Goal: Task Accomplishment & Management: Manage account settings

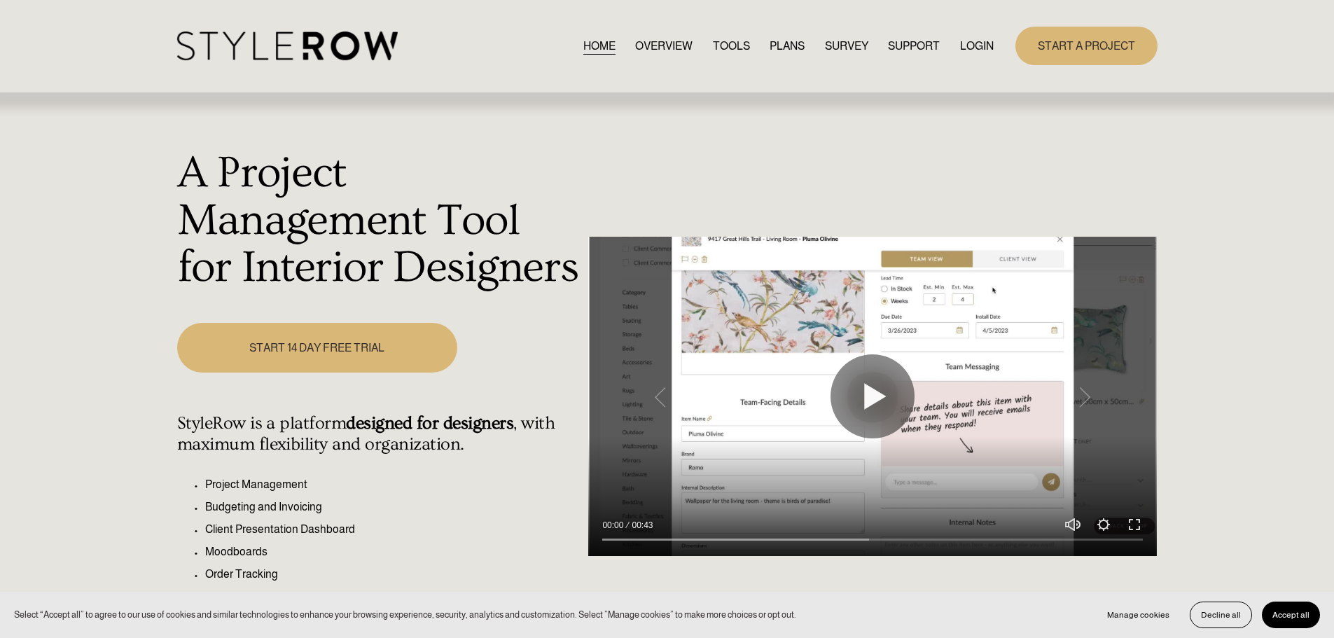
click at [974, 44] on link "LOGIN" at bounding box center [977, 45] width 34 height 19
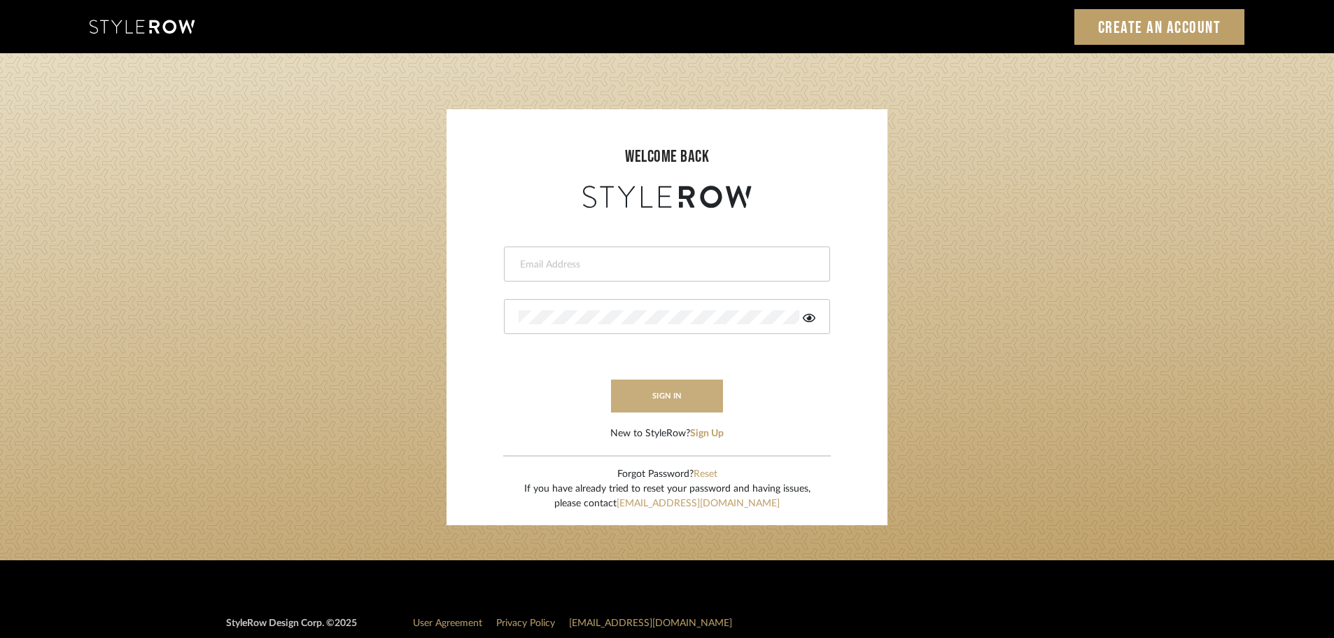
type input "ashleigh@nestkbhomedesign.com"
click at [669, 401] on button "sign in" at bounding box center [667, 395] width 112 height 33
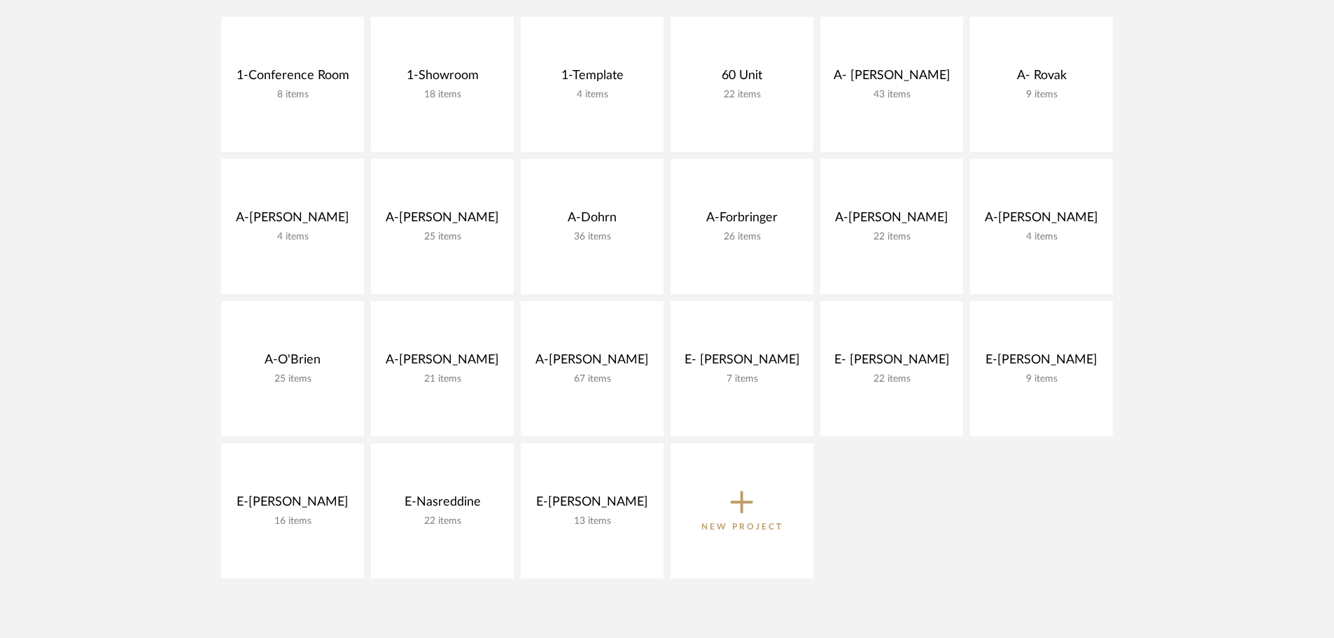
scroll to position [350, 0]
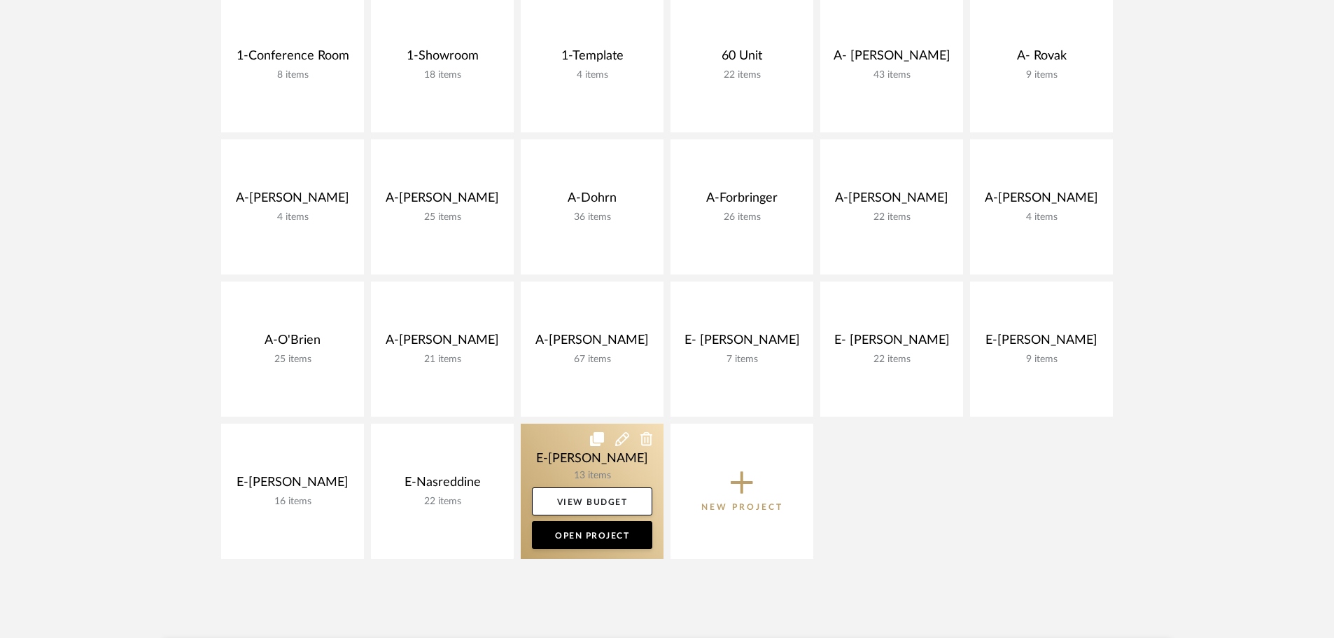
click at [567, 460] on link at bounding box center [592, 491] width 143 height 135
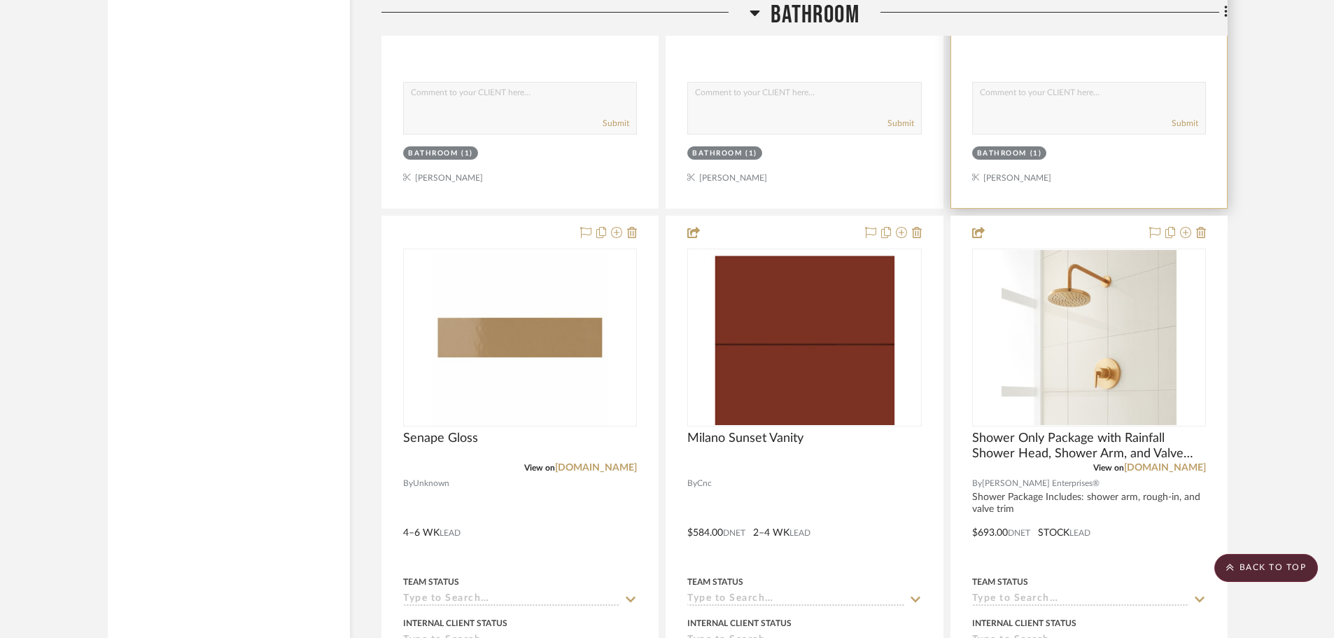
scroll to position [2100, 0]
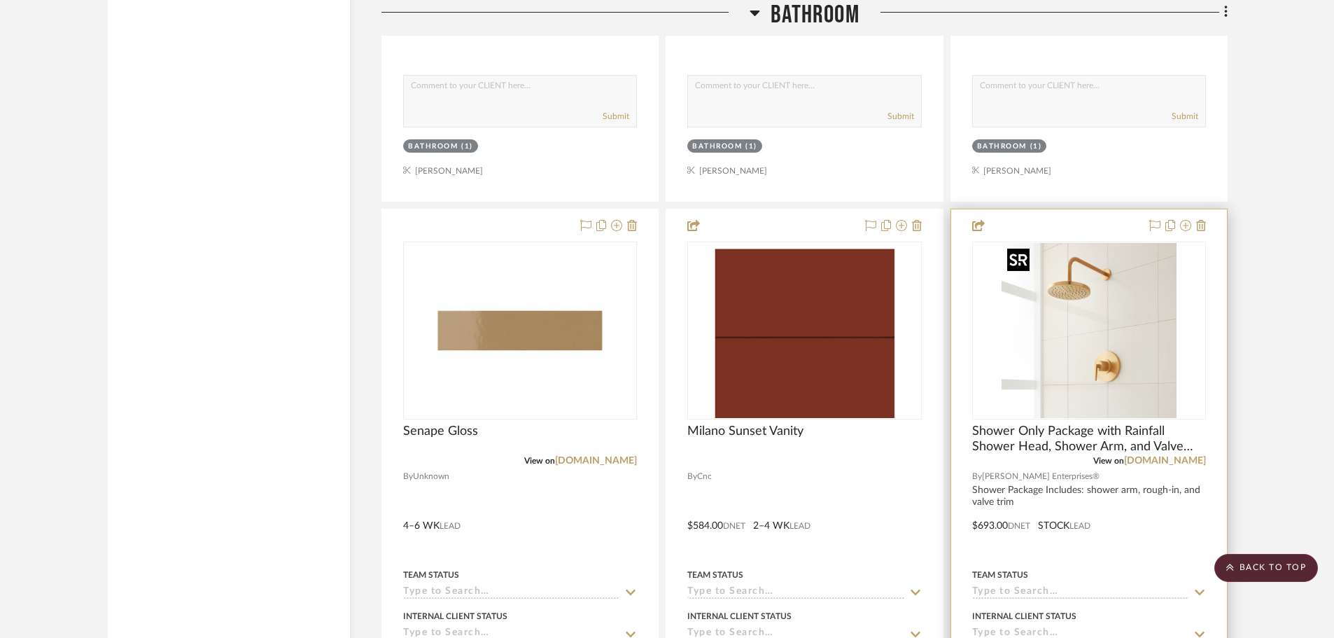
click at [0, 0] on img at bounding box center [0, 0] width 0 height 0
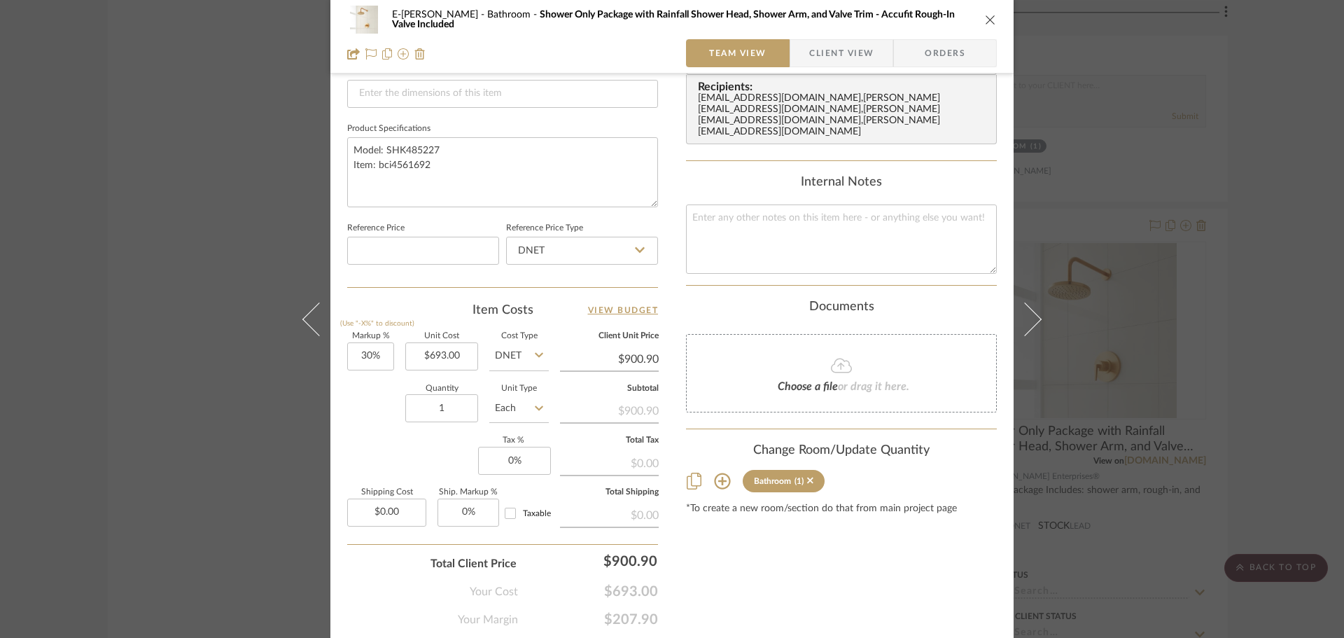
scroll to position [666, 0]
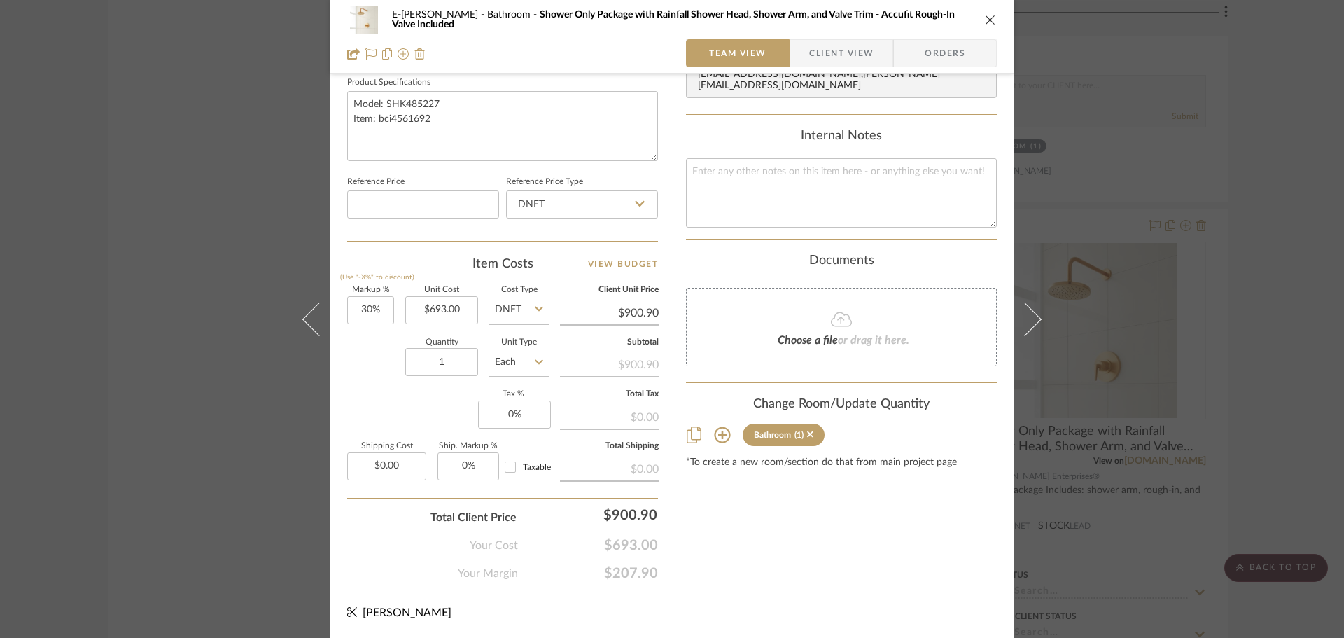
click at [1286, 164] on div "E-Sheeley Bathroom Shower Only Package with Rainfall Shower Head, Shower Arm, a…" at bounding box center [672, 319] width 1344 height 638
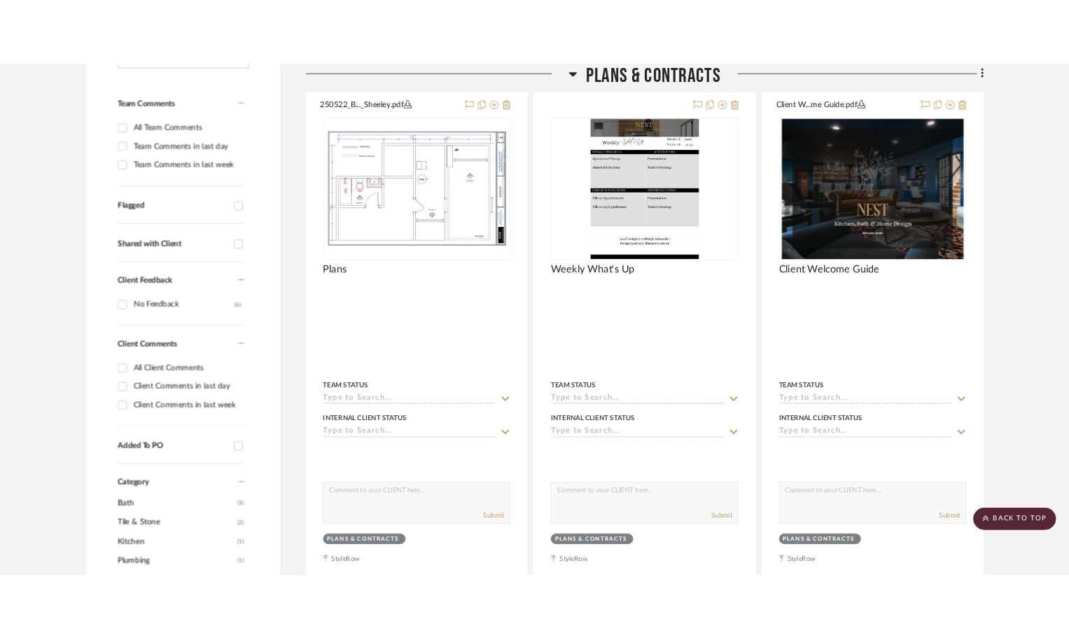
scroll to position [0, 0]
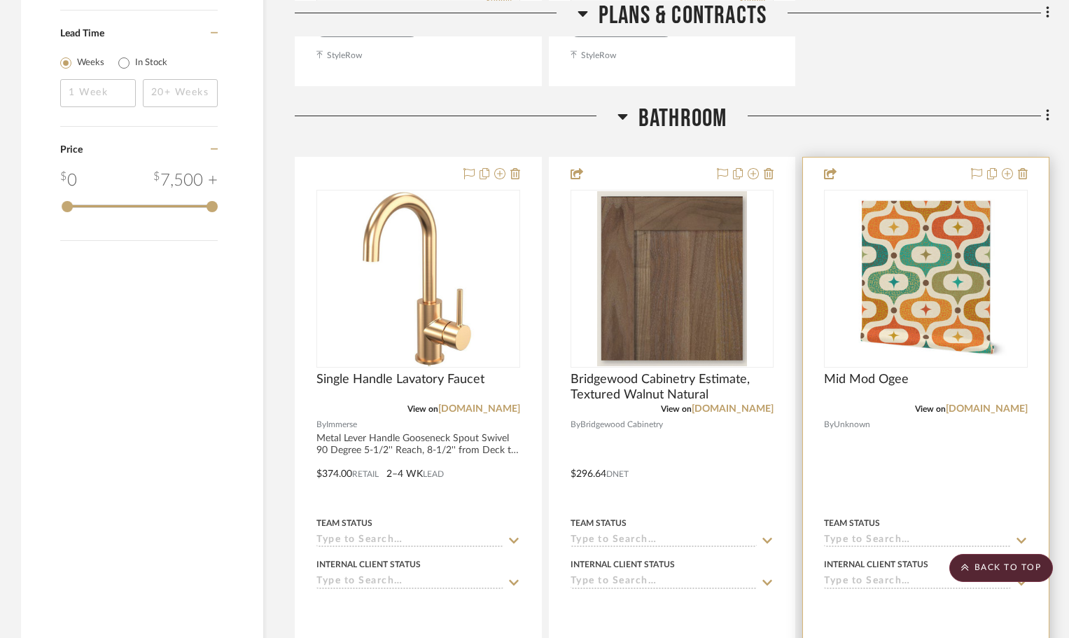
scroll to position [1470, 0]
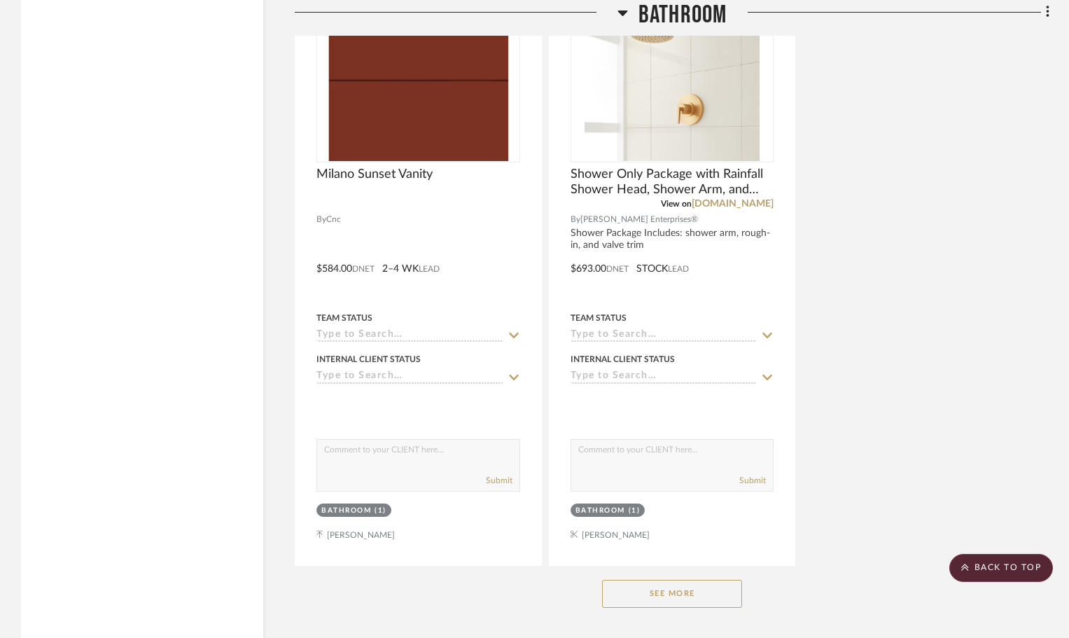
scroll to position [3011, 0]
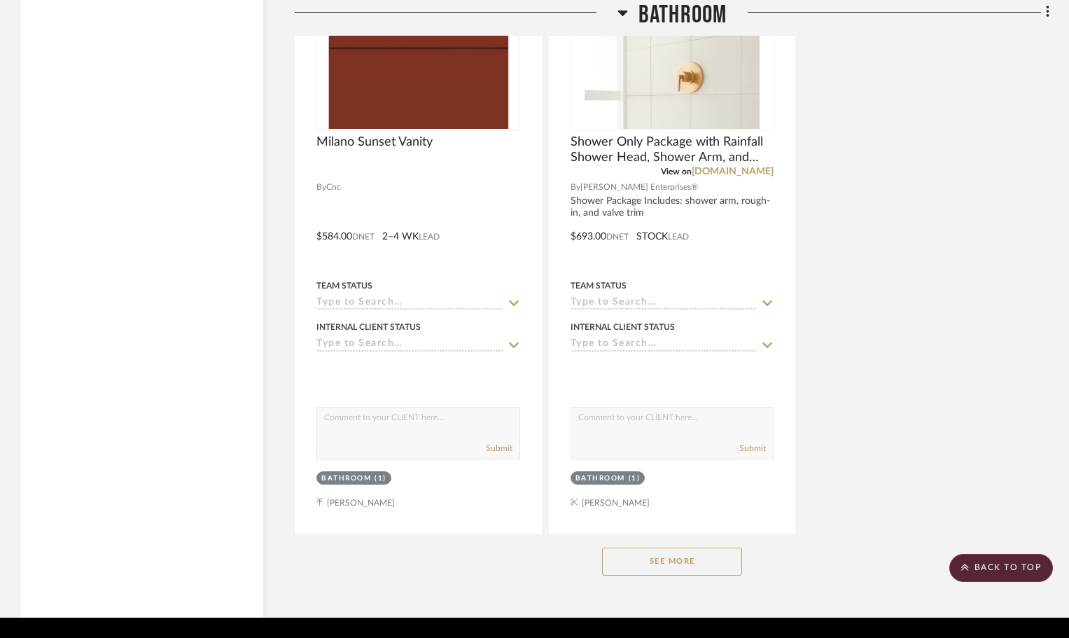
click at [709, 555] on button "See More" at bounding box center [672, 562] width 140 height 28
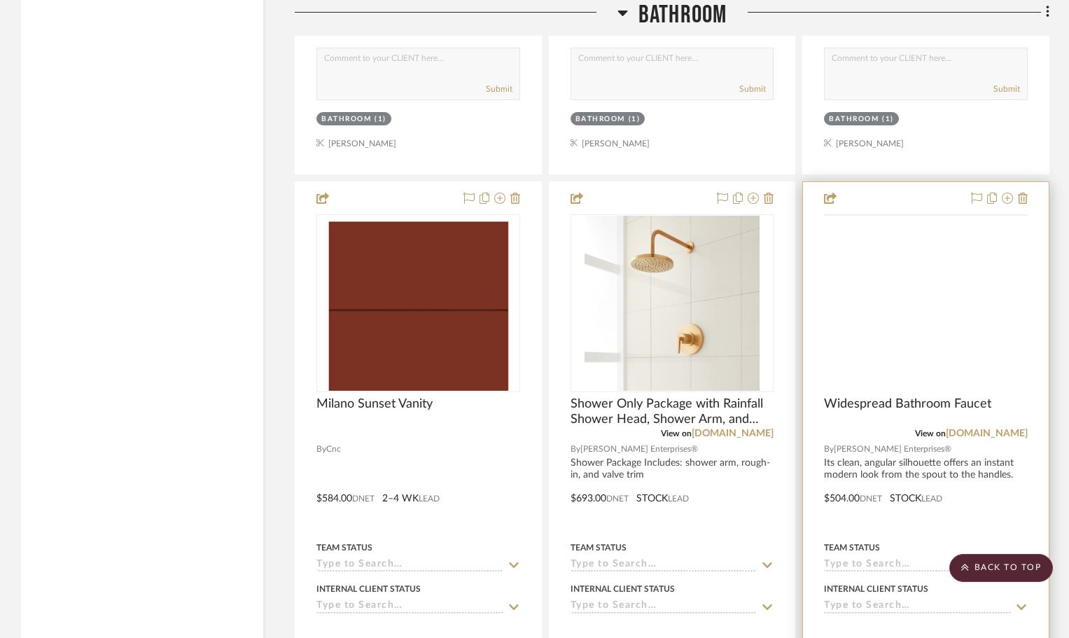
scroll to position [2731, 0]
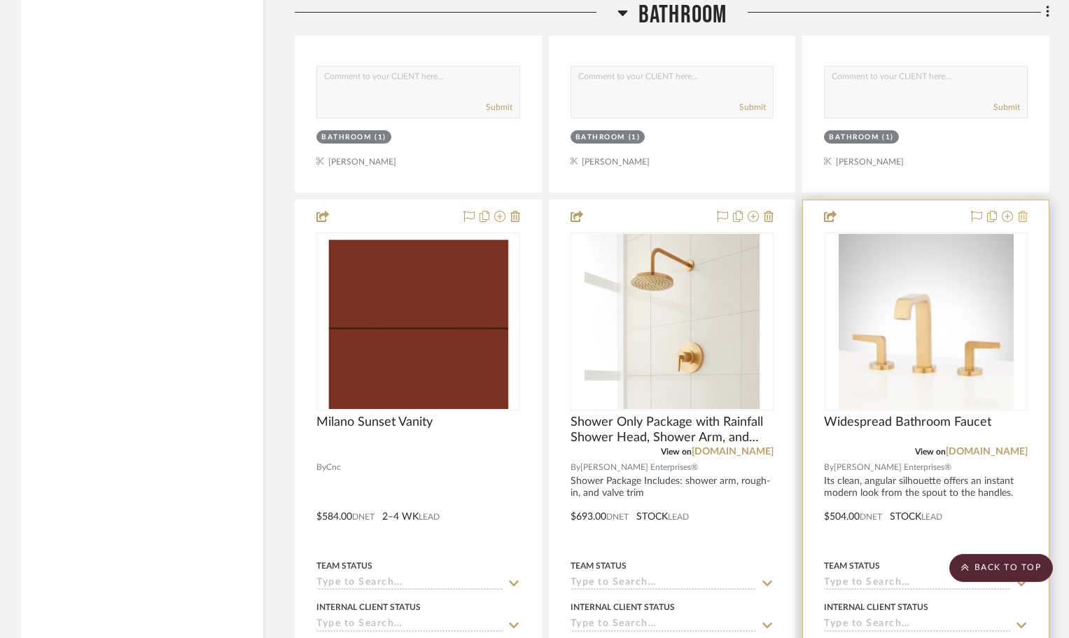
click at [1024, 213] on icon at bounding box center [1023, 216] width 10 height 11
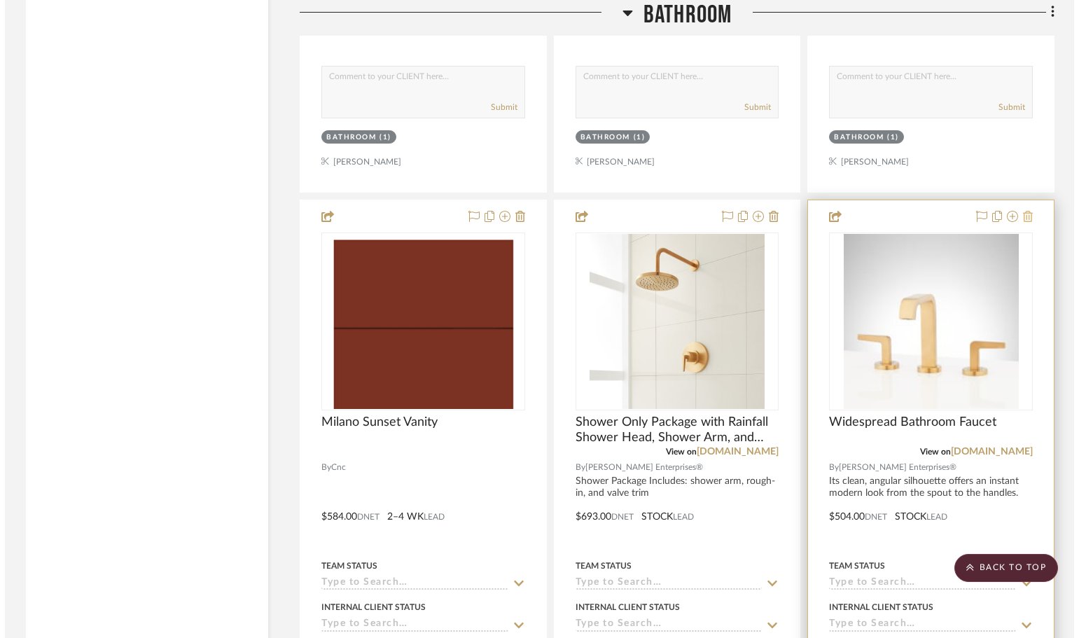
scroll to position [0, 0]
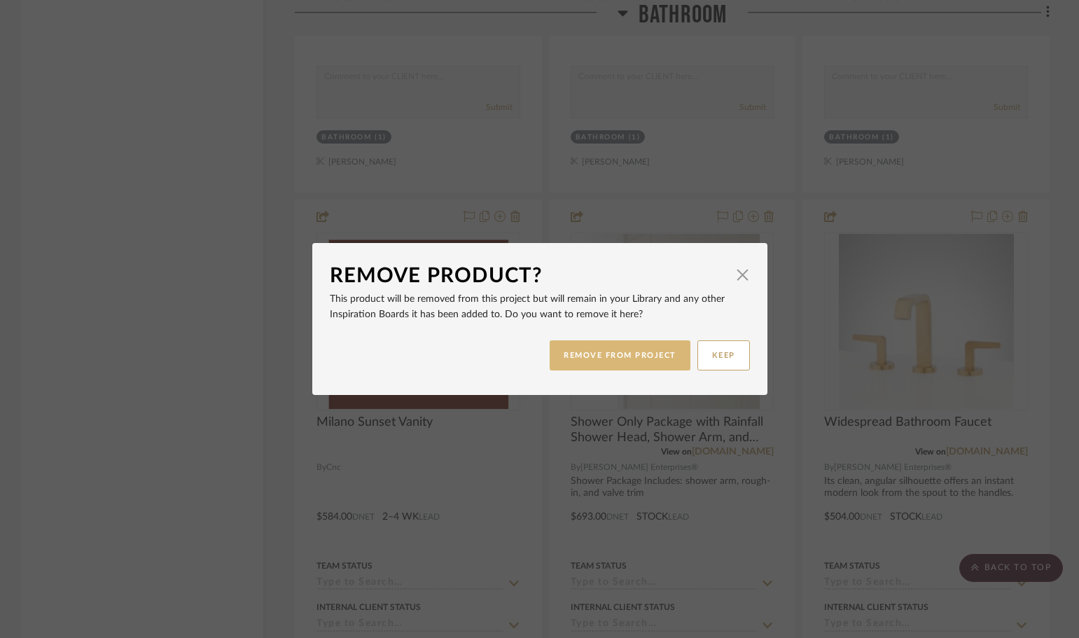
click at [639, 357] on button "REMOVE FROM PROJECT" at bounding box center [620, 355] width 141 height 30
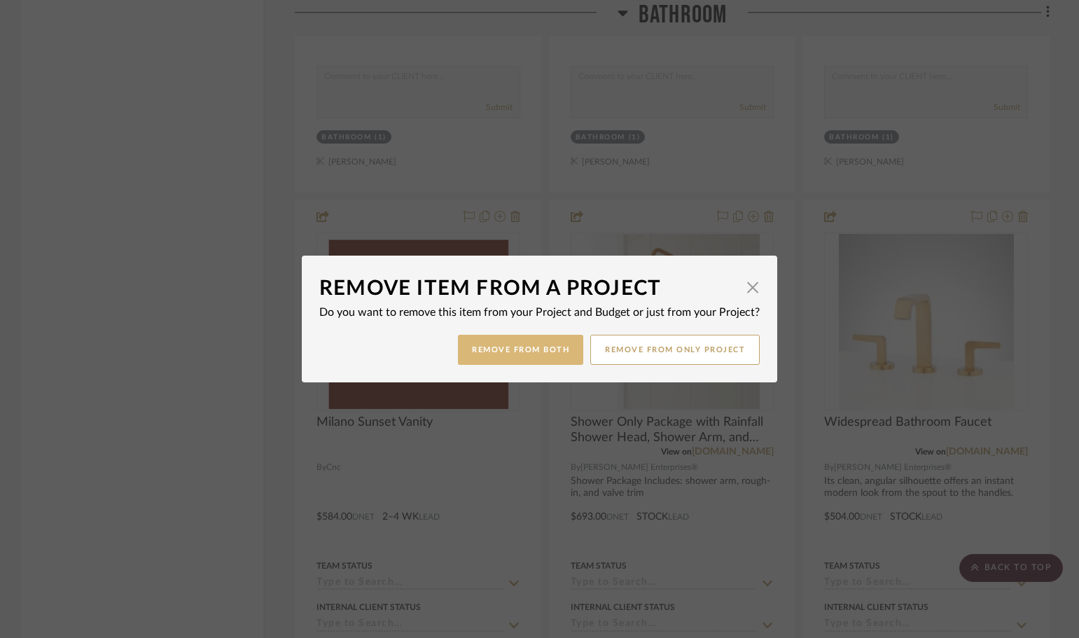
click at [511, 346] on button "Remove from Both" at bounding box center [520, 350] width 125 height 30
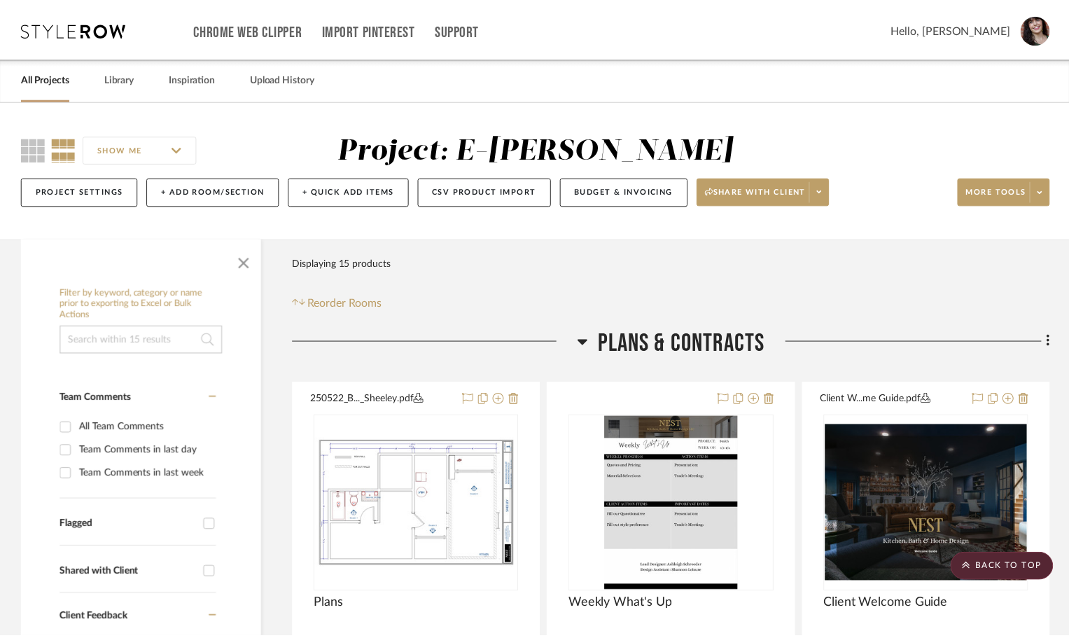
scroll to position [2731, 0]
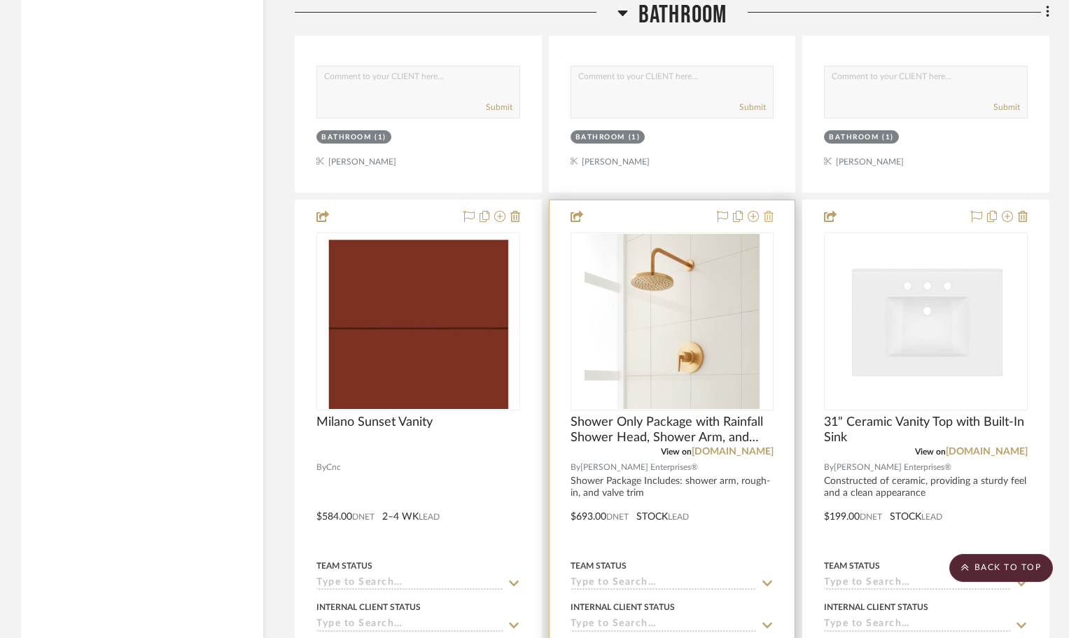
click at [769, 211] on icon at bounding box center [769, 216] width 10 height 11
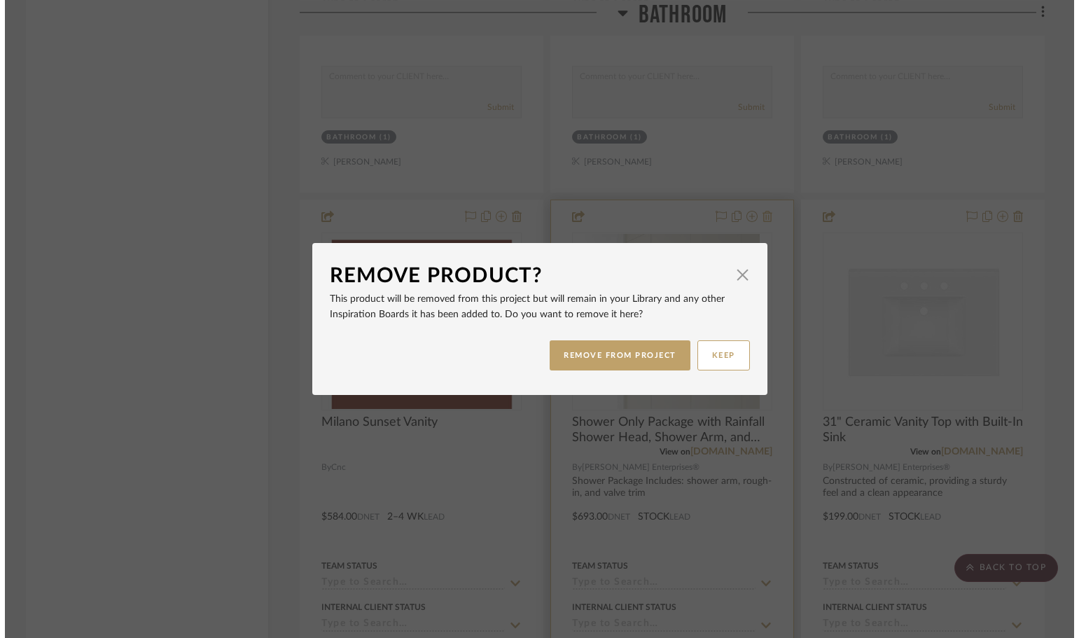
scroll to position [0, 0]
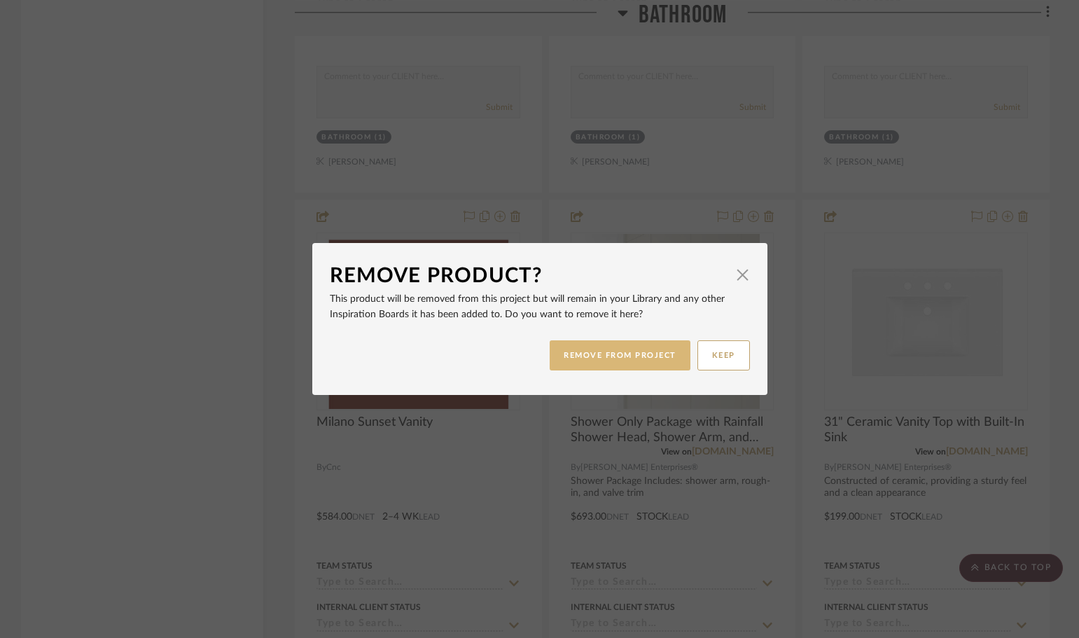
click at [616, 351] on button "REMOVE FROM PROJECT" at bounding box center [620, 355] width 141 height 30
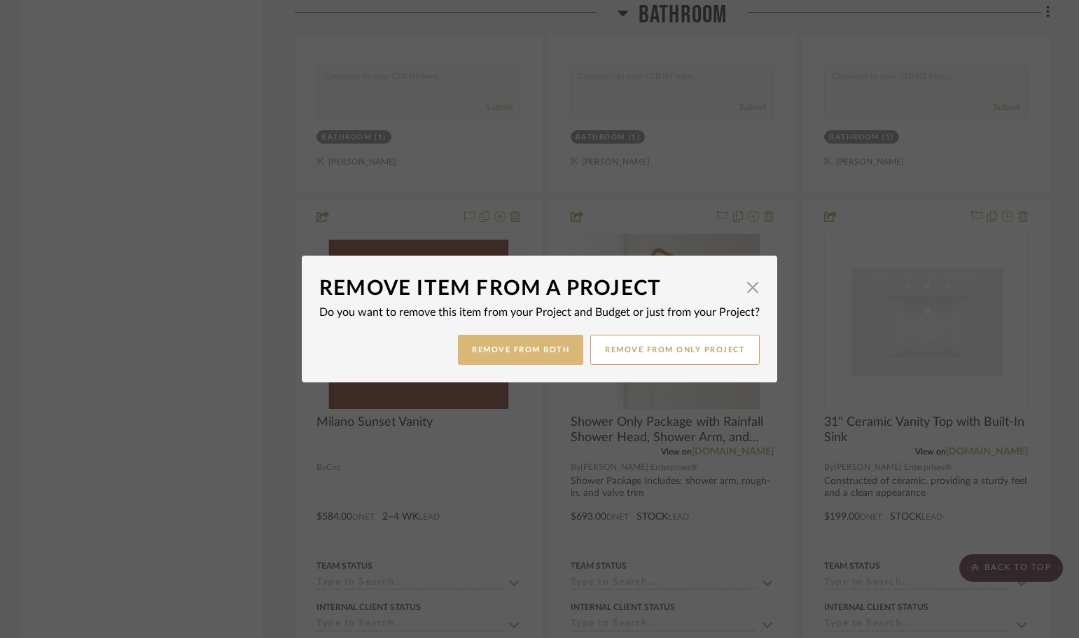
click at [524, 349] on button "Remove from Both" at bounding box center [520, 350] width 125 height 30
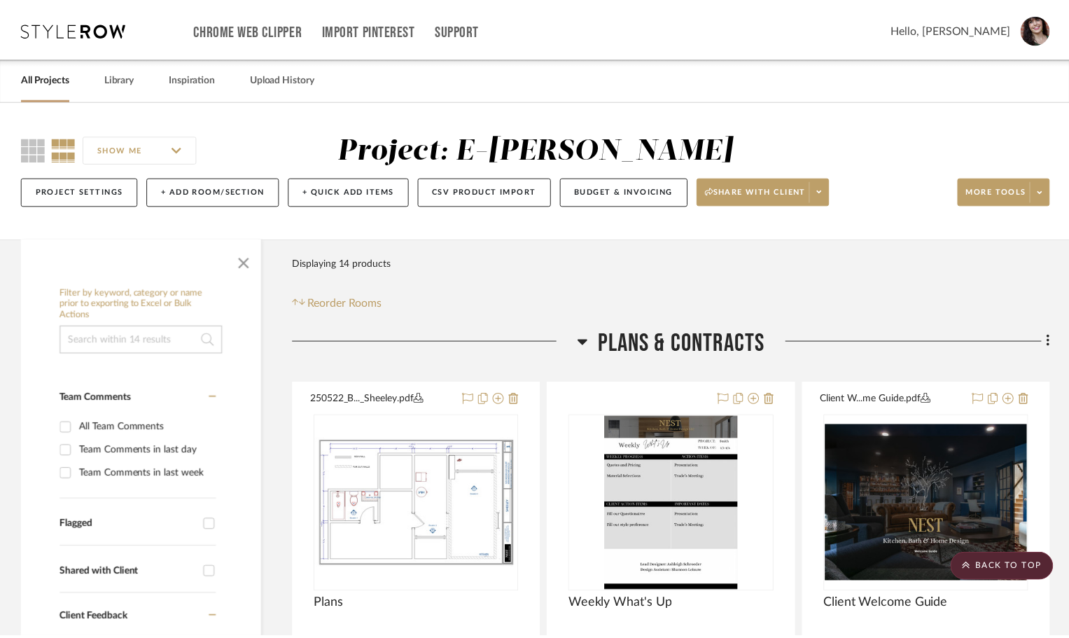
scroll to position [2731, 0]
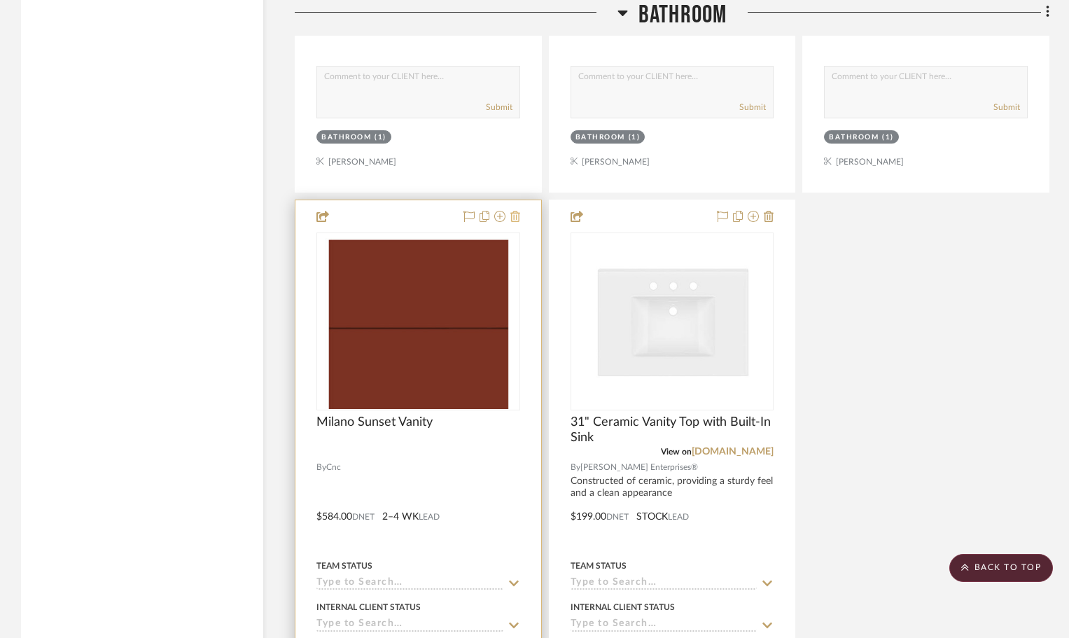
click at [515, 216] on icon at bounding box center [515, 216] width 10 height 11
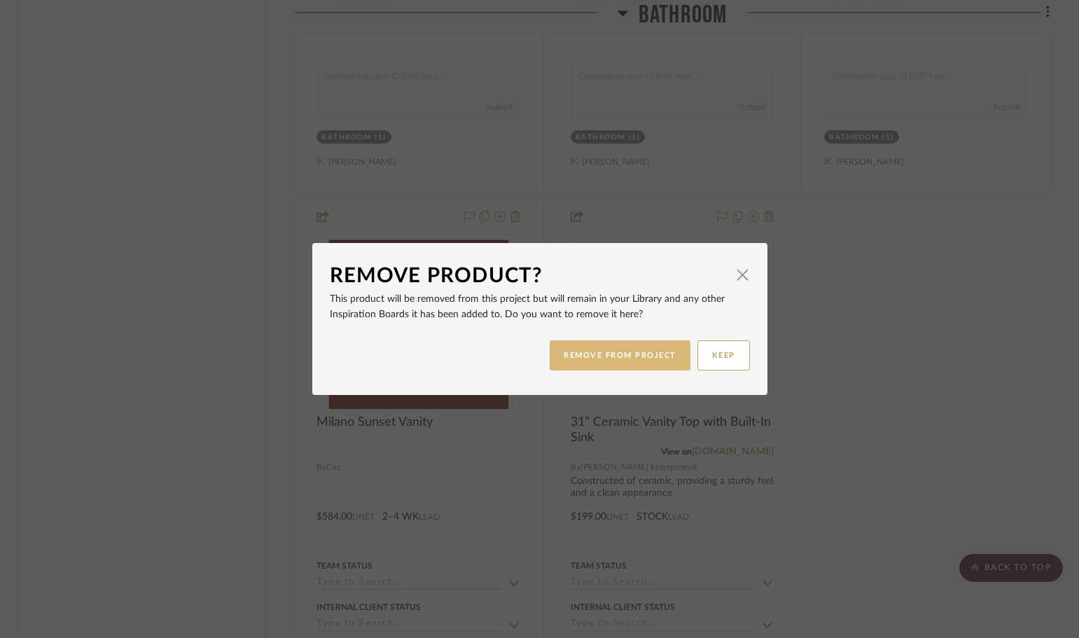
click at [586, 351] on button "REMOVE FROM PROJECT" at bounding box center [620, 355] width 141 height 30
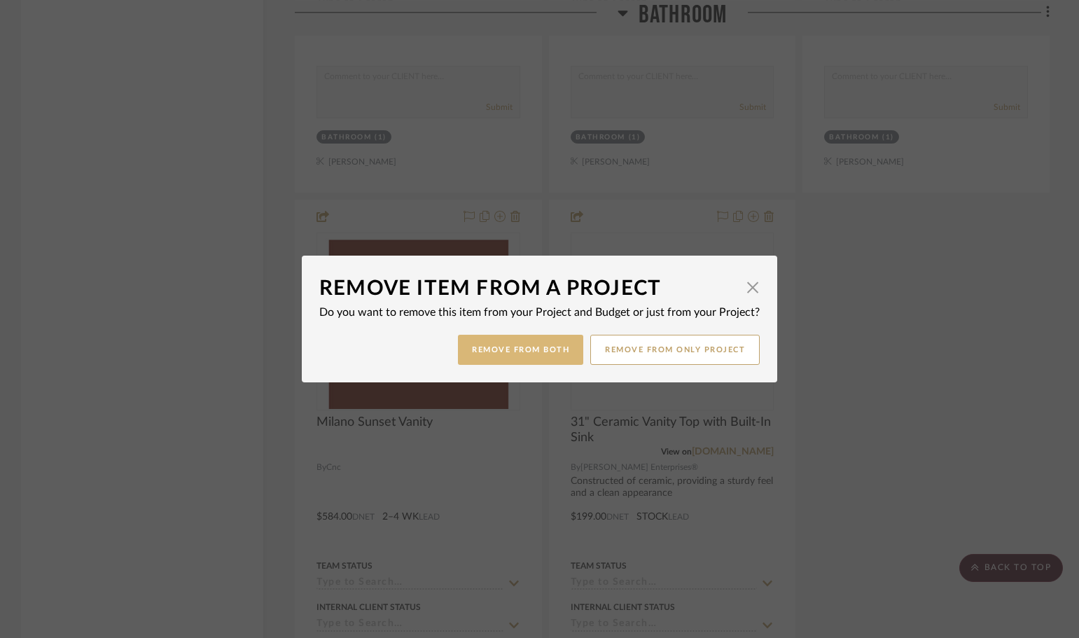
click at [514, 344] on button "Remove from Both" at bounding box center [520, 350] width 125 height 30
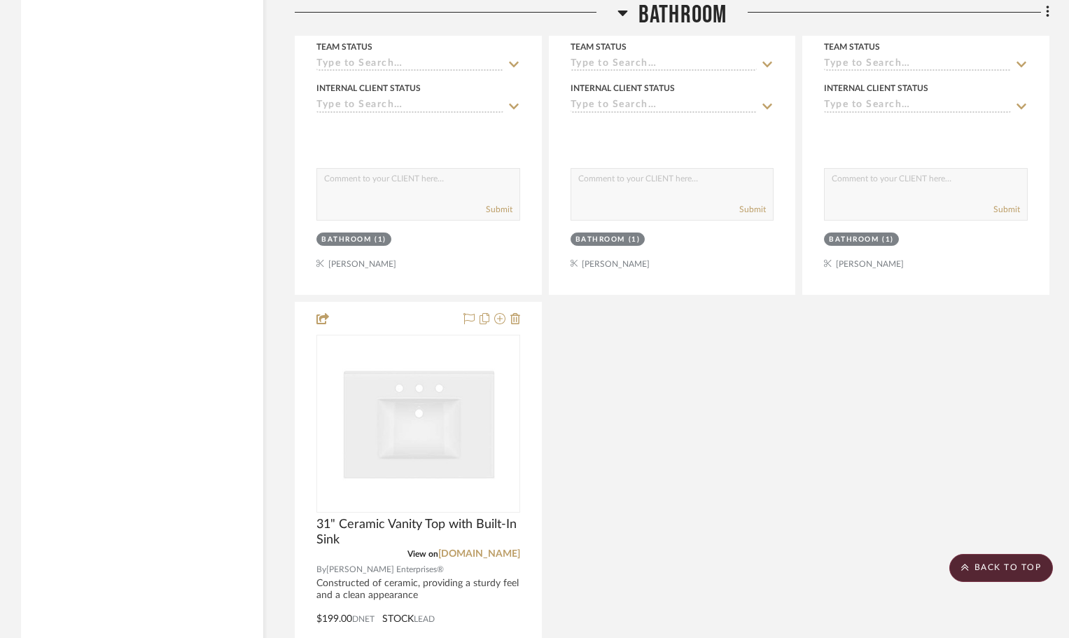
scroll to position [2731, 0]
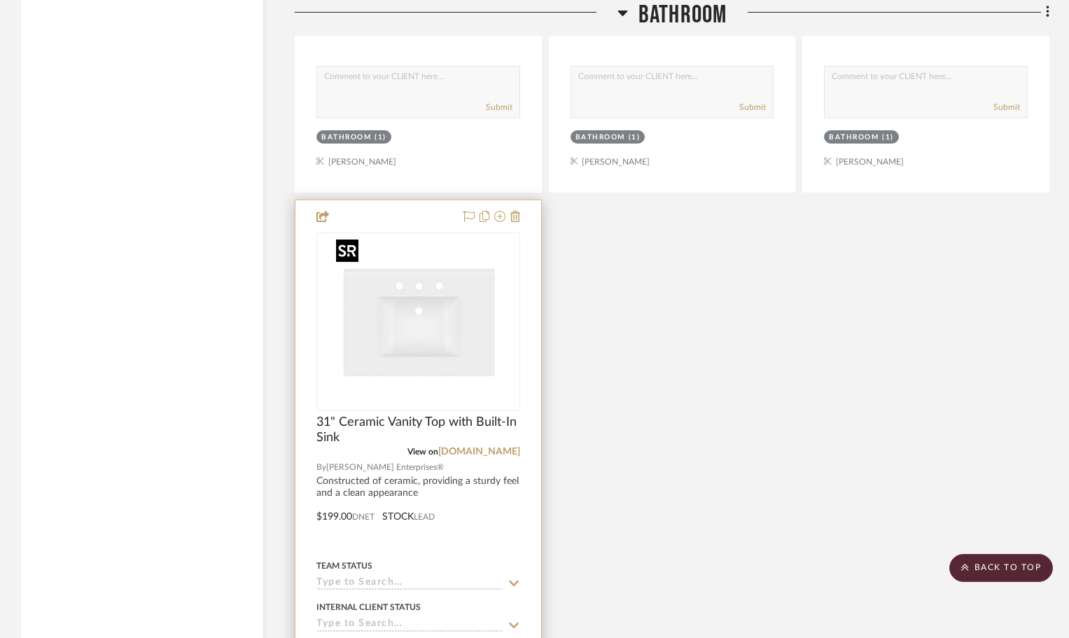
click at [414, 306] on img "0" at bounding box center [417, 321] width 175 height 175
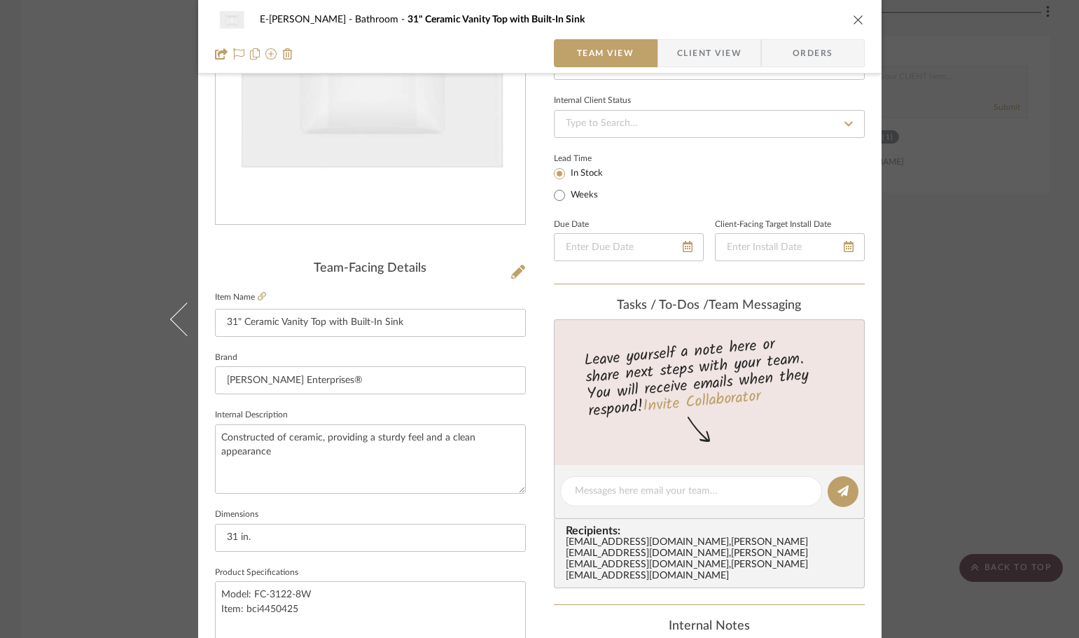
scroll to position [0, 0]
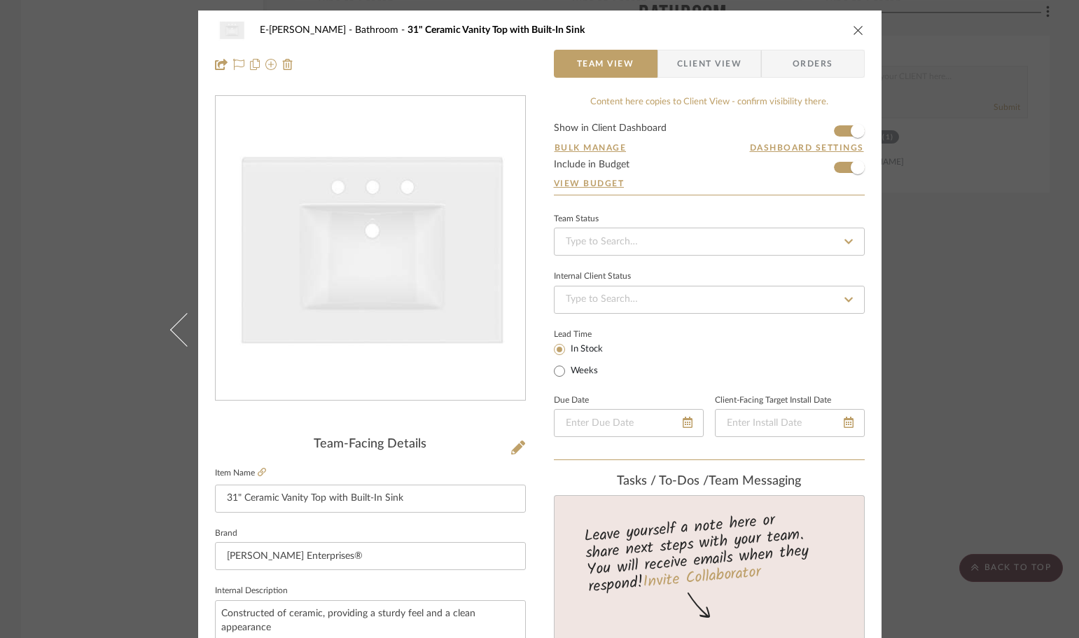
click at [992, 283] on div "E-Sheeley Bathroom 31" Ceramic Vanity Top with Built-In Sink Team View Client V…" at bounding box center [539, 319] width 1079 height 638
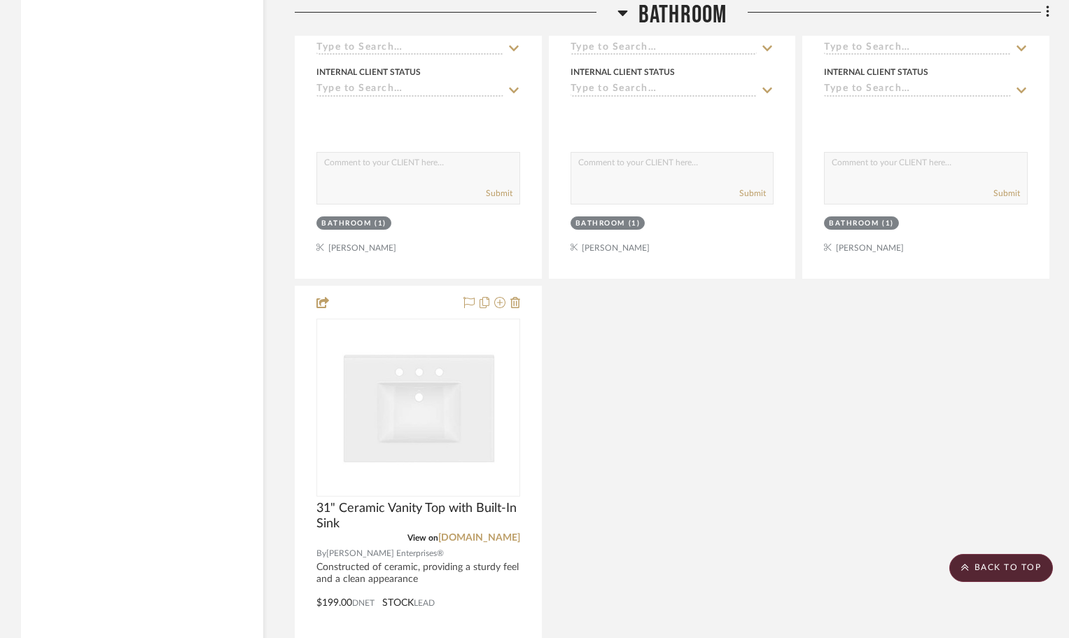
scroll to position [2635, 0]
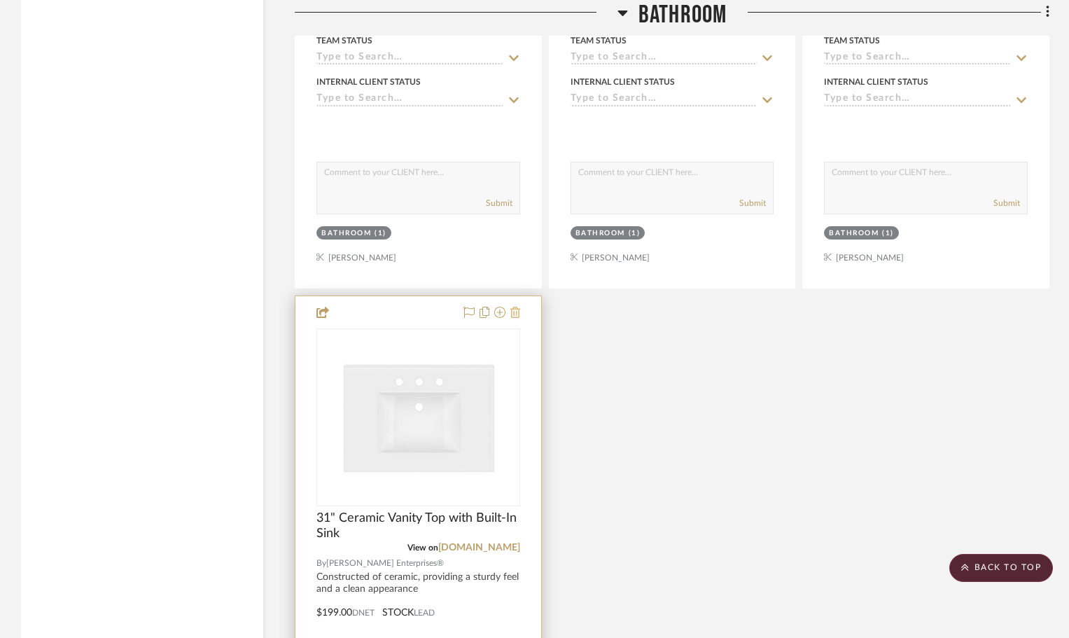
click at [518, 314] on icon at bounding box center [515, 312] width 10 height 11
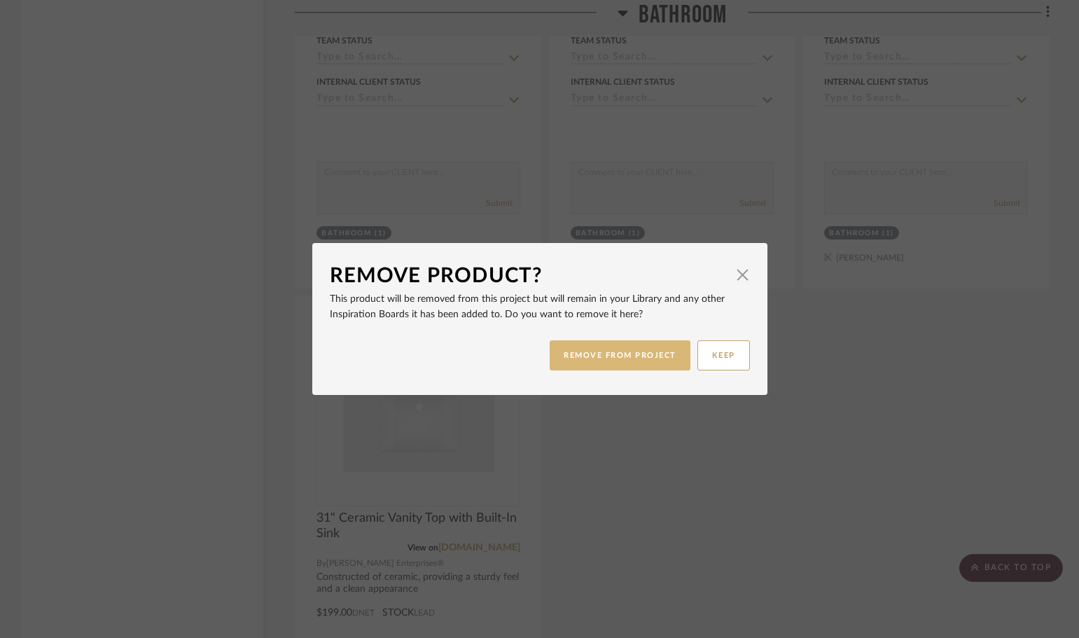
click at [585, 349] on button "REMOVE FROM PROJECT" at bounding box center [620, 355] width 141 height 30
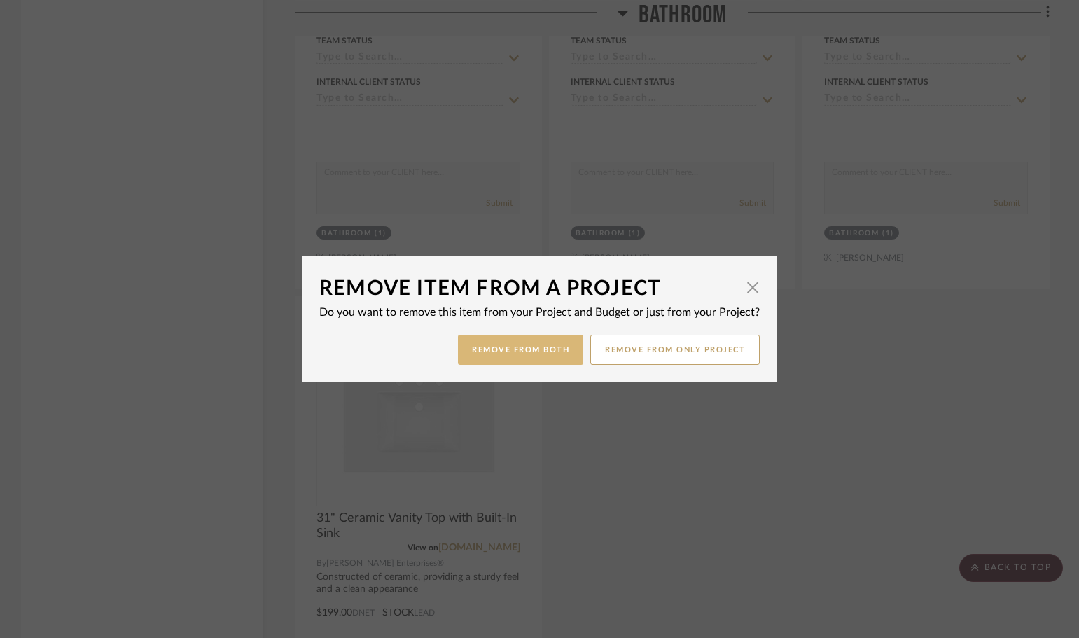
click at [547, 347] on button "Remove from Both" at bounding box center [520, 350] width 125 height 30
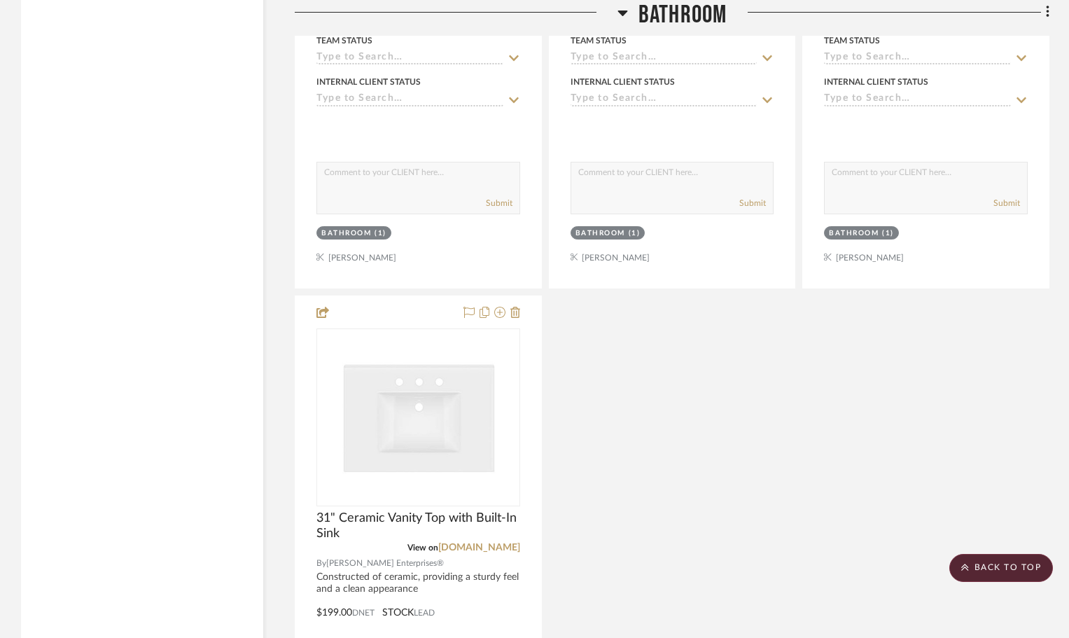
scroll to position [2378, 0]
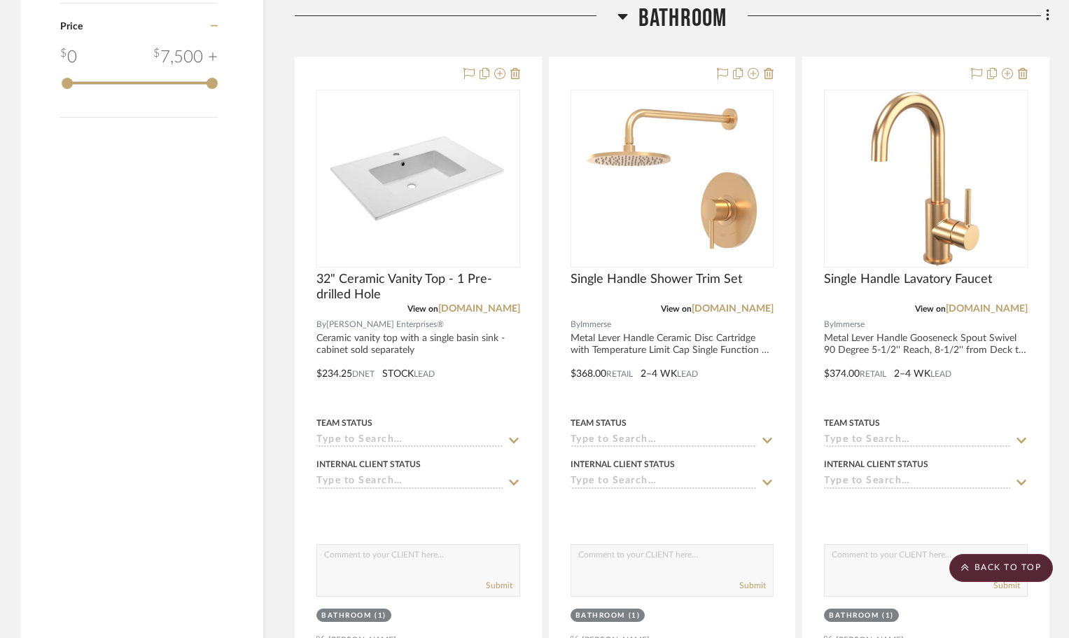
scroll to position [1400, 0]
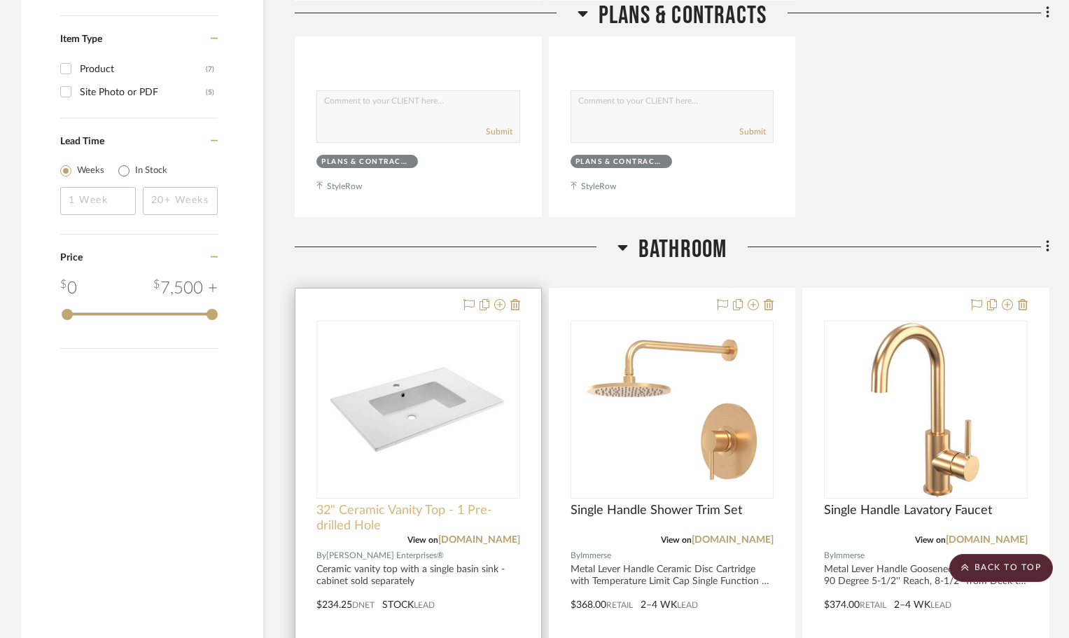
click at [386, 516] on span "32" Ceramic Vanity Top - 1 Pre-drilled Hole" at bounding box center [418, 518] width 204 height 31
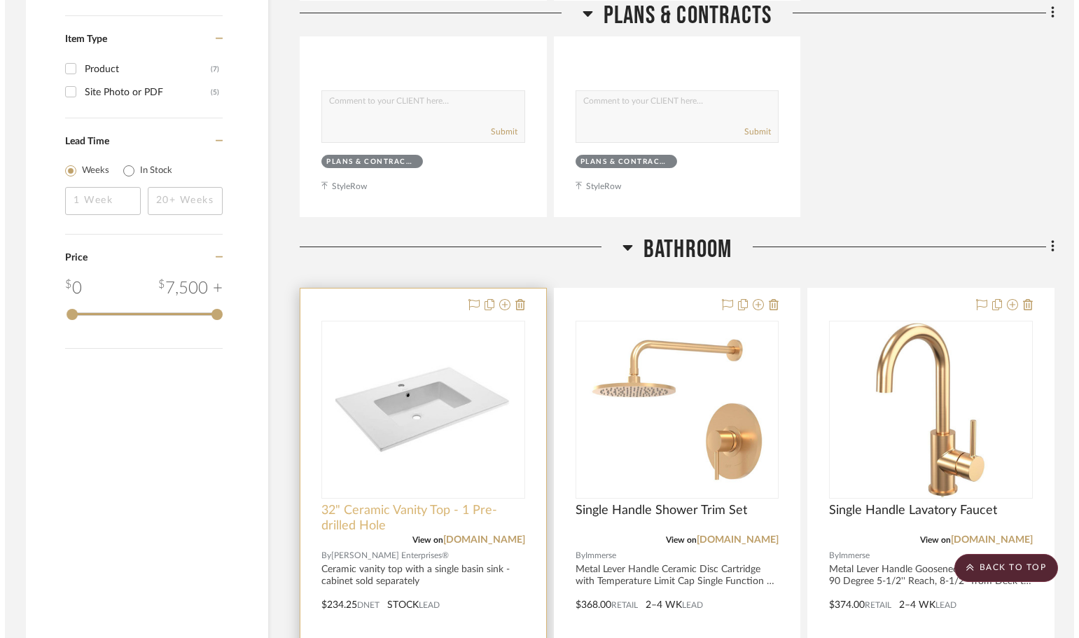
scroll to position [0, 0]
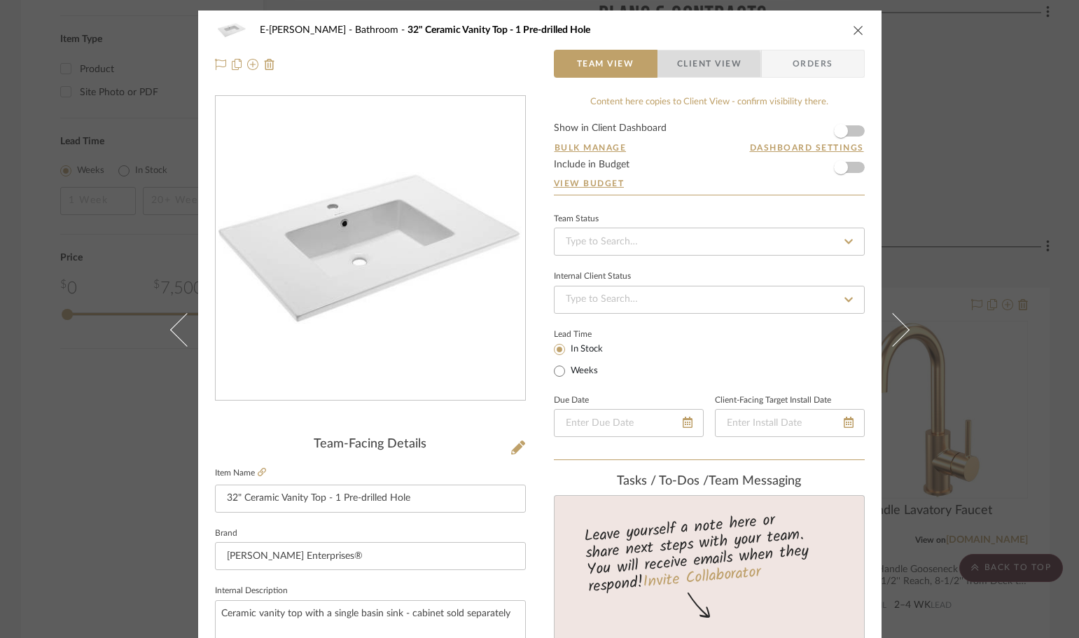
click at [684, 67] on span "Client View" at bounding box center [709, 64] width 64 height 28
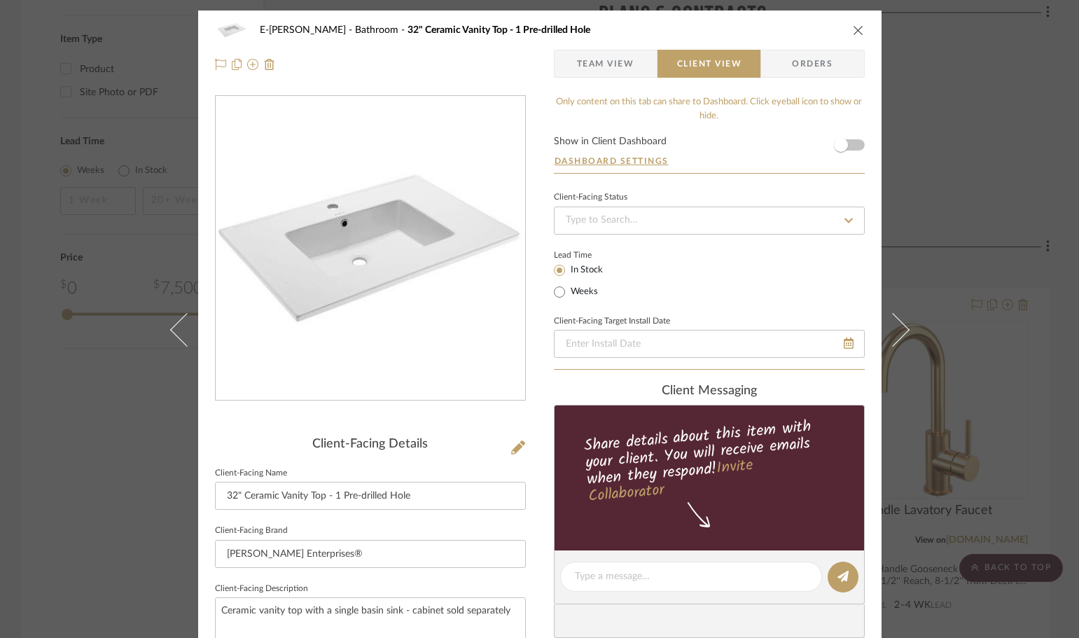
click at [645, 64] on span "Team View" at bounding box center [606, 64] width 102 height 28
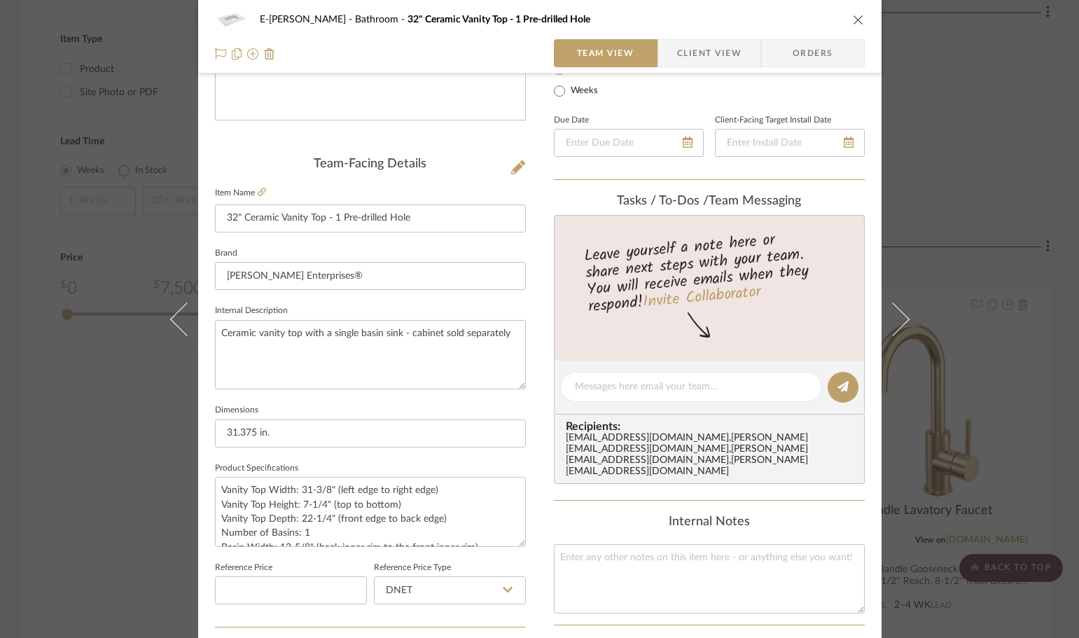
scroll to position [490, 0]
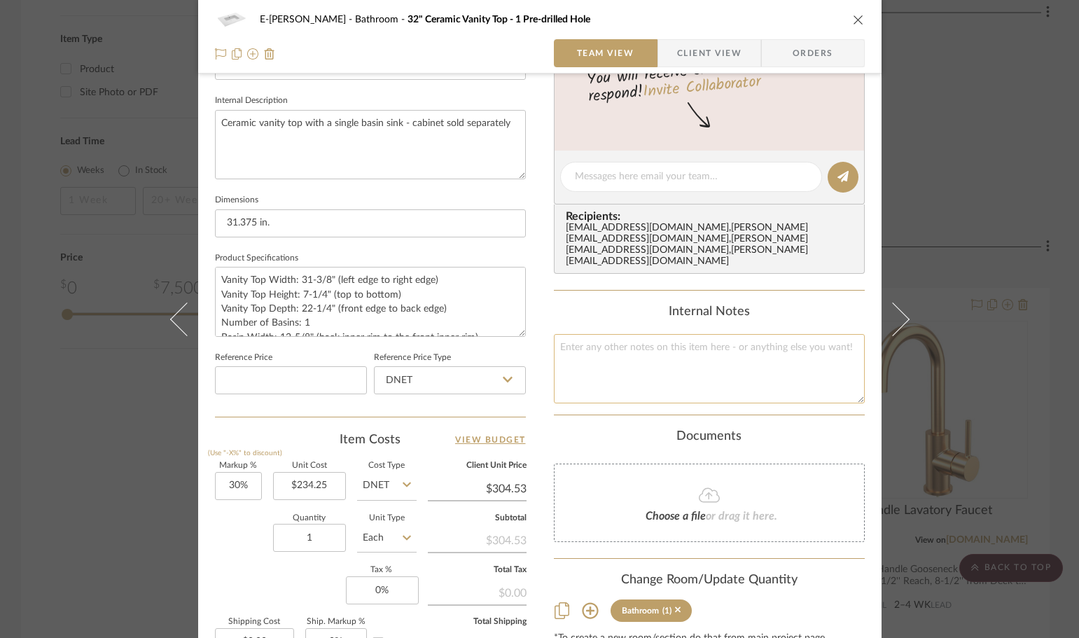
click at [665, 334] on textarea at bounding box center [709, 368] width 311 height 69
paste textarea "Model: SM-VT328 | Item: bci4038428"
click at [600, 338] on textarea "Model: SM-VT328 | Item: bci4038428" at bounding box center [709, 368] width 311 height 69
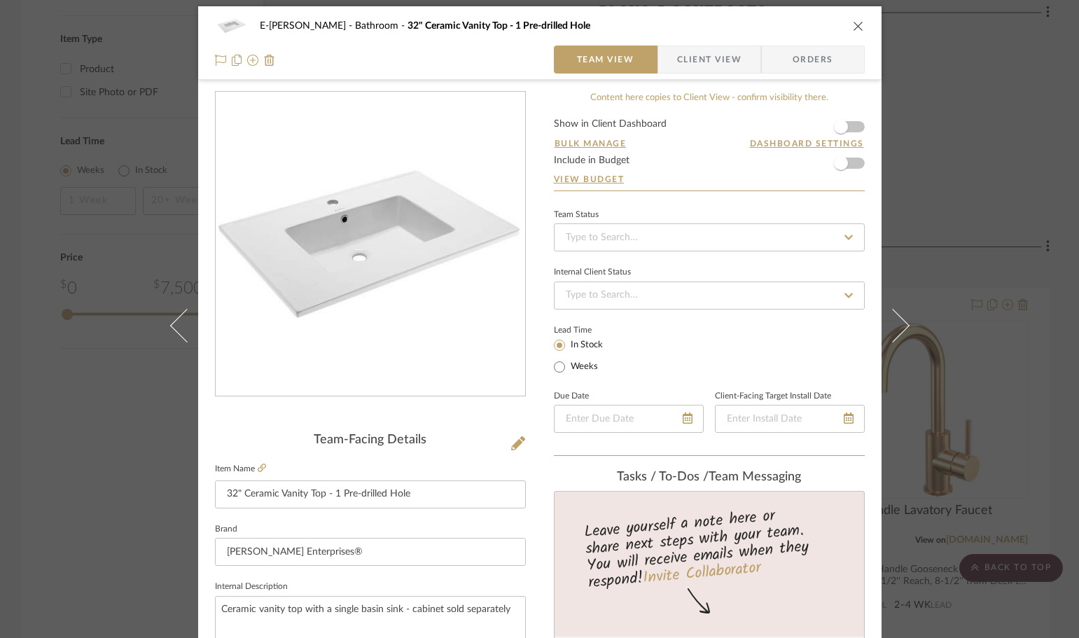
scroll to position [0, 0]
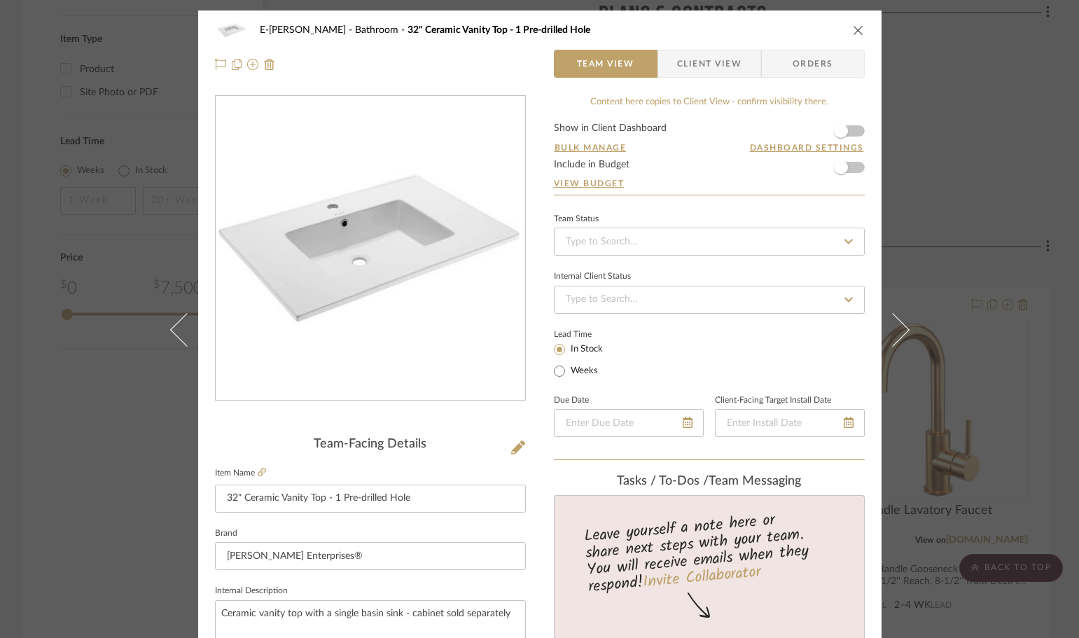
type textarea "Model: SM-VT328 Item: bci4038428"
click at [853, 27] on icon "close" at bounding box center [858, 30] width 11 height 11
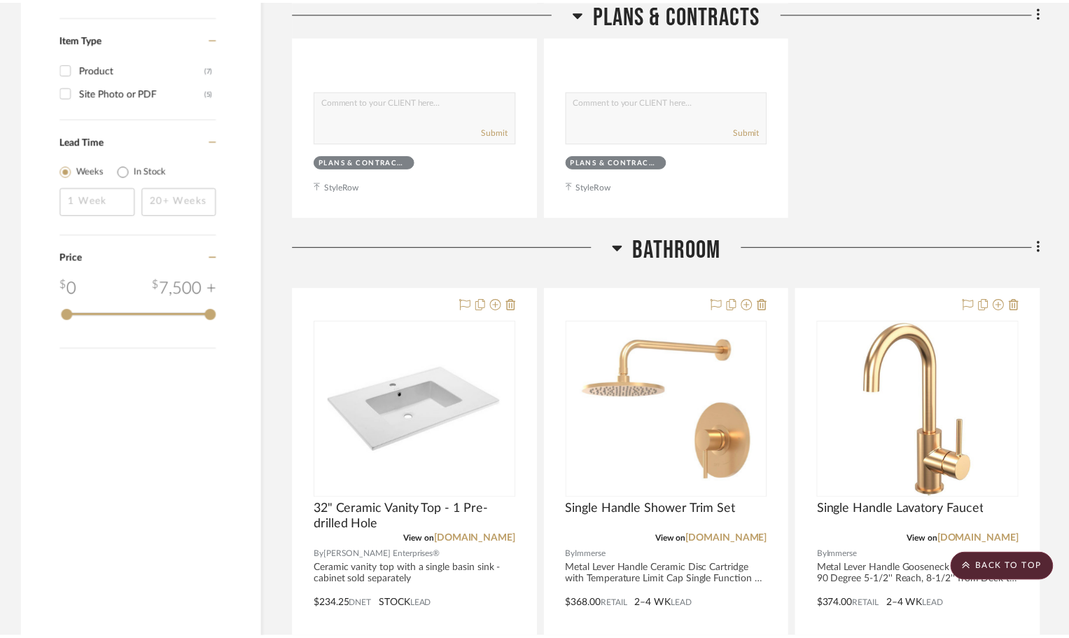
scroll to position [1400, 0]
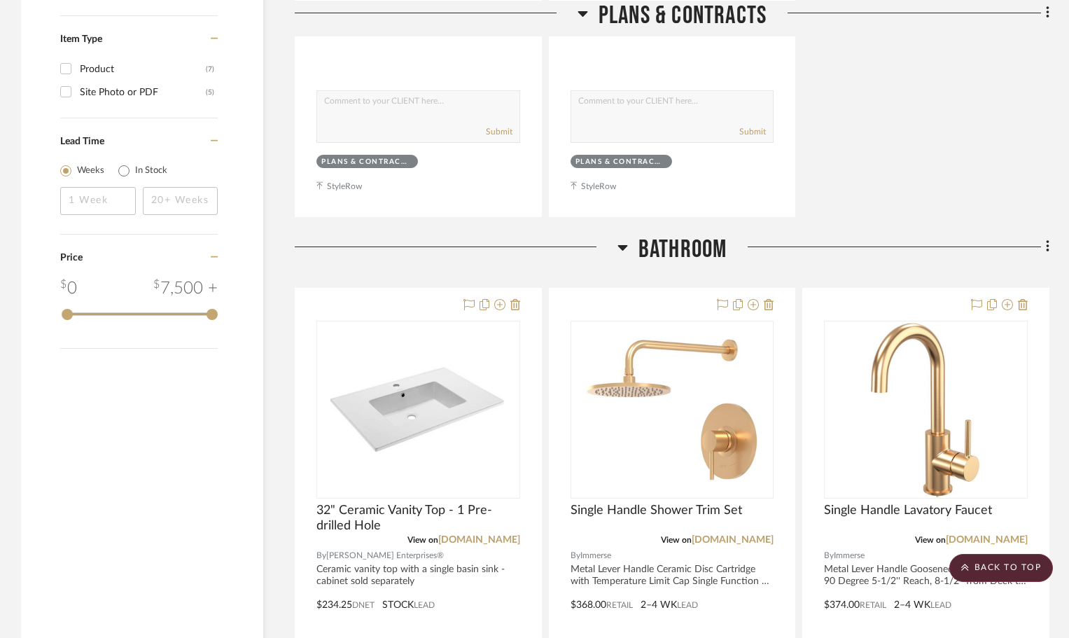
click at [272, 415] on aside "Filter by keyword, category or name prior to exporting to Excel or Bulk Actions…" at bounding box center [158, 532] width 274 height 3389
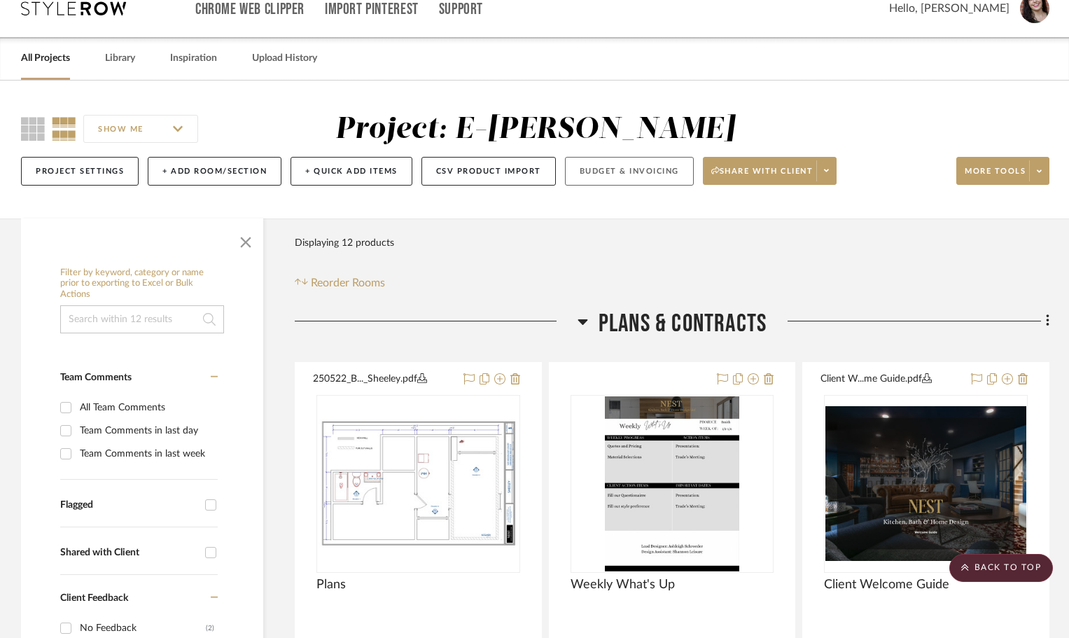
scroll to position [0, 0]
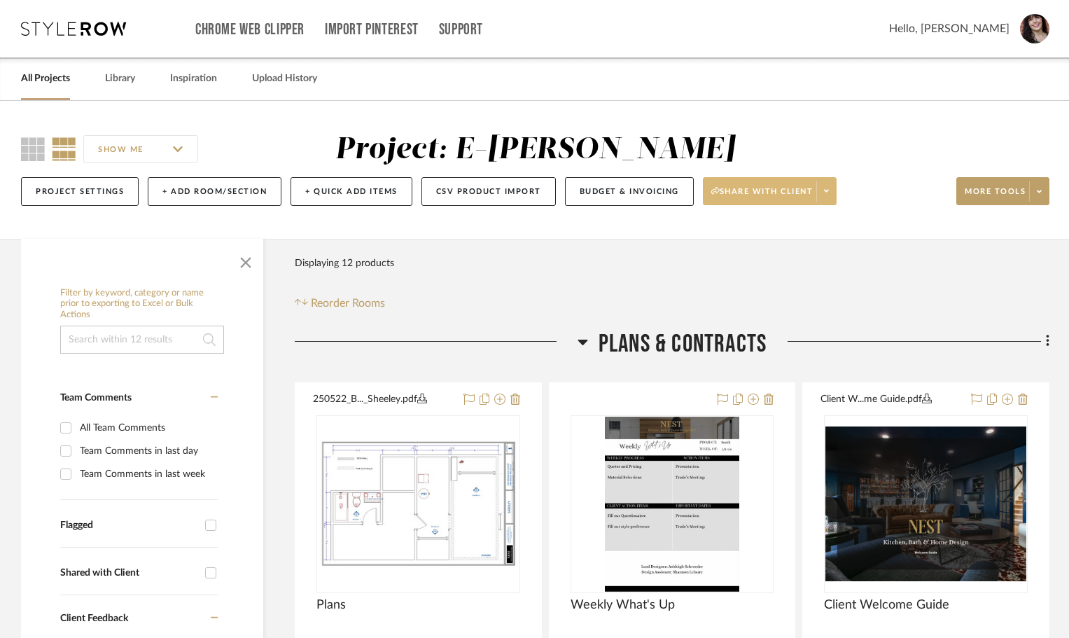
click at [829, 190] on icon at bounding box center [826, 191] width 5 height 8
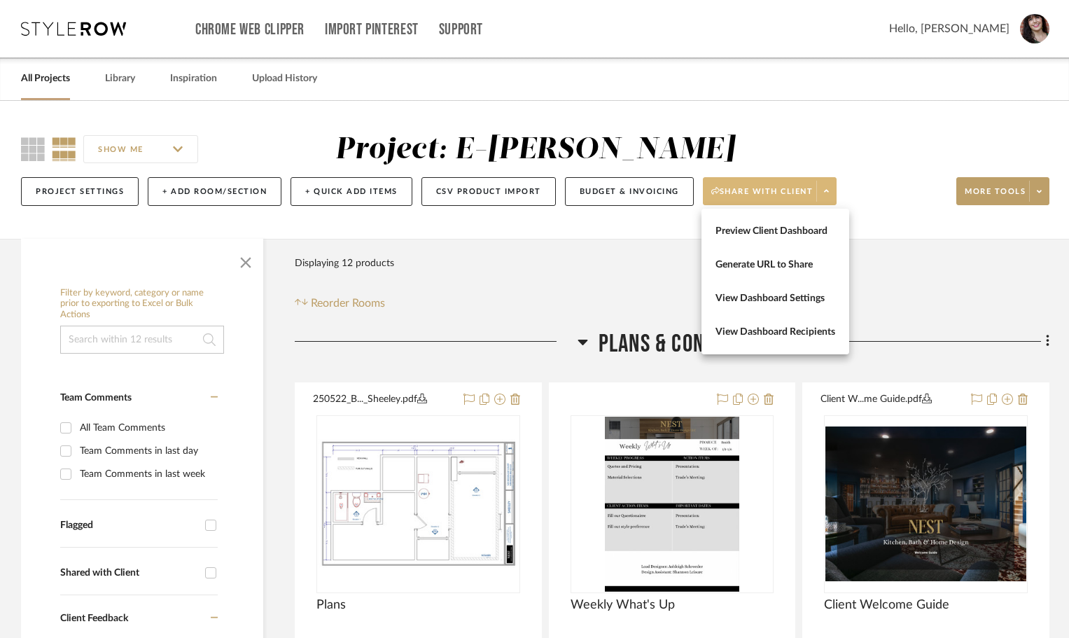
click at [784, 229] on span "Preview Client Dashboard" at bounding box center [776, 231] width 120 height 12
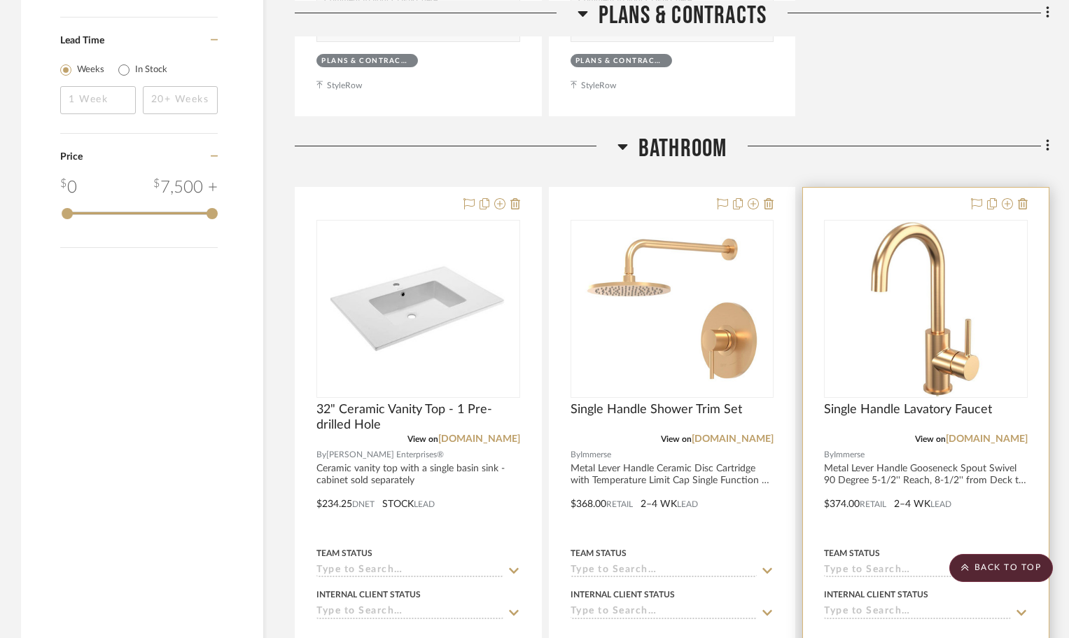
scroll to position [1540, 0]
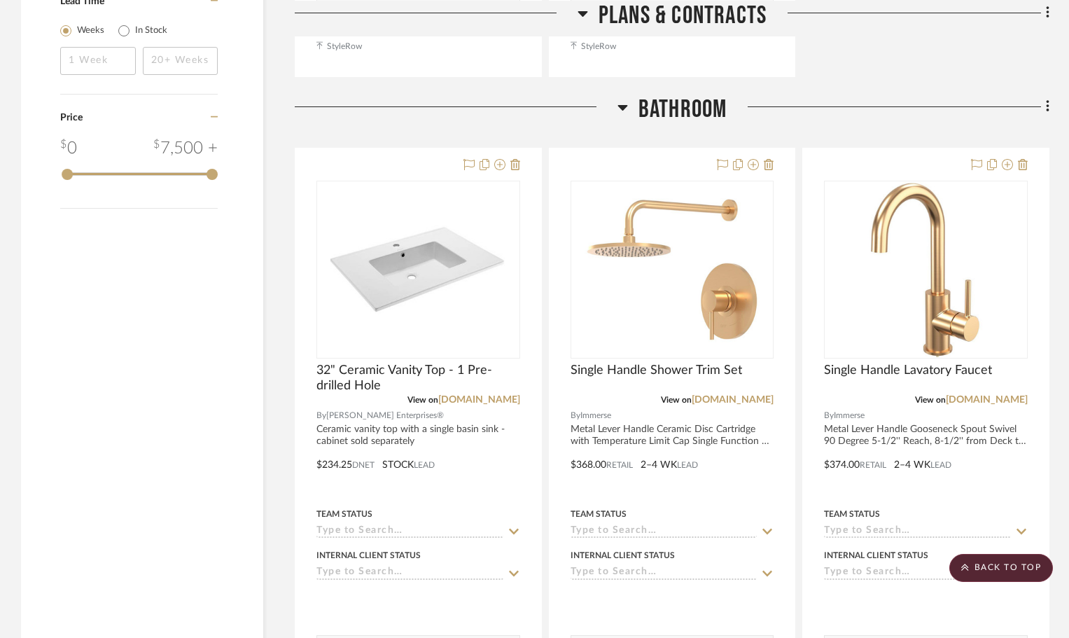
click at [621, 97] on h3 "Bathroom" at bounding box center [673, 110] width 110 height 30
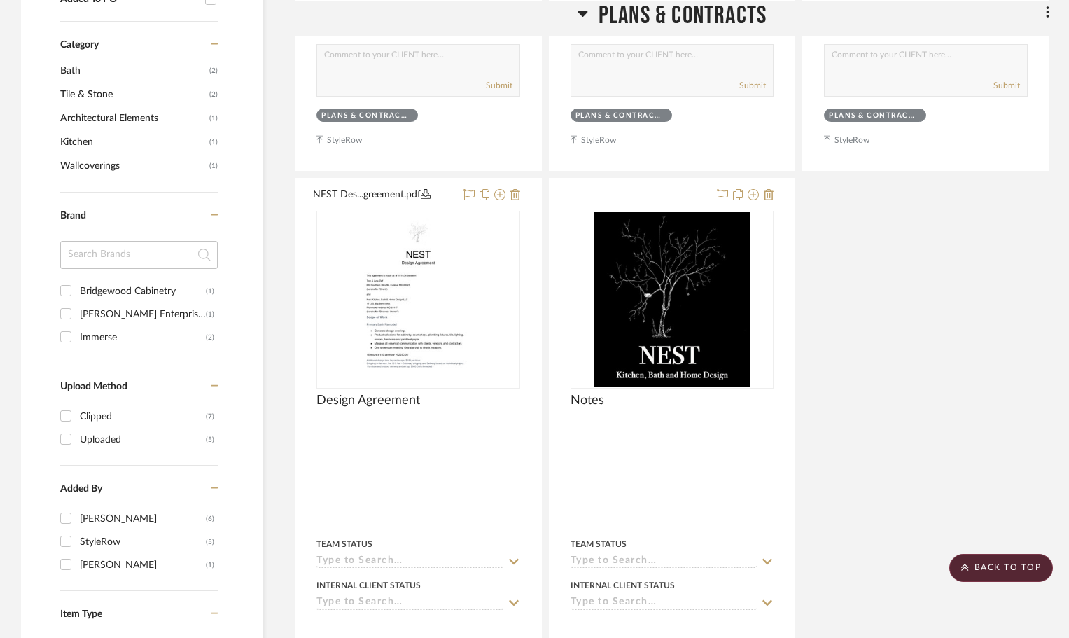
scroll to position [1176, 0]
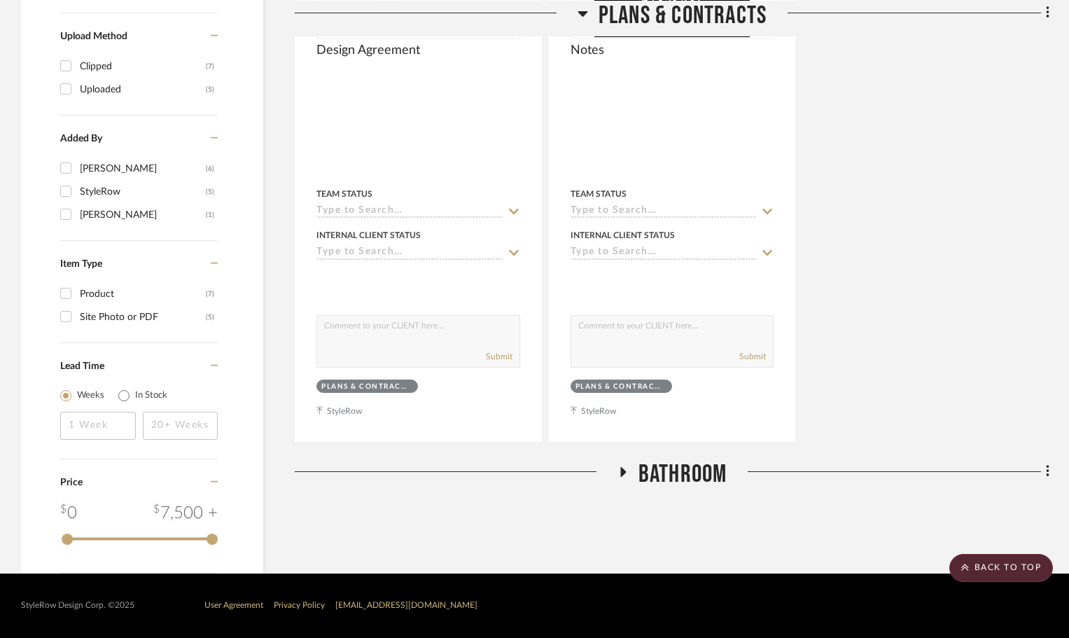
click at [625, 469] on icon at bounding box center [622, 471] width 17 height 11
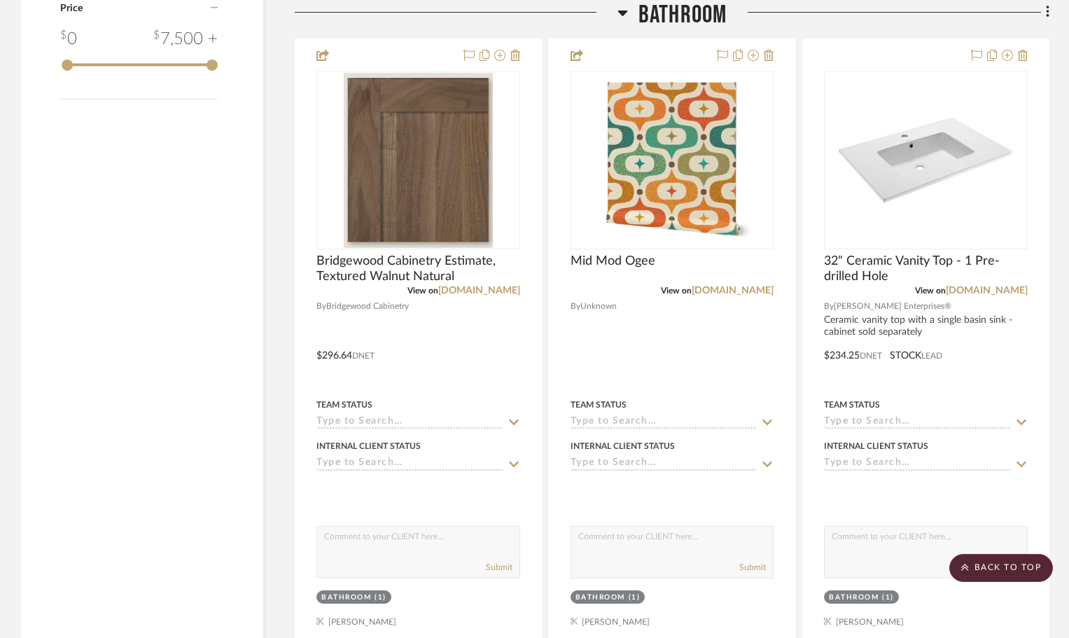
scroll to position [1636, 0]
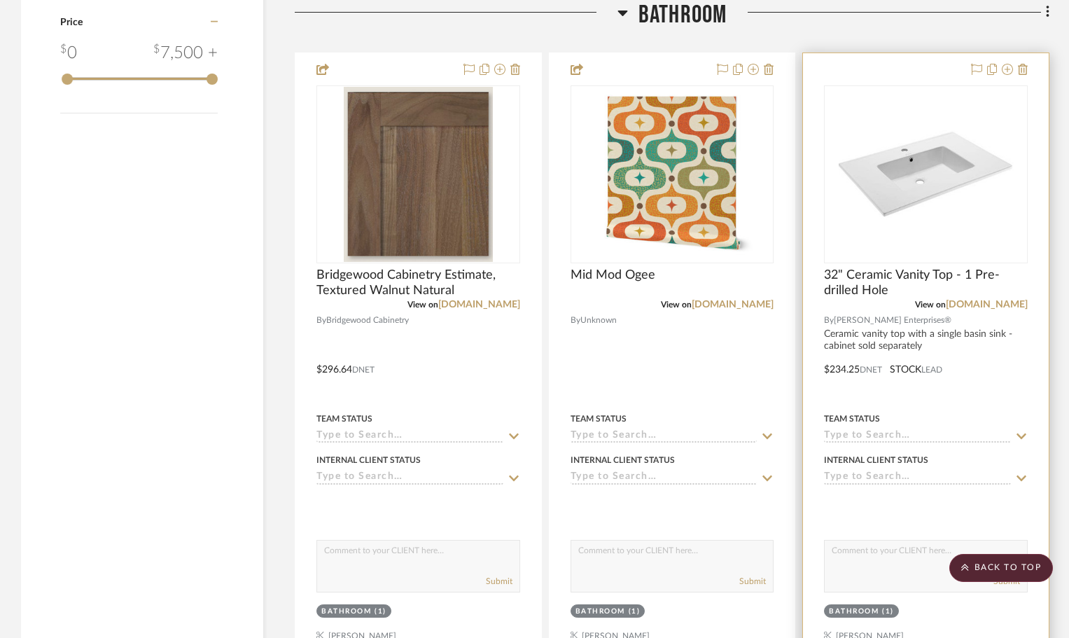
click at [914, 76] on div at bounding box center [926, 359] width 246 height 613
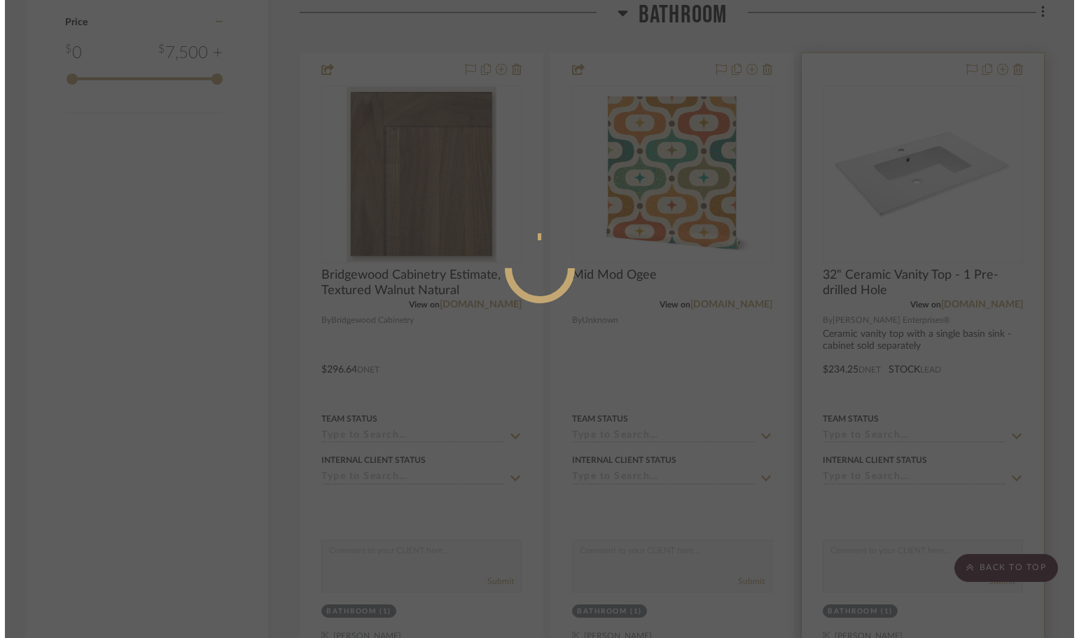
scroll to position [0, 0]
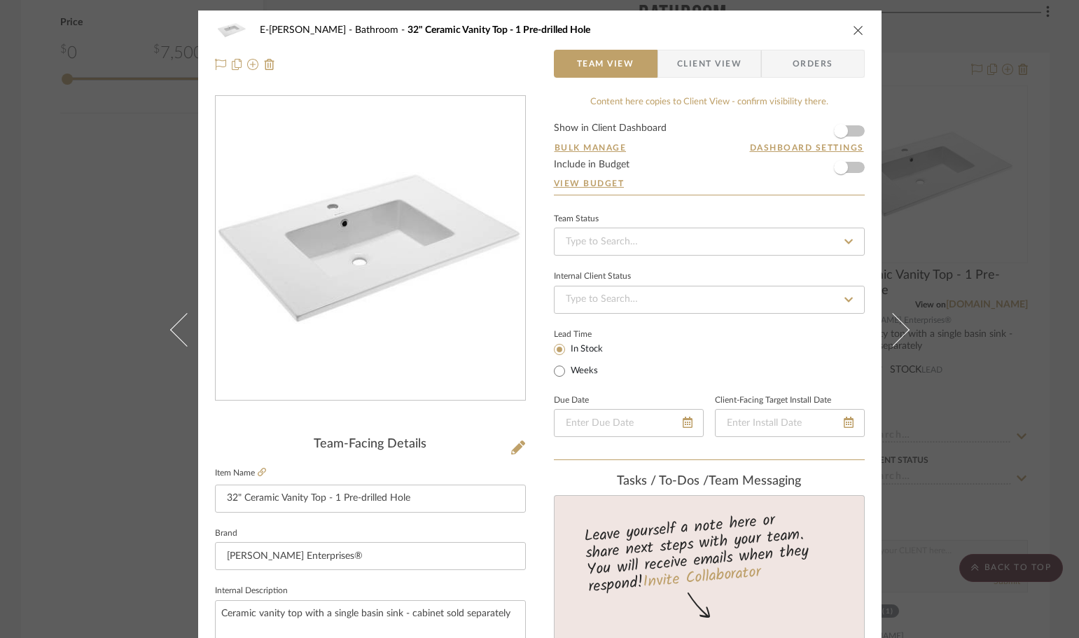
click at [703, 71] on span "Client View" at bounding box center [709, 64] width 64 height 28
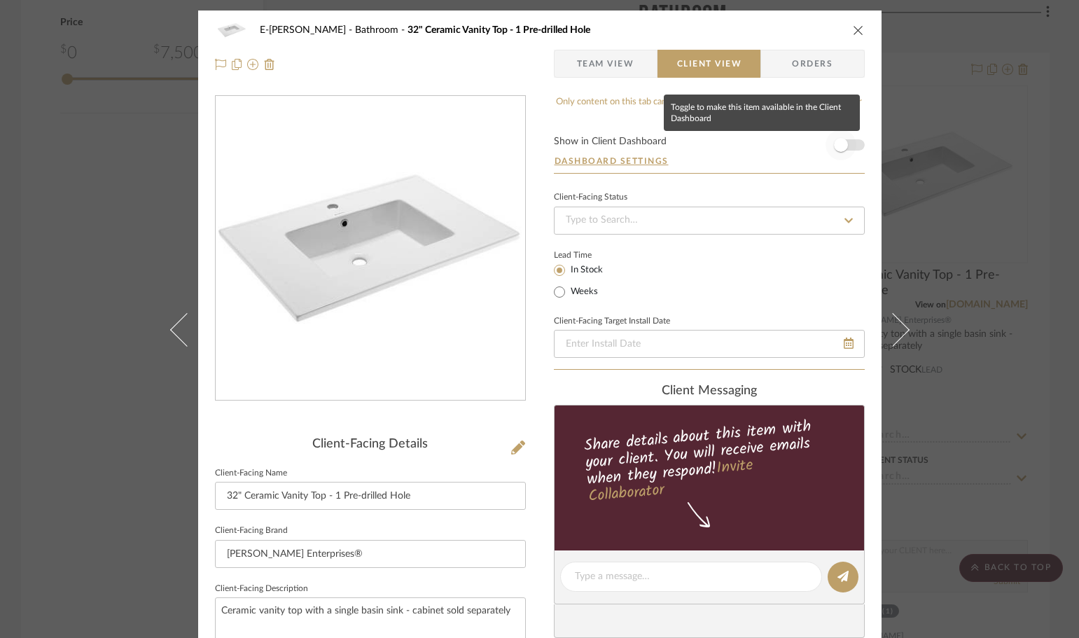
click at [850, 146] on span "button" at bounding box center [840, 145] width 31 height 31
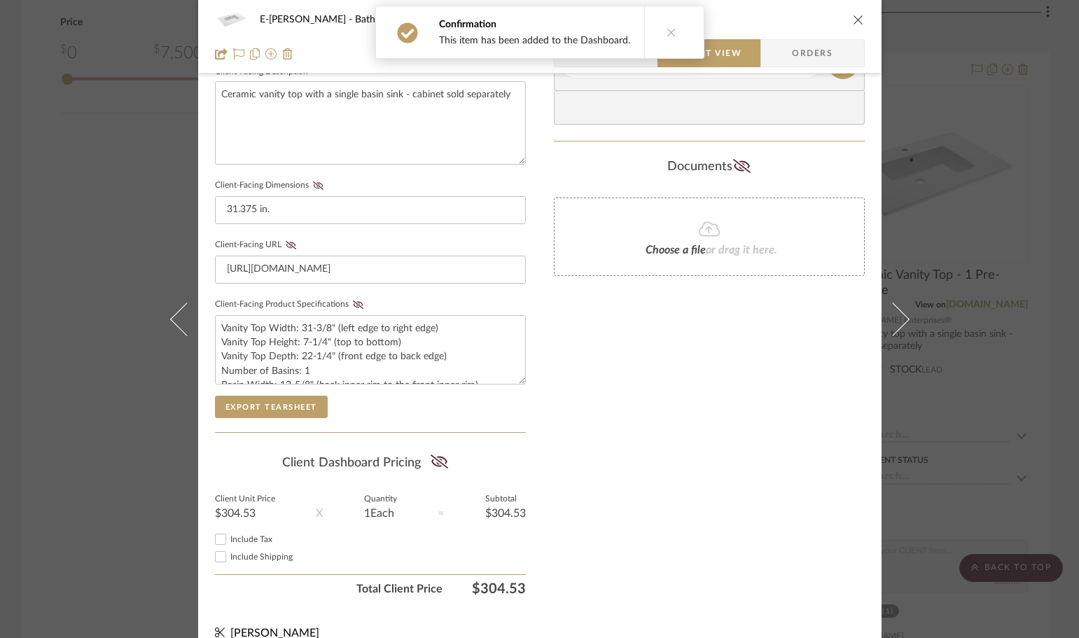
scroll to position [538, 0]
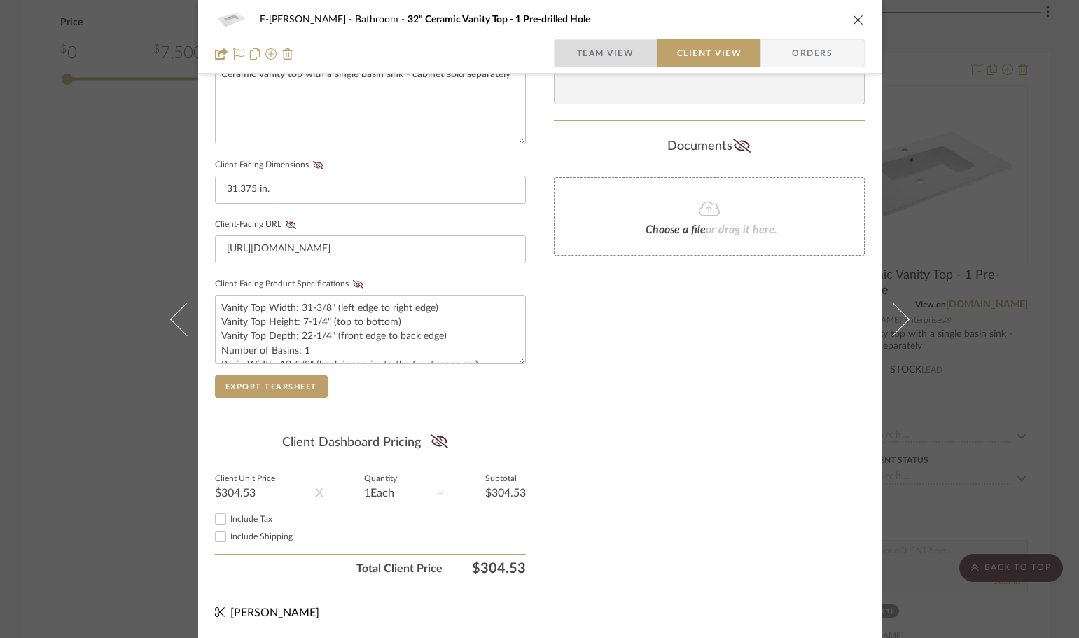
click at [584, 60] on span "Team View" at bounding box center [605, 53] width 57 height 28
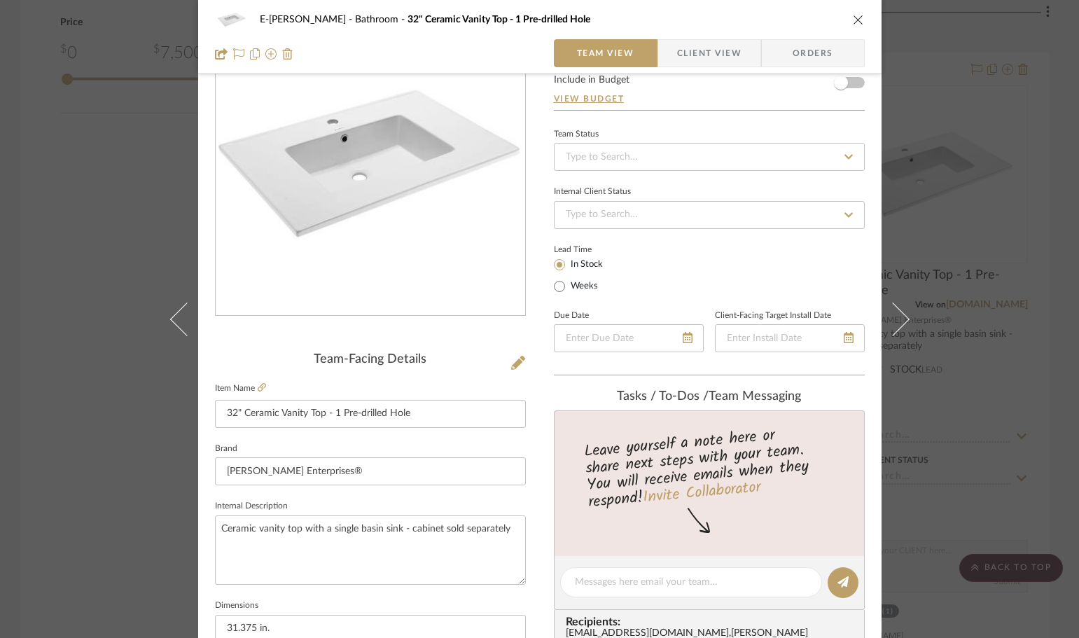
scroll to position [0, 0]
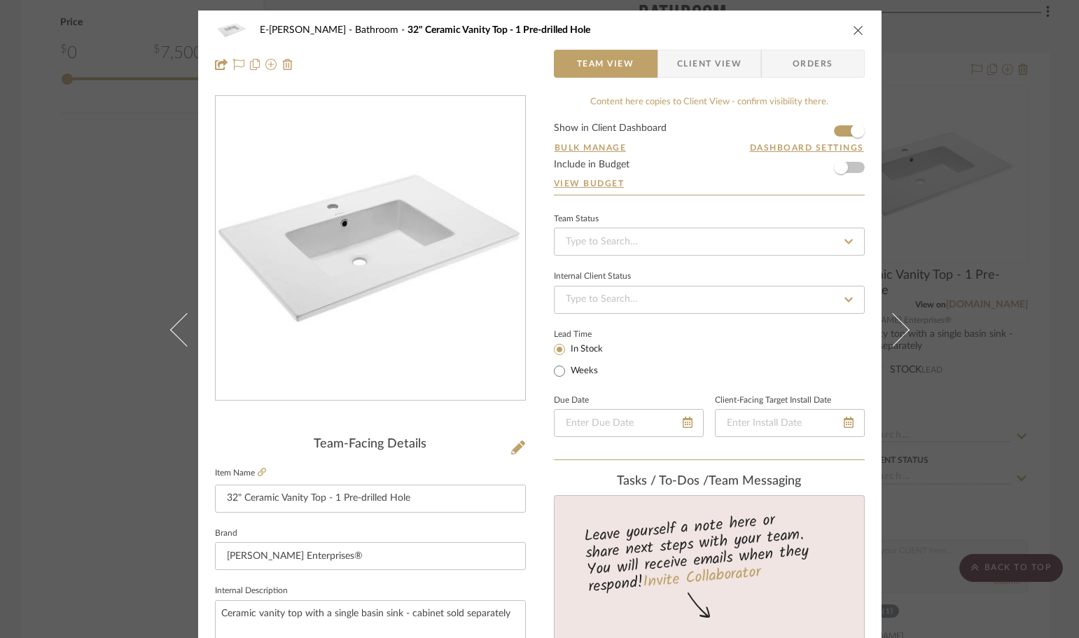
click at [853, 168] on form "Show in Client Dashboard Bulk Manage Dashboard Settings Include in Budget View …" at bounding box center [709, 158] width 311 height 71
click at [853, 169] on form "Show in Client Dashboard Bulk Manage Dashboard Settings Include in Budget View …" at bounding box center [709, 158] width 311 height 71
click at [846, 167] on span "button" at bounding box center [840, 167] width 31 height 31
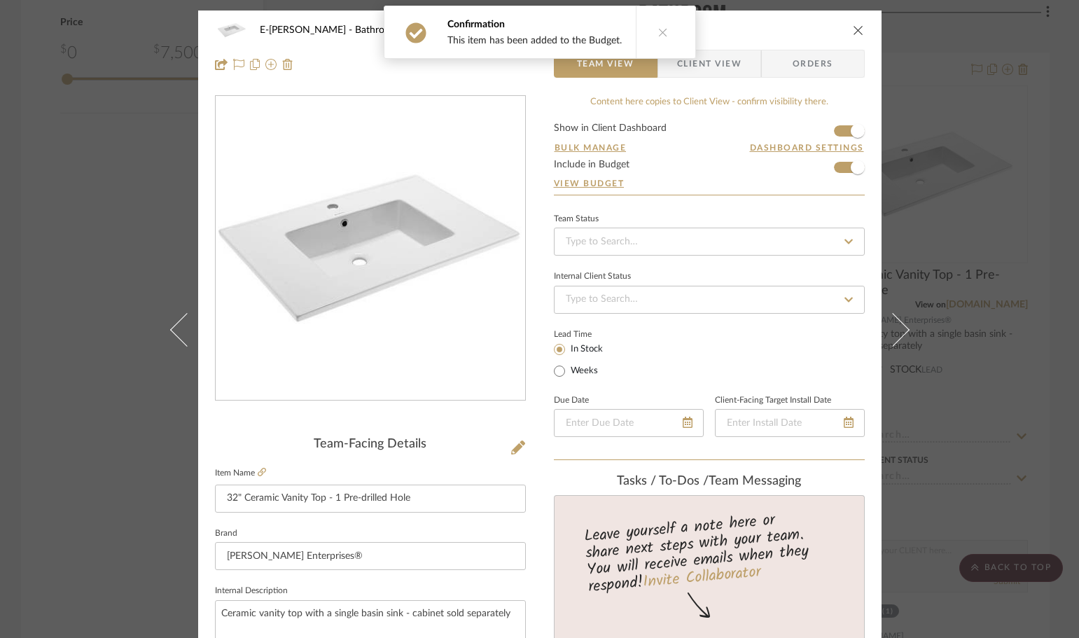
click at [853, 32] on icon "close" at bounding box center [858, 30] width 11 height 11
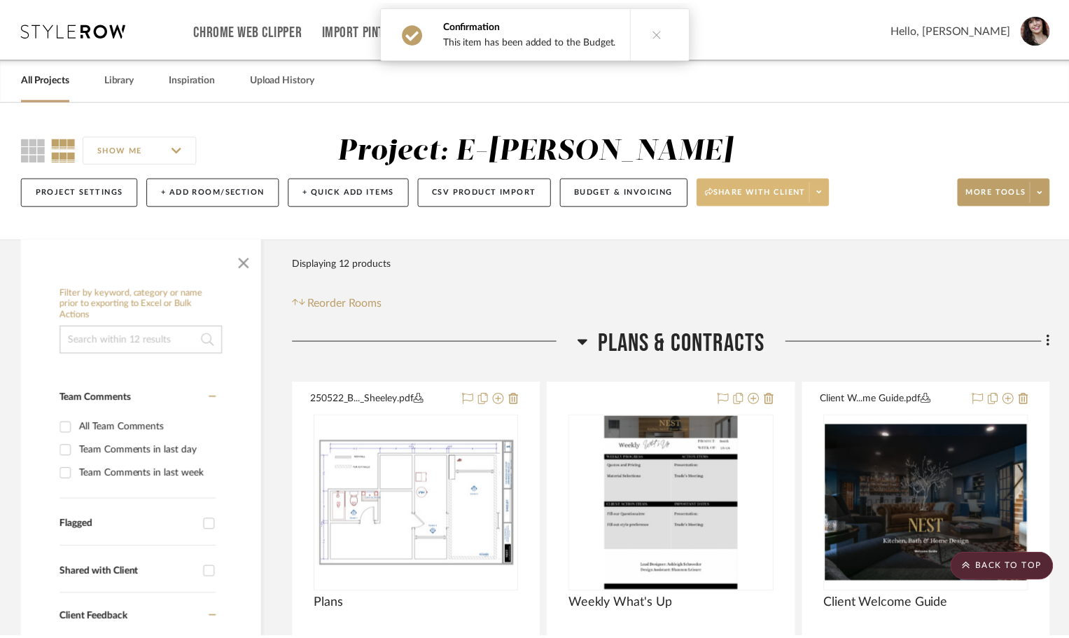
scroll to position [1636, 0]
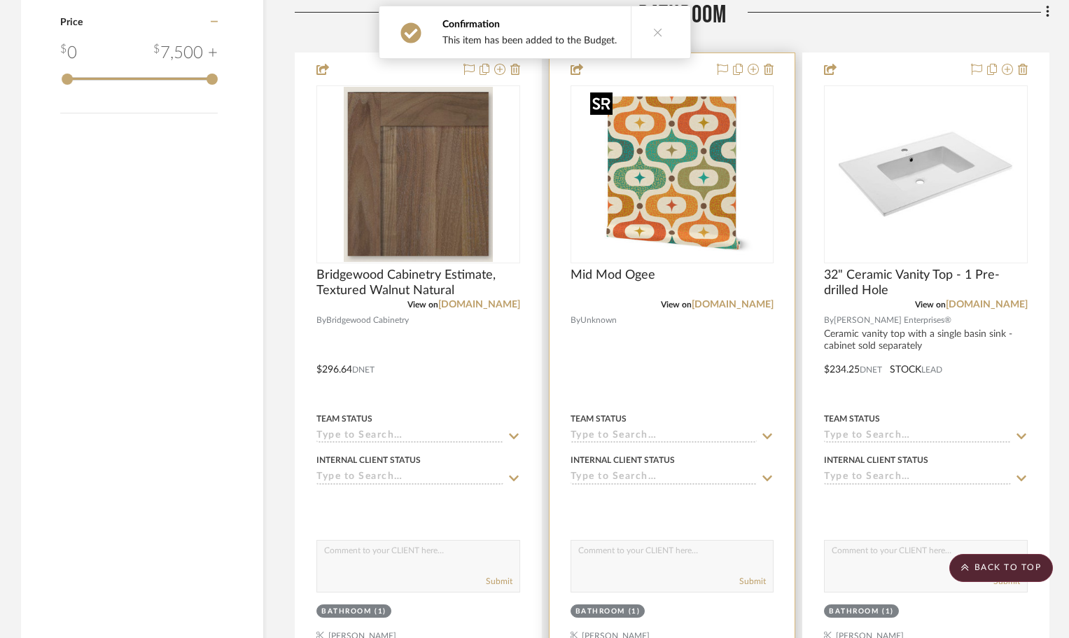
click at [692, 202] on img "0" at bounding box center [672, 174] width 175 height 175
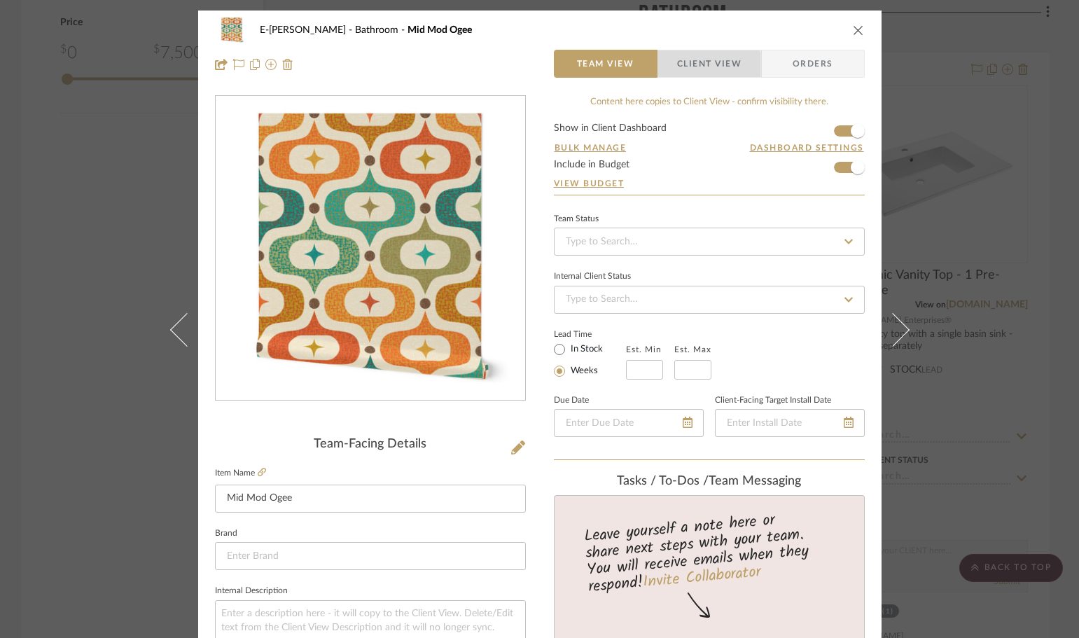
click at [677, 68] on span "Client View" at bounding box center [709, 64] width 64 height 28
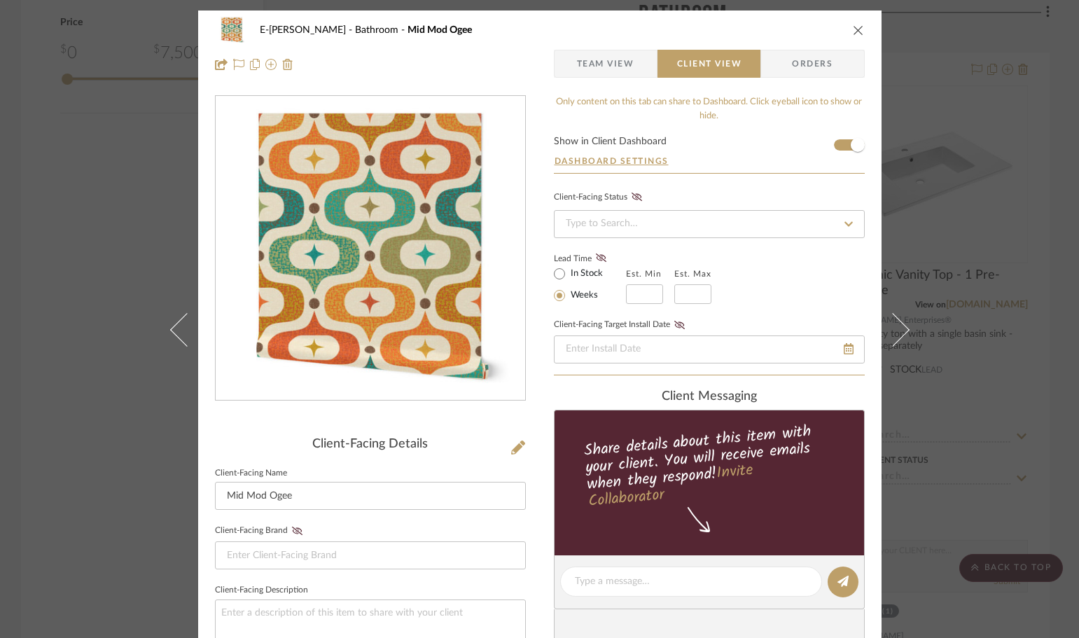
click at [853, 31] on icon "close" at bounding box center [858, 30] width 11 height 11
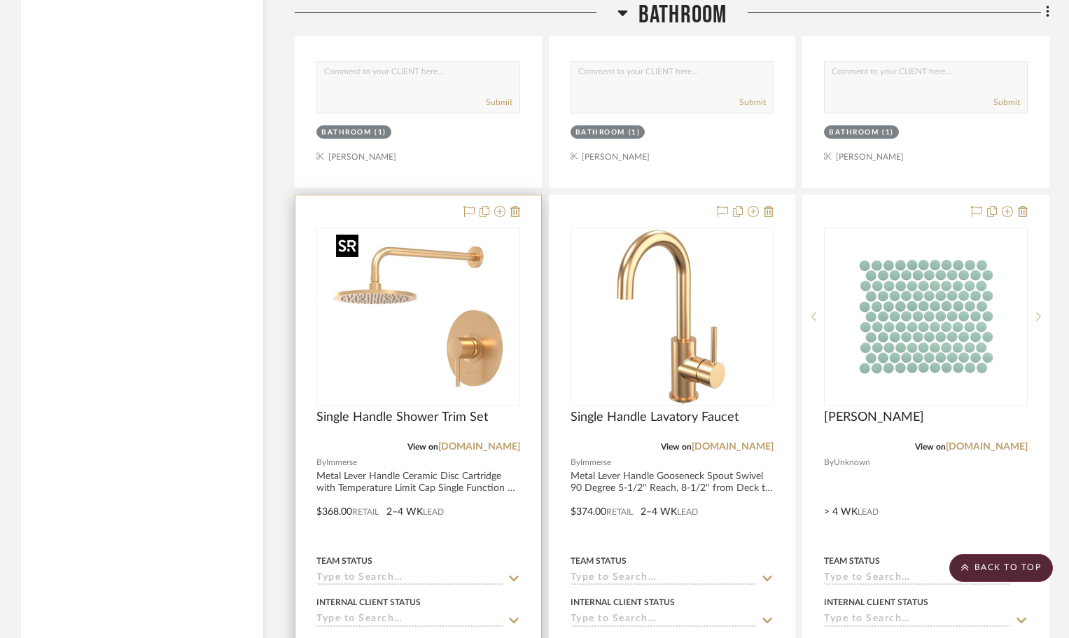
scroll to position [2126, 0]
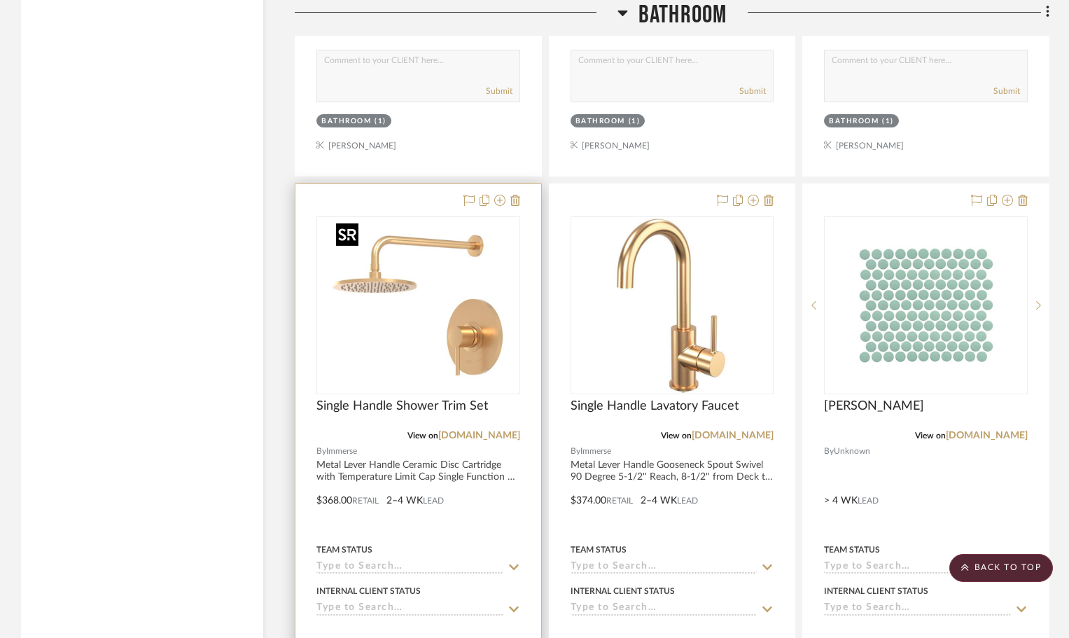
click at [482, 316] on img "0" at bounding box center [417, 305] width 175 height 175
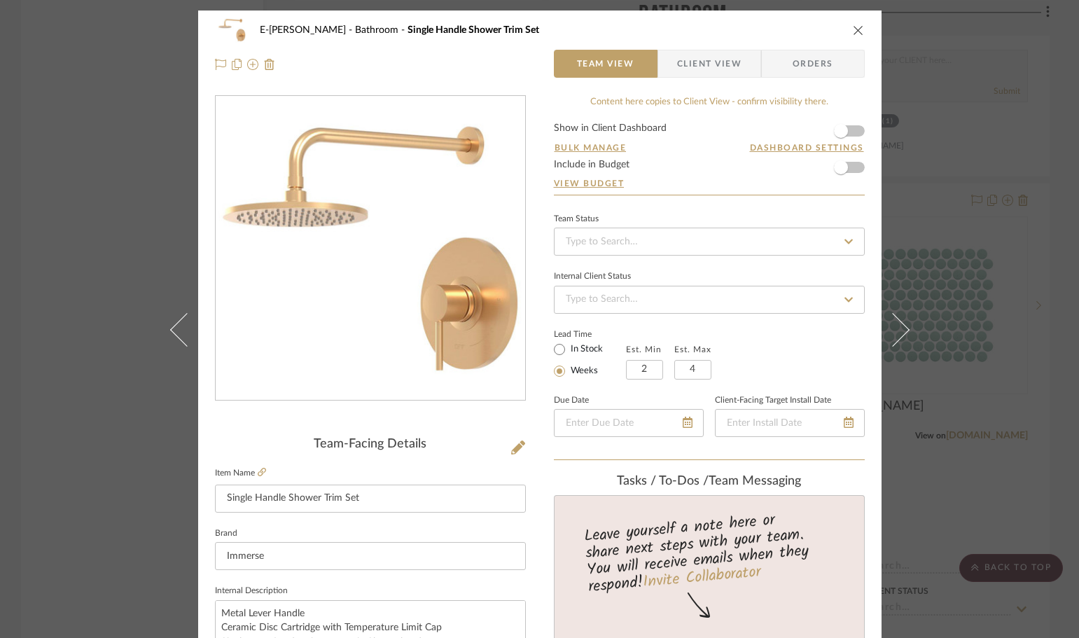
click at [853, 165] on form "Show in Client Dashboard Bulk Manage Dashboard Settings Include in Budget View …" at bounding box center [709, 158] width 311 height 71
click at [851, 167] on form "Show in Client Dashboard Bulk Manage Dashboard Settings Include in Budget View …" at bounding box center [709, 158] width 311 height 71
click at [849, 167] on span "button" at bounding box center [840, 167] width 31 height 31
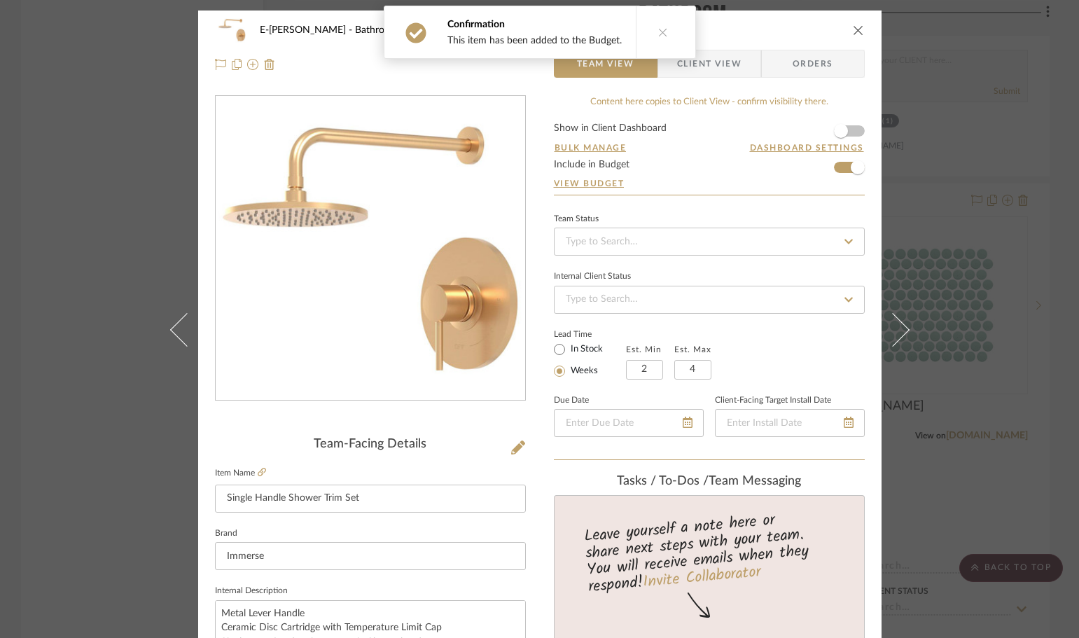
click at [857, 130] on form "Show in Client Dashboard Bulk Manage Dashboard Settings Include in Budget View …" at bounding box center [709, 158] width 311 height 71
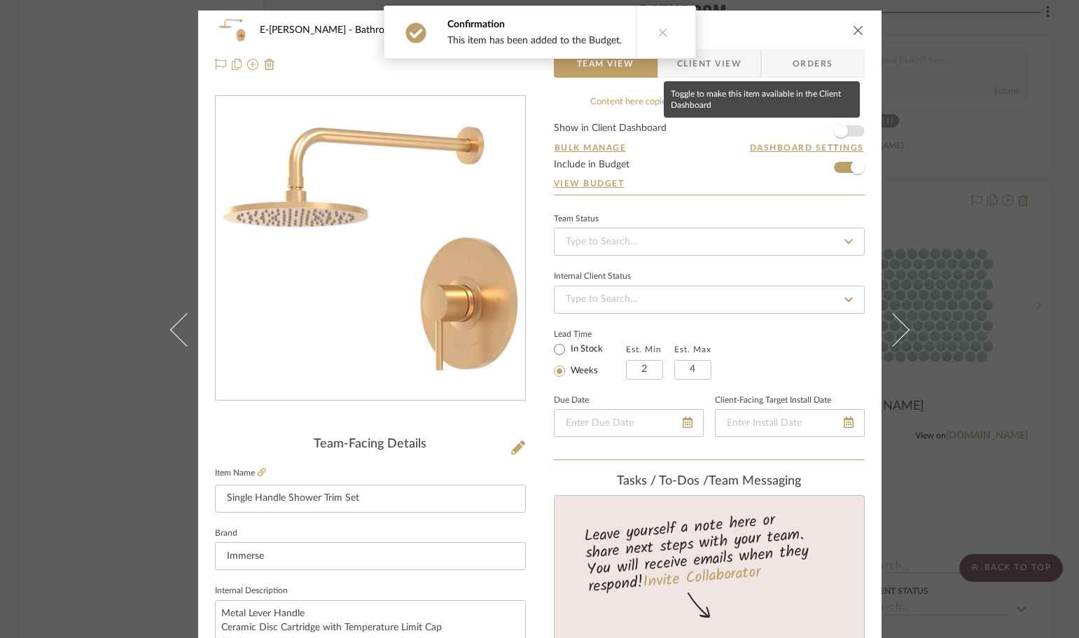
click at [849, 130] on span "button" at bounding box center [840, 131] width 31 height 31
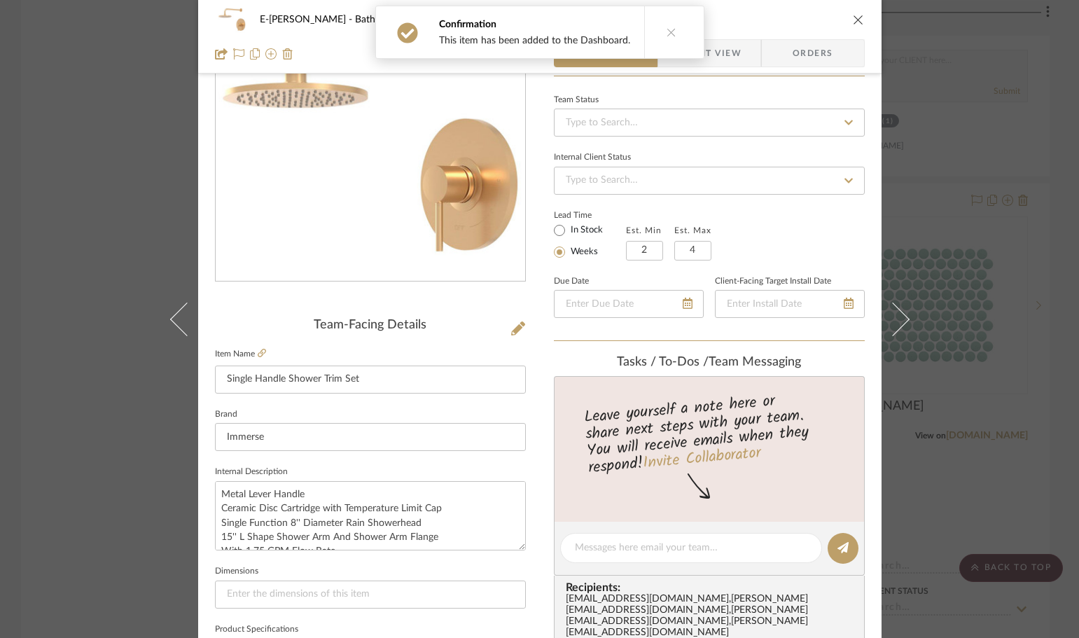
scroll to position [490, 0]
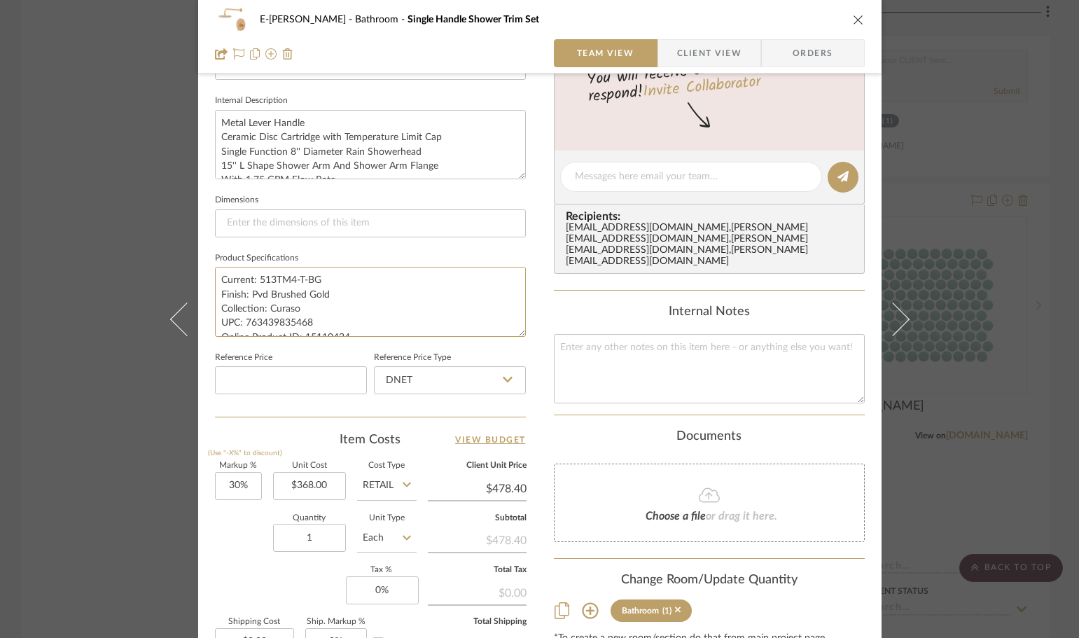
drag, startPoint x: 330, startPoint y: 276, endPoint x: 193, endPoint y: 271, distance: 136.6
click at [198, 271] on div "E-Sheeley Bathroom Single Handle Shower Trim Set Team View Client View Orders T…" at bounding box center [539, 166] width 683 height 1293
type textarea "Finish: Pvd Brushed Gold Collection: Curaso UPC: 763439835468 Online Product ID…"
click at [635, 347] on textarea at bounding box center [709, 368] width 311 height 69
paste textarea "Current: 513TM4-T-BG"
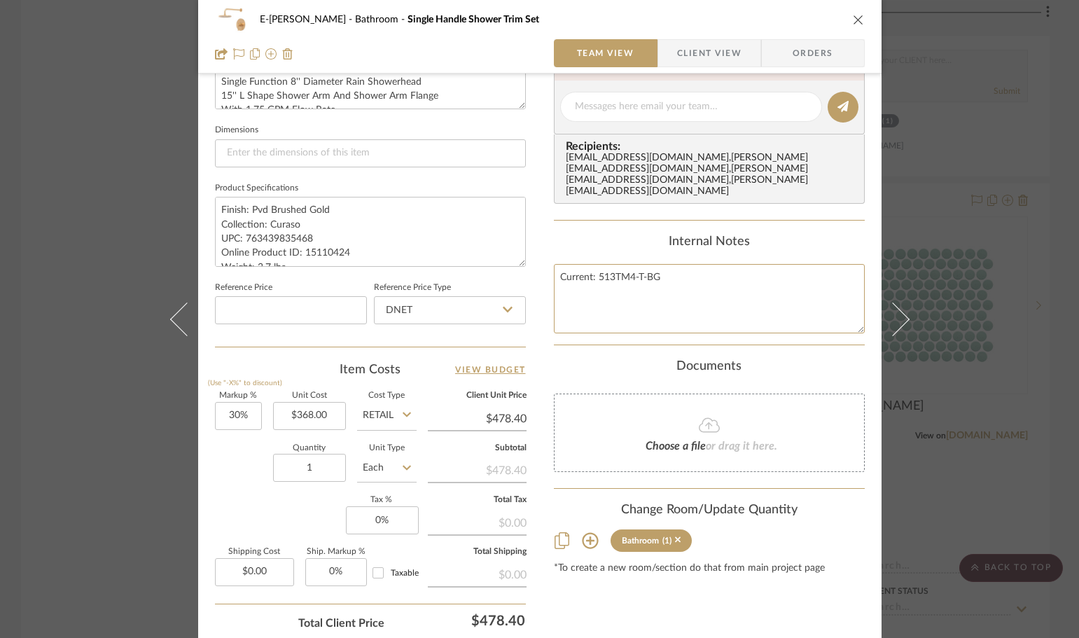
scroll to position [210, 0]
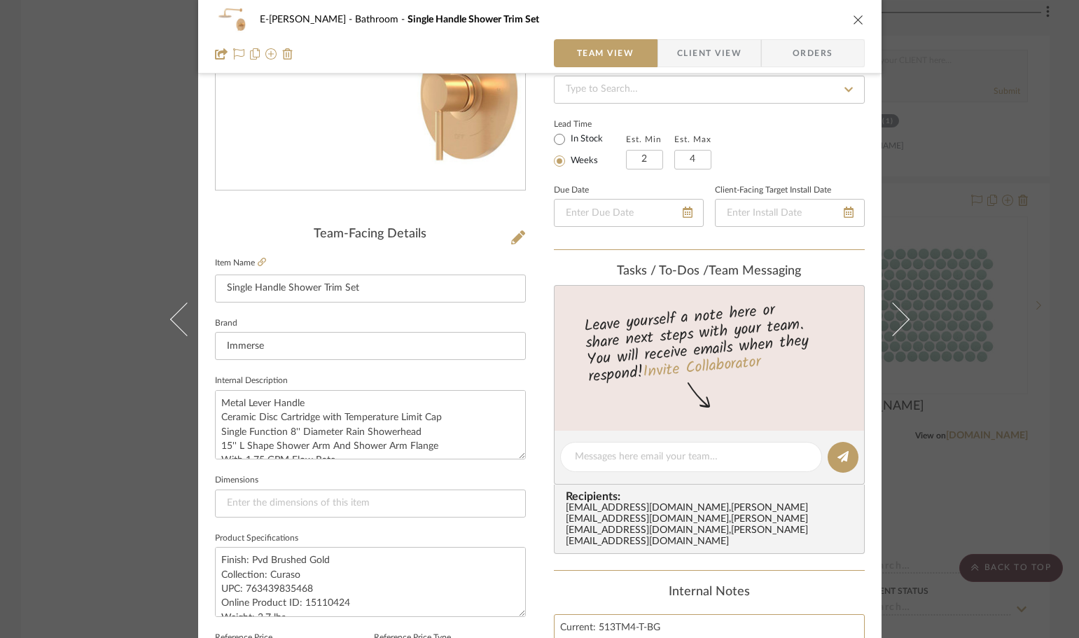
type textarea "Current: 513TM4-T-BG"
click at [714, 52] on span "Client View" at bounding box center [709, 53] width 64 height 28
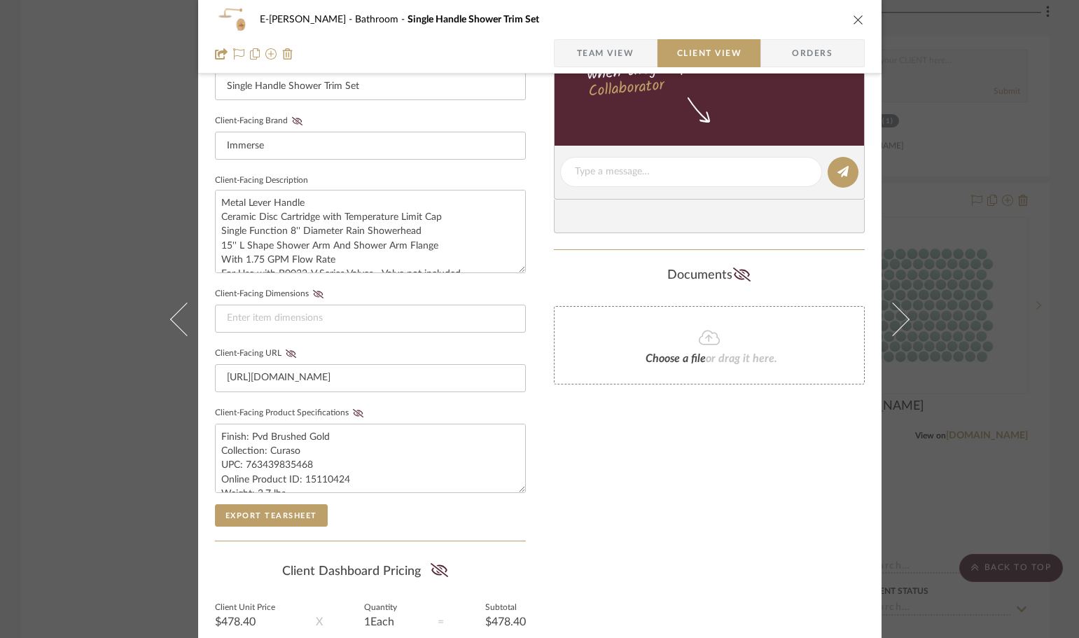
scroll to position [398, 0]
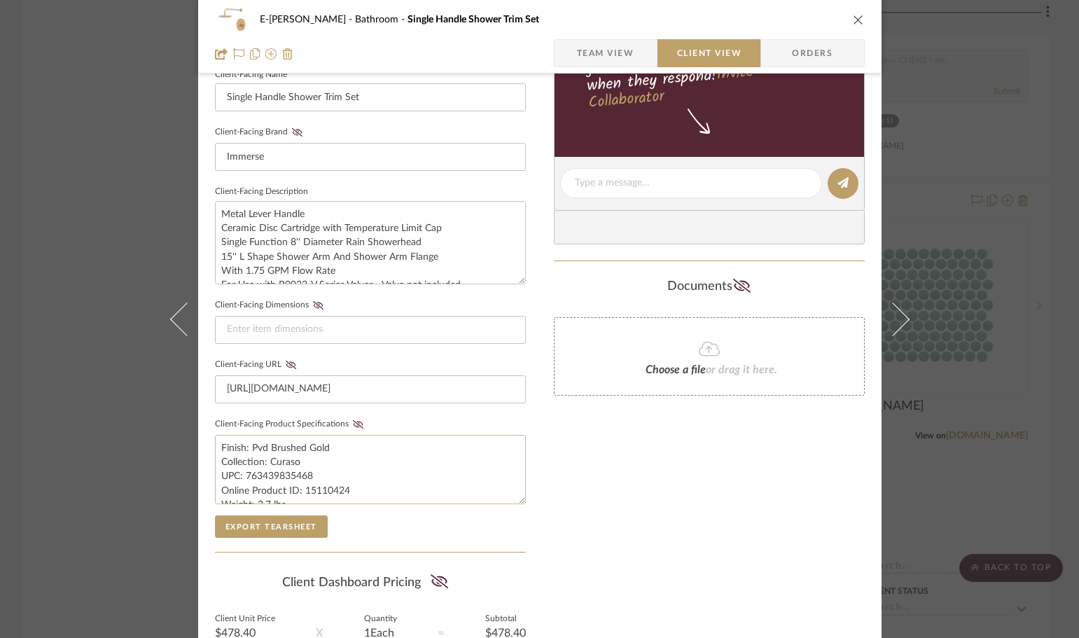
click at [307, 468] on textarea "Finish: Pvd Brushed Gold Collection: Curaso UPC: 763439835468 Online Product ID…" at bounding box center [370, 469] width 311 height 69
click at [853, 18] on icon "close" at bounding box center [858, 19] width 11 height 11
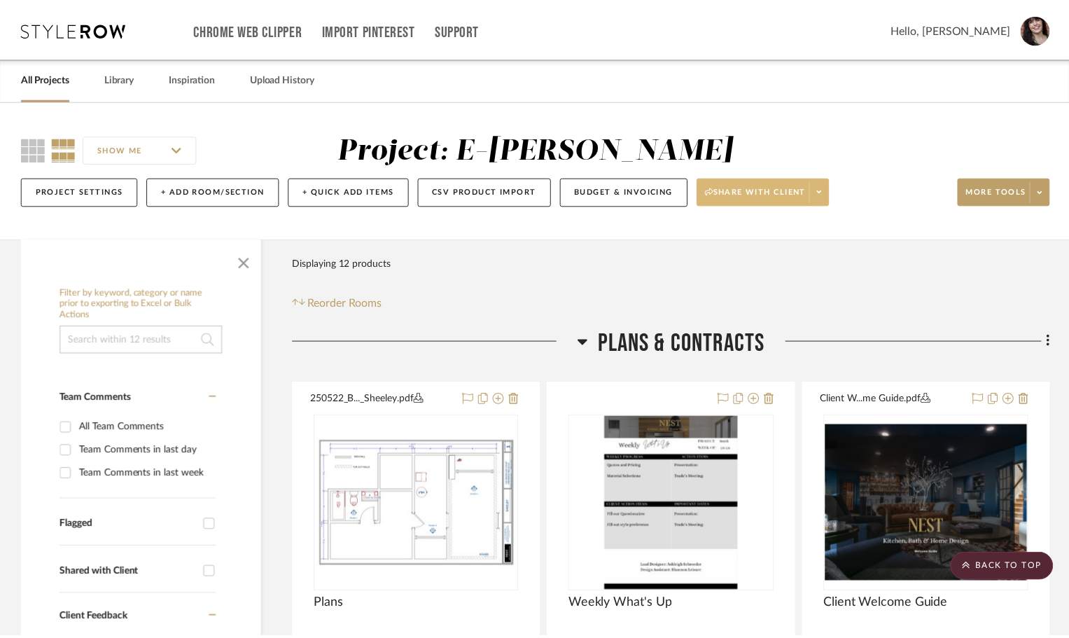
scroll to position [2126, 0]
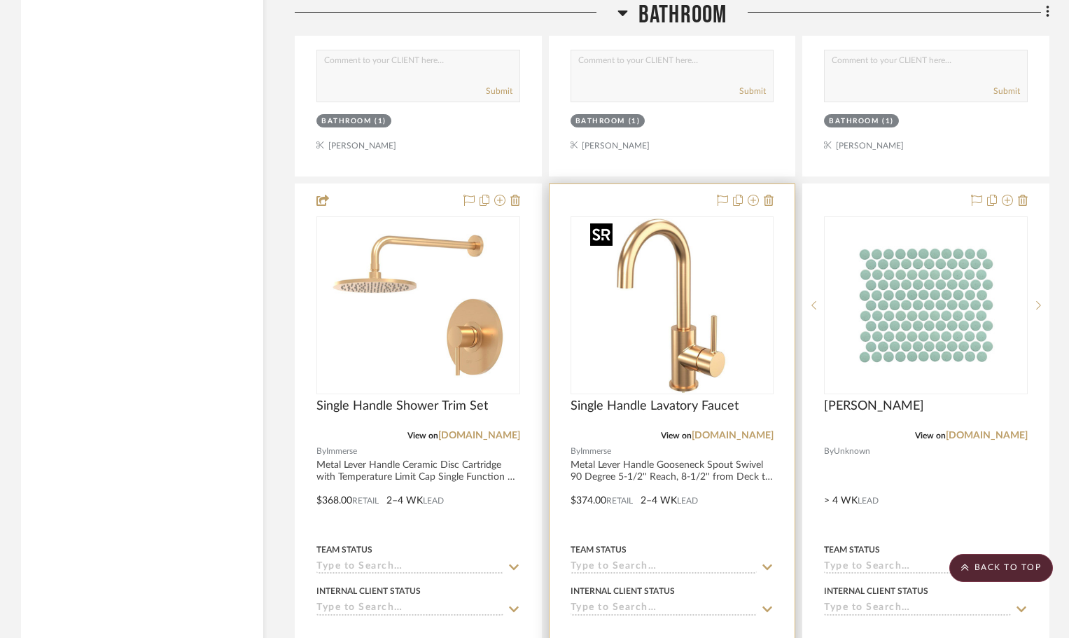
click at [652, 333] on img "0" at bounding box center [672, 305] width 175 height 175
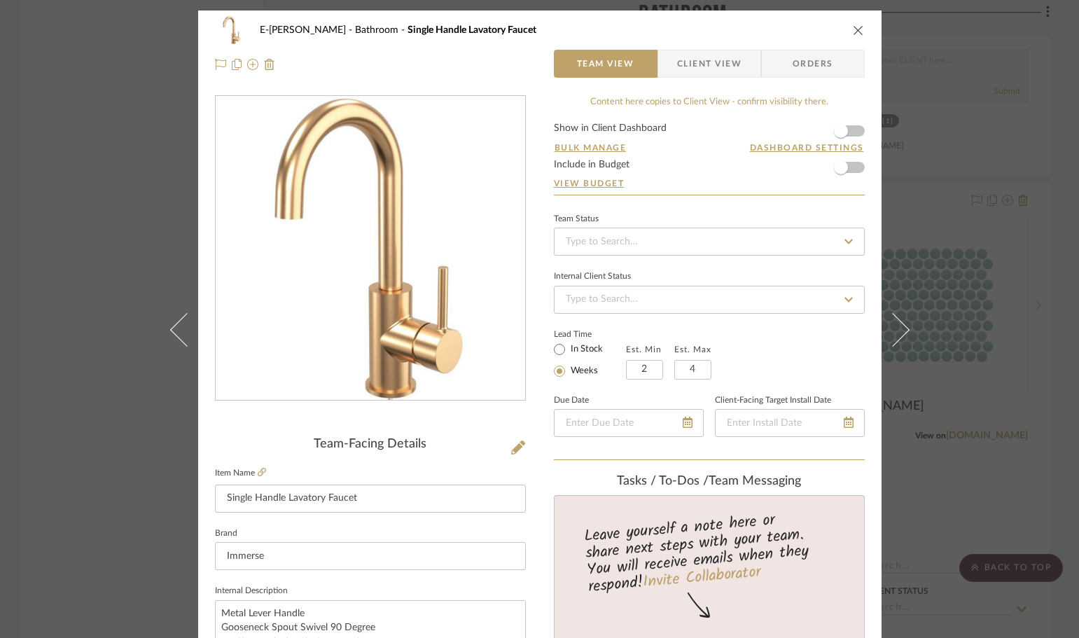
click at [855, 129] on form "Show in Client Dashboard Bulk Manage Dashboard Settings Include in Budget View …" at bounding box center [709, 158] width 311 height 71
click at [852, 132] on form "Show in Client Dashboard Bulk Manage Dashboard Settings Include in Budget View …" at bounding box center [709, 158] width 311 height 71
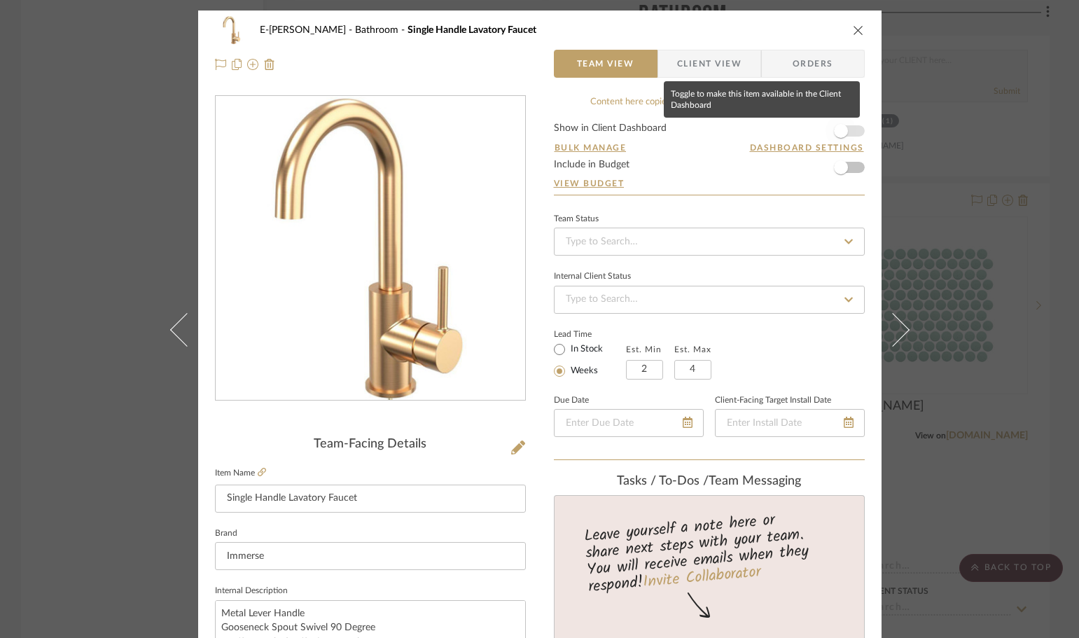
click at [850, 133] on span "button" at bounding box center [840, 131] width 31 height 31
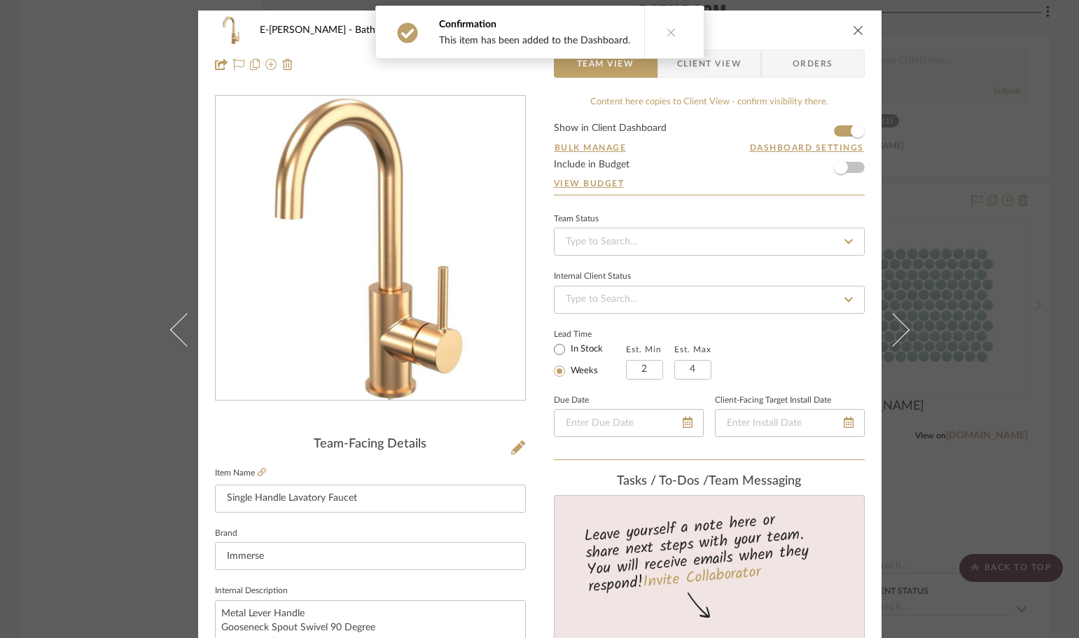
click at [853, 167] on form "Show in Client Dashboard Bulk Manage Dashboard Settings Include in Budget View …" at bounding box center [709, 158] width 311 height 71
click at [840, 166] on span "button" at bounding box center [841, 167] width 14 height 14
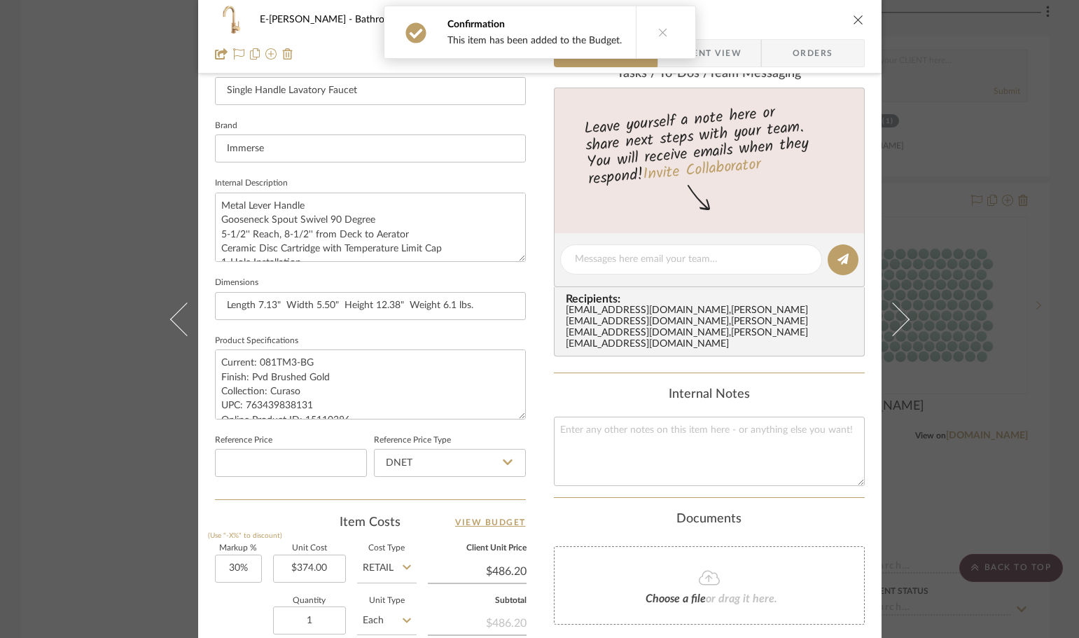
scroll to position [420, 0]
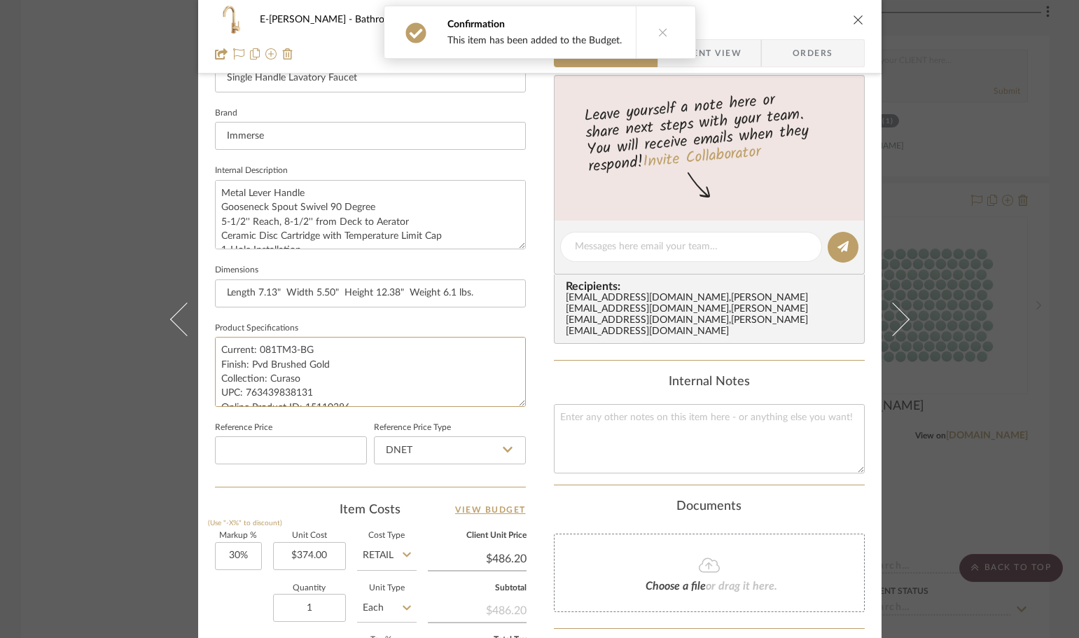
drag, startPoint x: 314, startPoint y: 344, endPoint x: 203, endPoint y: 341, distance: 110.7
click at [203, 341] on div "E-Sheeley Bathroom Single Handle Lavatory Faucet Team View Client View Orders T…" at bounding box center [539, 236] width 683 height 1293
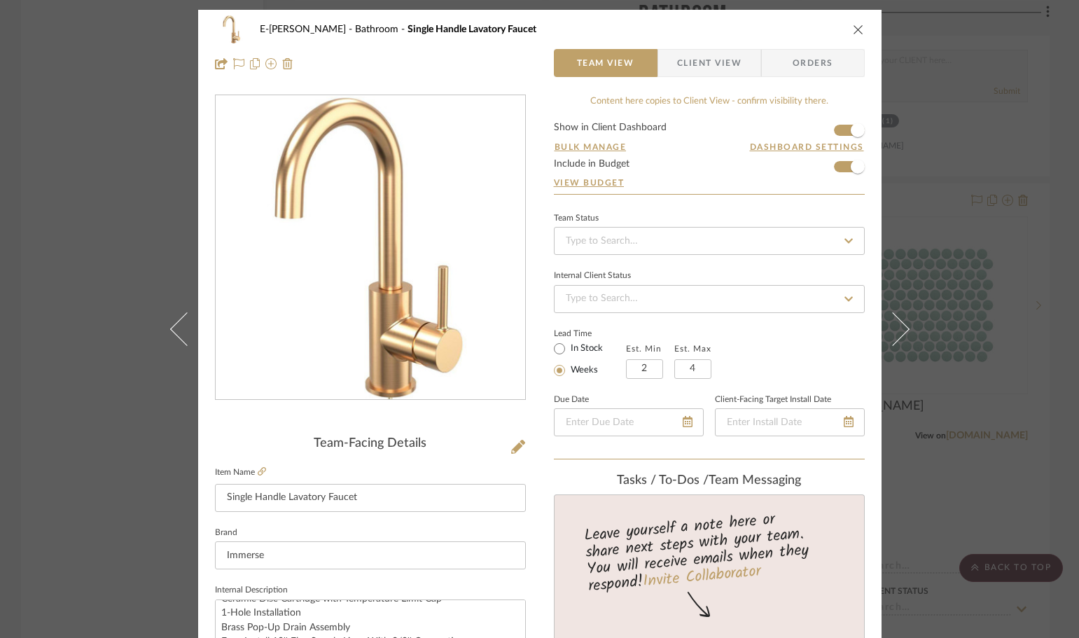
scroll to position [0, 0]
click at [709, 64] on span "Client View" at bounding box center [709, 64] width 64 height 28
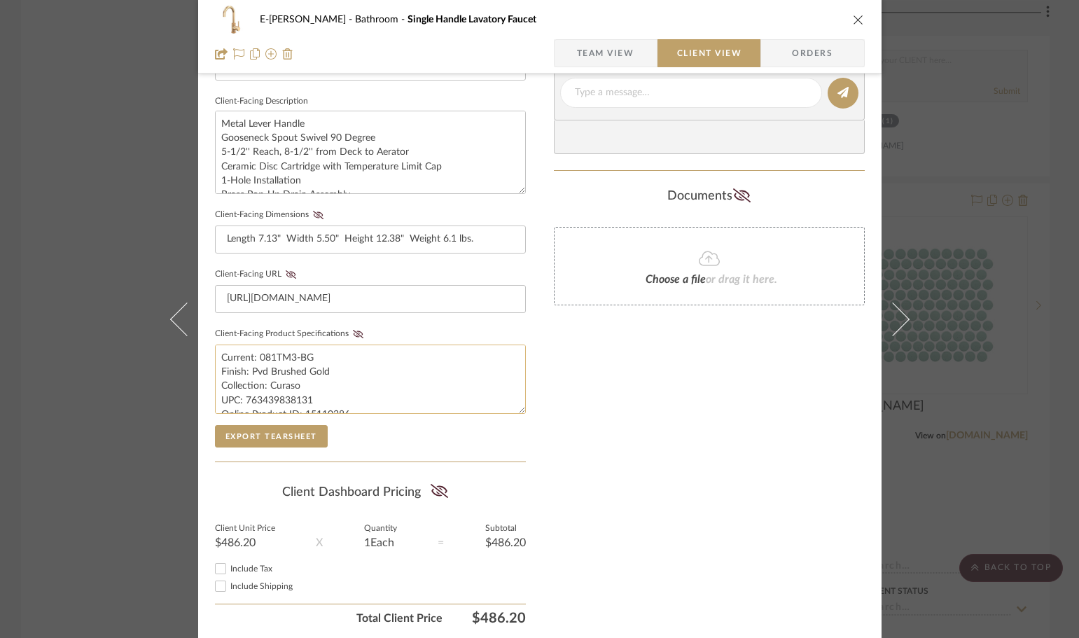
scroll to position [490, 0]
click at [857, 12] on div "E-Sheeley Bathroom Single Handle Lavatory Faucet" at bounding box center [540, 20] width 650 height 28
click at [853, 20] on icon "close" at bounding box center [858, 19] width 11 height 11
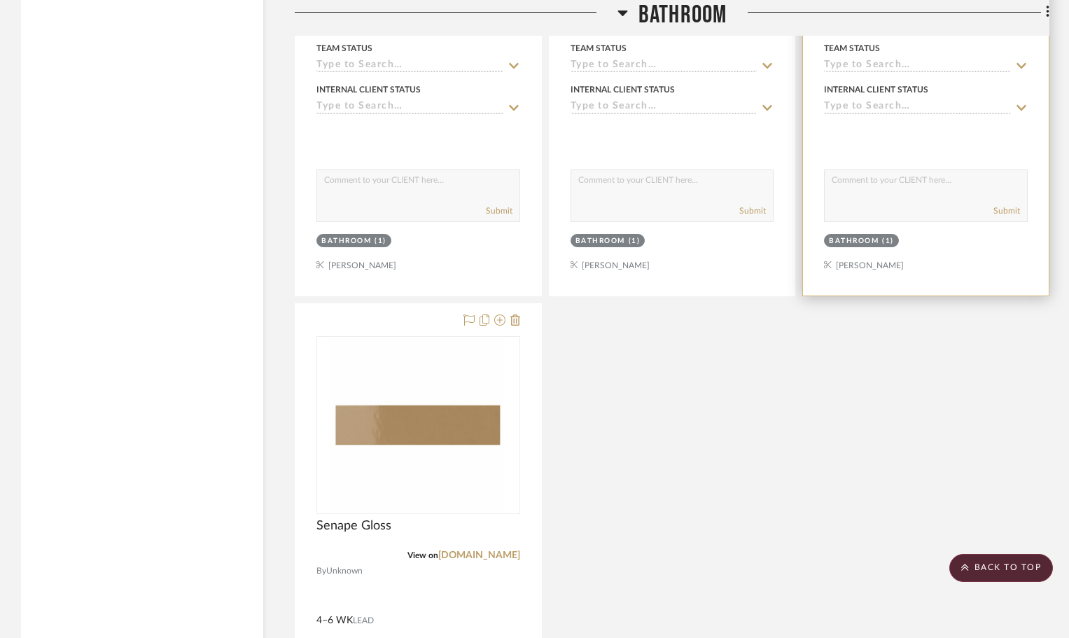
scroll to position [2686, 0]
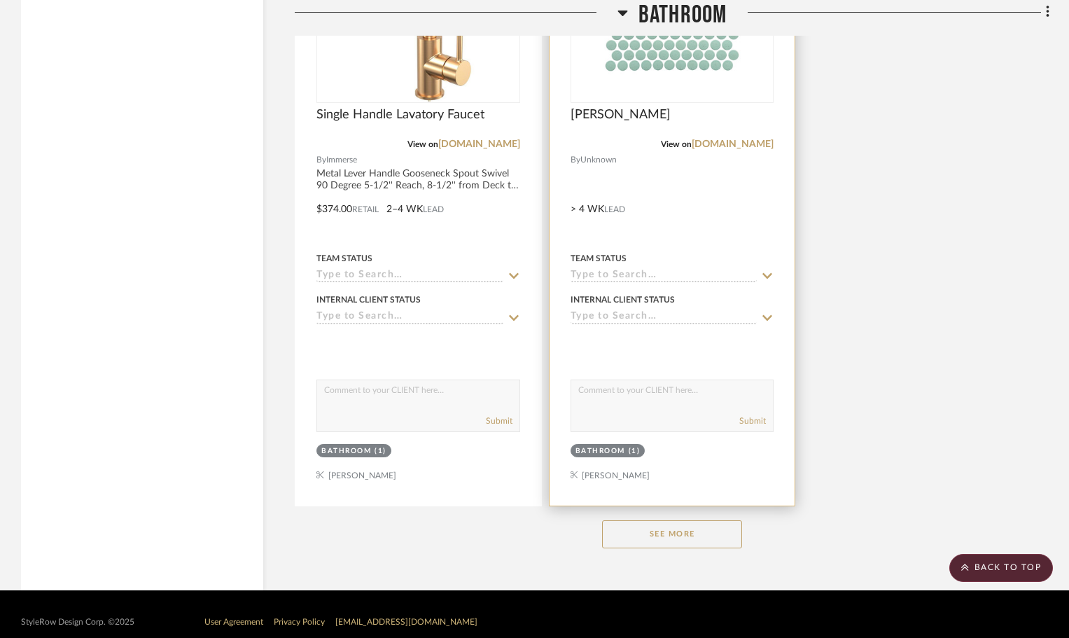
scroll to position [3055, 0]
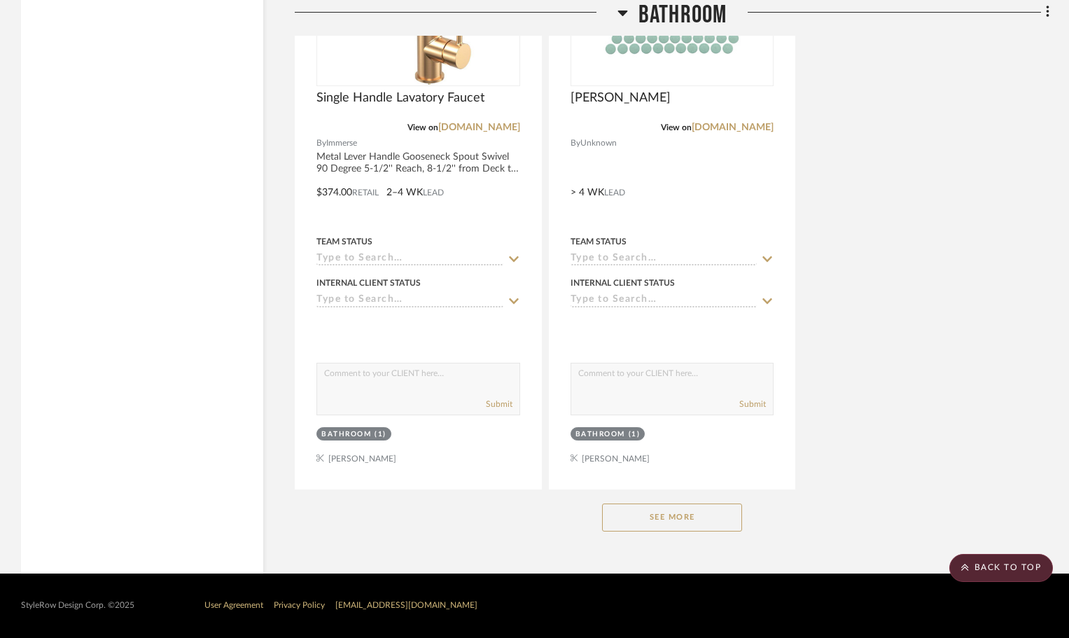
click at [665, 519] on button "See More" at bounding box center [672, 517] width 140 height 28
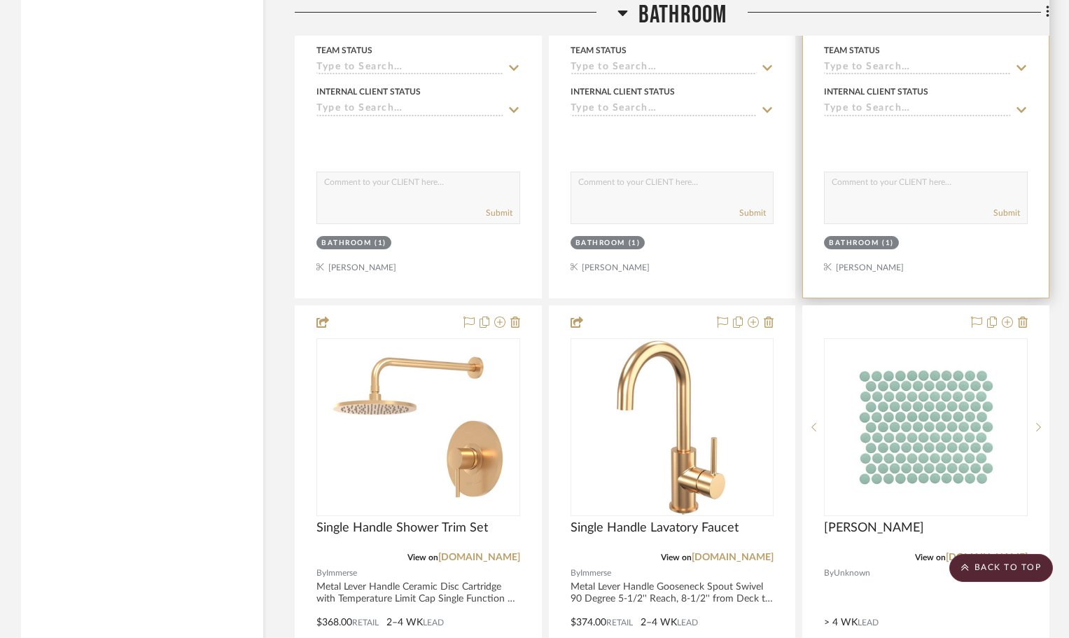
scroll to position [2637, 0]
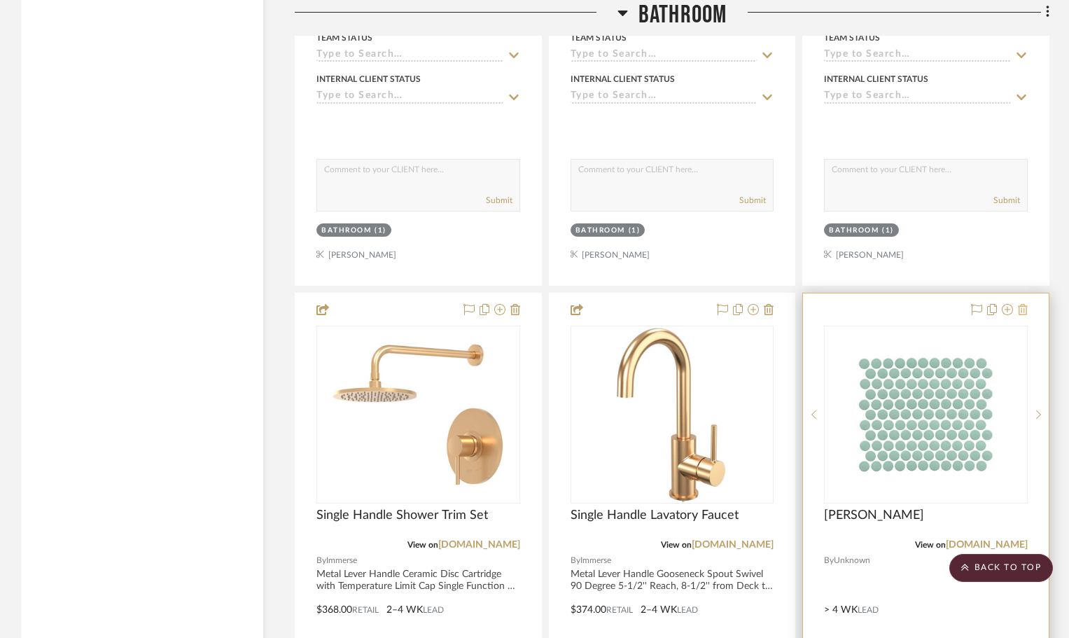
click at [1025, 311] on icon at bounding box center [1023, 309] width 10 height 11
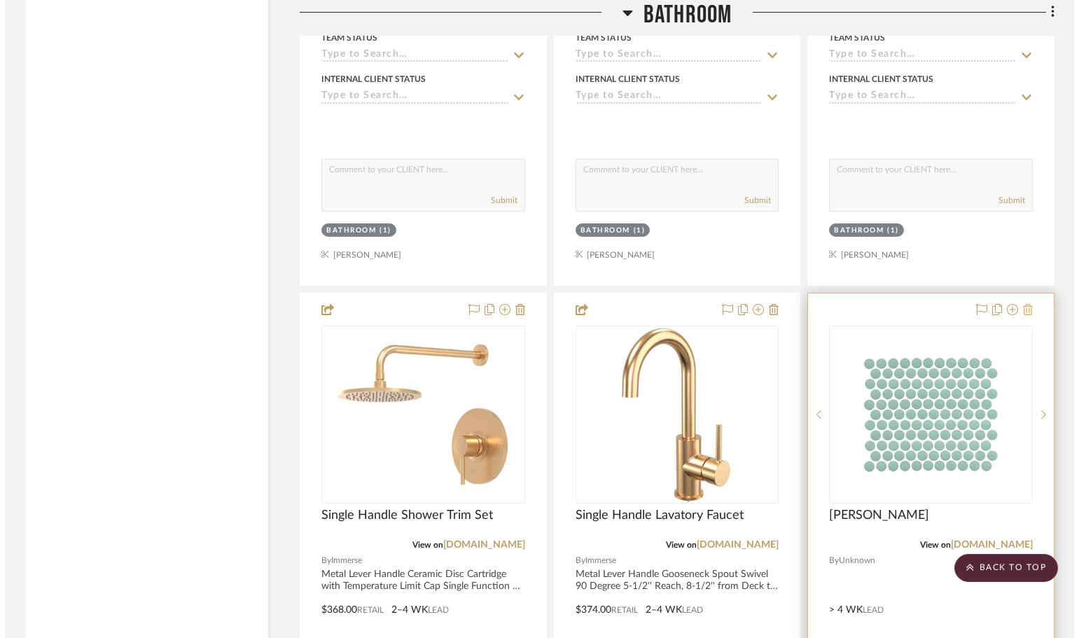
scroll to position [0, 0]
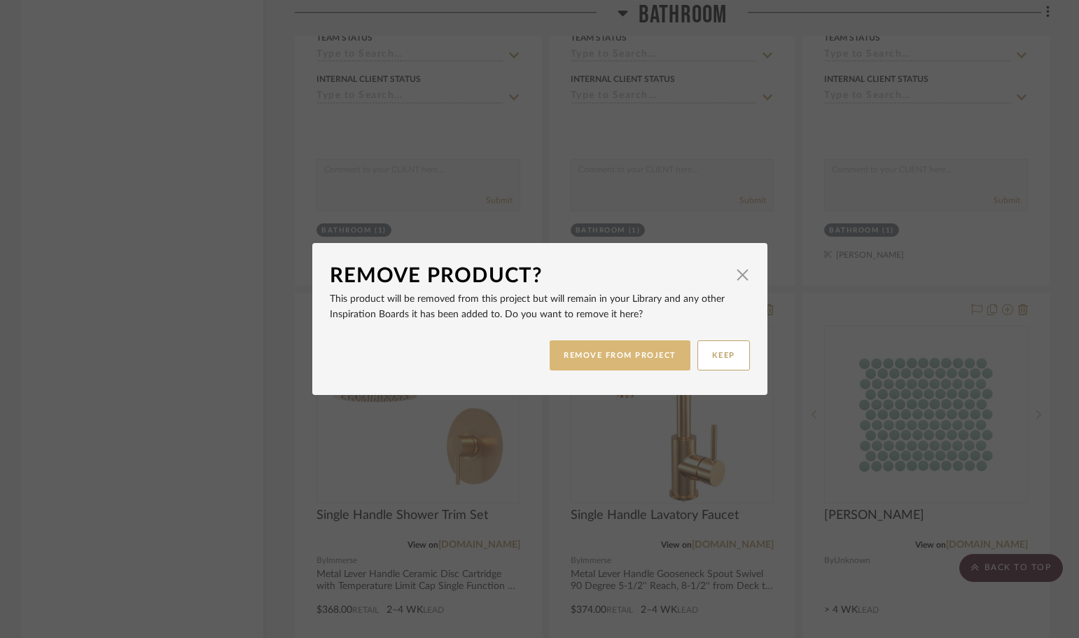
click at [596, 355] on button "REMOVE FROM PROJECT" at bounding box center [620, 355] width 141 height 30
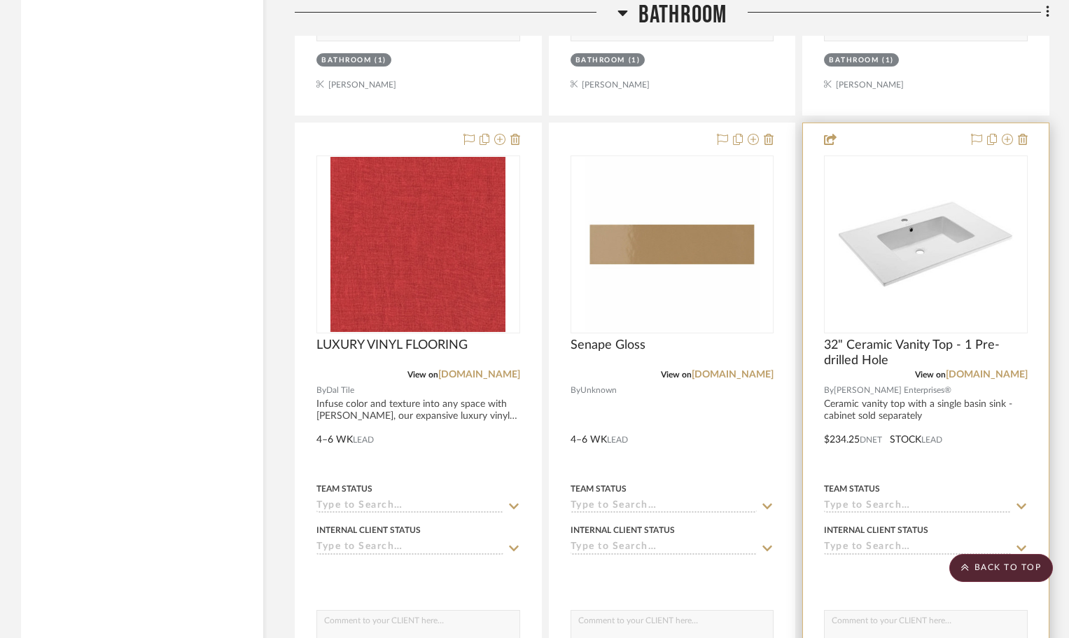
scroll to position [2147, 0]
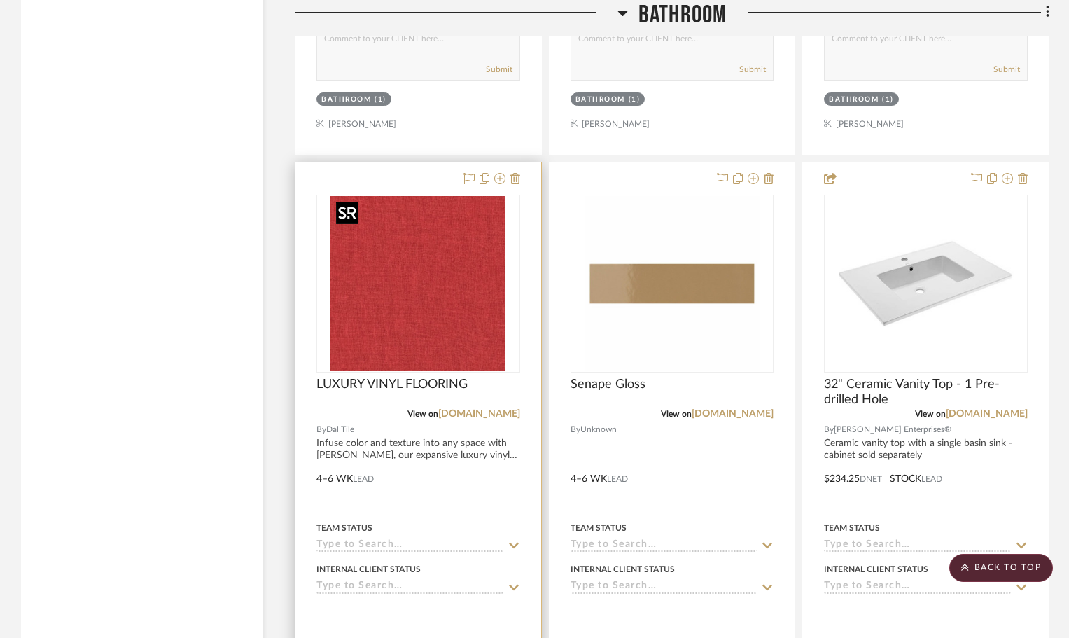
click at [407, 306] on img "0" at bounding box center [417, 283] width 175 height 175
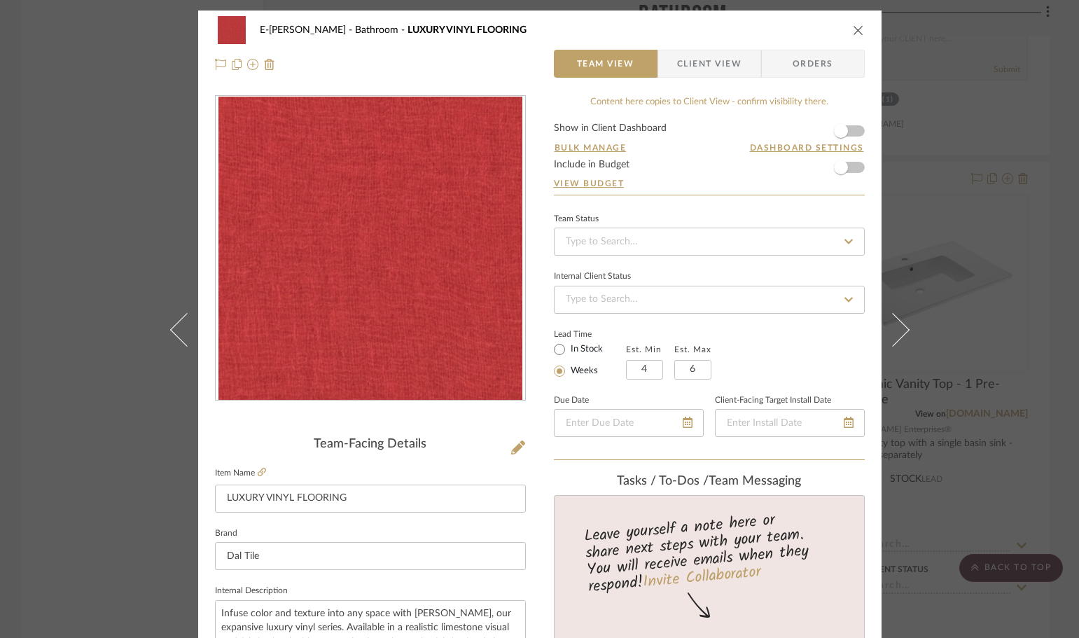
click at [853, 132] on form "Show in Client Dashboard Bulk Manage Dashboard Settings Include in Budget View …" at bounding box center [709, 158] width 311 height 71
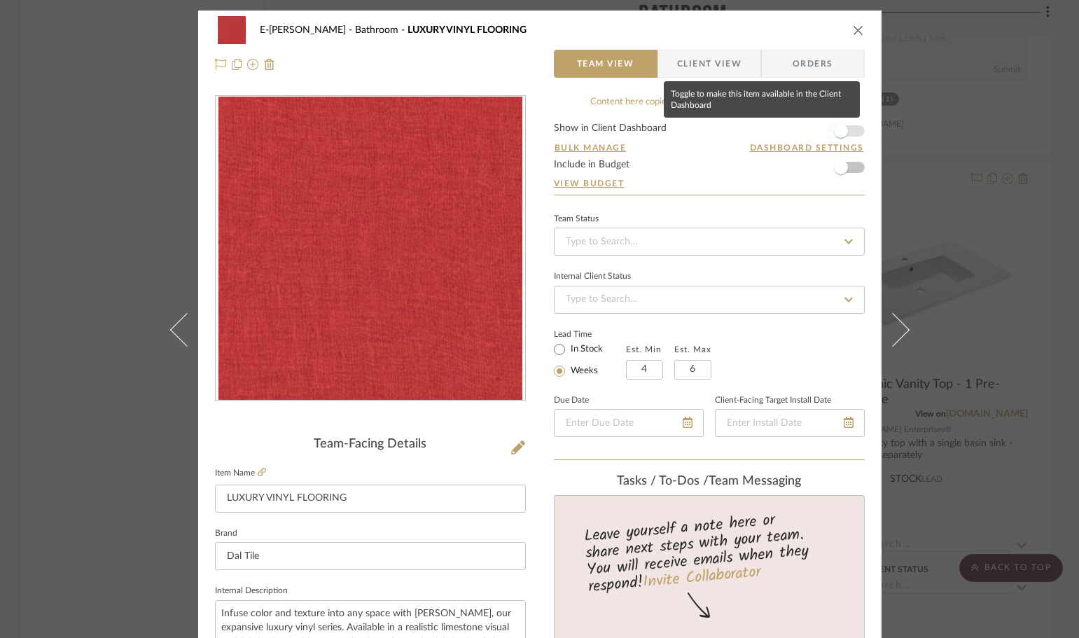
click at [846, 130] on span "button" at bounding box center [840, 131] width 31 height 31
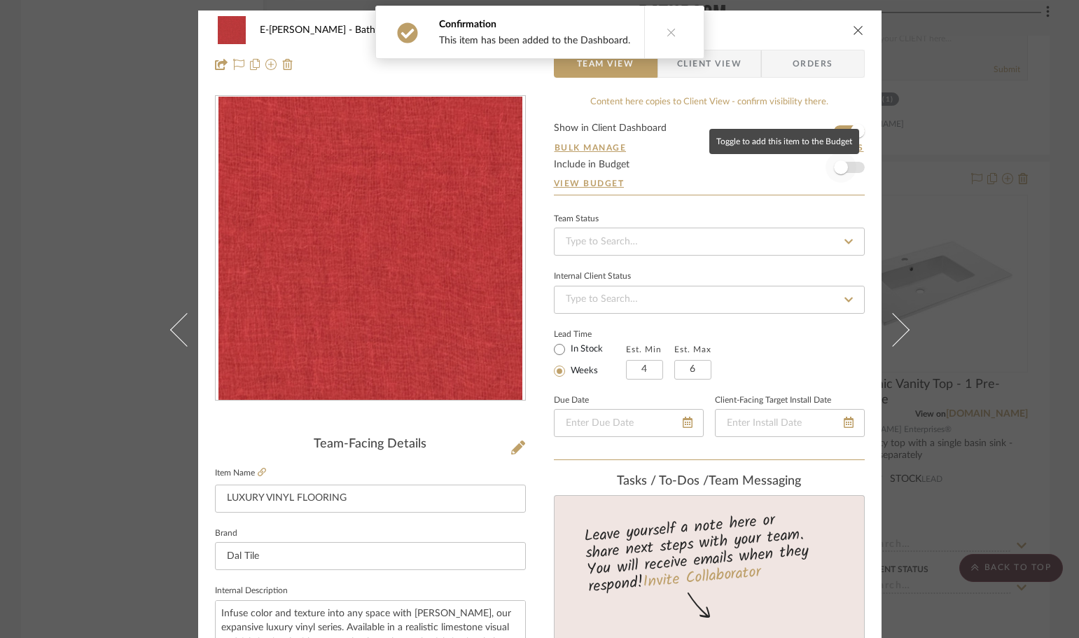
click at [850, 169] on span "button" at bounding box center [840, 167] width 31 height 31
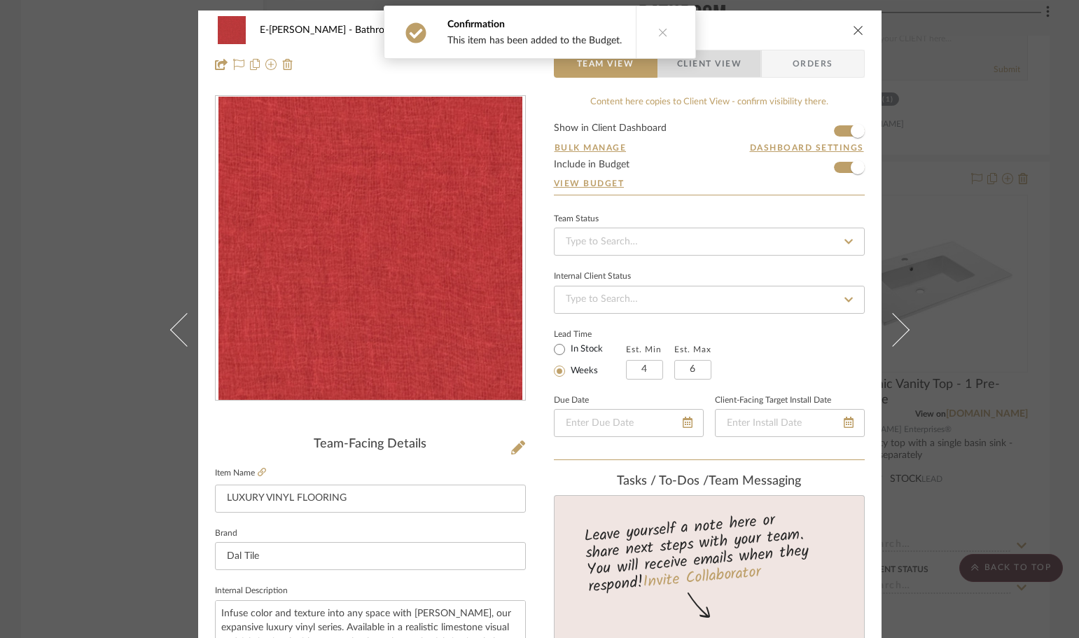
click at [722, 67] on span "Client View" at bounding box center [709, 64] width 64 height 28
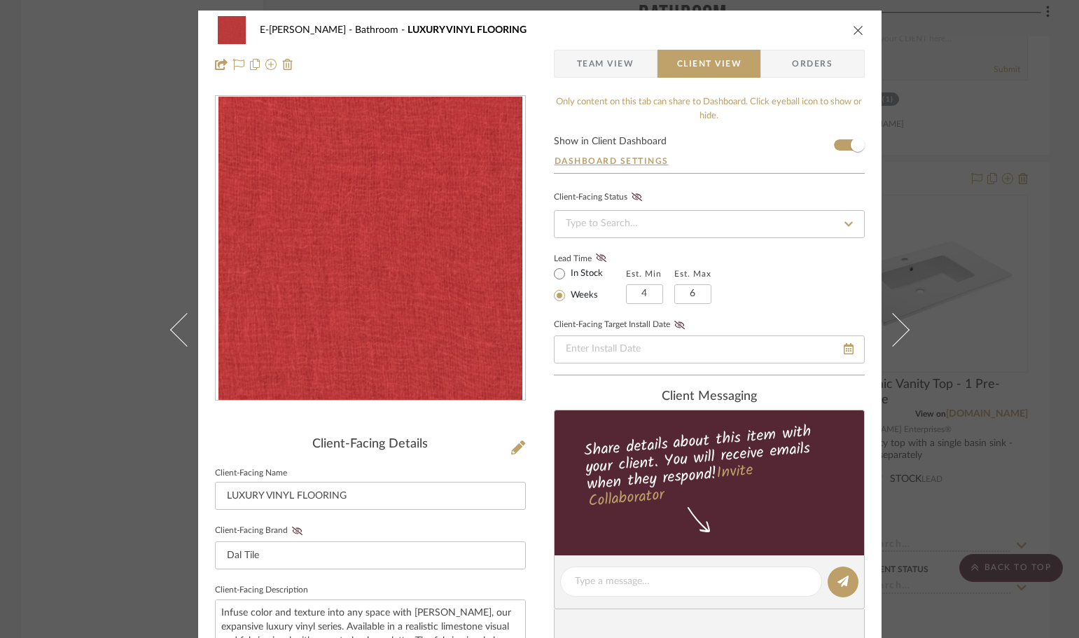
click at [595, 65] on span "Team View" at bounding box center [605, 64] width 57 height 28
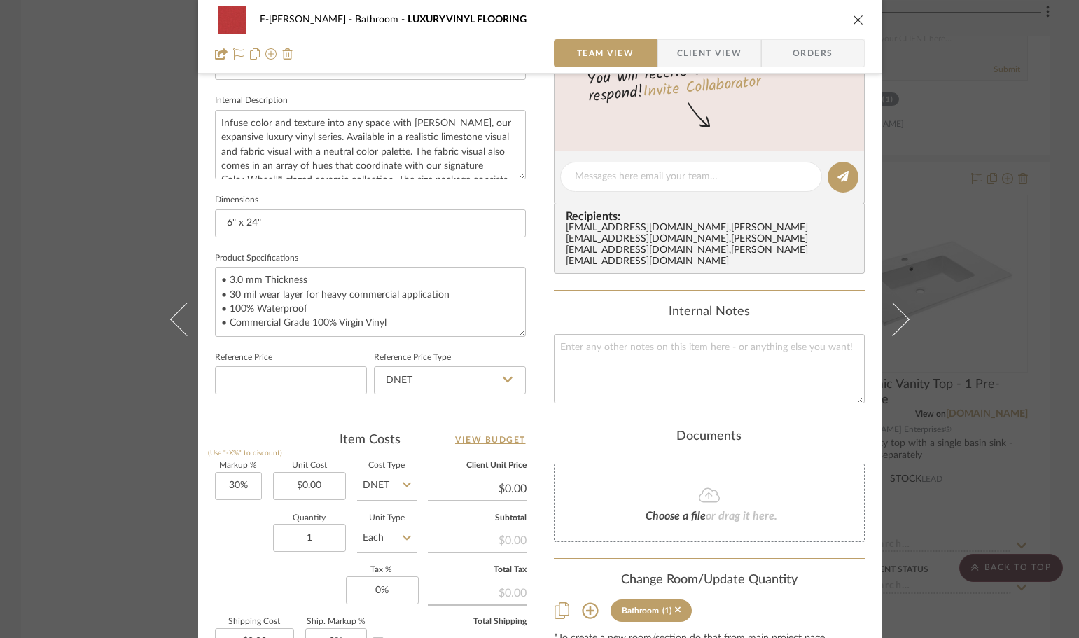
scroll to position [666, 0]
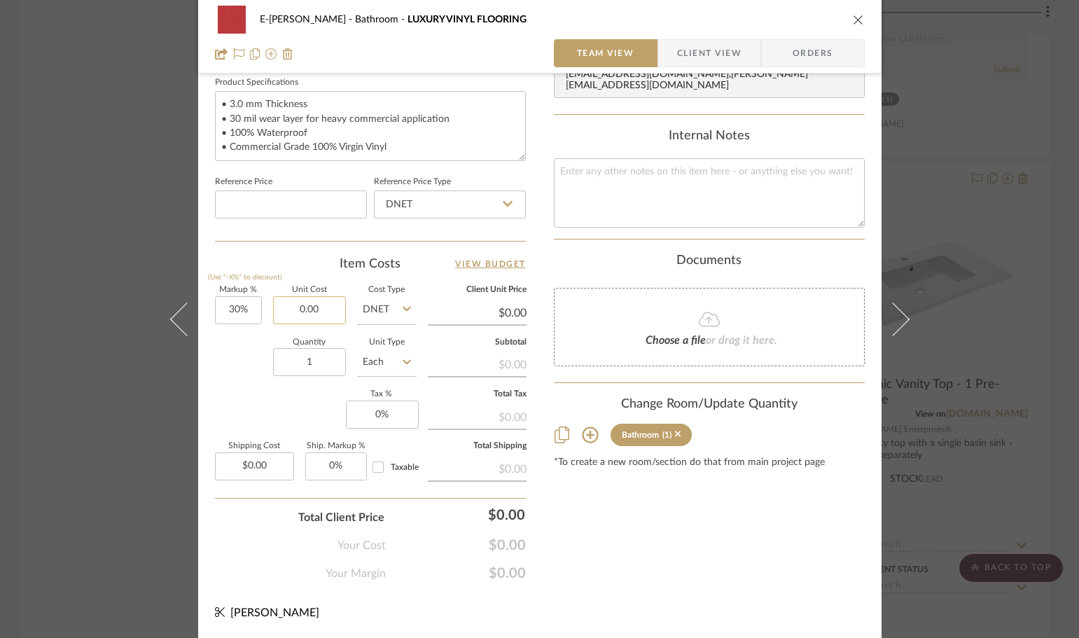
click at [311, 310] on input "0.00" at bounding box center [309, 310] width 73 height 28
type input "5"
type input "$350.00"
click at [234, 352] on div "Quantity 1 Unit Type Each" at bounding box center [316, 364] width 202 height 50
type input "$455.00"
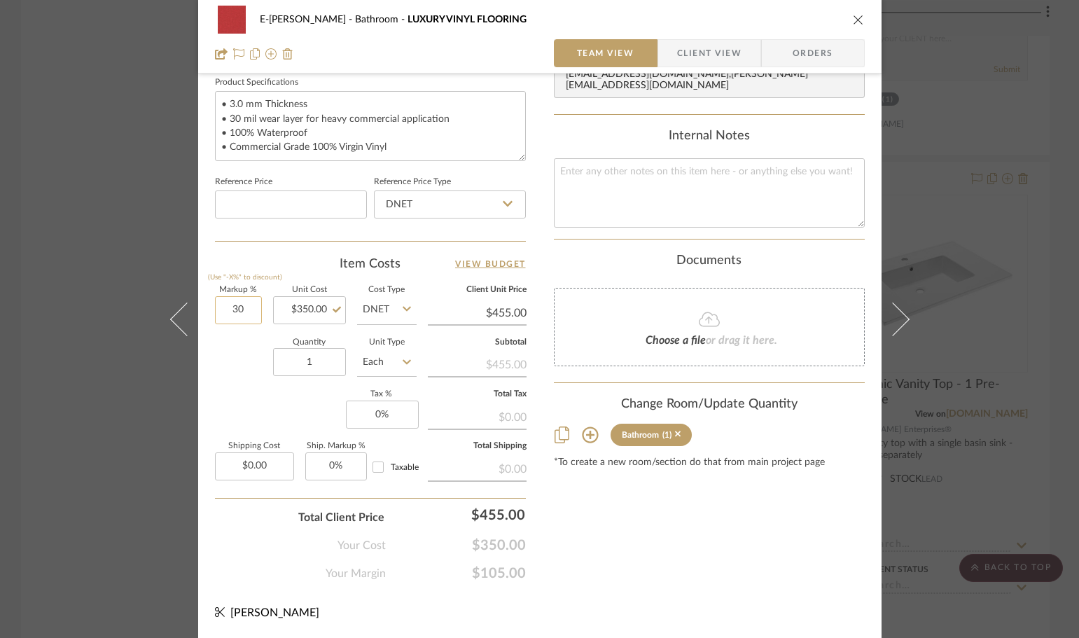
click at [238, 312] on input "30" at bounding box center [238, 310] width 47 height 28
type input "40%"
click at [323, 361] on input "1" at bounding box center [309, 362] width 73 height 28
type input "$490.00"
click at [399, 418] on input "0" at bounding box center [382, 414] width 73 height 28
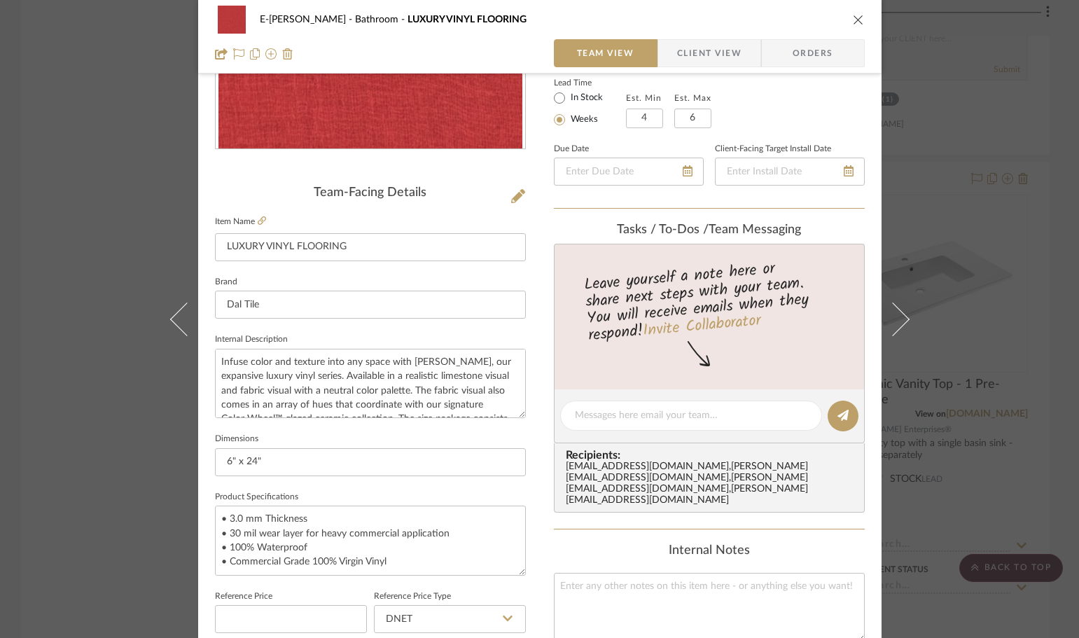
scroll to position [0, 0]
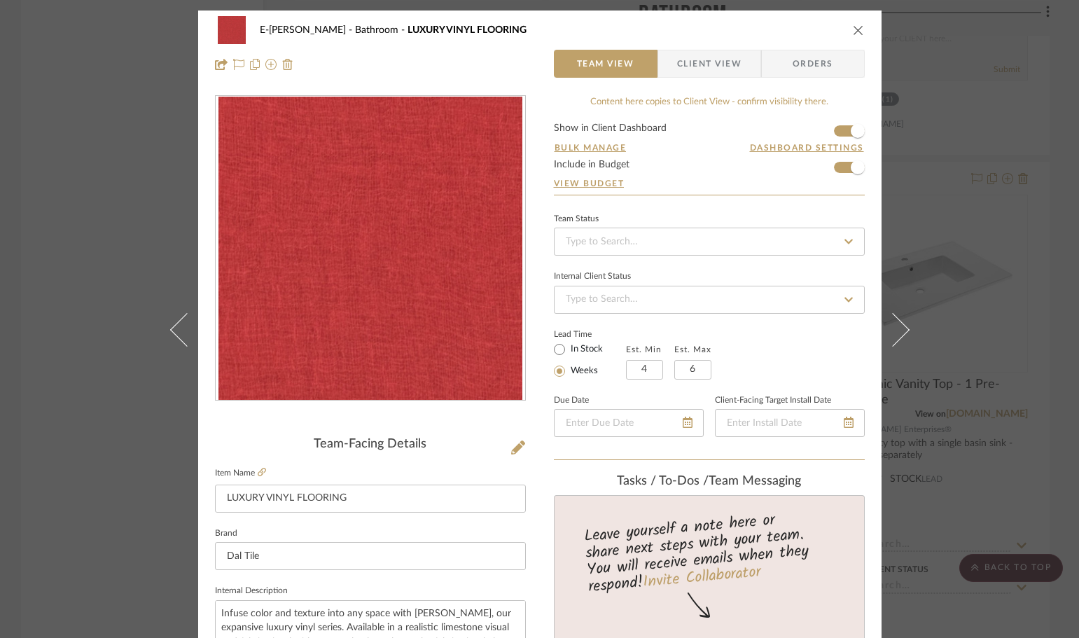
type input "0%"
click at [725, 73] on span "Client View" at bounding box center [709, 64] width 64 height 28
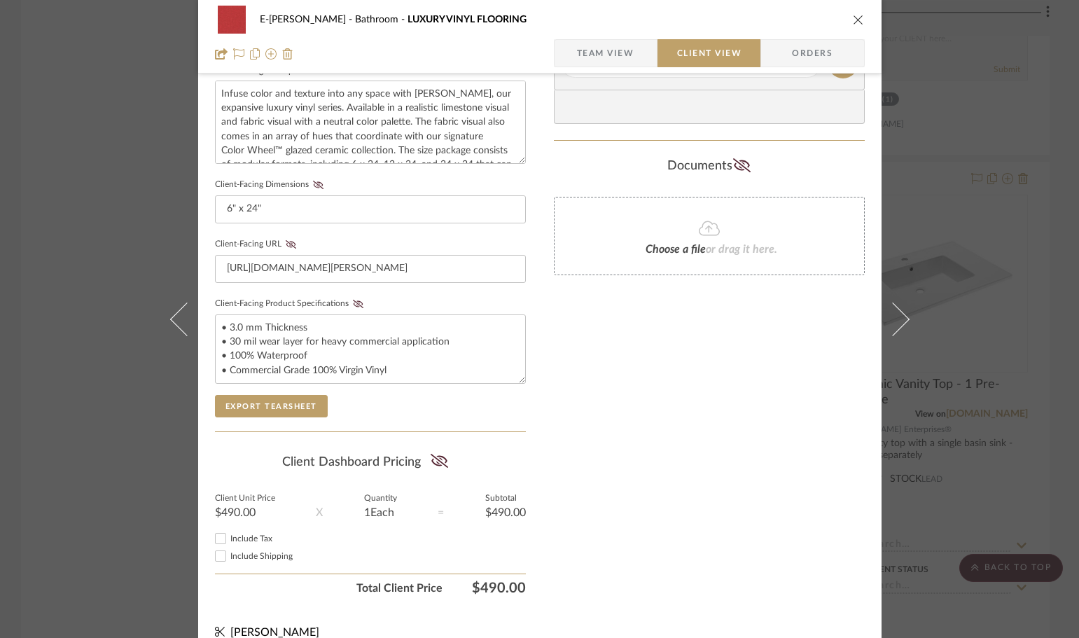
scroll to position [538, 0]
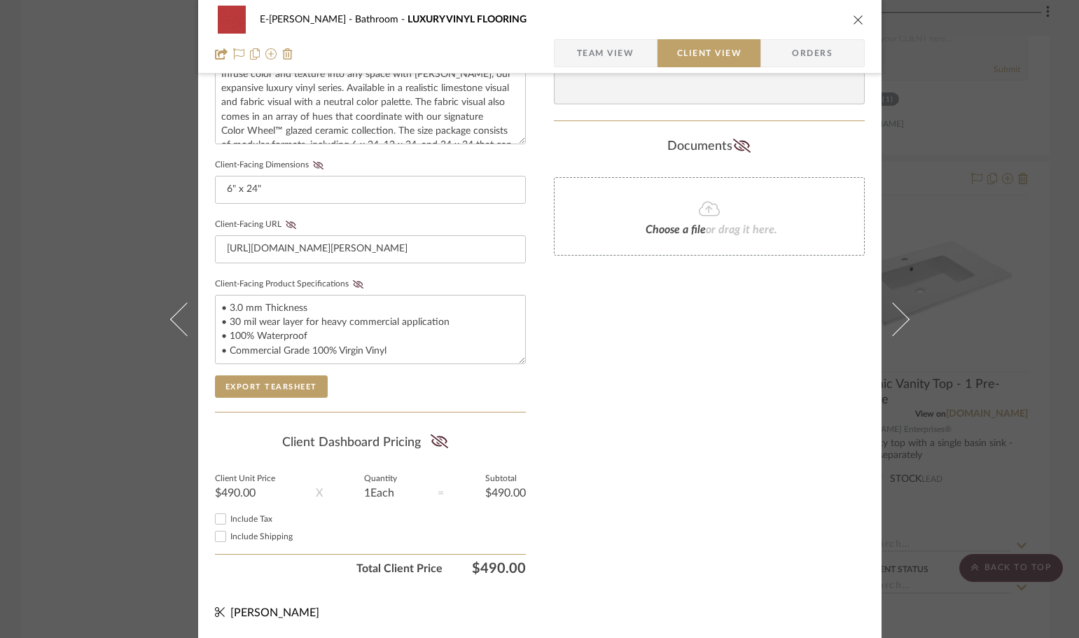
click at [249, 517] on span "Include Tax" at bounding box center [251, 519] width 42 height 8
click at [229, 517] on input "Include Tax" at bounding box center [220, 518] width 17 height 17
checkbox input "false"
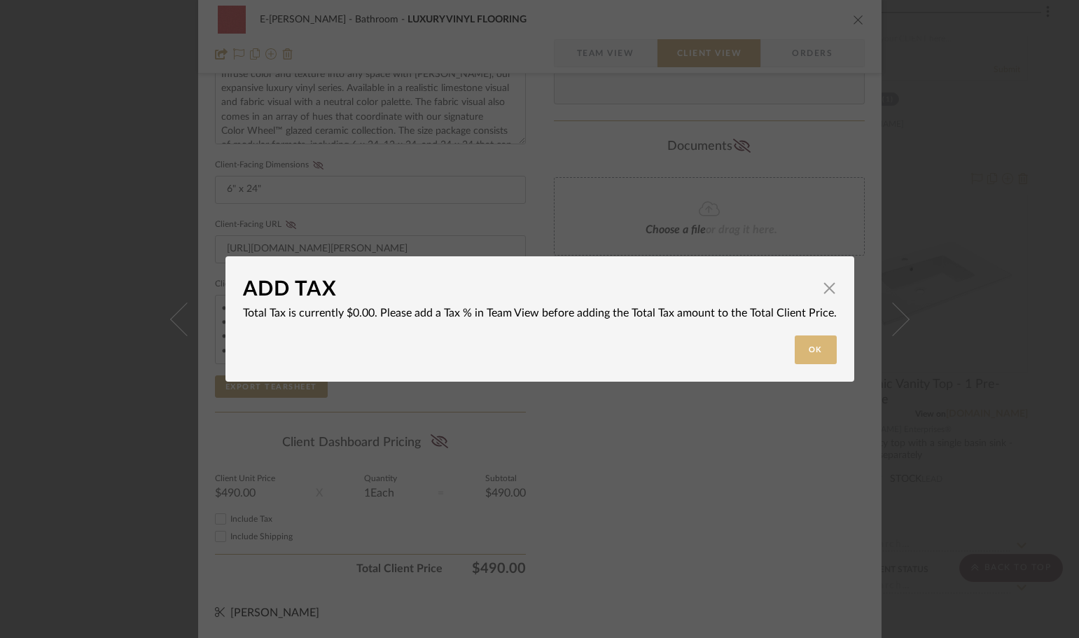
click at [823, 348] on button "Ok" at bounding box center [816, 349] width 42 height 29
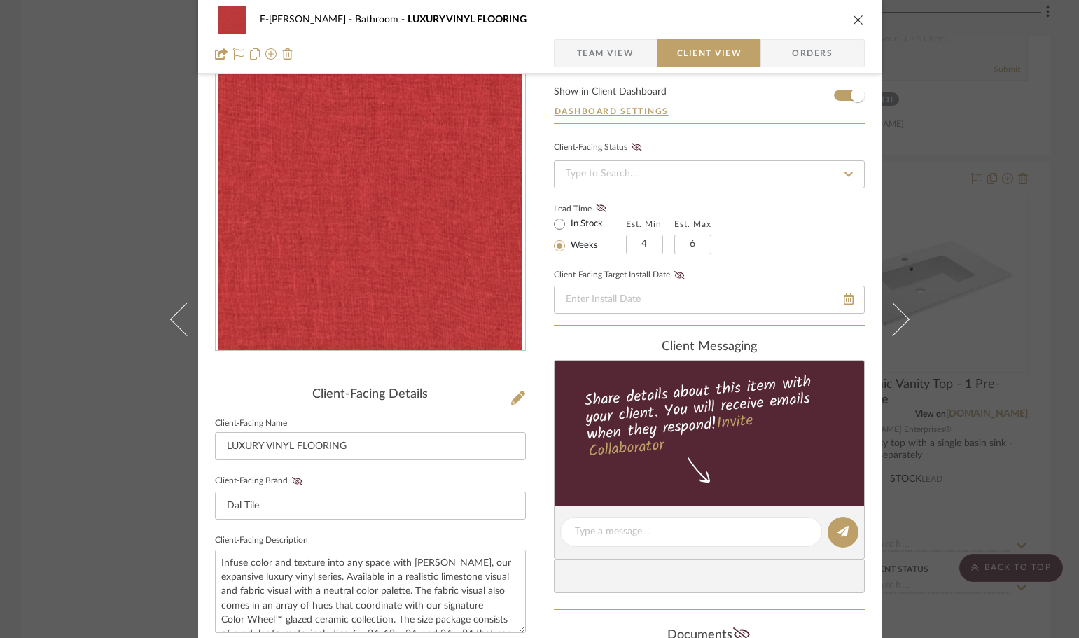
scroll to position [0, 0]
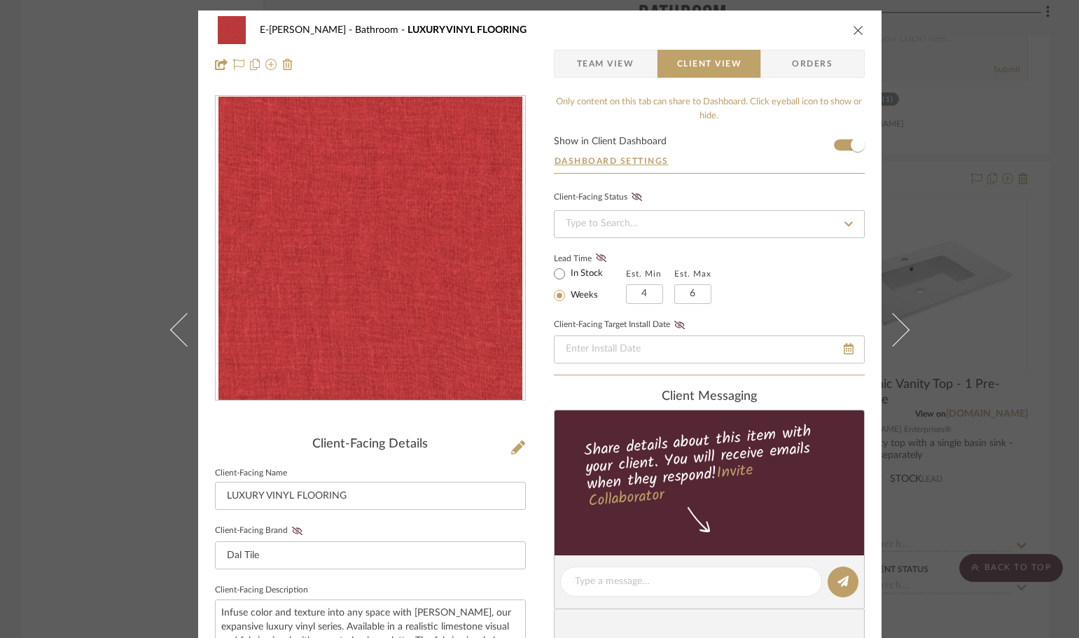
click at [853, 28] on icon "close" at bounding box center [858, 30] width 11 height 11
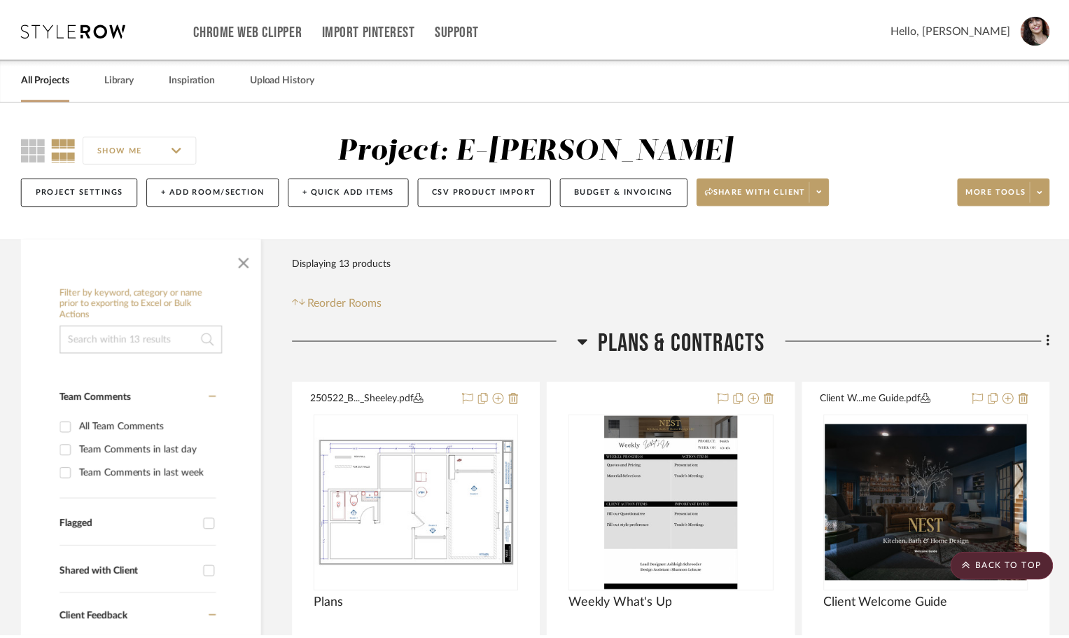
scroll to position [2147, 0]
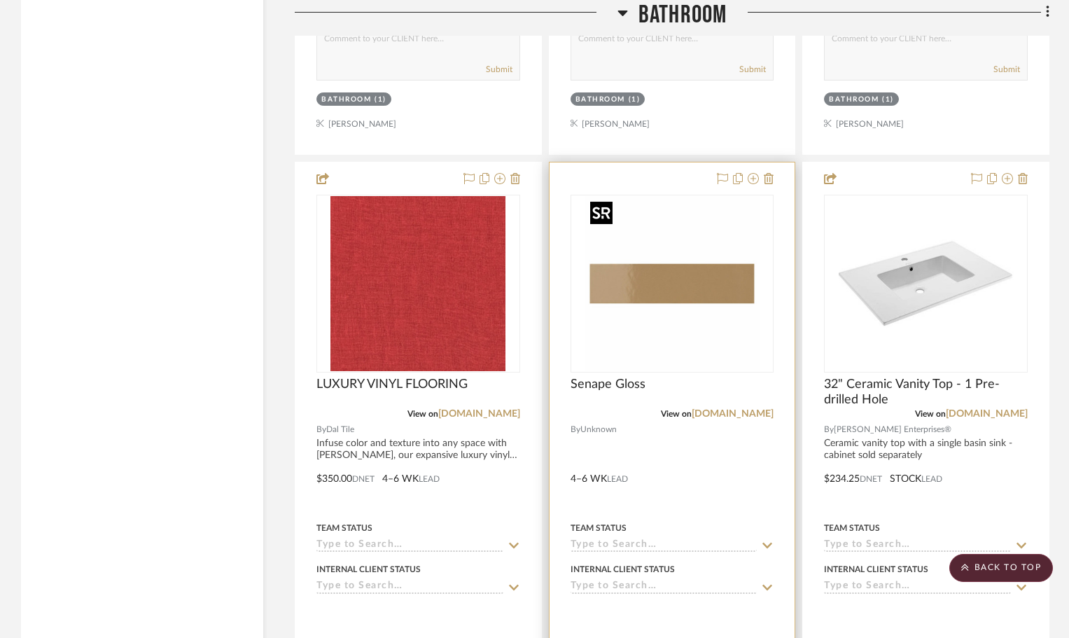
click at [692, 288] on img "0" at bounding box center [672, 283] width 175 height 175
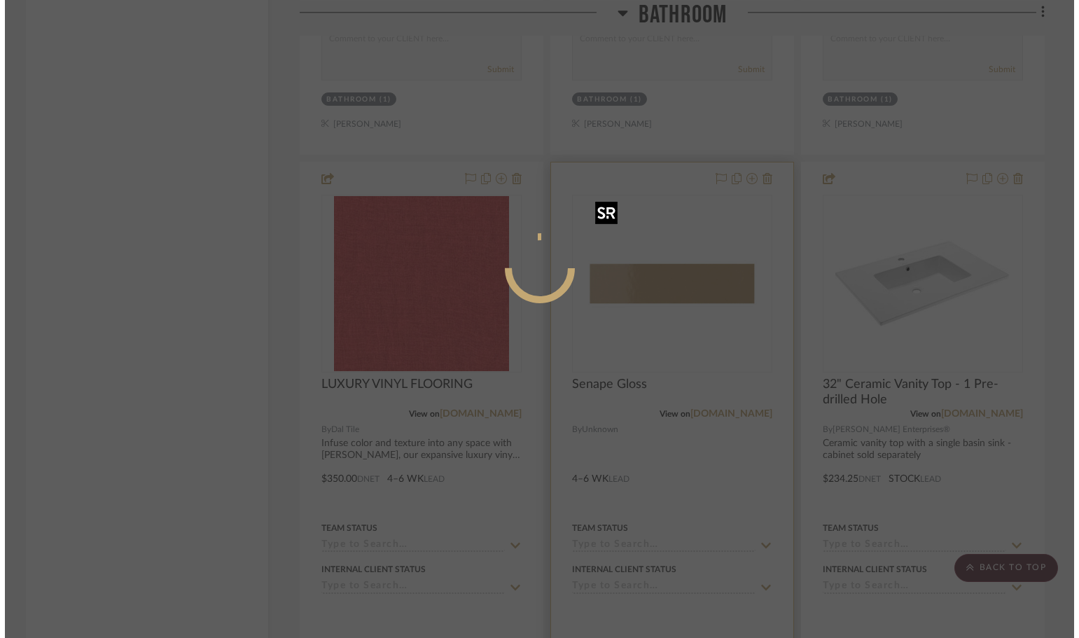
scroll to position [0, 0]
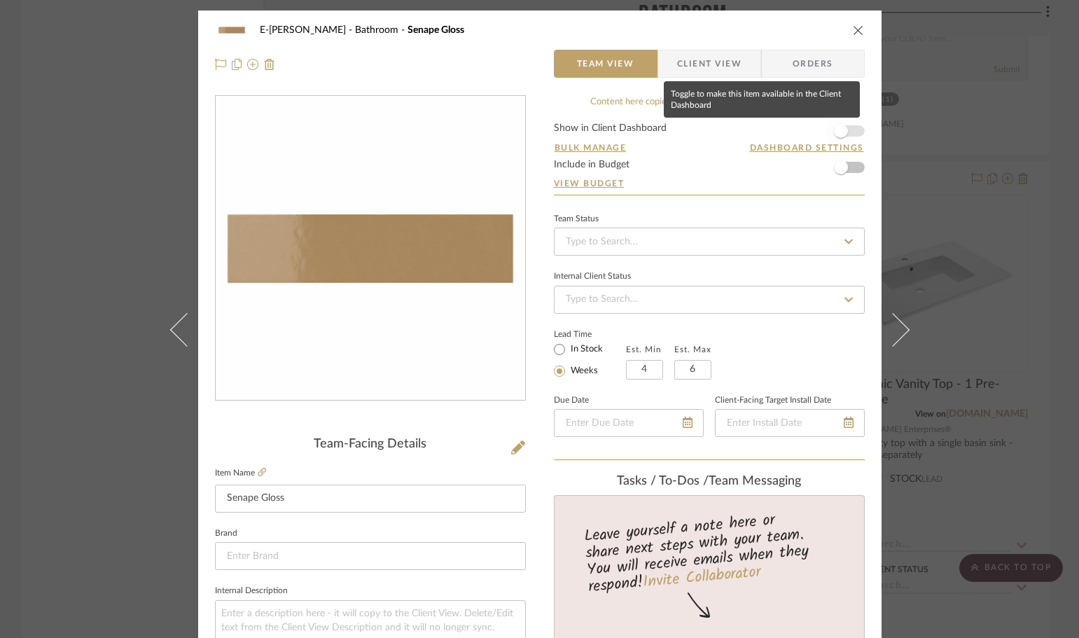
click at [849, 127] on span "button" at bounding box center [840, 131] width 31 height 31
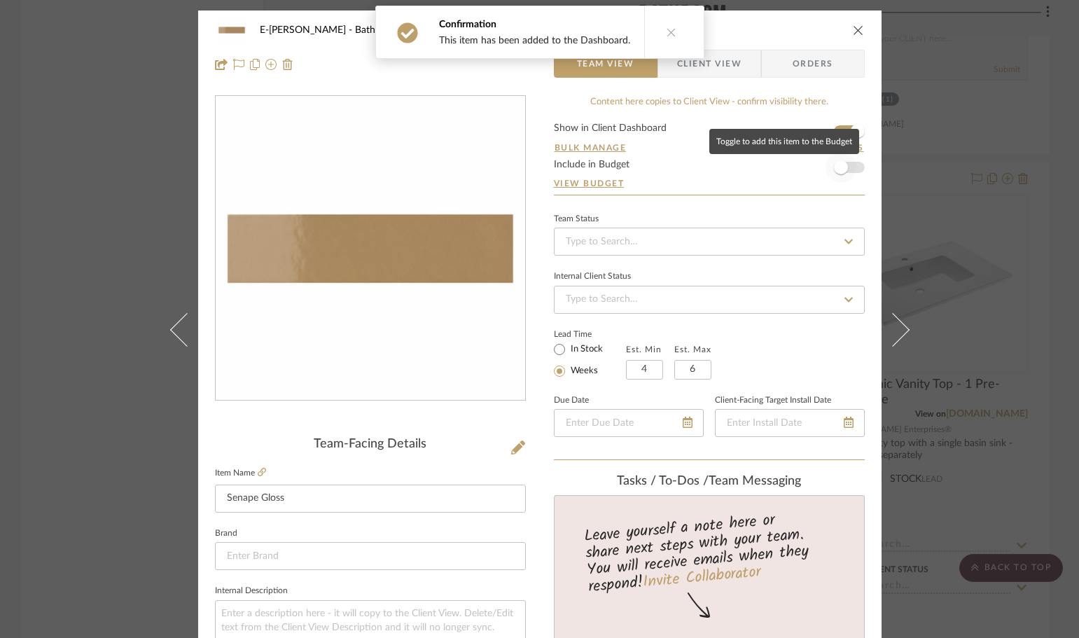
click at [850, 168] on span "button" at bounding box center [840, 167] width 31 height 31
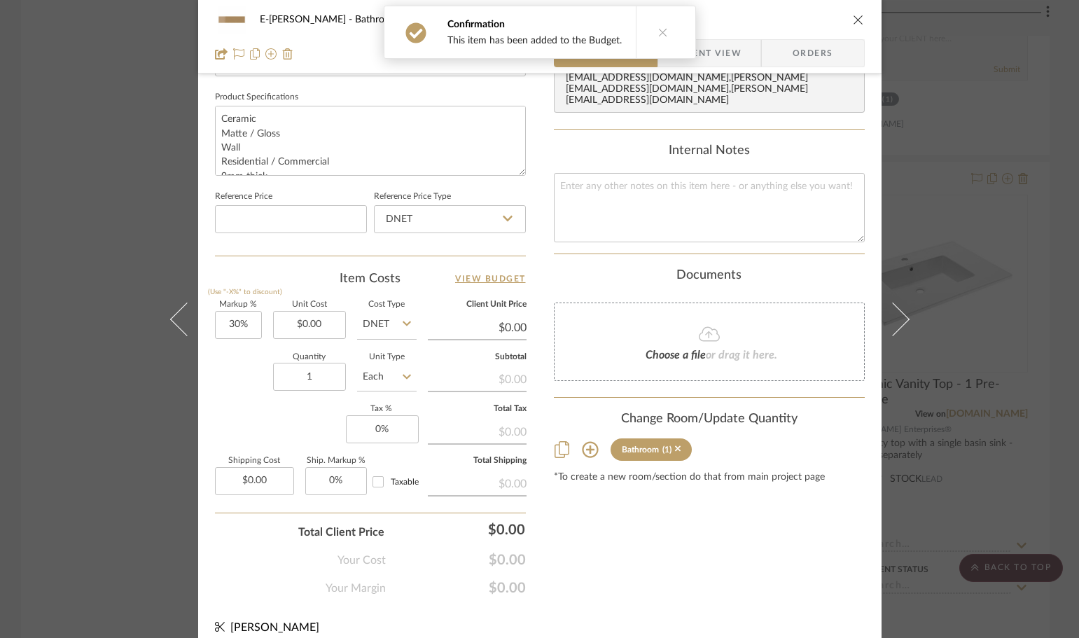
scroll to position [666, 0]
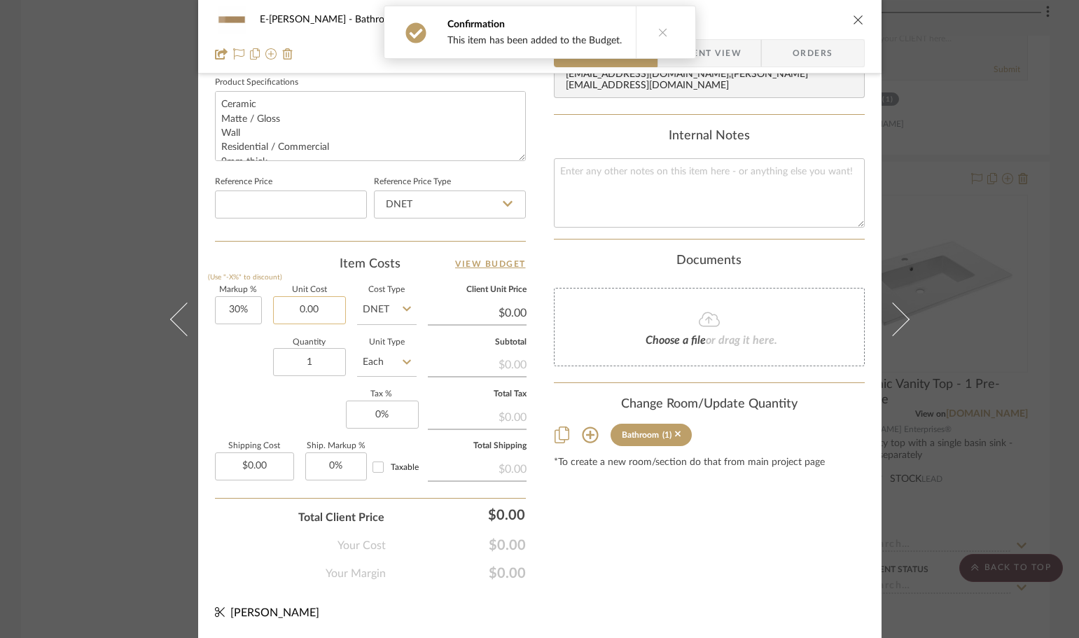
click at [322, 309] on input "0.00" at bounding box center [309, 310] width 73 height 28
drag, startPoint x: 325, startPoint y: 311, endPoint x: 274, endPoint y: 314, distance: 51.2
click at [274, 314] on input "500" at bounding box center [309, 310] width 73 height 28
type input "$500.00"
click at [664, 536] on div "Content here copies to Client View - confirm visibility there. Show in Client D…" at bounding box center [709, 5] width 311 height 1152
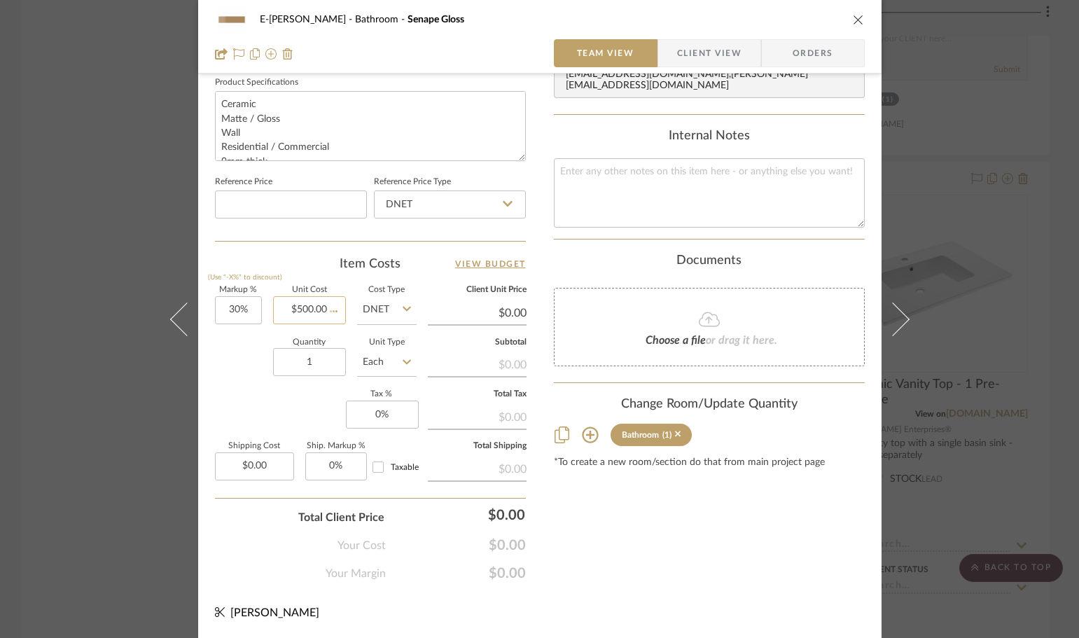
type input "$650.00"
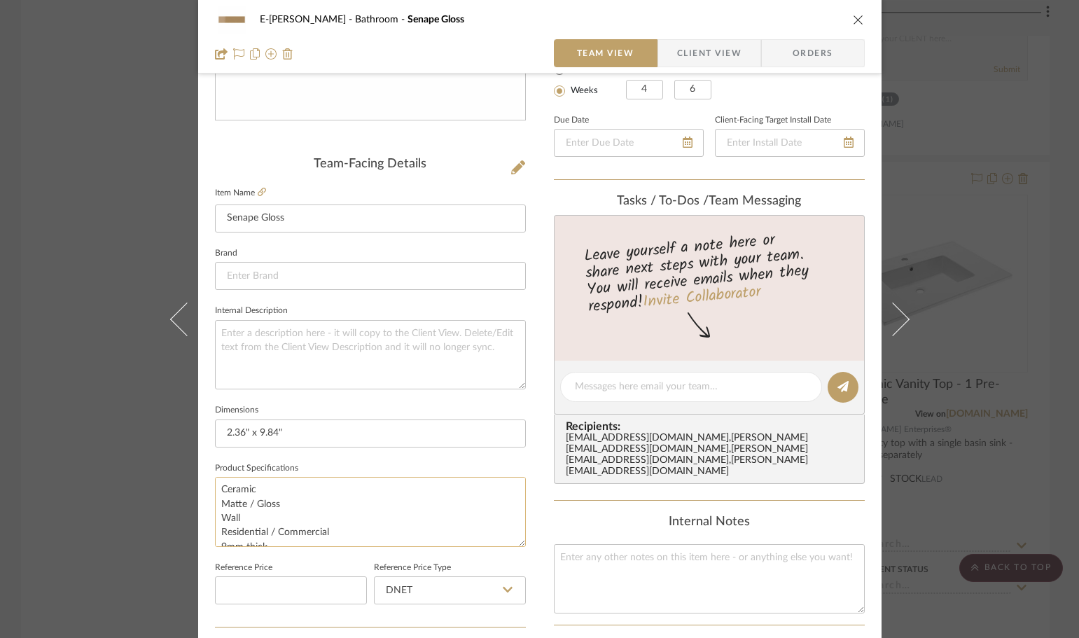
scroll to position [0, 0]
click at [216, 486] on textarea "Ceramic Matte / Gloss Wall Residential / Commercial 9mm thick 1/8" grout joint" at bounding box center [370, 511] width 311 height 69
paste textarea "CEBAC006007"
type textarea "CEBAC006007 Ceramic Matte / Gloss Wall Residential / Commercial 9mm thick 1/8" …"
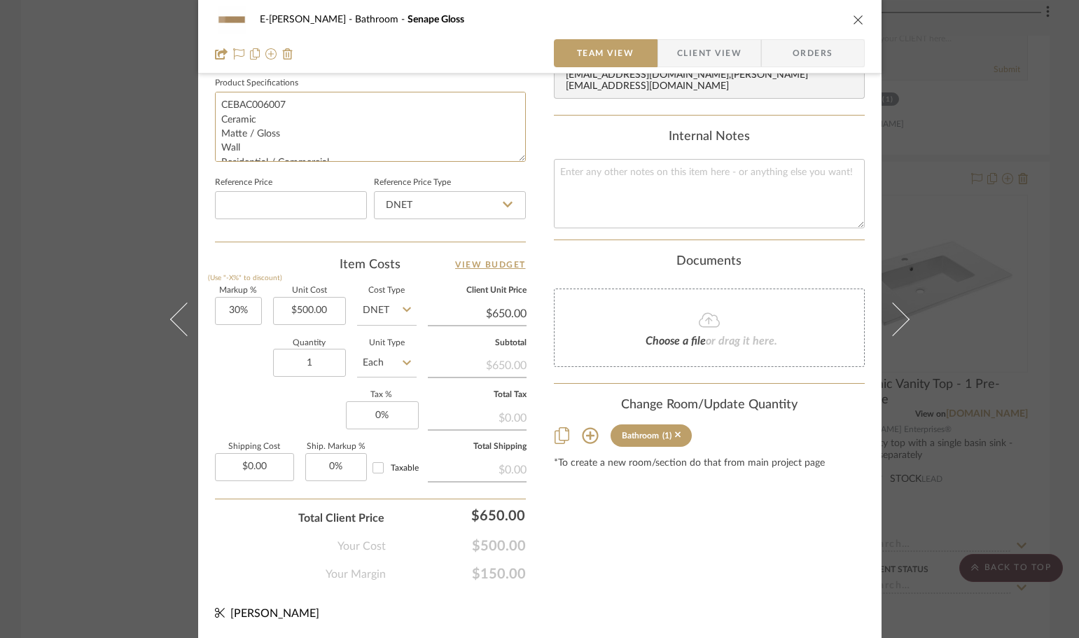
scroll to position [666, 0]
click at [316, 314] on input "500.00" at bounding box center [309, 310] width 73 height 28
type input "$15.00"
click at [393, 360] on input "Each" at bounding box center [387, 362] width 60 height 28
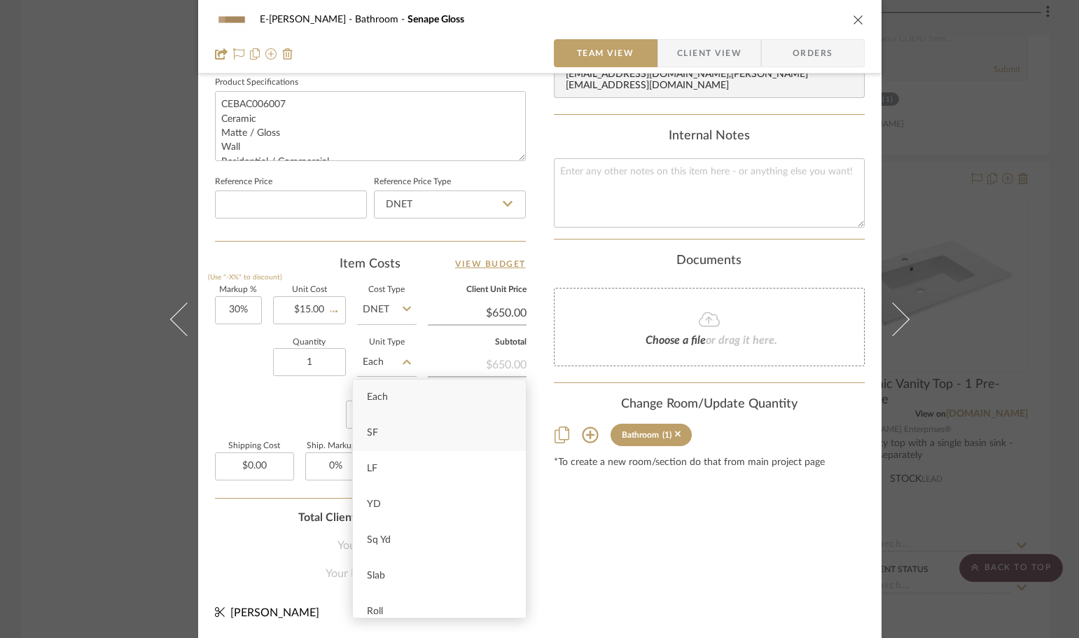
type input "$19.50"
click at [384, 438] on div "SF" at bounding box center [439, 433] width 173 height 36
type input "SF"
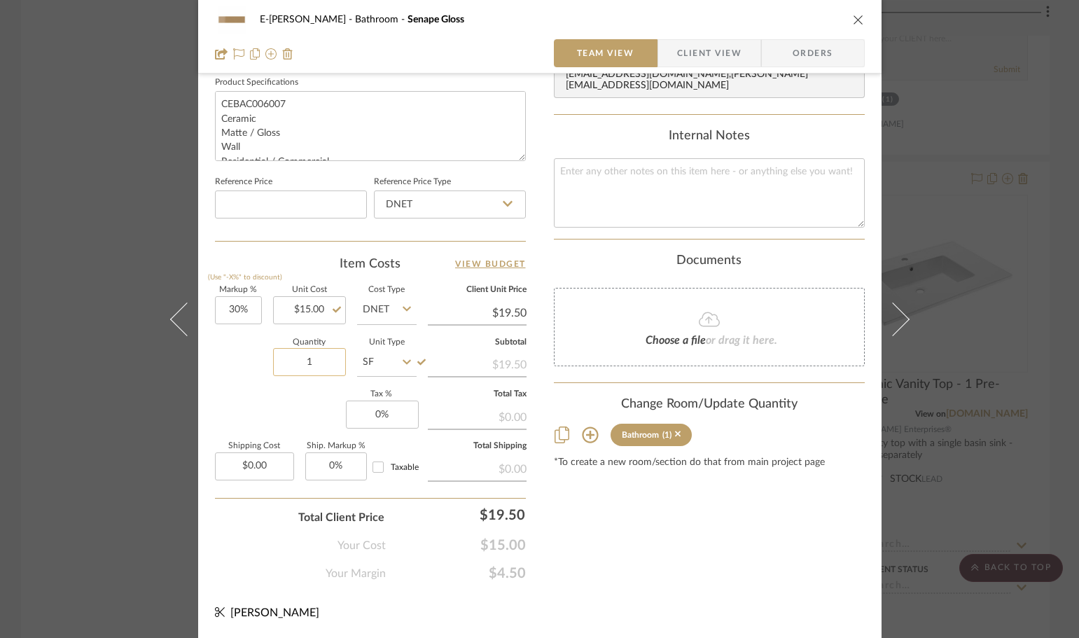
click at [326, 356] on input "1" at bounding box center [309, 362] width 73 height 28
type input "80"
click at [586, 527] on div "Content here copies to Client View - confirm visibility there. Show in Client D…" at bounding box center [709, 5] width 311 height 1152
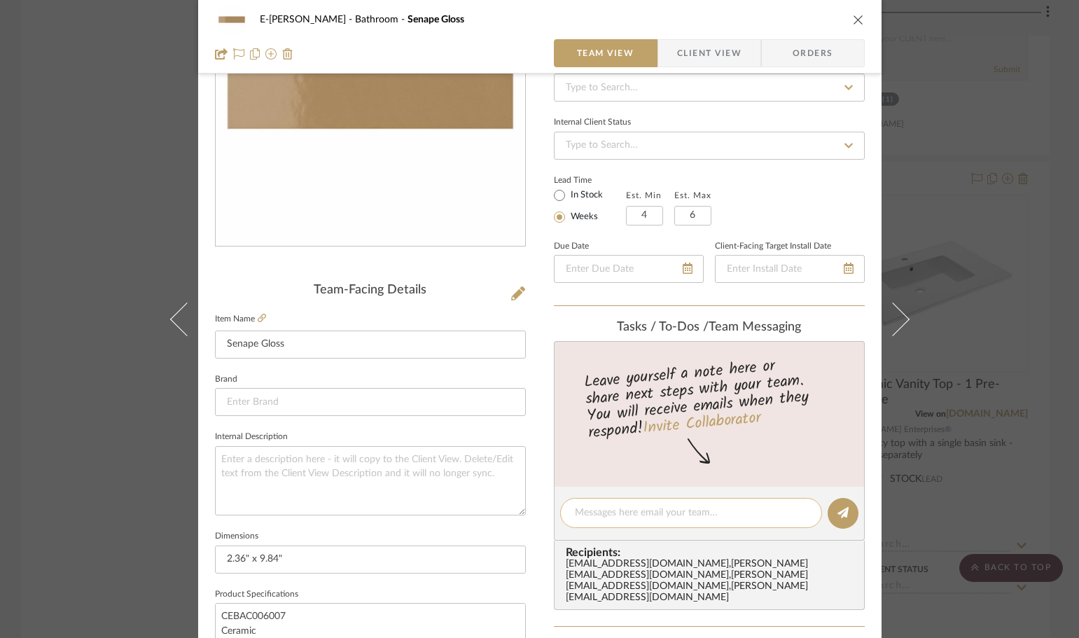
scroll to position [0, 0]
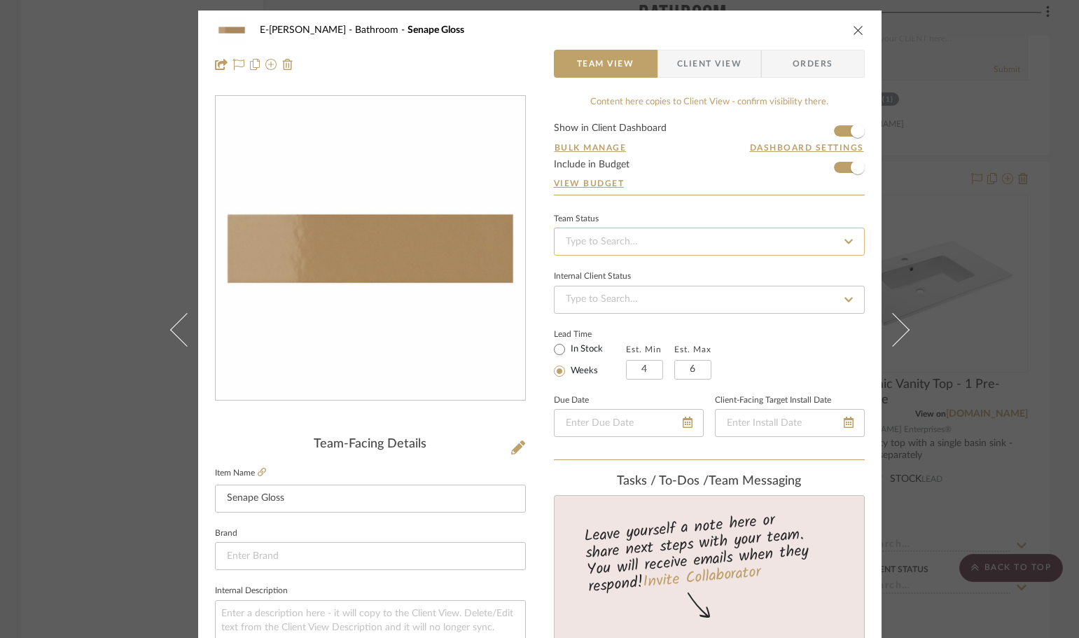
click at [649, 239] on input at bounding box center [709, 242] width 311 height 28
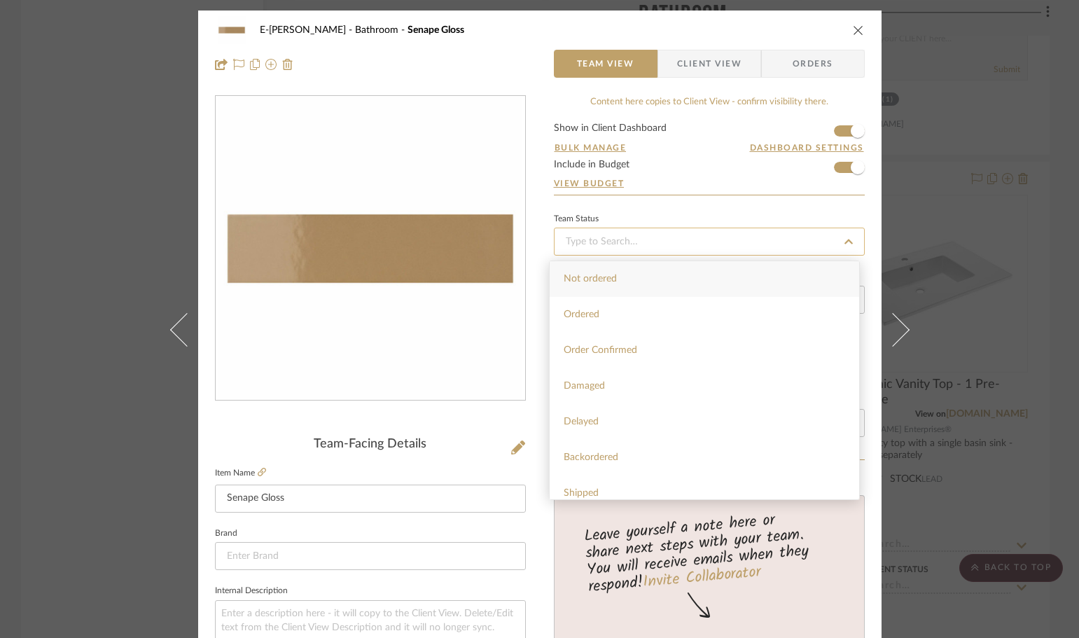
click at [649, 239] on input at bounding box center [709, 242] width 311 height 28
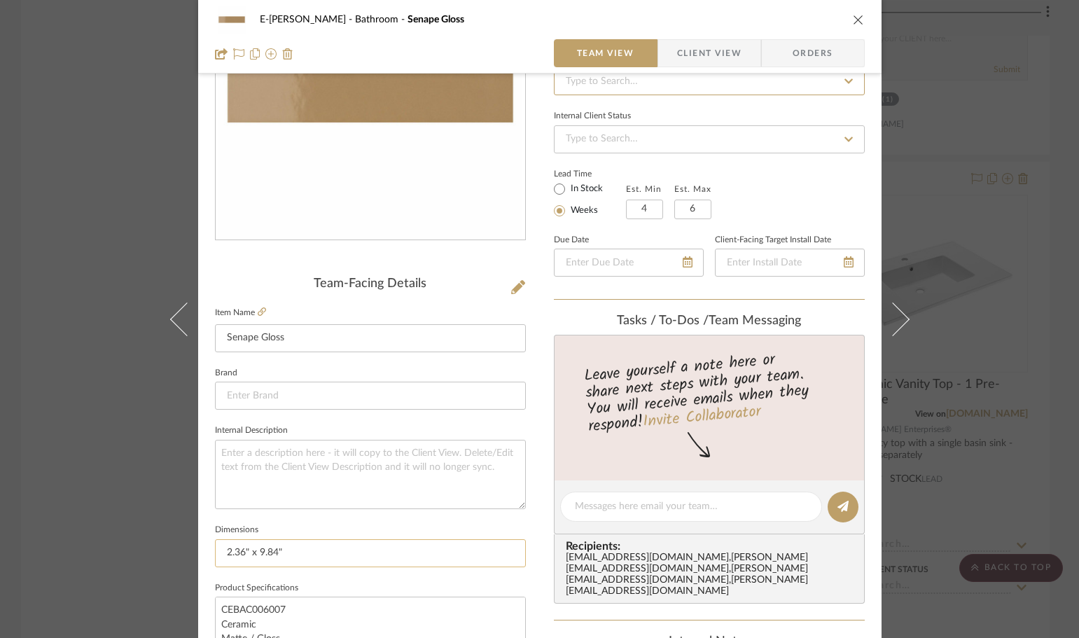
scroll to position [210, 0]
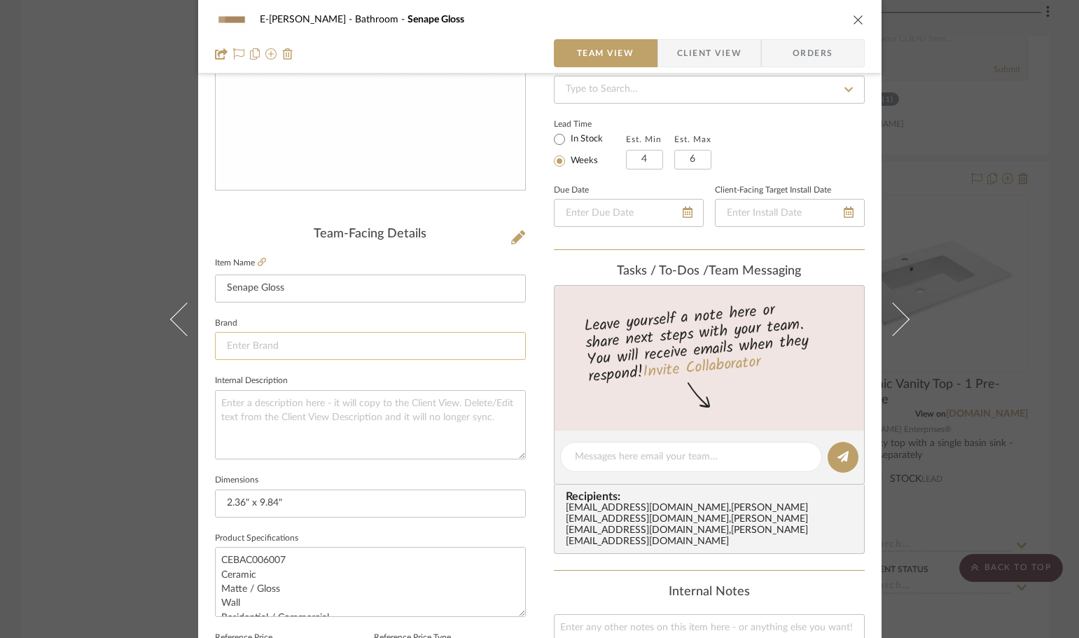
click at [344, 344] on input at bounding box center [370, 346] width 311 height 28
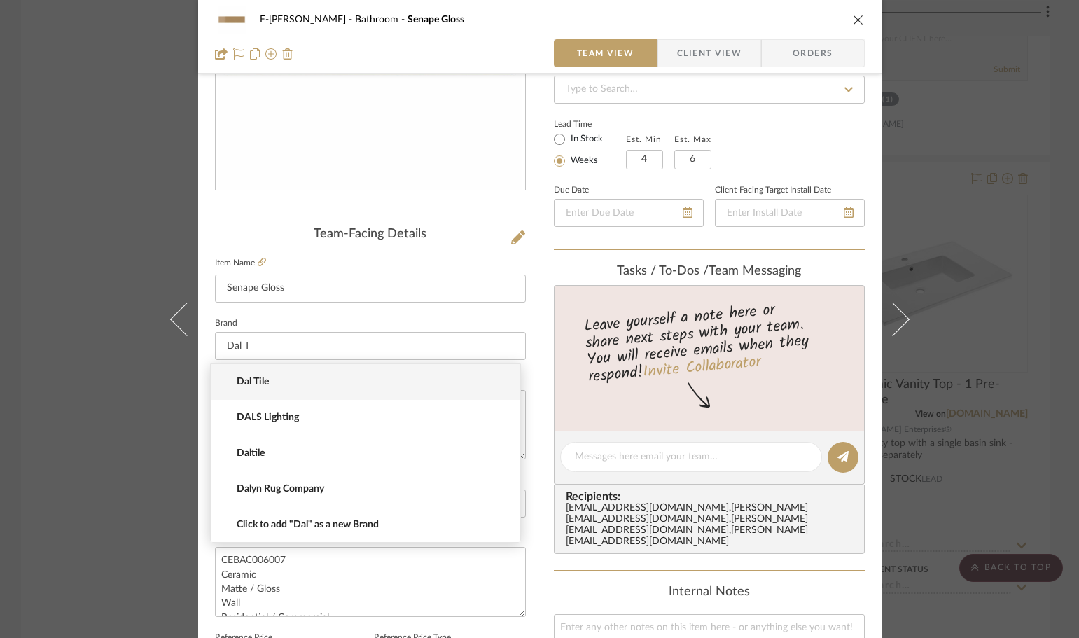
click at [369, 377] on span "Dal Tile" at bounding box center [371, 382] width 269 height 12
type input "Dal Tile"
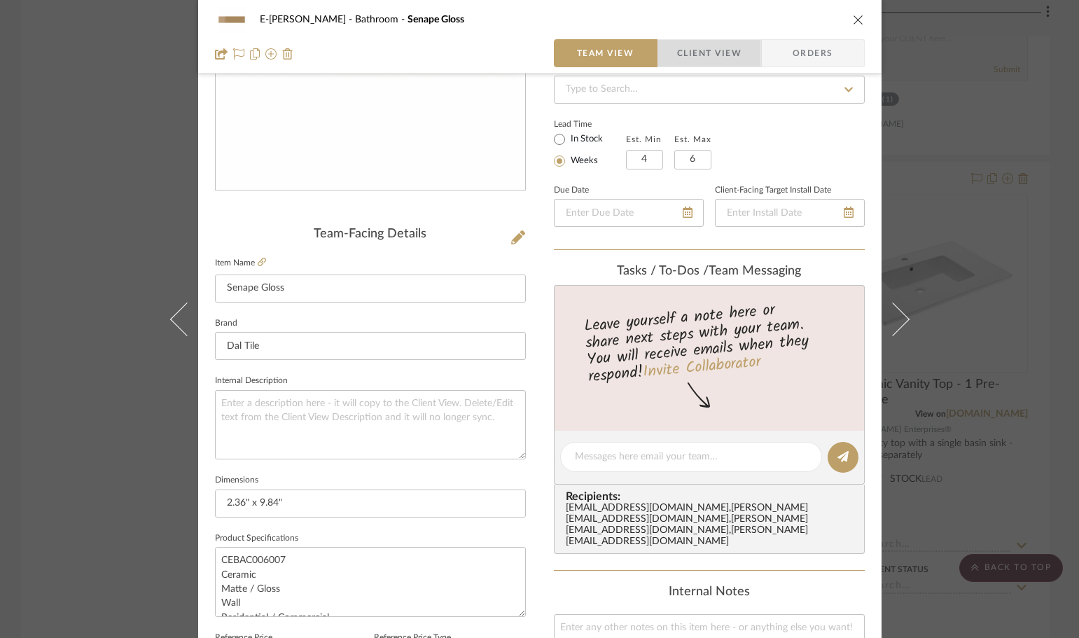
click at [691, 54] on span "Client View" at bounding box center [709, 53] width 64 height 28
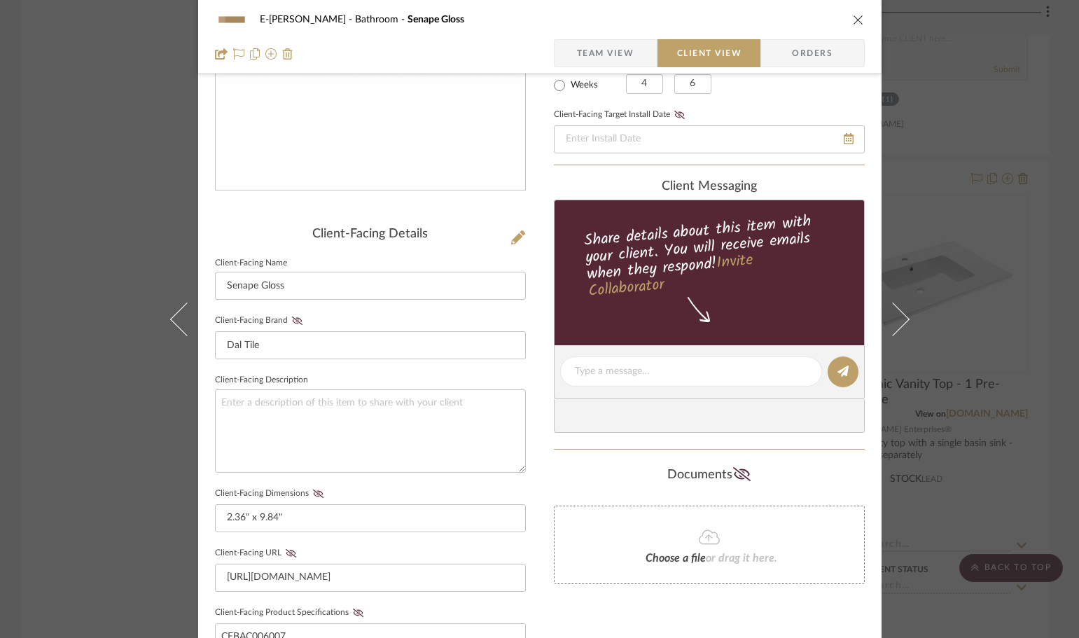
click at [596, 54] on span "Team View" at bounding box center [605, 53] width 57 height 28
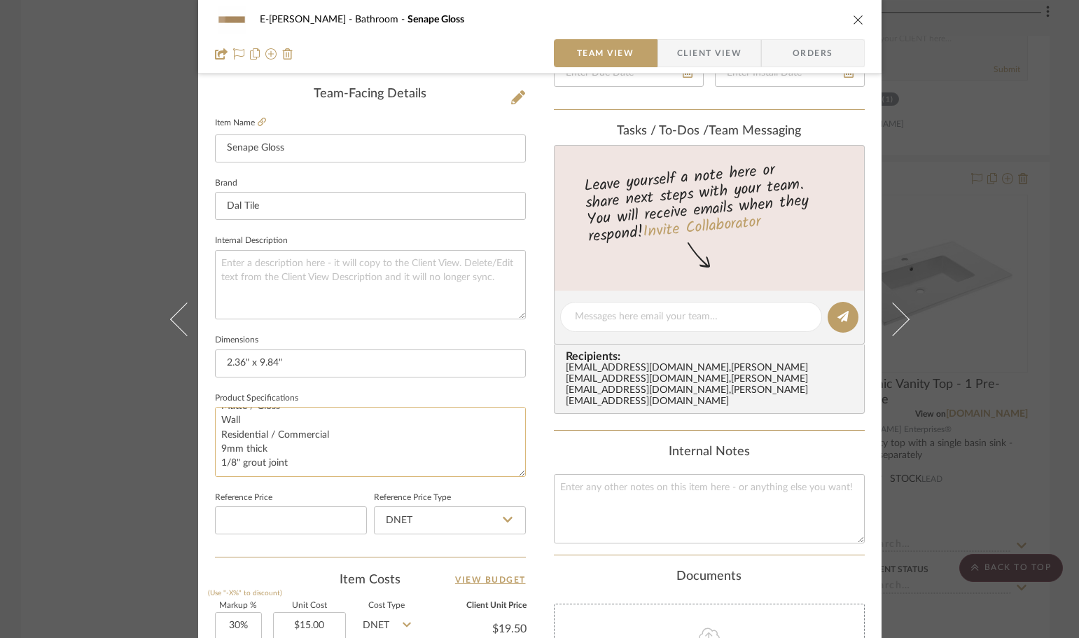
scroll to position [420, 0]
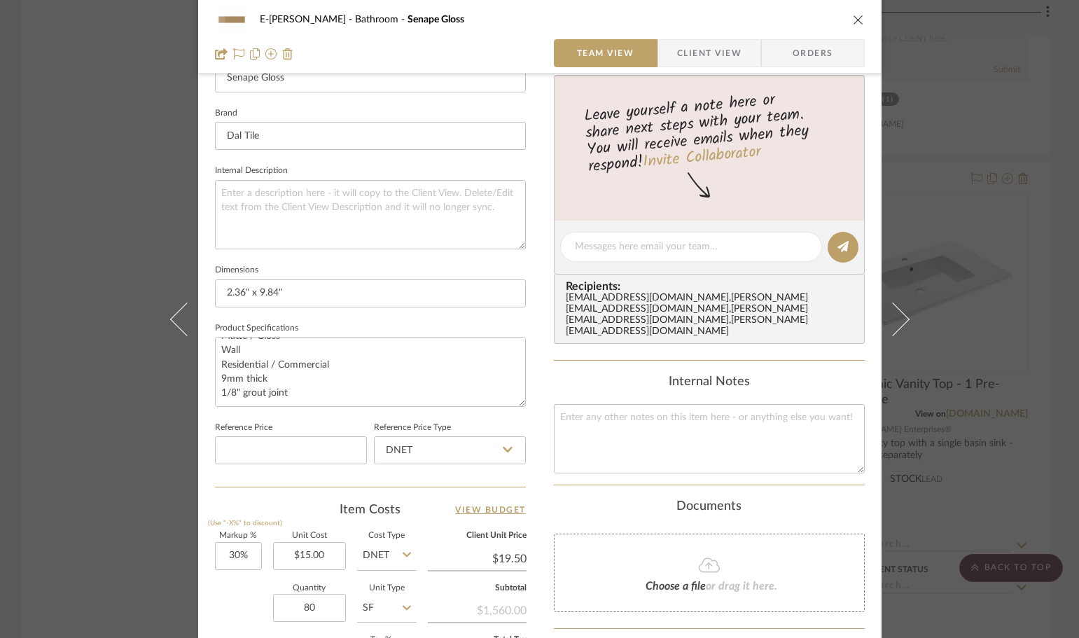
click at [853, 18] on icon "close" at bounding box center [858, 19] width 11 height 11
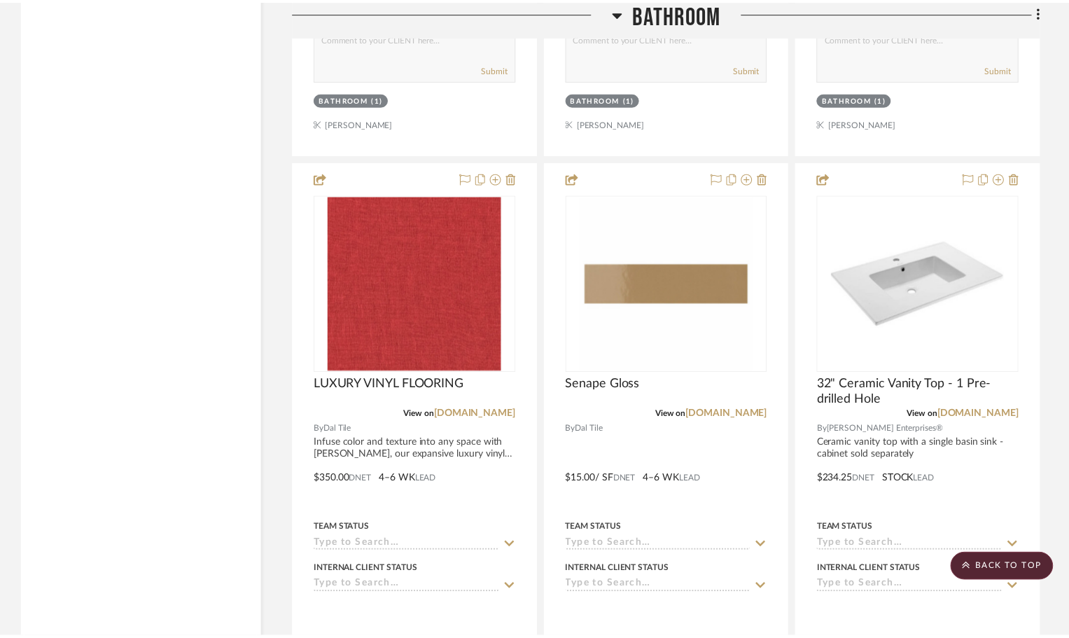
scroll to position [2147, 0]
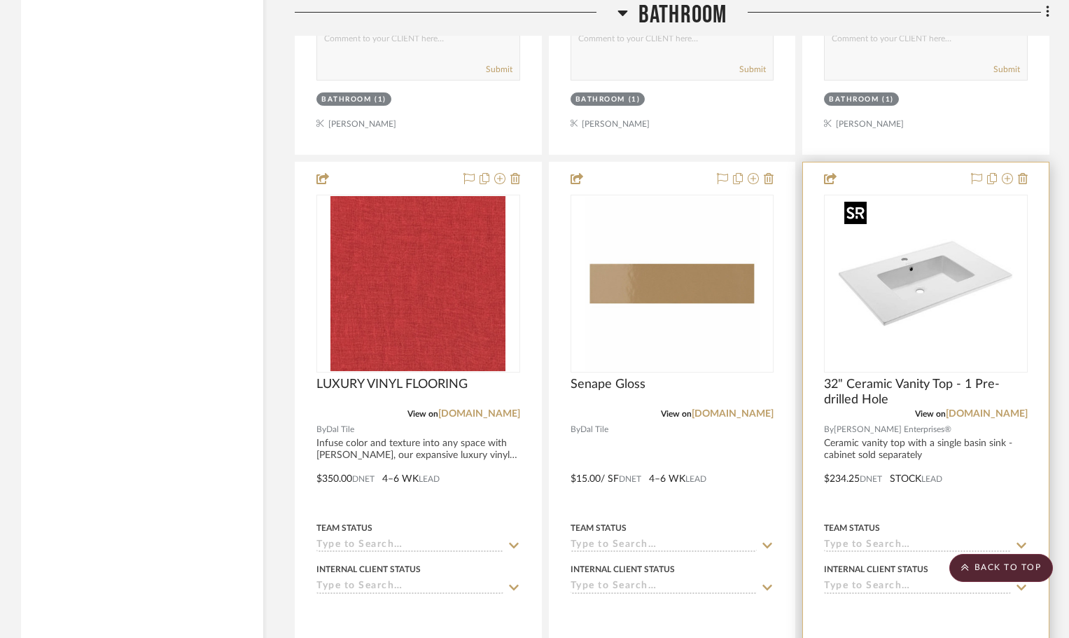
click at [948, 304] on img "0" at bounding box center [926, 283] width 175 height 175
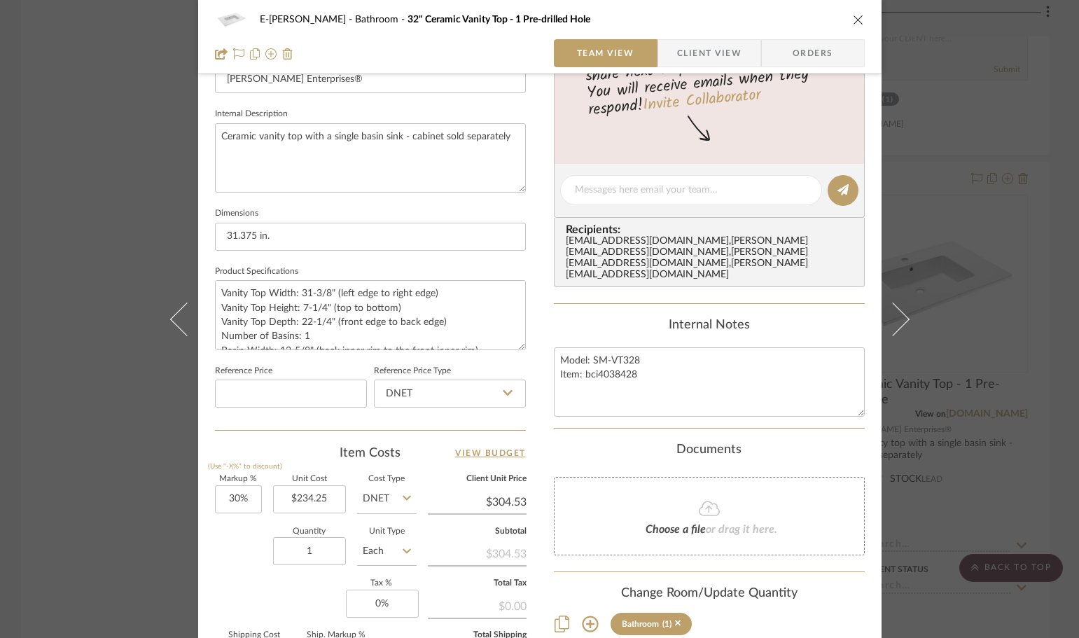
scroll to position [490, 0]
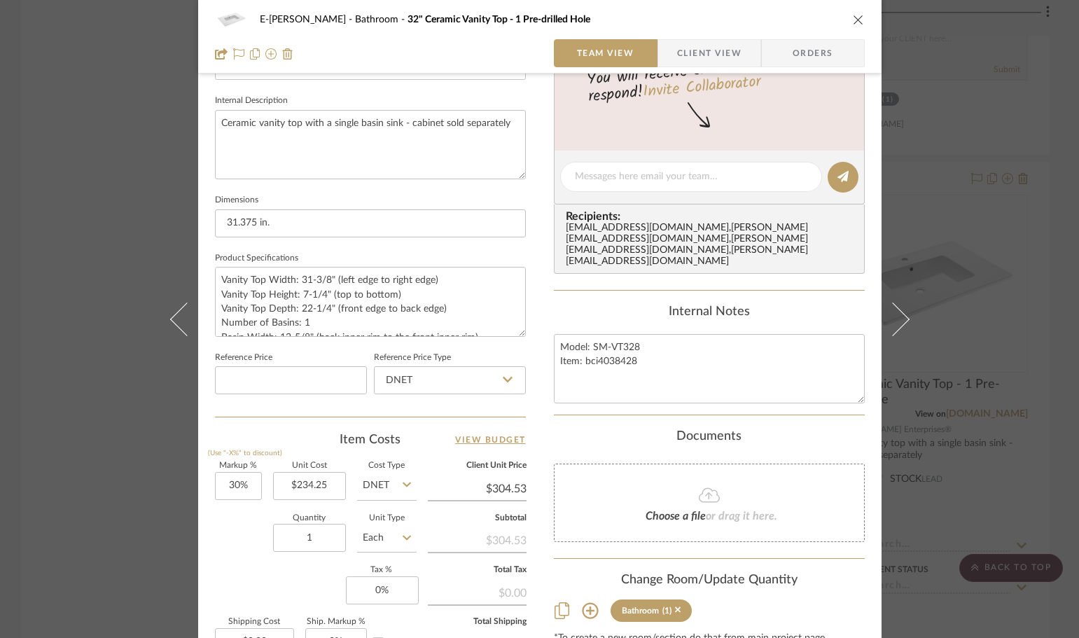
click at [853, 15] on icon "close" at bounding box center [858, 19] width 11 height 11
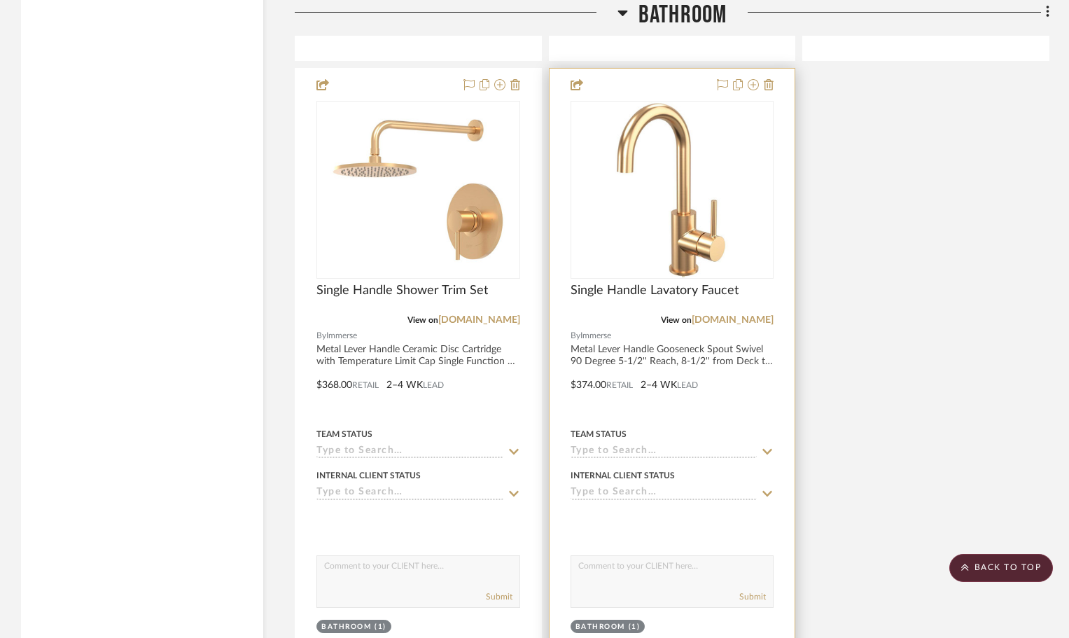
scroll to position [2988, 0]
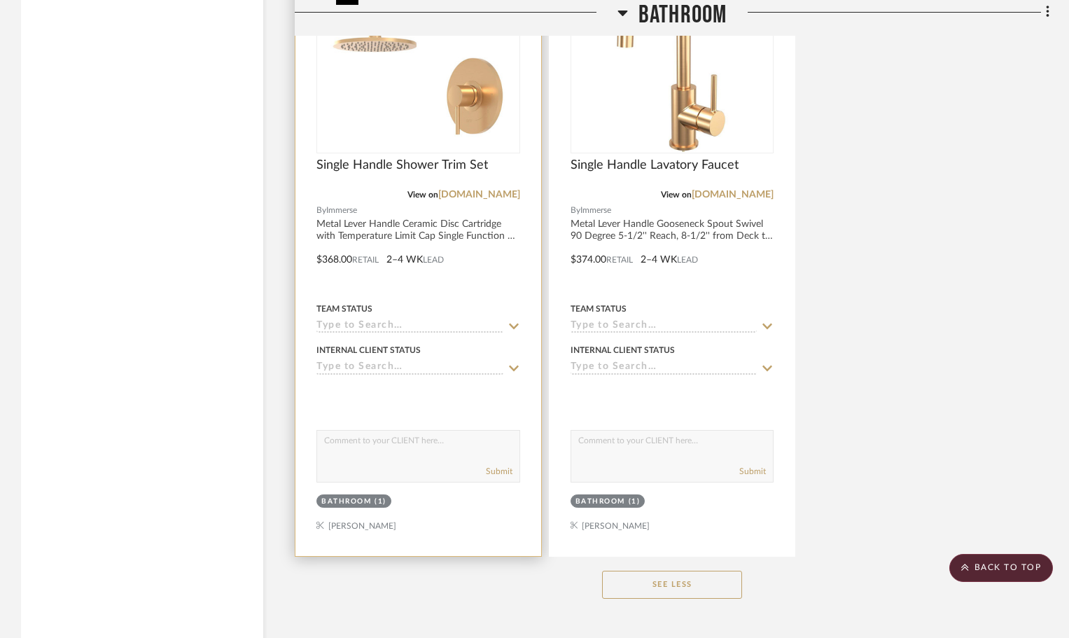
click at [397, 124] on img "0" at bounding box center [417, 64] width 175 height 175
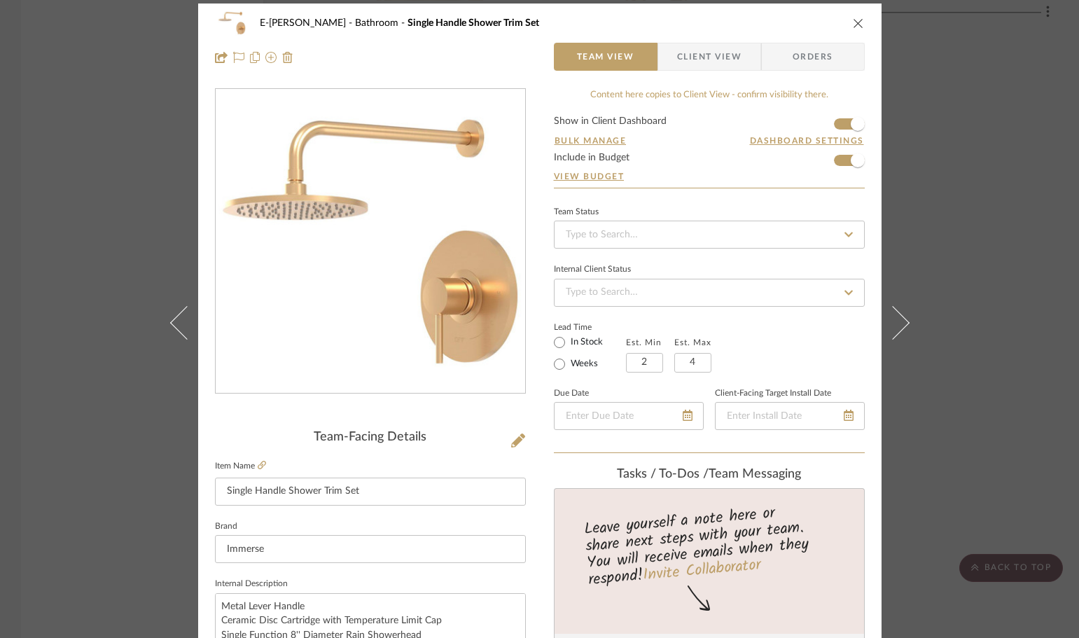
scroll to position [0, 0]
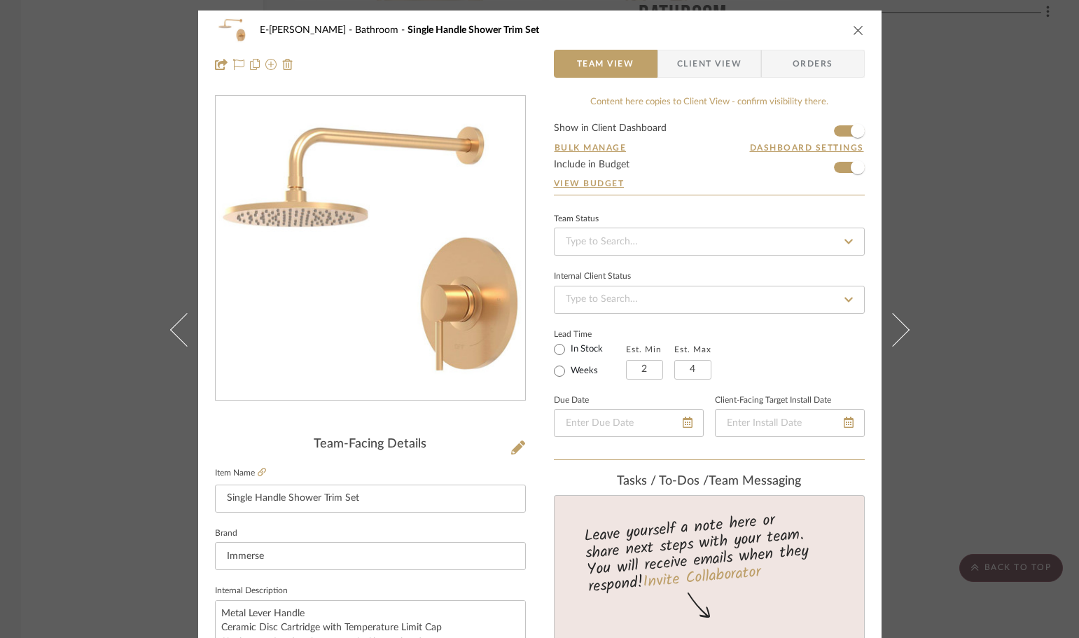
click at [857, 30] on icon "close" at bounding box center [858, 30] width 11 height 11
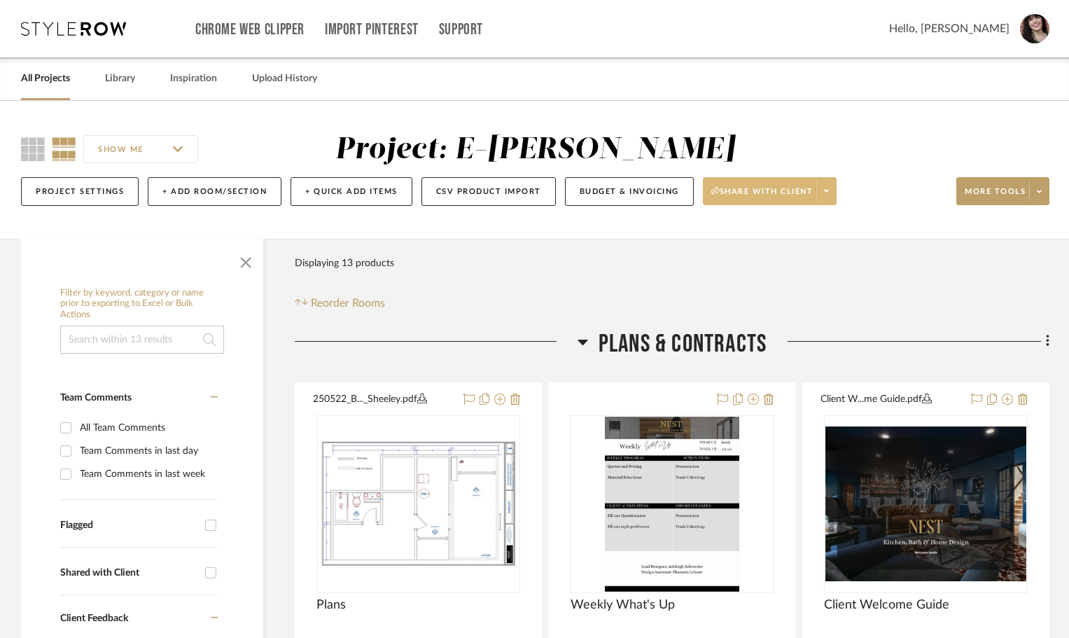
click at [828, 188] on icon at bounding box center [826, 191] width 5 height 8
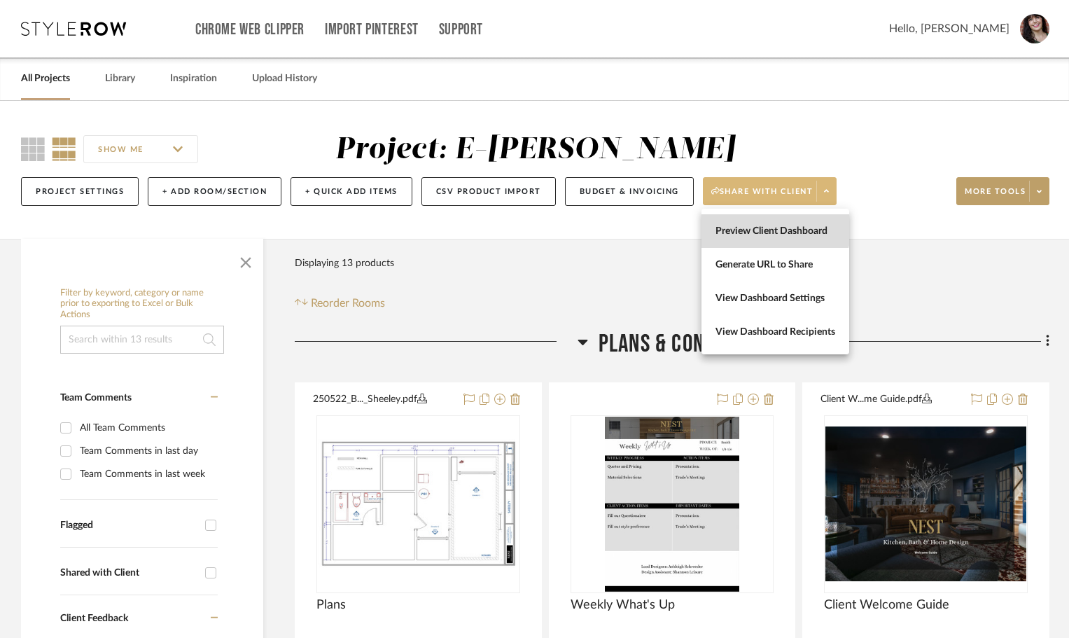
click at [775, 228] on span "Preview Client Dashboard" at bounding box center [776, 231] width 120 height 12
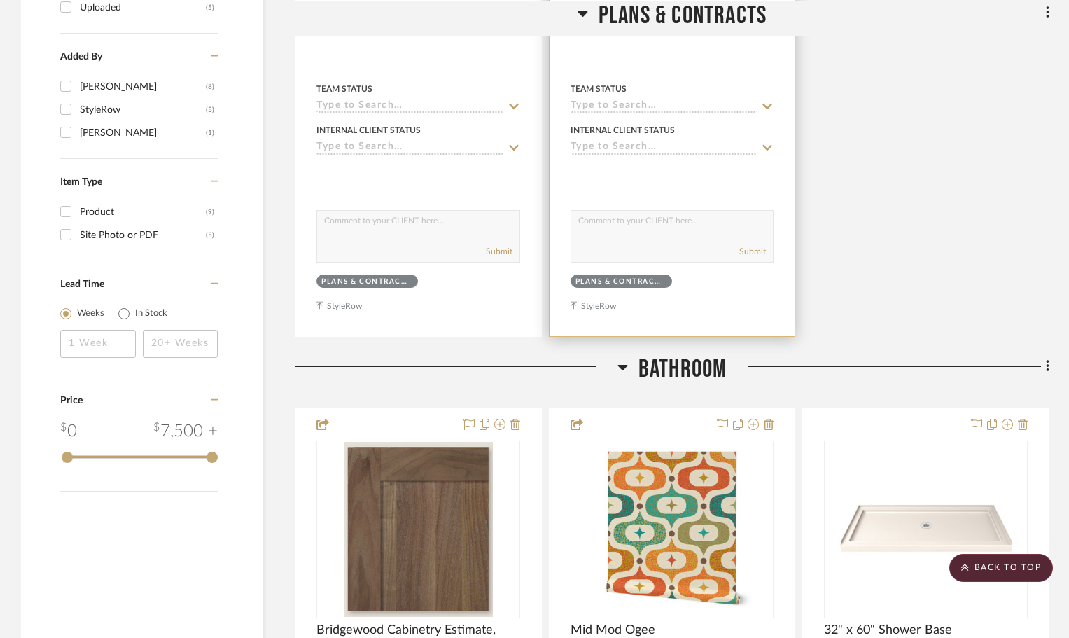
scroll to position [1610, 0]
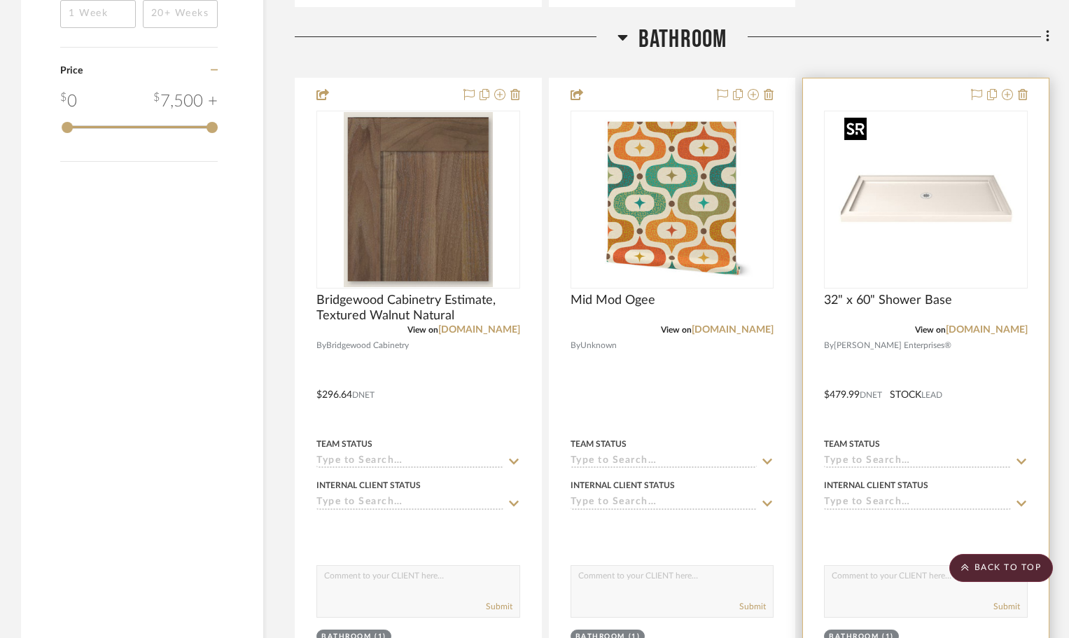
click at [974, 218] on img "0" at bounding box center [926, 199] width 175 height 175
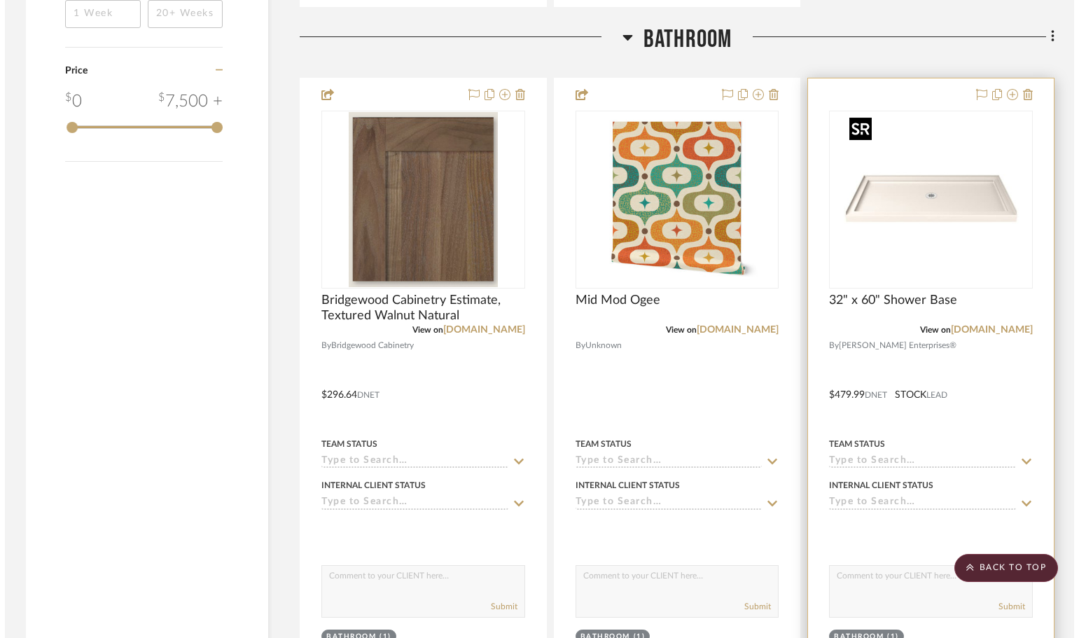
scroll to position [0, 0]
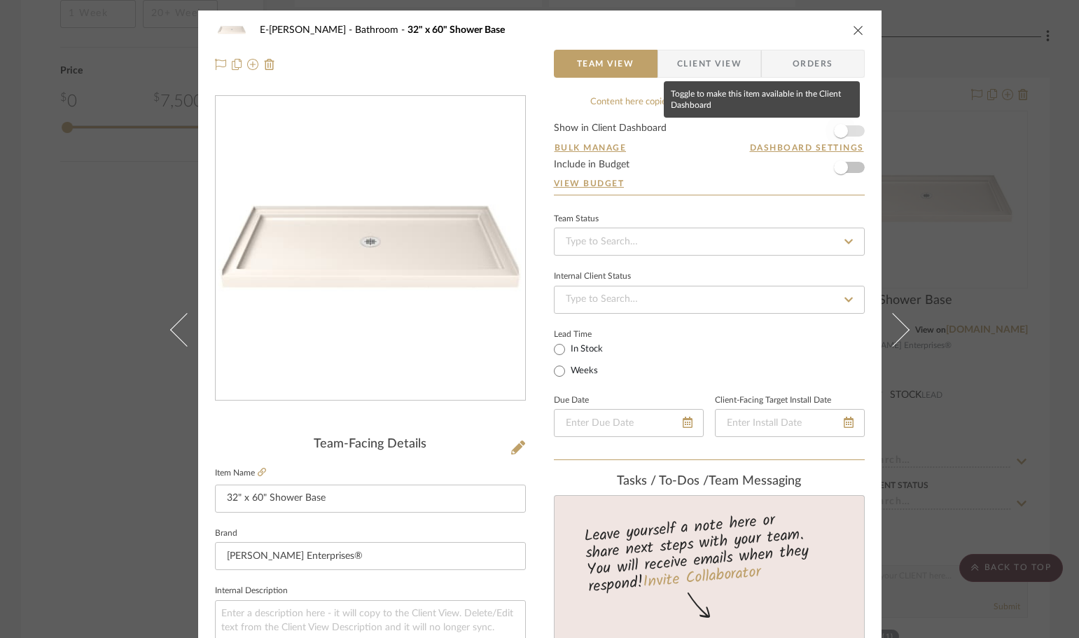
click at [849, 130] on span "button" at bounding box center [840, 131] width 31 height 31
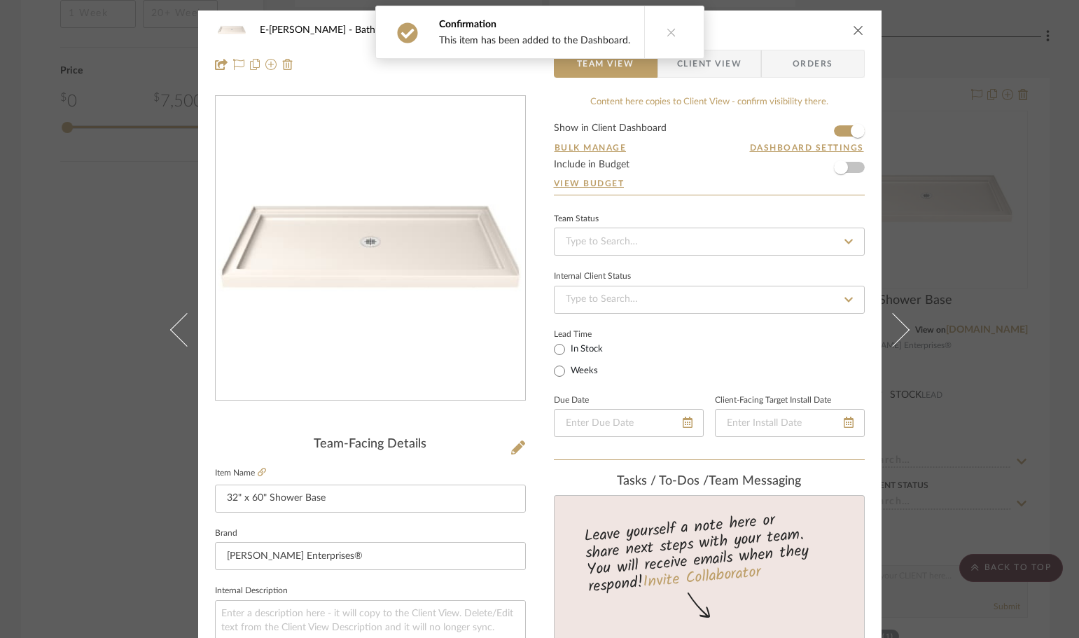
click at [852, 167] on form "Show in Client Dashboard Bulk Manage Dashboard Settings Include in Budget View …" at bounding box center [709, 158] width 311 height 71
click at [657, 36] on button at bounding box center [671, 32] width 54 height 52
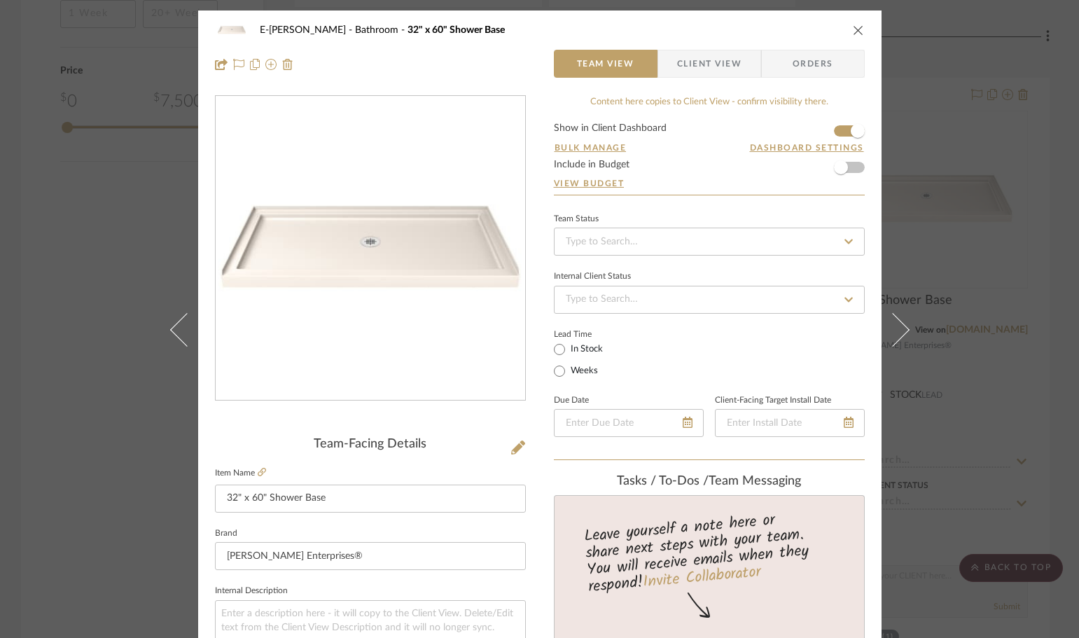
click at [855, 167] on form "Show in Client Dashboard Bulk Manage Dashboard Settings Include in Budget View …" at bounding box center [709, 158] width 311 height 71
click at [849, 167] on span "button" at bounding box center [840, 167] width 31 height 31
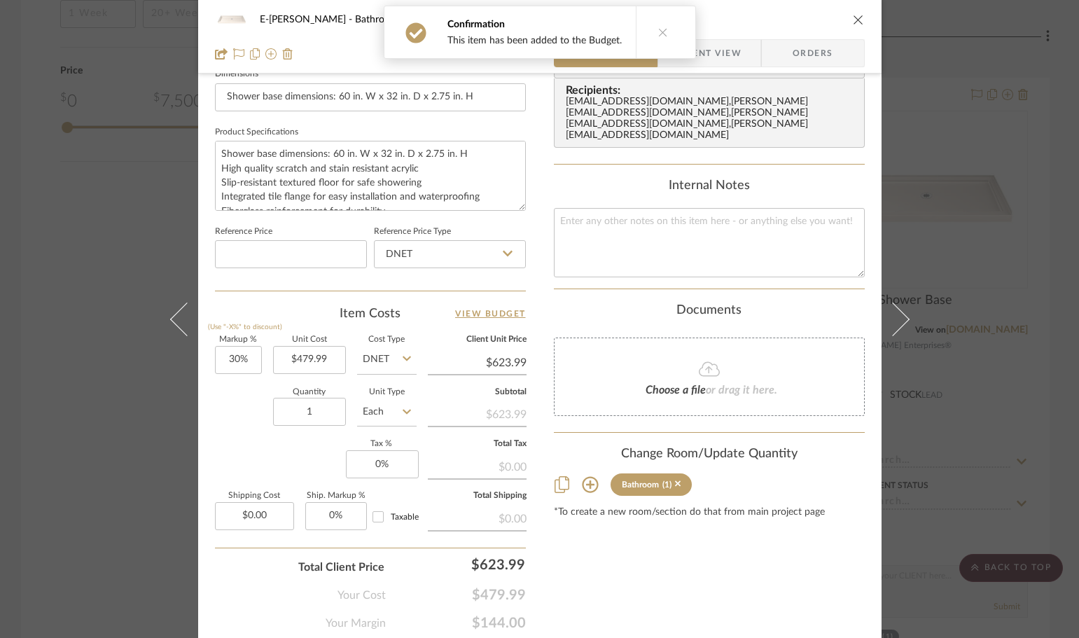
scroll to position [666, 0]
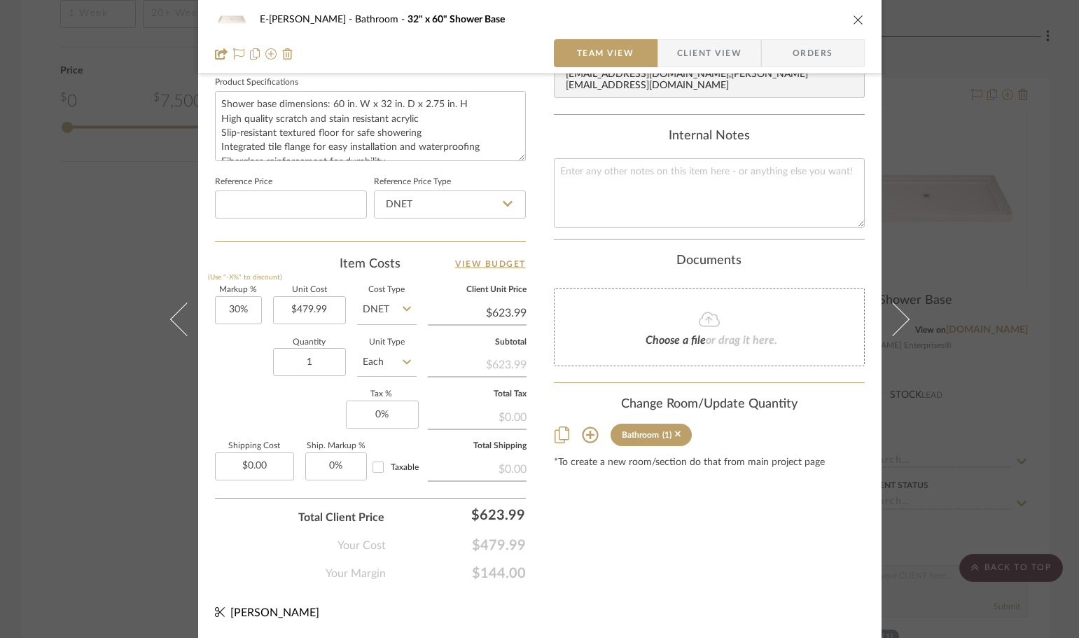
click at [853, 16] on icon "close" at bounding box center [858, 19] width 11 height 11
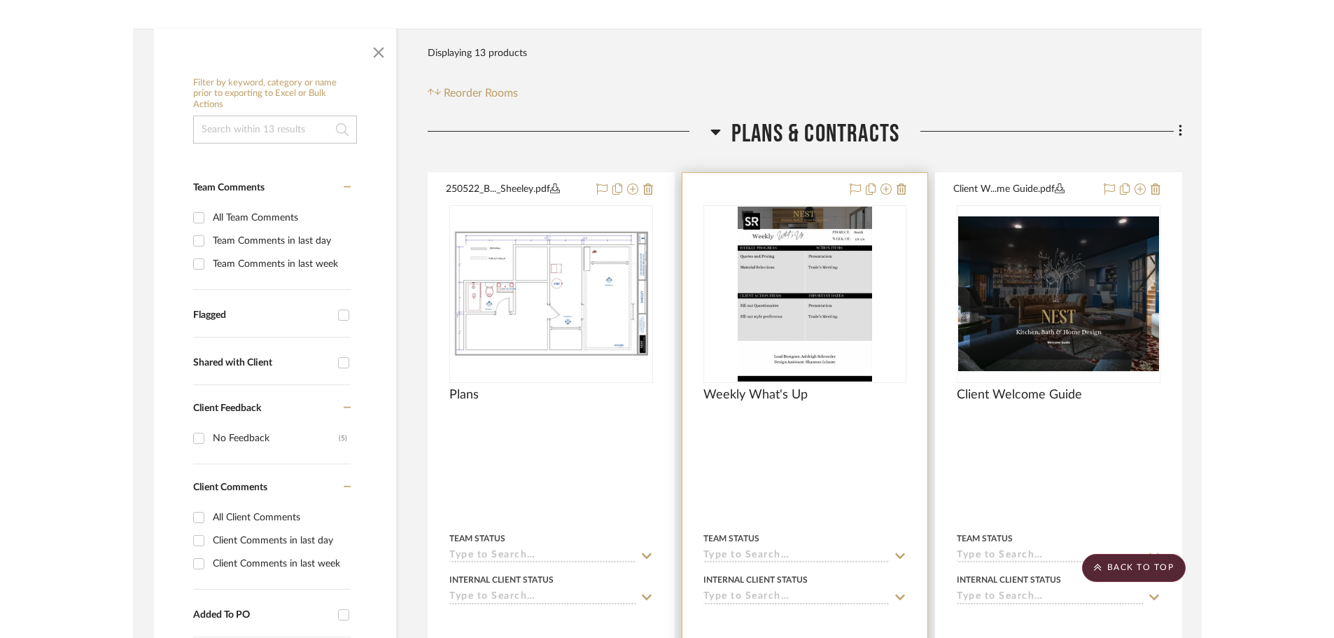
scroll to position [0, 0]
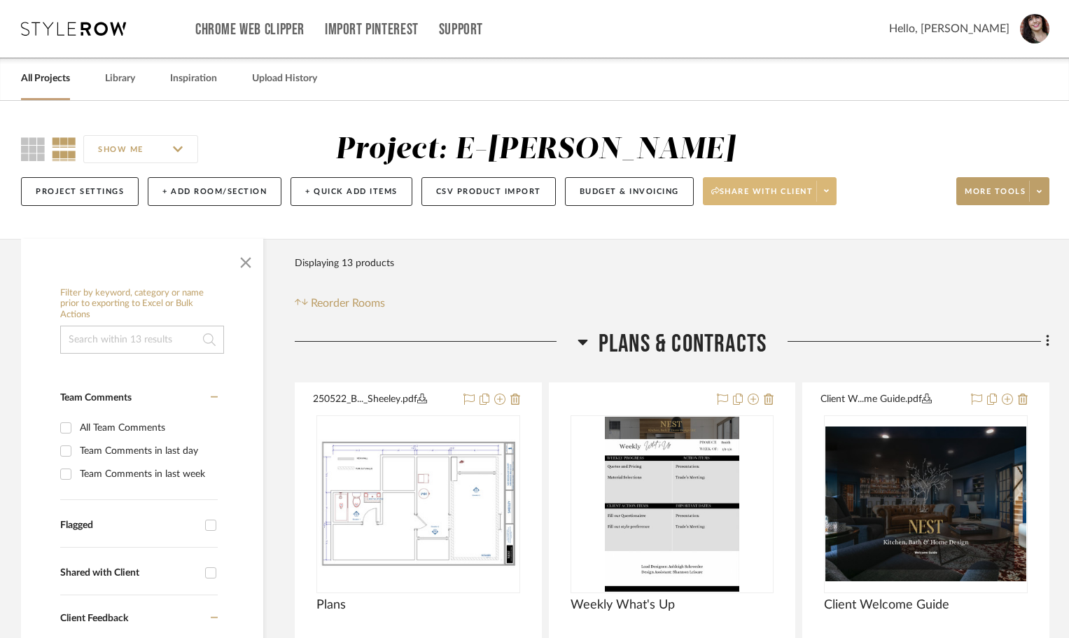
click at [830, 183] on span at bounding box center [826, 191] width 20 height 21
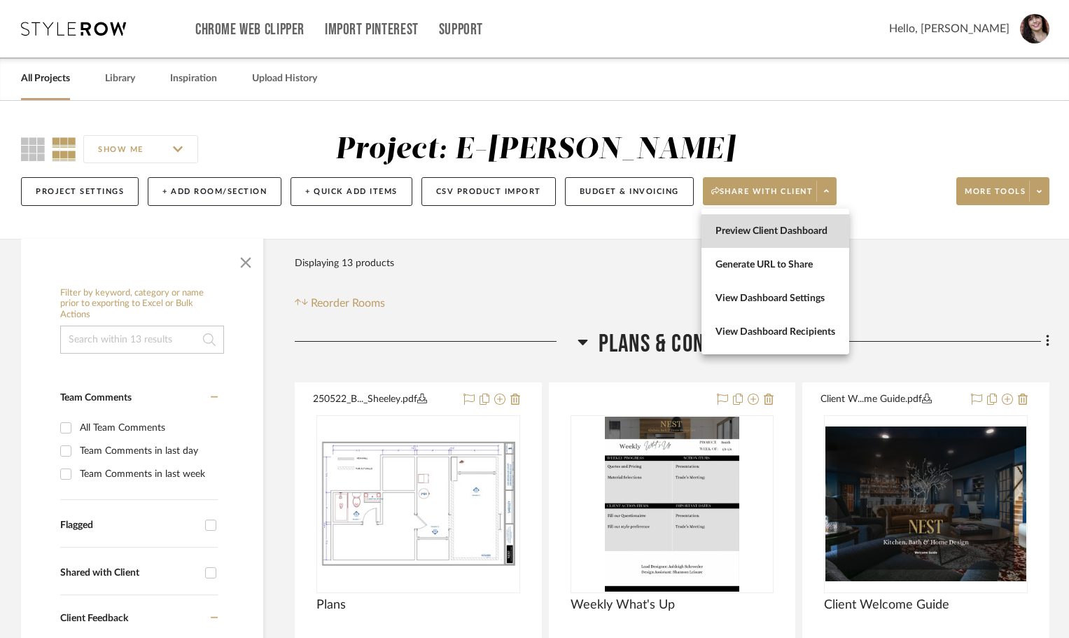
click at [786, 238] on button "Preview Client Dashboard" at bounding box center [776, 231] width 148 height 34
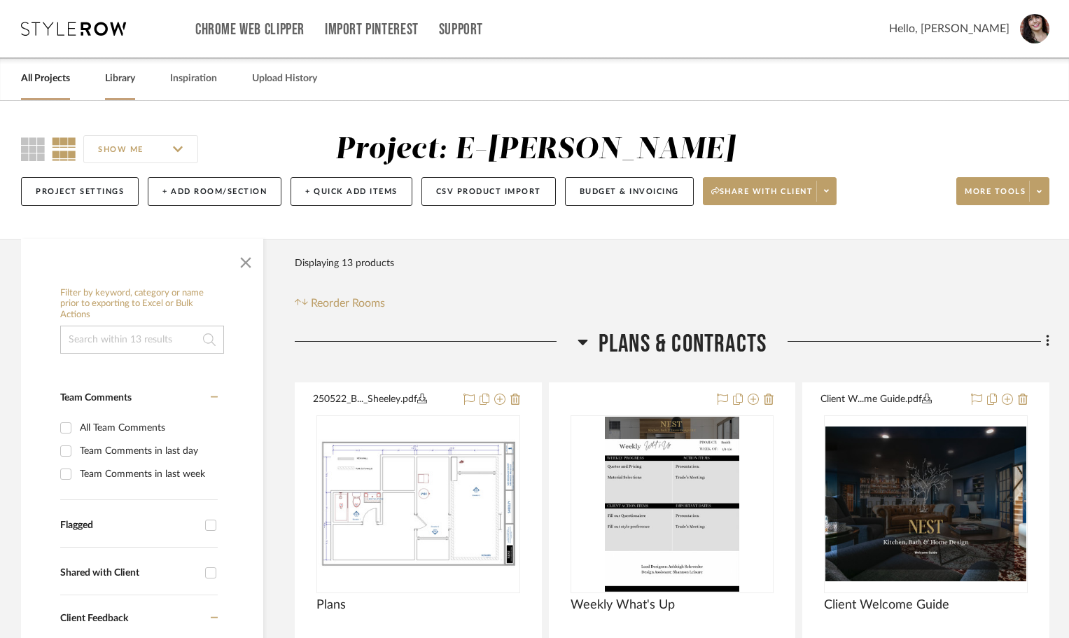
click at [116, 76] on link "Library" at bounding box center [120, 78] width 30 height 19
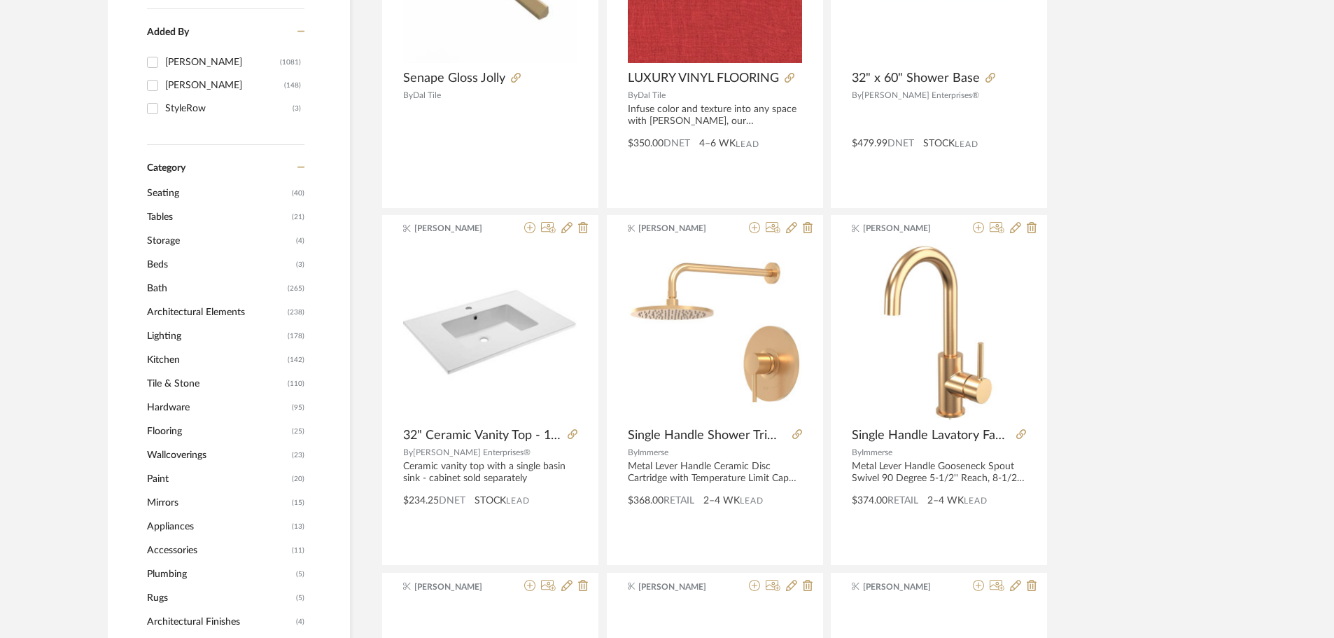
scroll to position [420, 0]
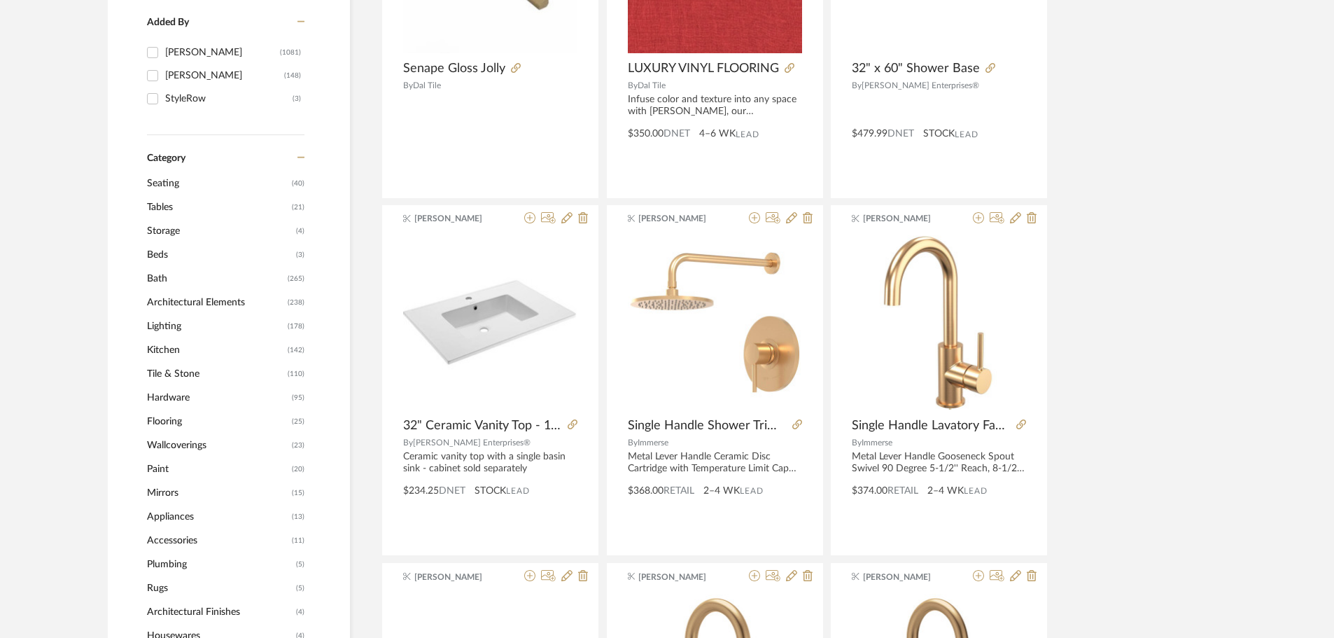
click at [165, 326] on span "Lighting" at bounding box center [215, 326] width 137 height 24
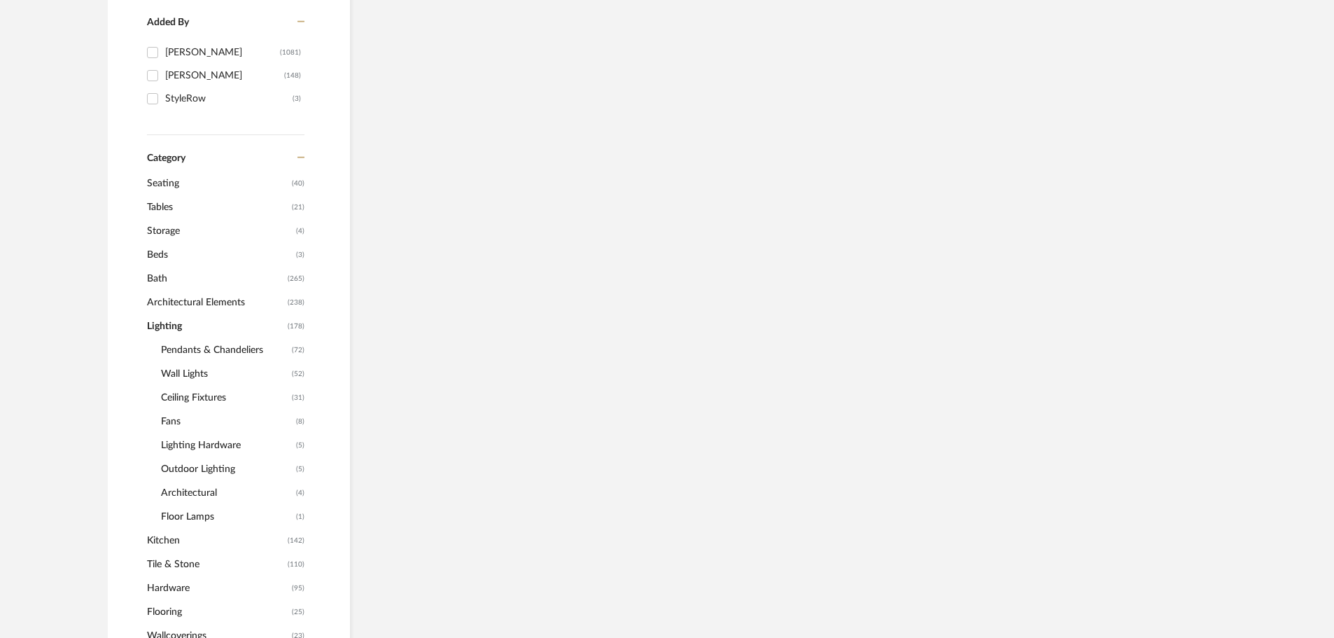
scroll to position [418, 0]
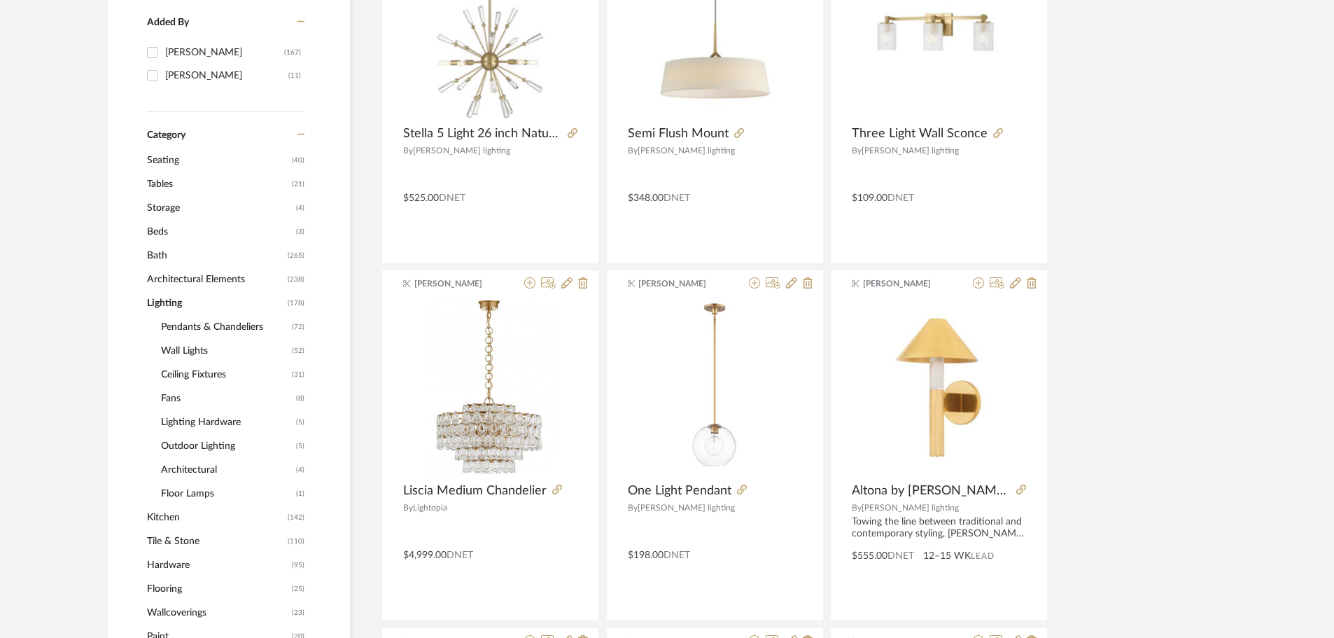
click at [181, 351] on span "Wall Lights" at bounding box center [224, 351] width 127 height 24
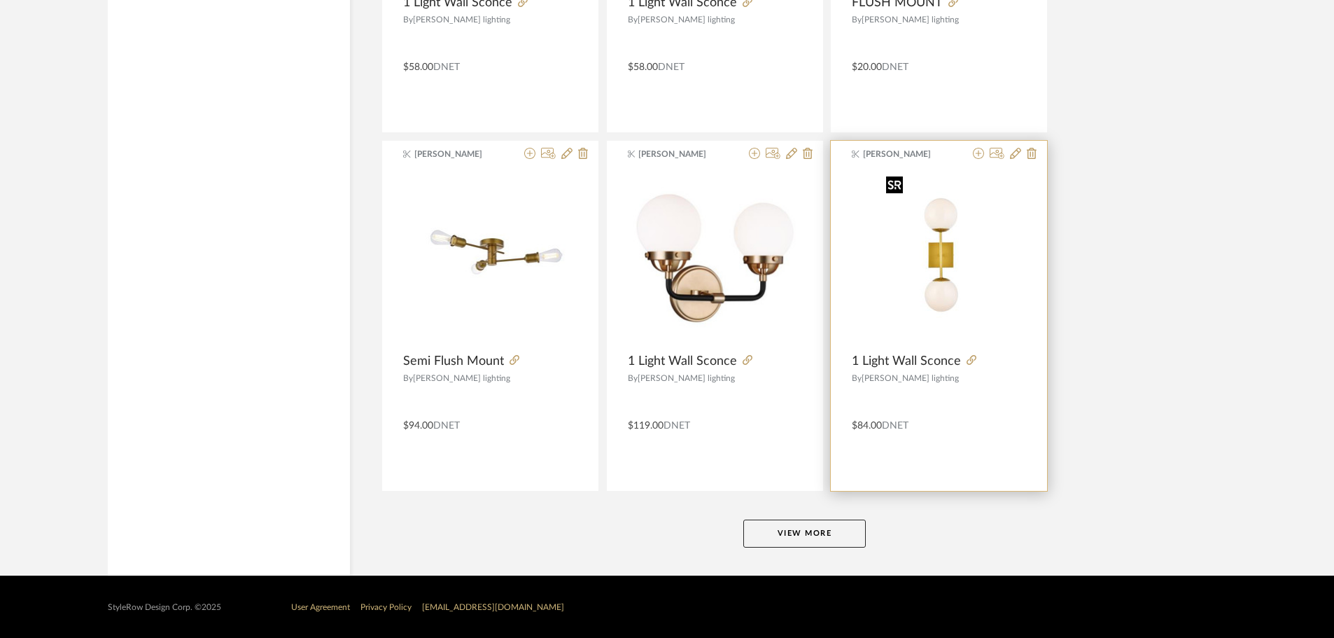
scroll to position [4131, 0]
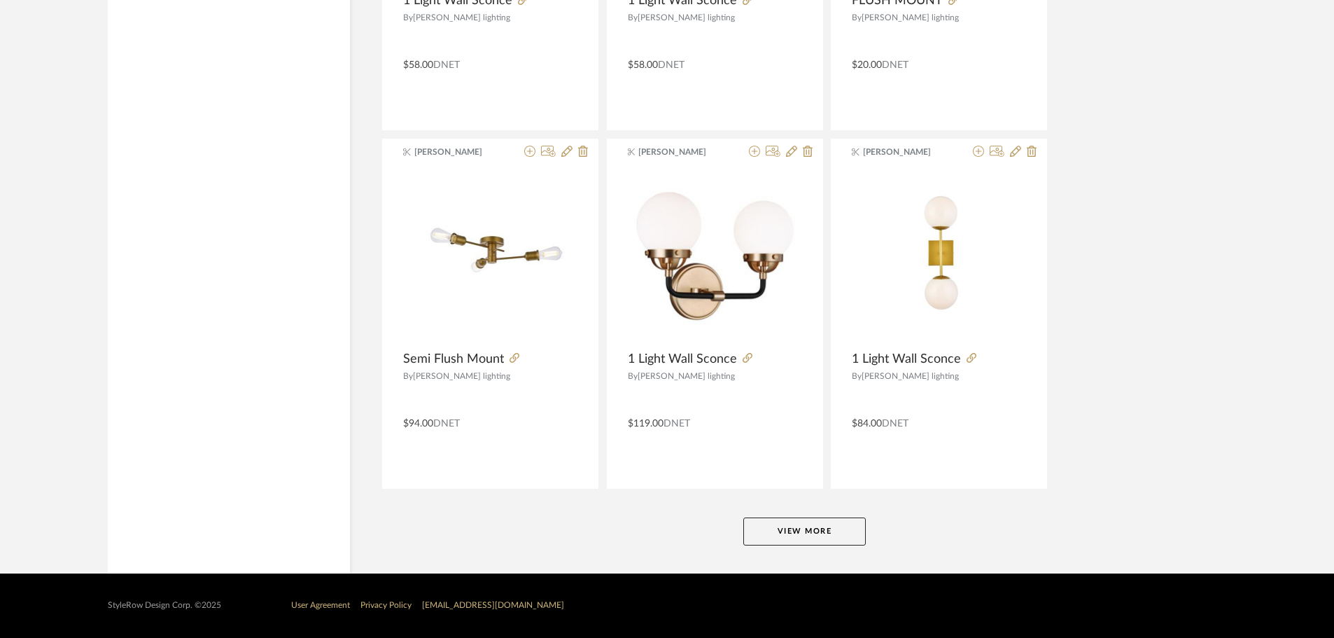
click at [808, 540] on button "View More" at bounding box center [805, 531] width 123 height 28
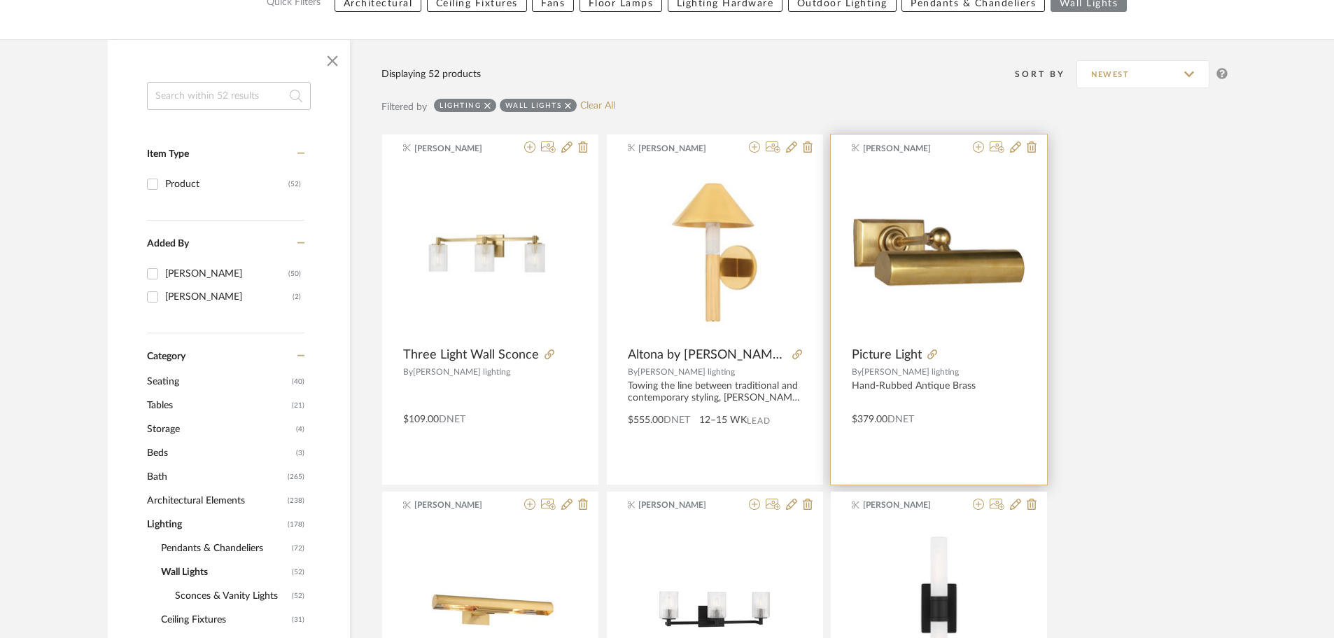
scroll to position [0, 0]
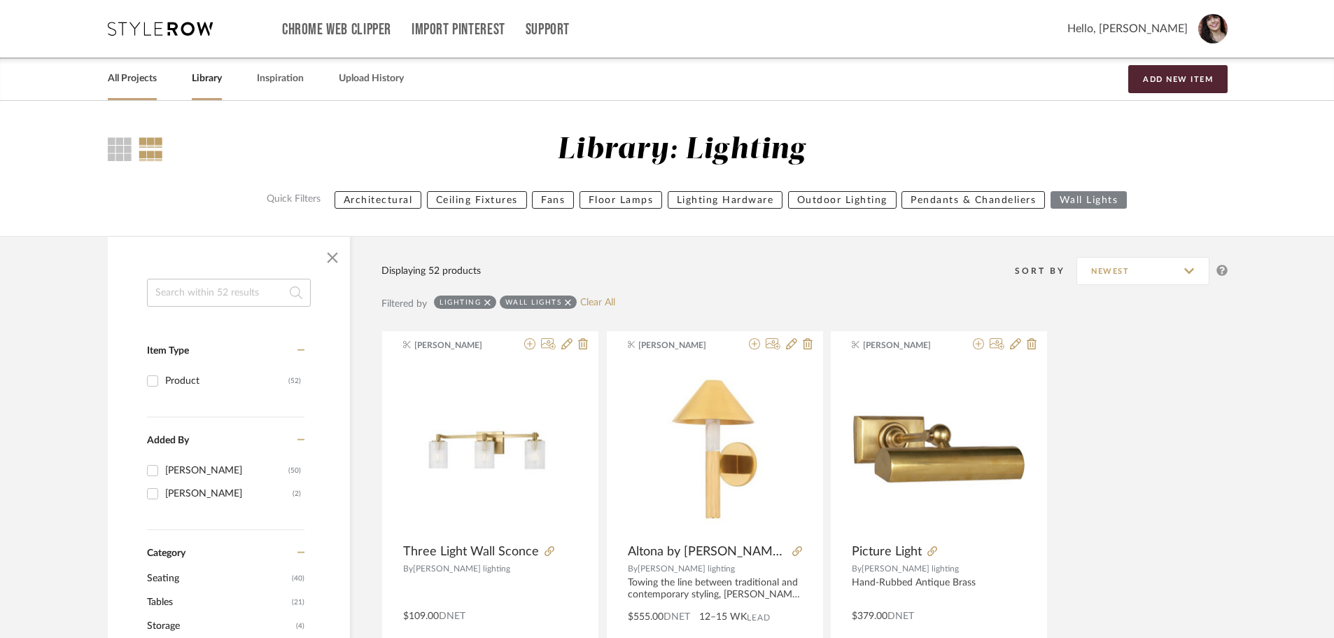
click at [146, 78] on link "All Projects" at bounding box center [132, 78] width 49 height 19
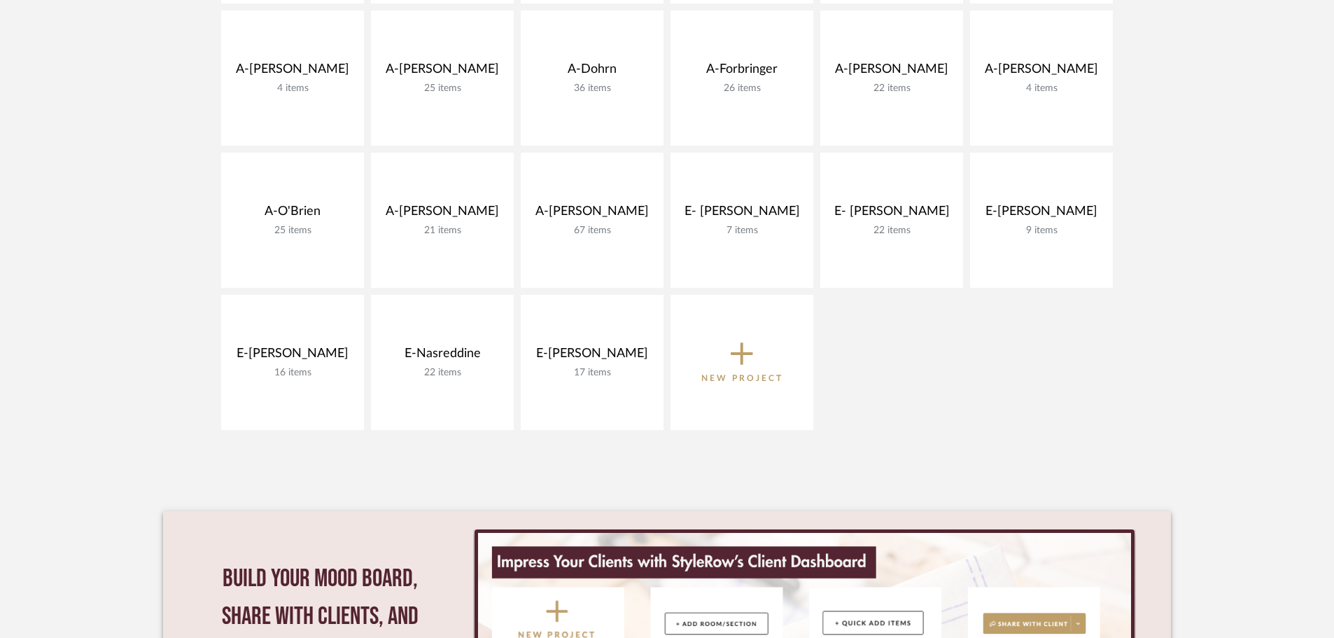
scroll to position [490, 0]
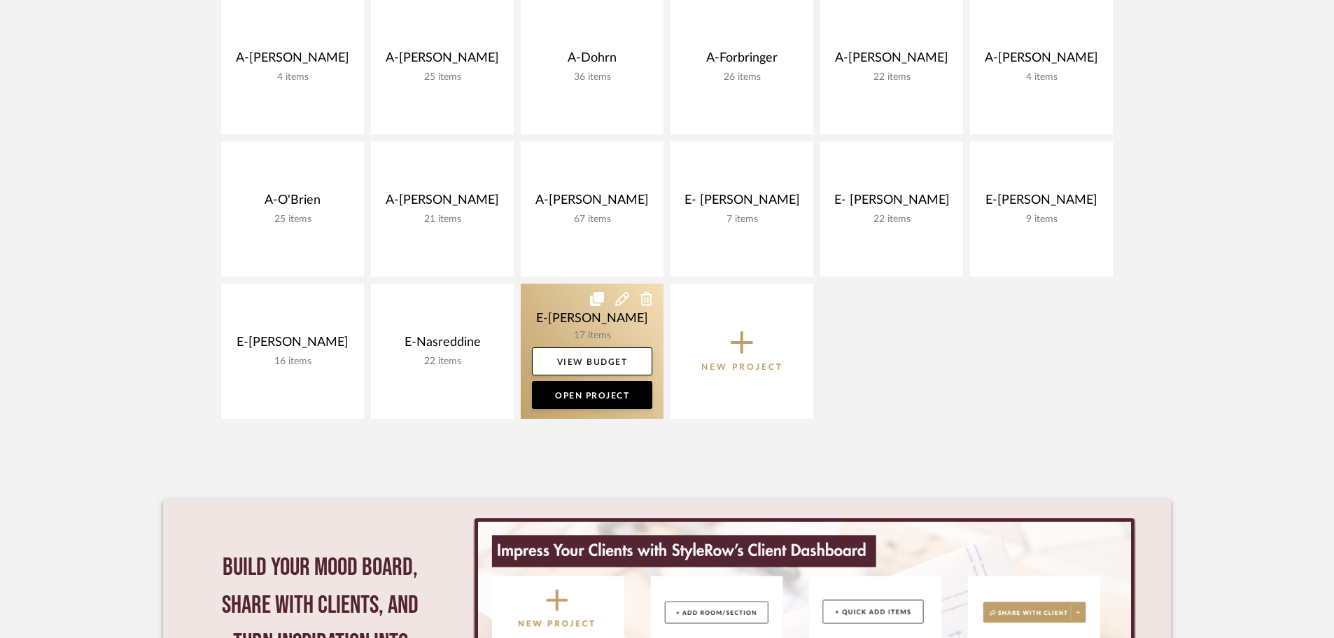
click at [540, 309] on link at bounding box center [592, 351] width 143 height 135
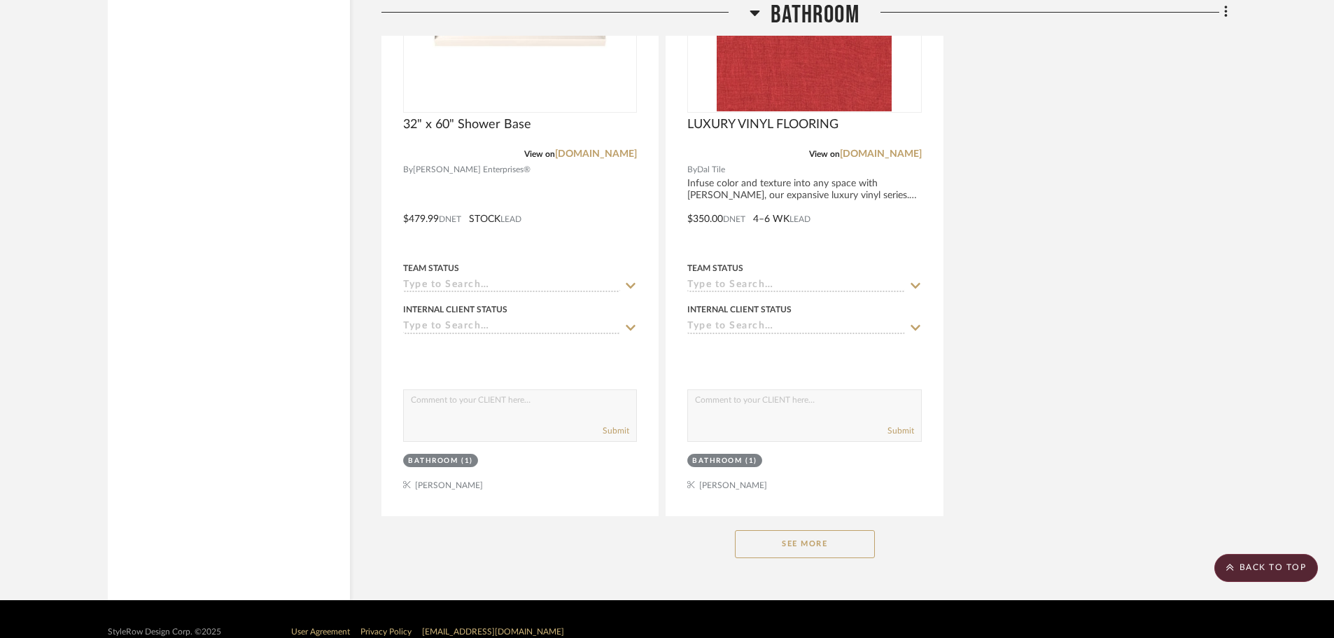
scroll to position [3055, 0]
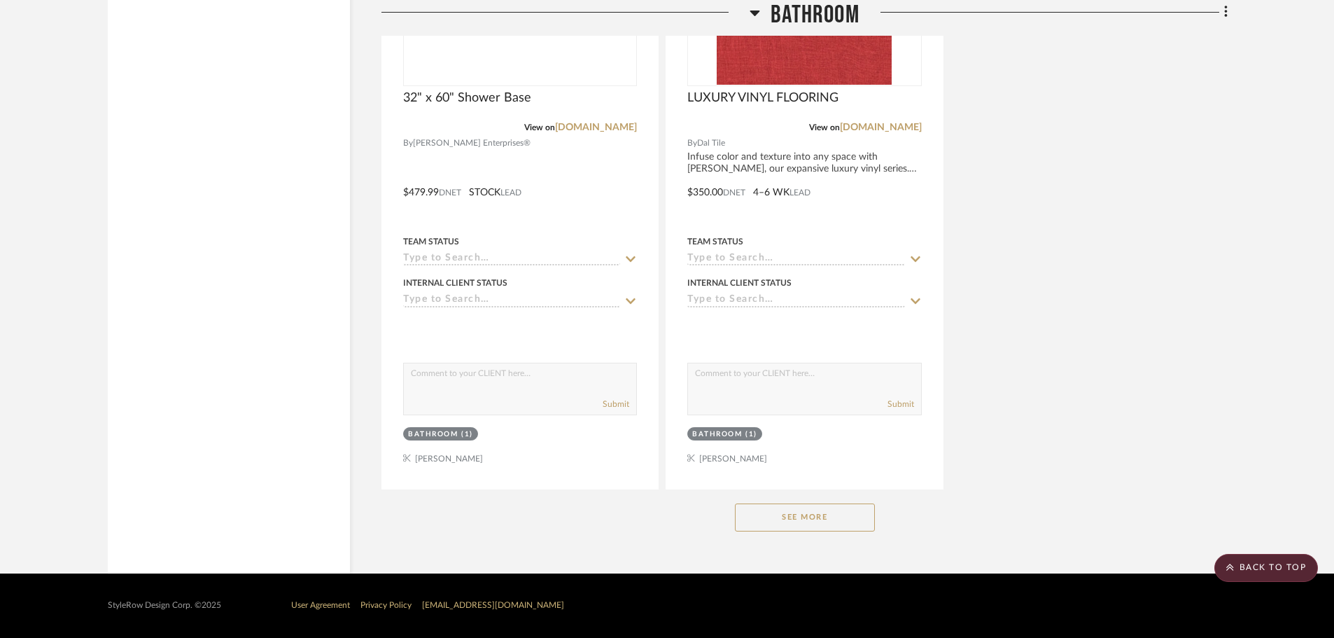
click at [828, 529] on button "See More" at bounding box center [805, 517] width 140 height 28
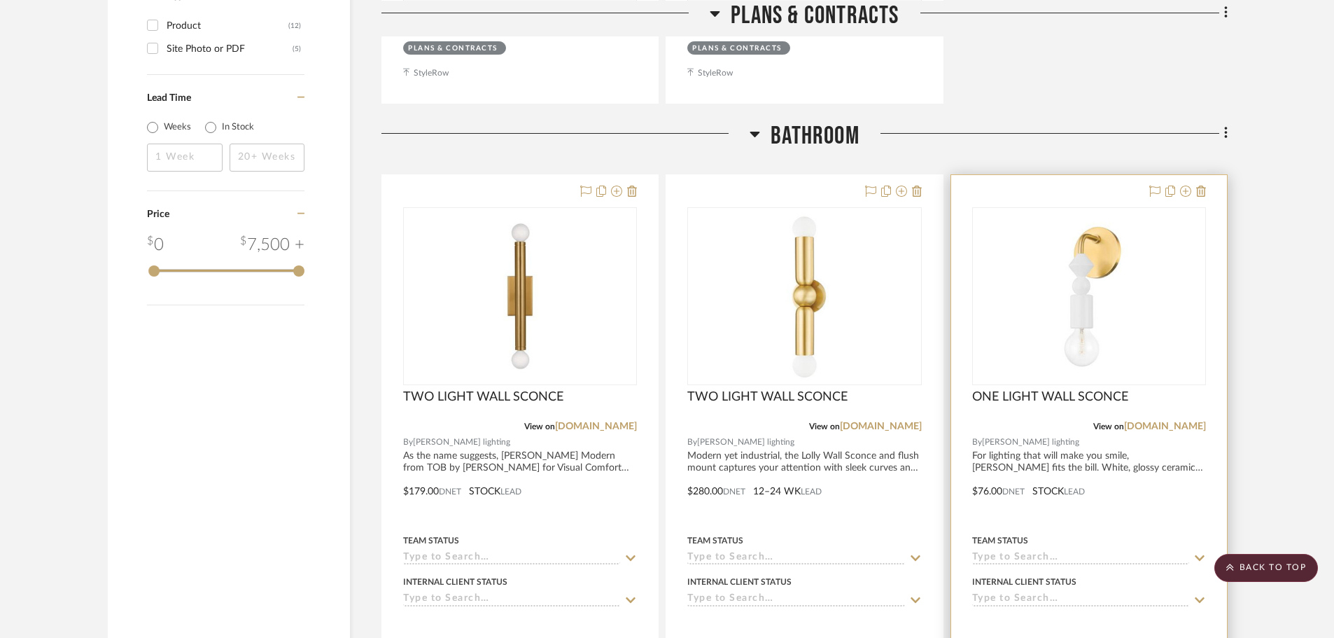
scroll to position [1505, 0]
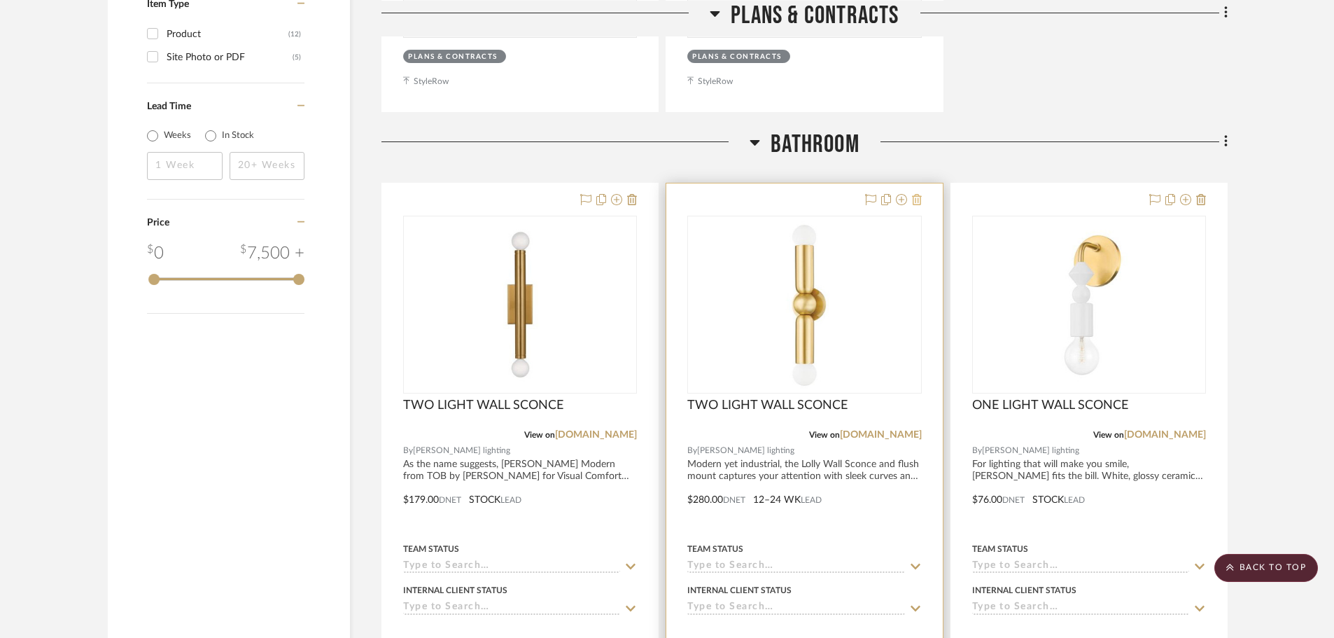
click at [919, 198] on icon at bounding box center [917, 199] width 10 height 11
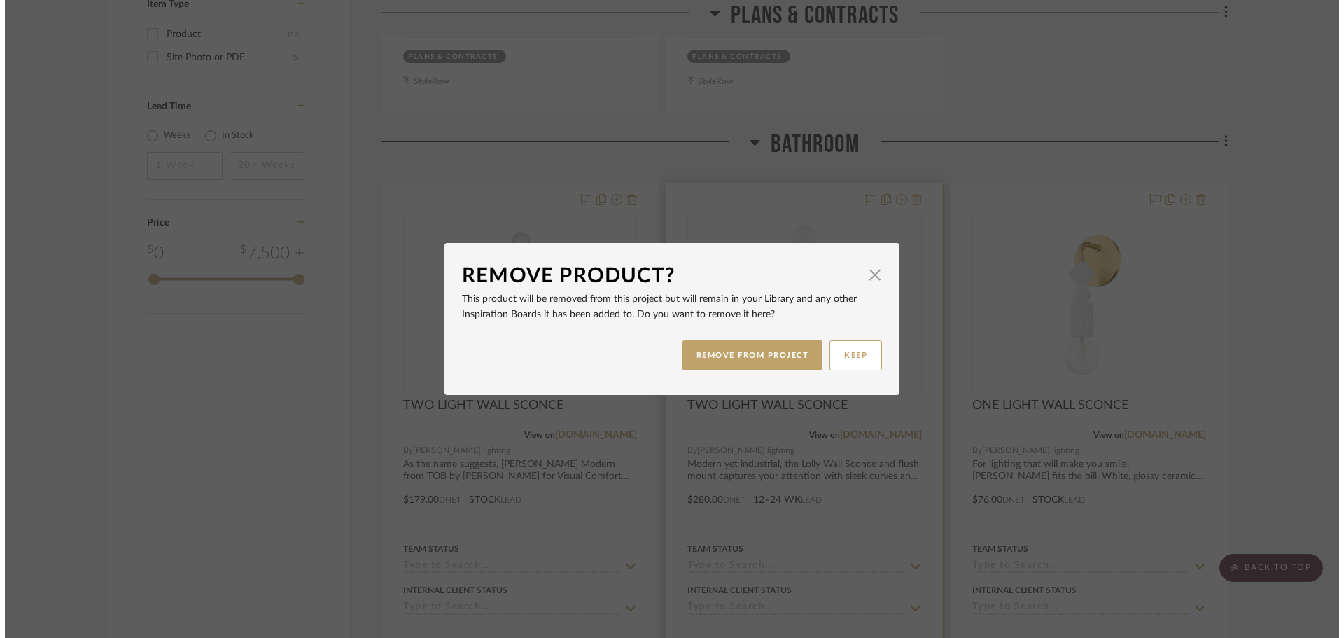
scroll to position [0, 0]
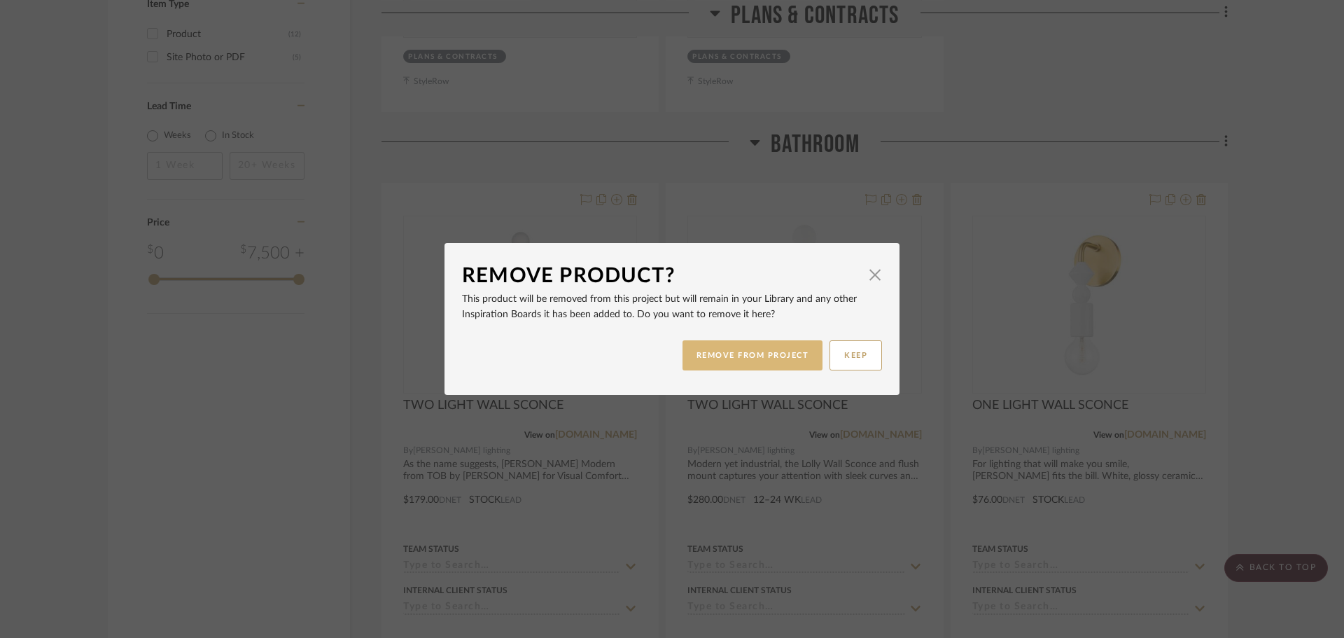
click at [772, 345] on button "REMOVE FROM PROJECT" at bounding box center [753, 355] width 141 height 30
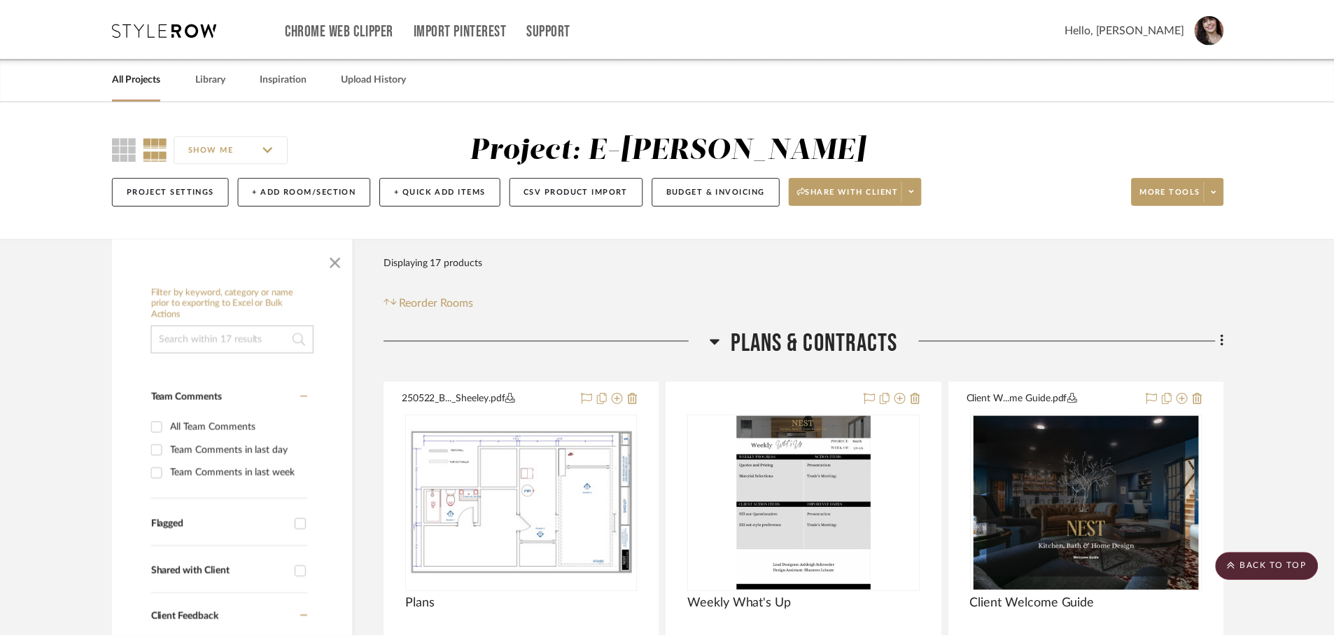
scroll to position [1505, 0]
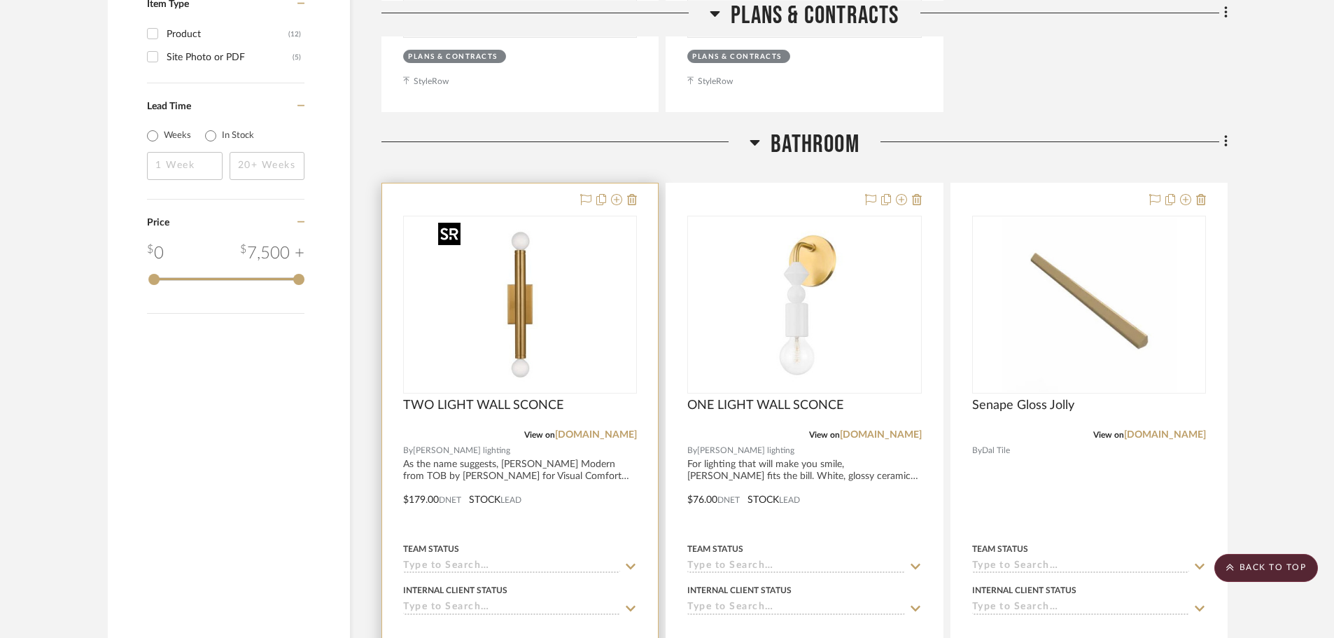
click at [562, 295] on img "0" at bounding box center [520, 304] width 175 height 175
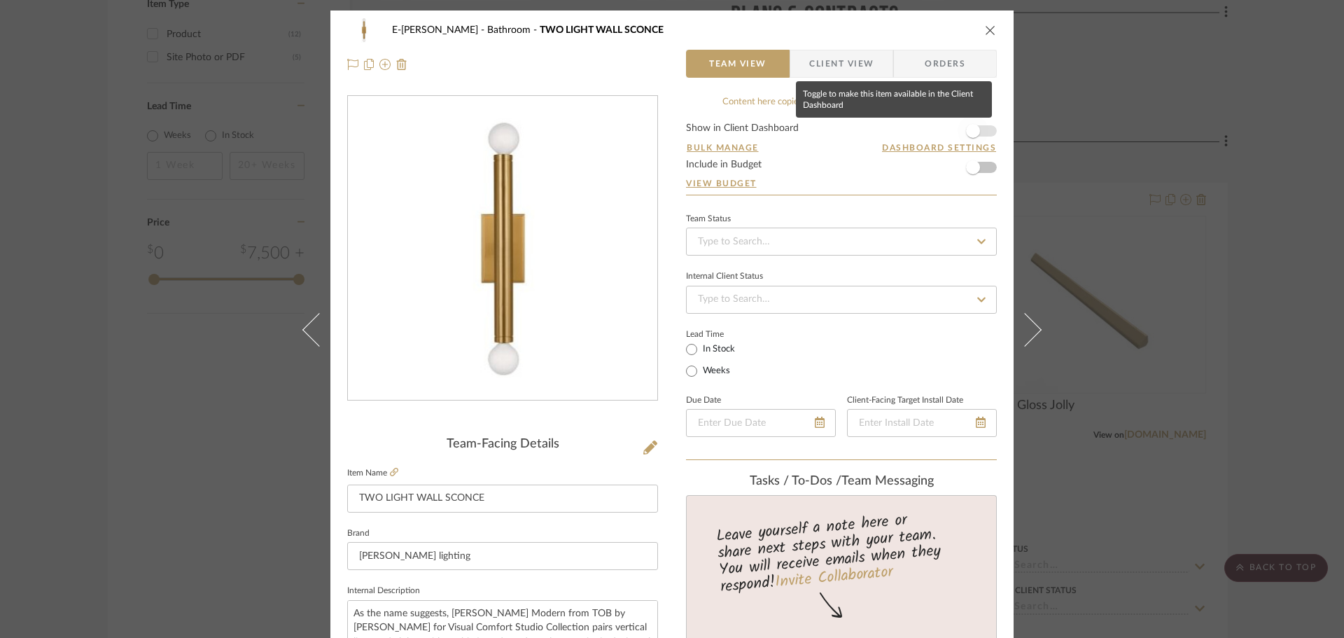
click at [983, 130] on span "button" at bounding box center [973, 131] width 31 height 31
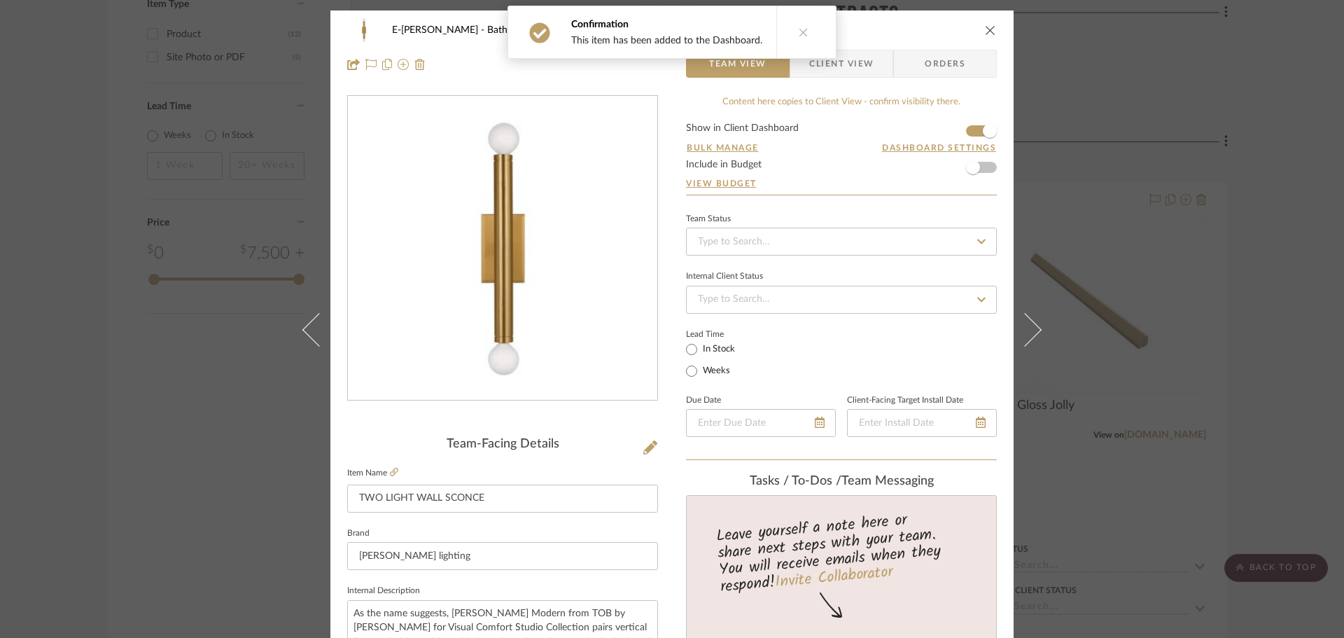
click at [985, 33] on icon "close" at bounding box center [990, 30] width 11 height 11
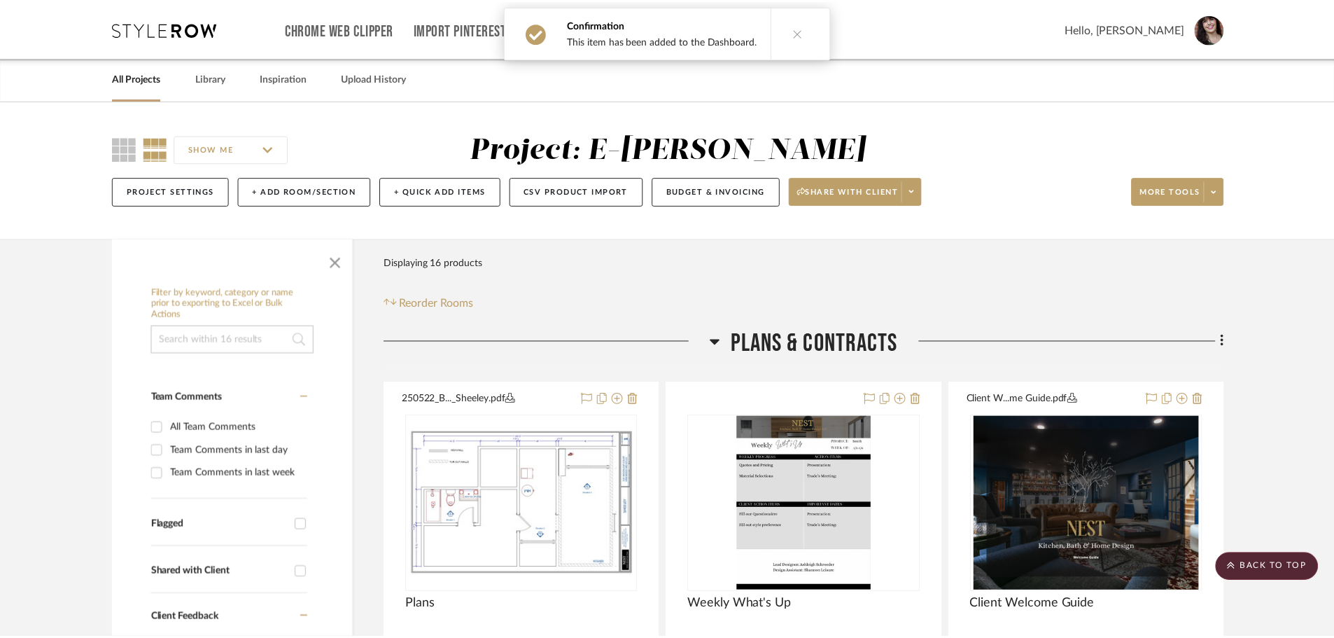
scroll to position [1505, 0]
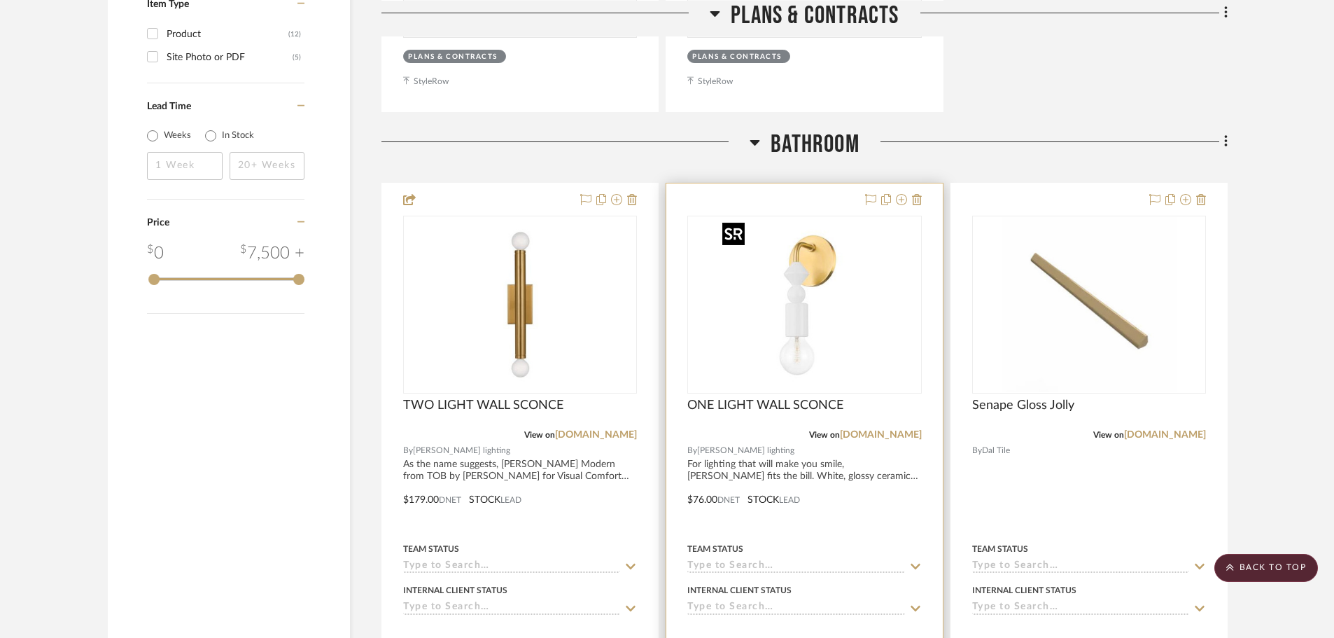
click at [839, 268] on img "0" at bounding box center [804, 304] width 175 height 175
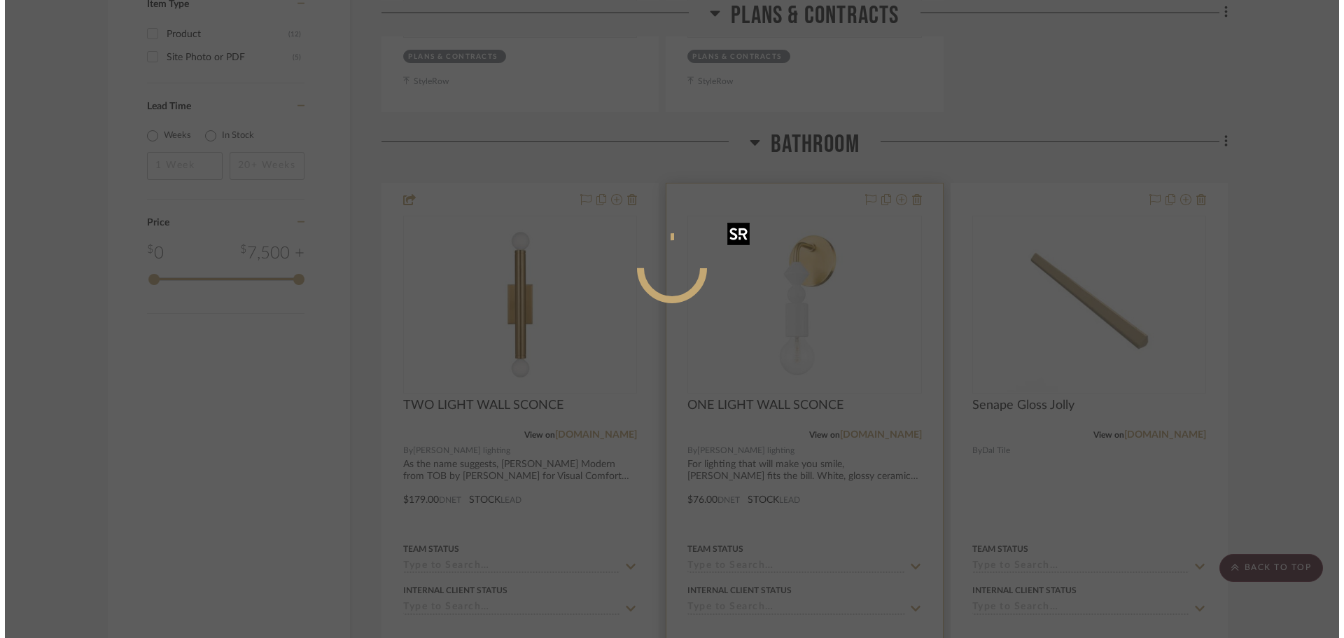
scroll to position [0, 0]
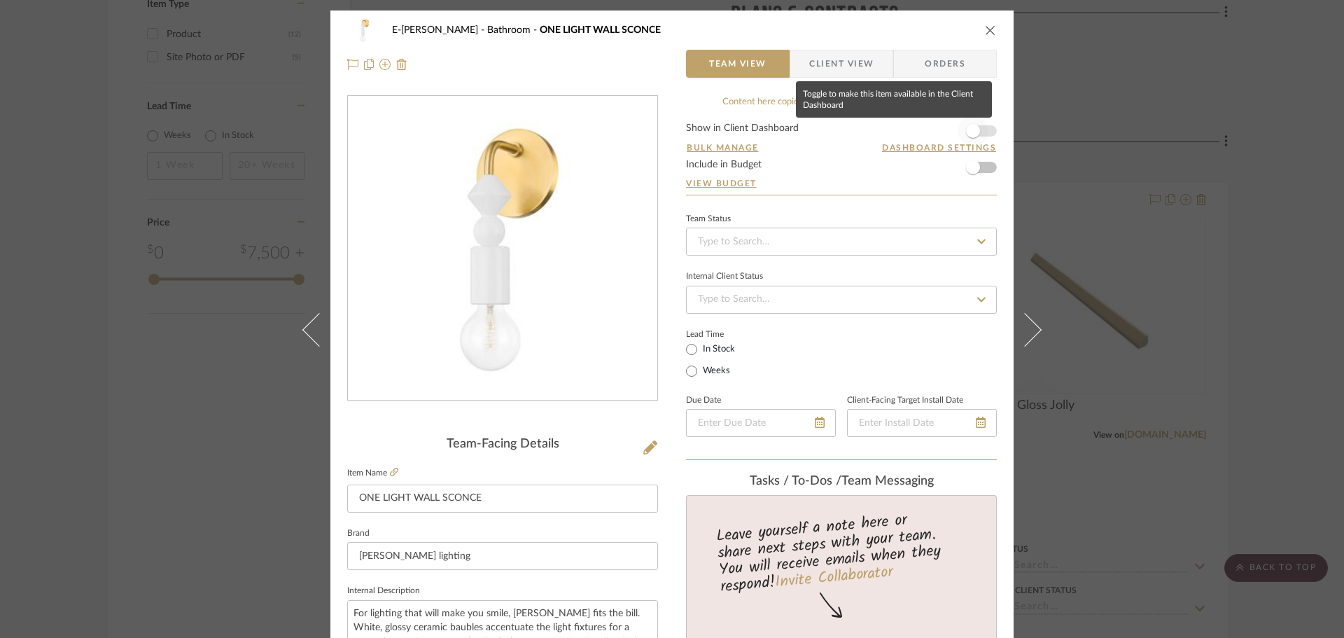
click at [982, 134] on span "button" at bounding box center [973, 131] width 31 height 31
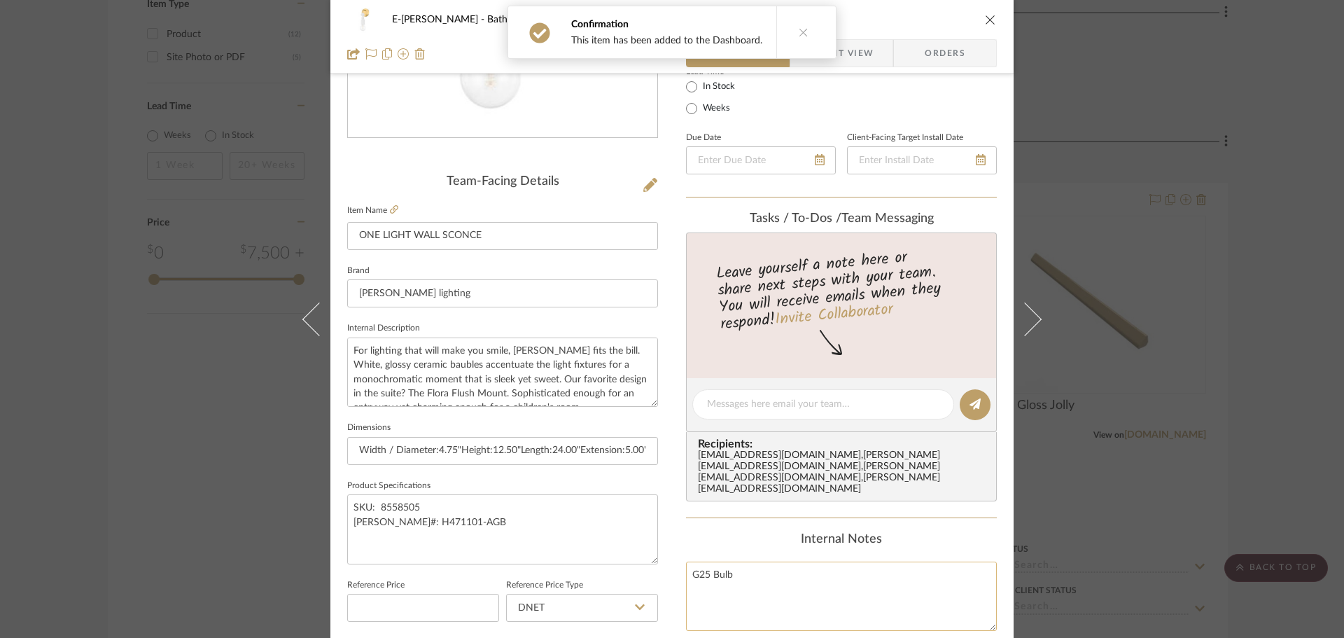
scroll to position [490, 0]
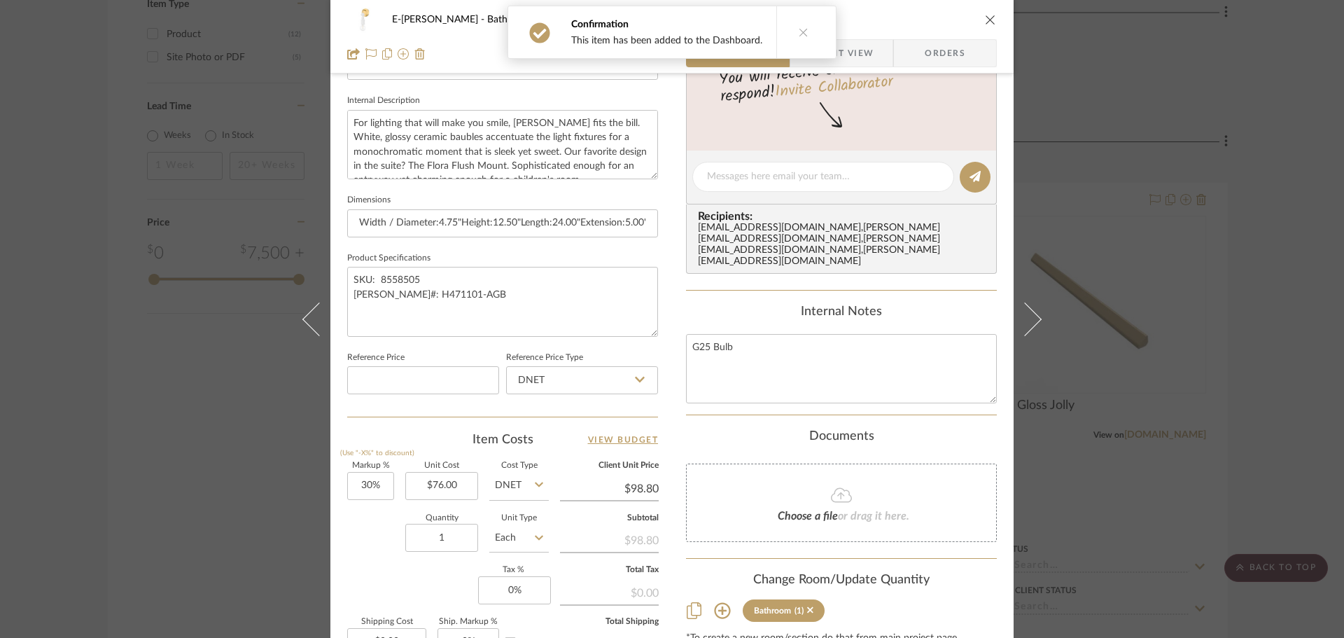
click at [795, 21] on button at bounding box center [803, 32] width 54 height 52
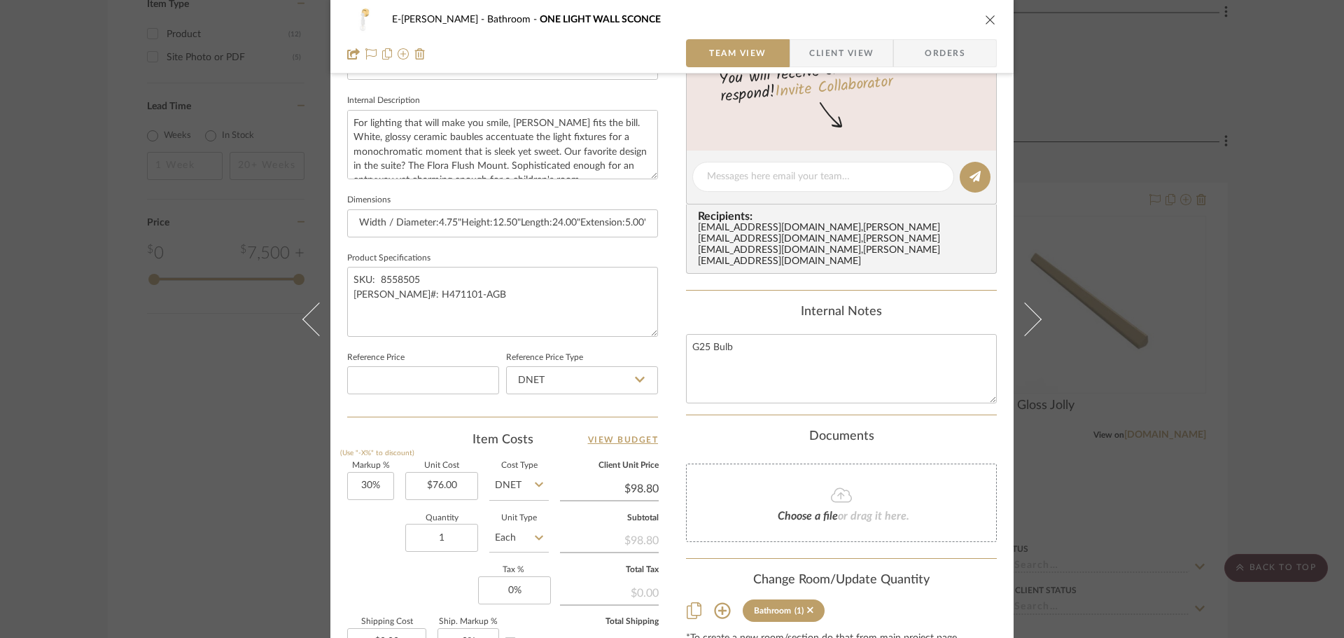
click at [989, 24] on icon "close" at bounding box center [990, 19] width 11 height 11
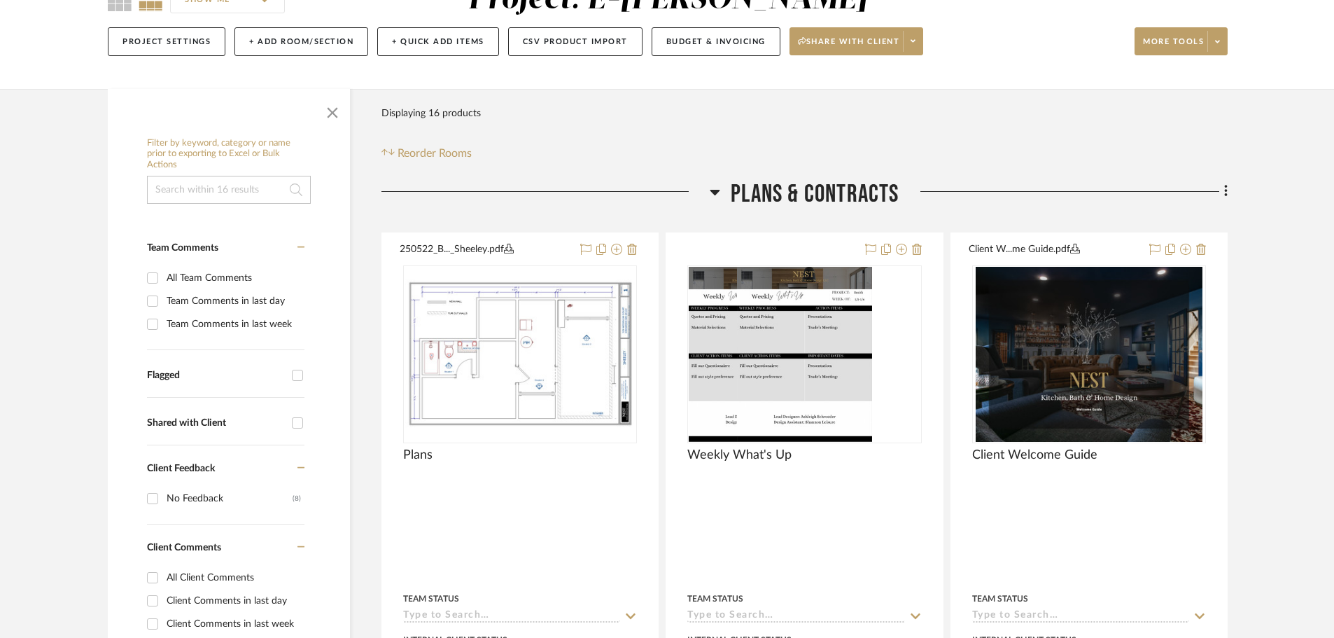
scroll to position [0, 0]
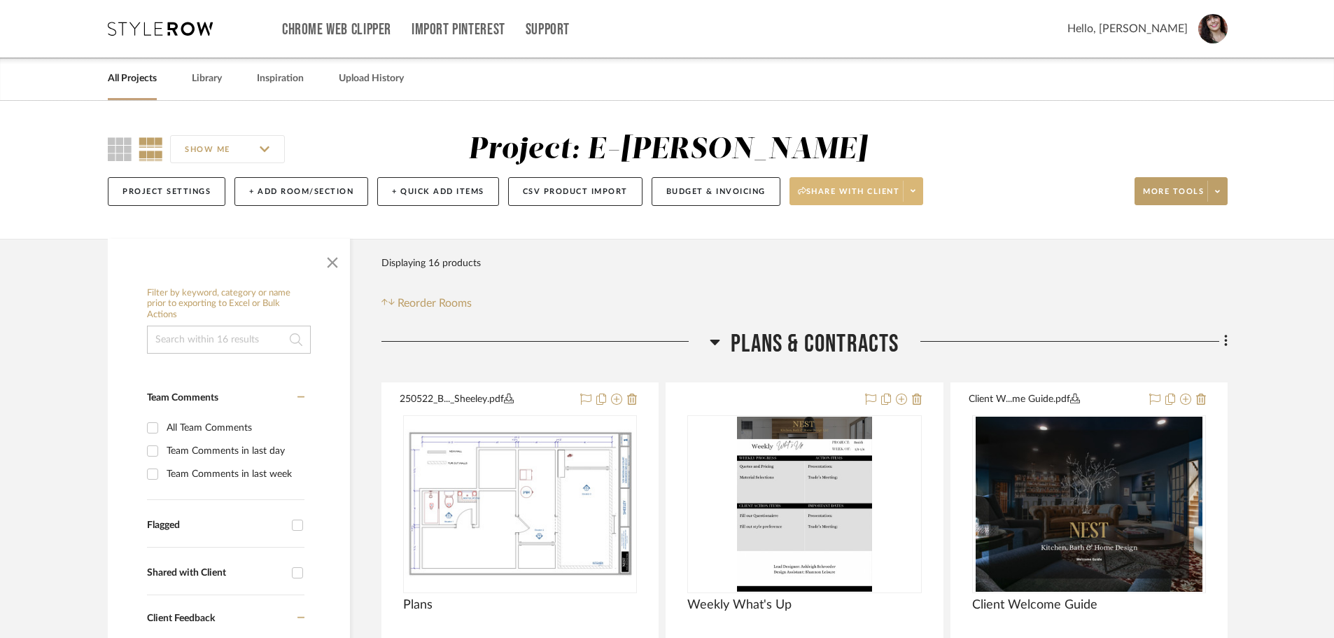
click at [912, 183] on span at bounding box center [913, 191] width 20 height 21
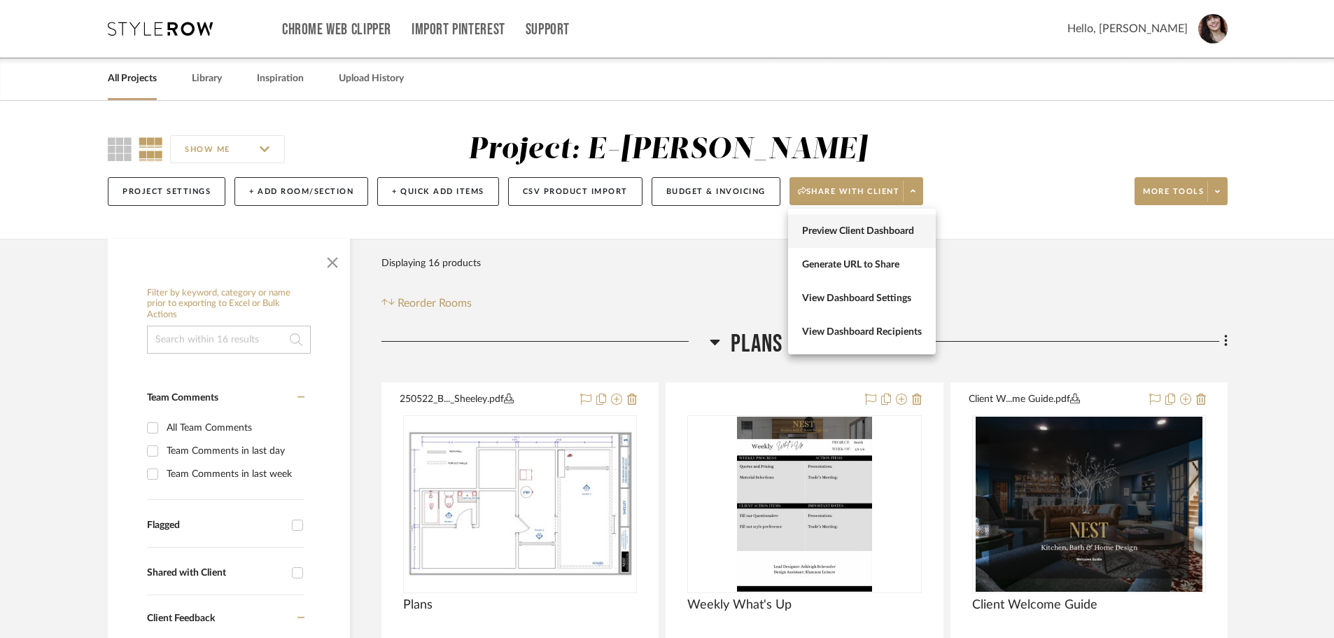
click at [900, 214] on button "Preview Client Dashboard" at bounding box center [862, 231] width 148 height 34
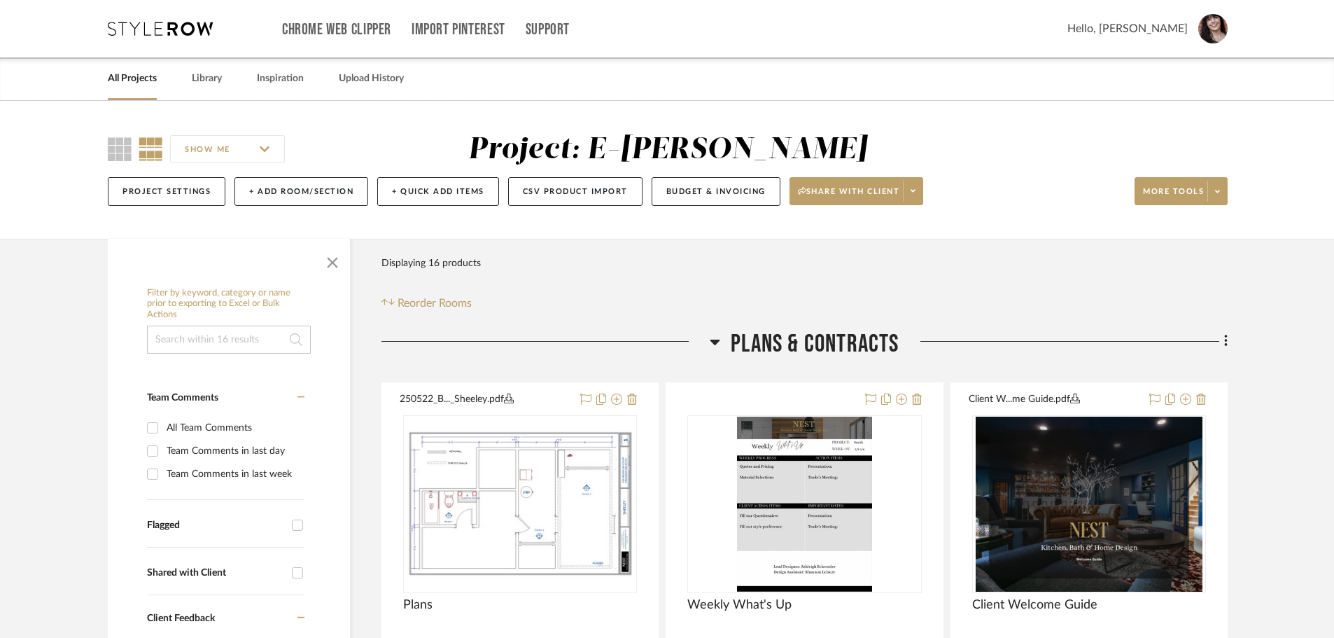
click at [714, 347] on icon at bounding box center [715, 341] width 11 height 17
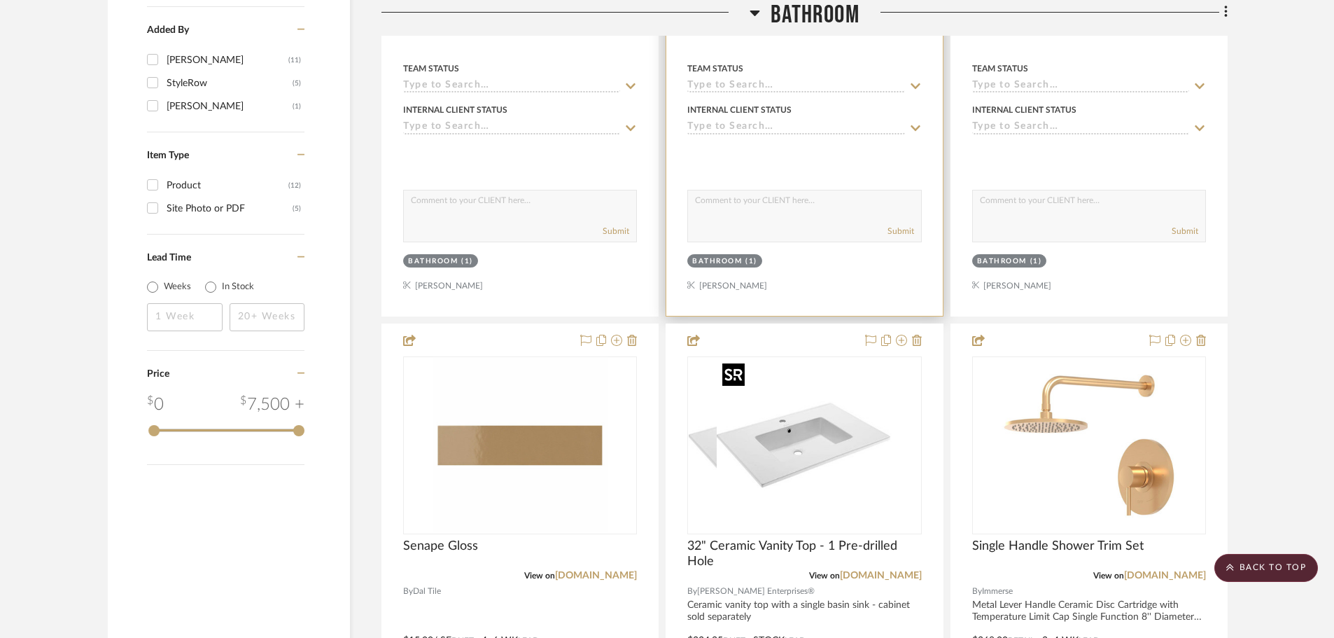
scroll to position [1355, 0]
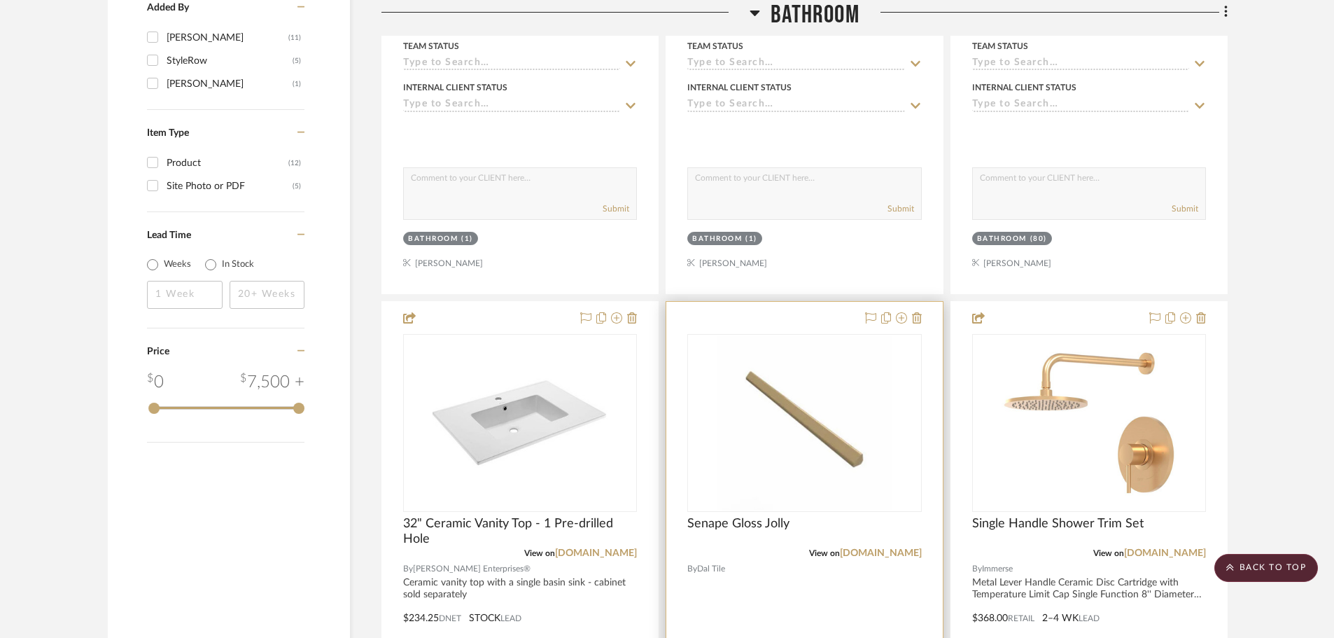
click at [761, 541] on div "Senape Gloss Jolly" at bounding box center [805, 531] width 234 height 31
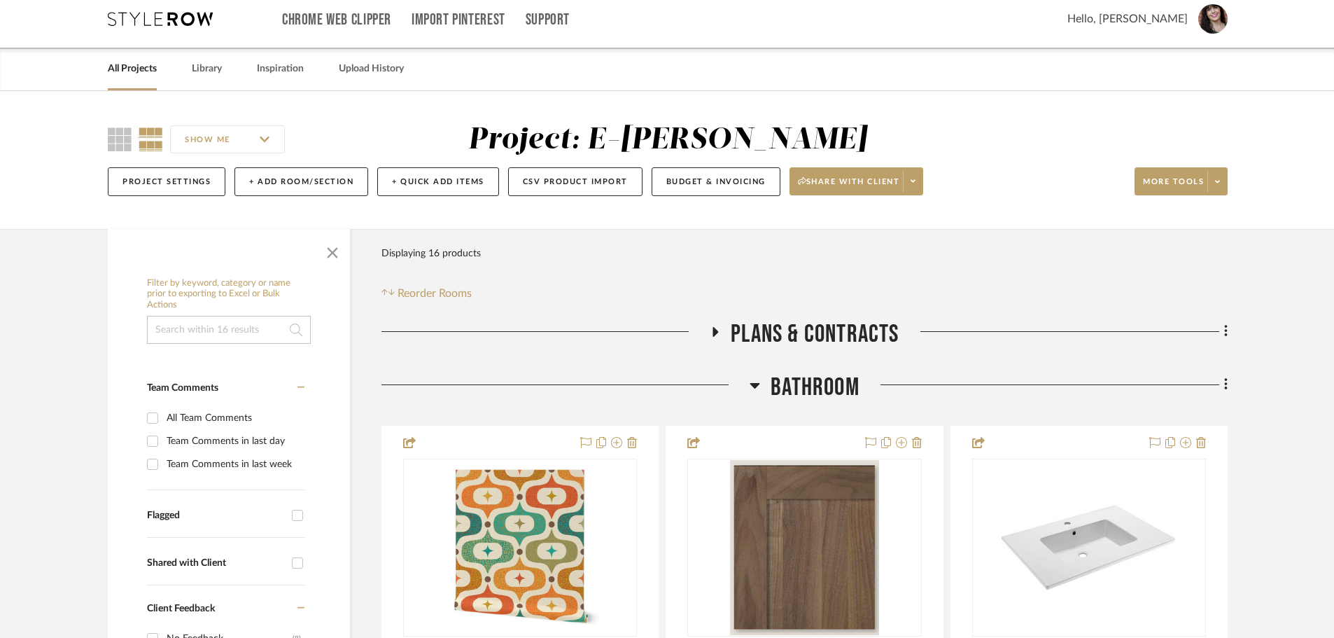
scroll to position [0, 0]
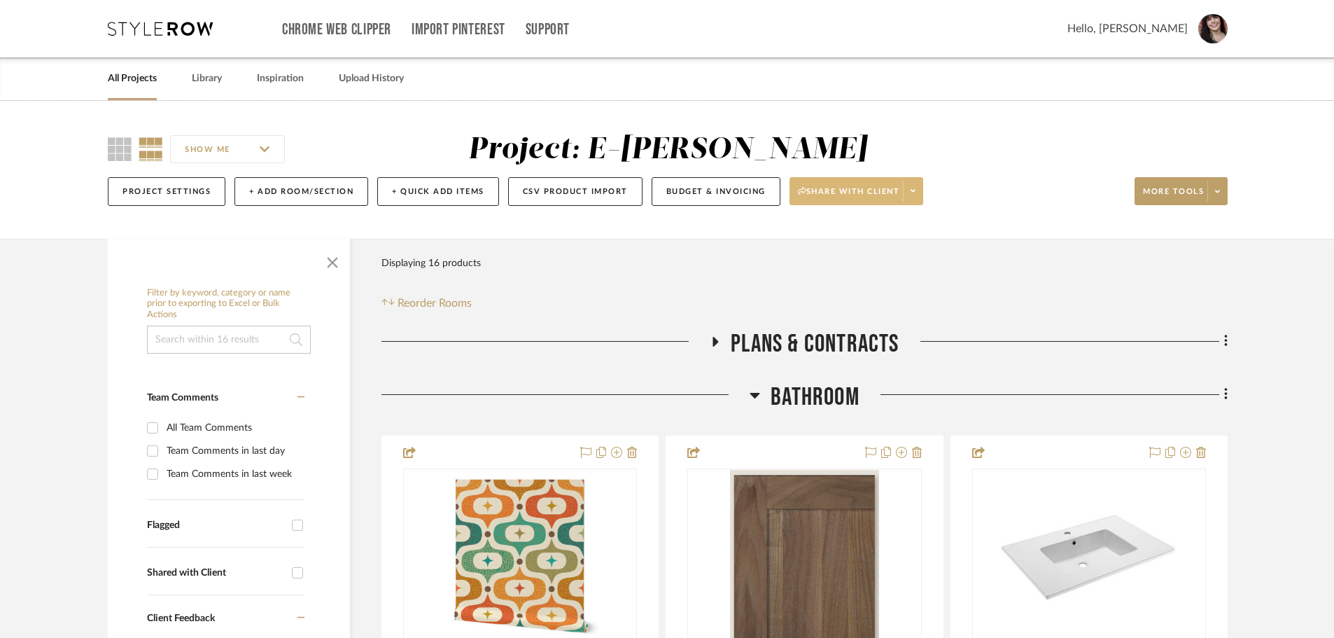
click at [923, 194] on span at bounding box center [913, 191] width 20 height 21
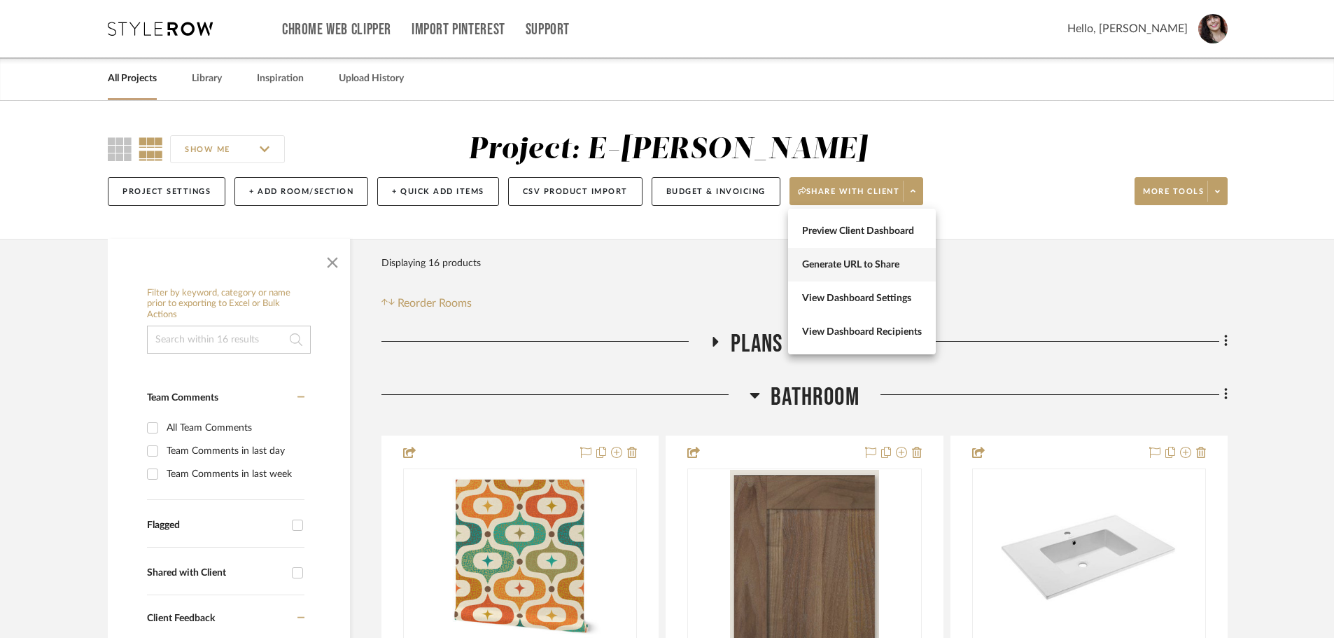
click at [877, 257] on button "Generate URL to Share" at bounding box center [862, 265] width 148 height 34
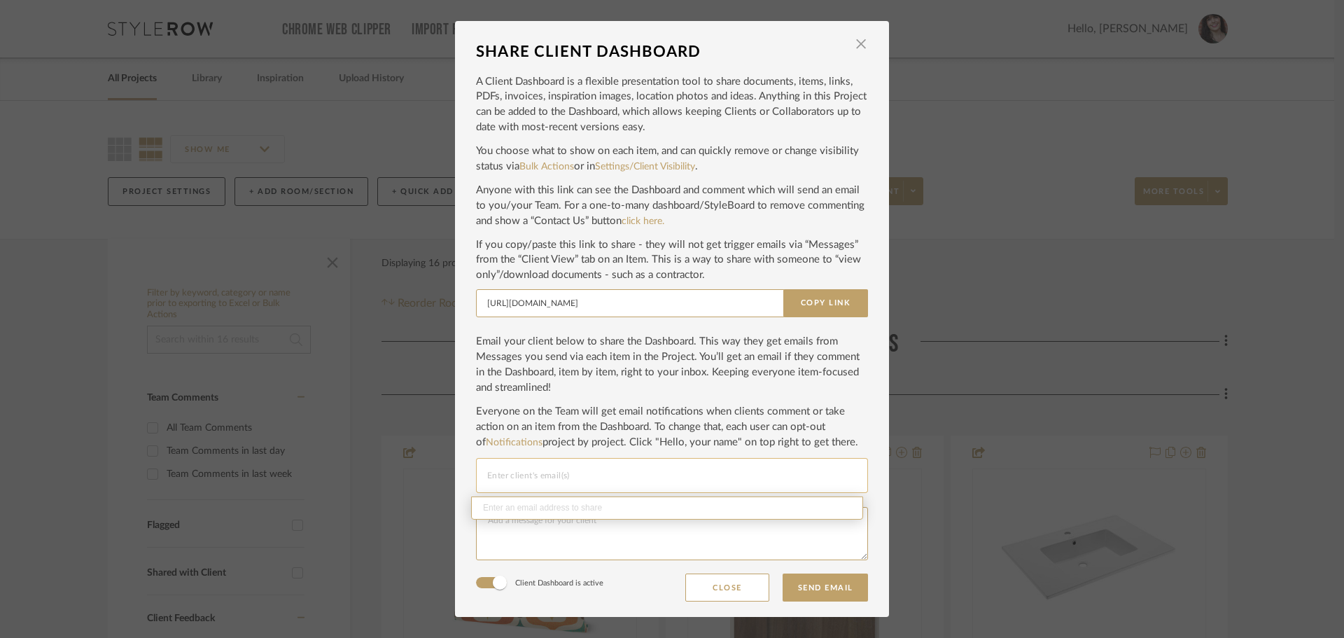
click at [622, 467] on input "Email selection" at bounding box center [672, 475] width 370 height 17
paste input "[EMAIL_ADDRESS][PERSON_NAME][DATE][DOMAIN_NAME]"
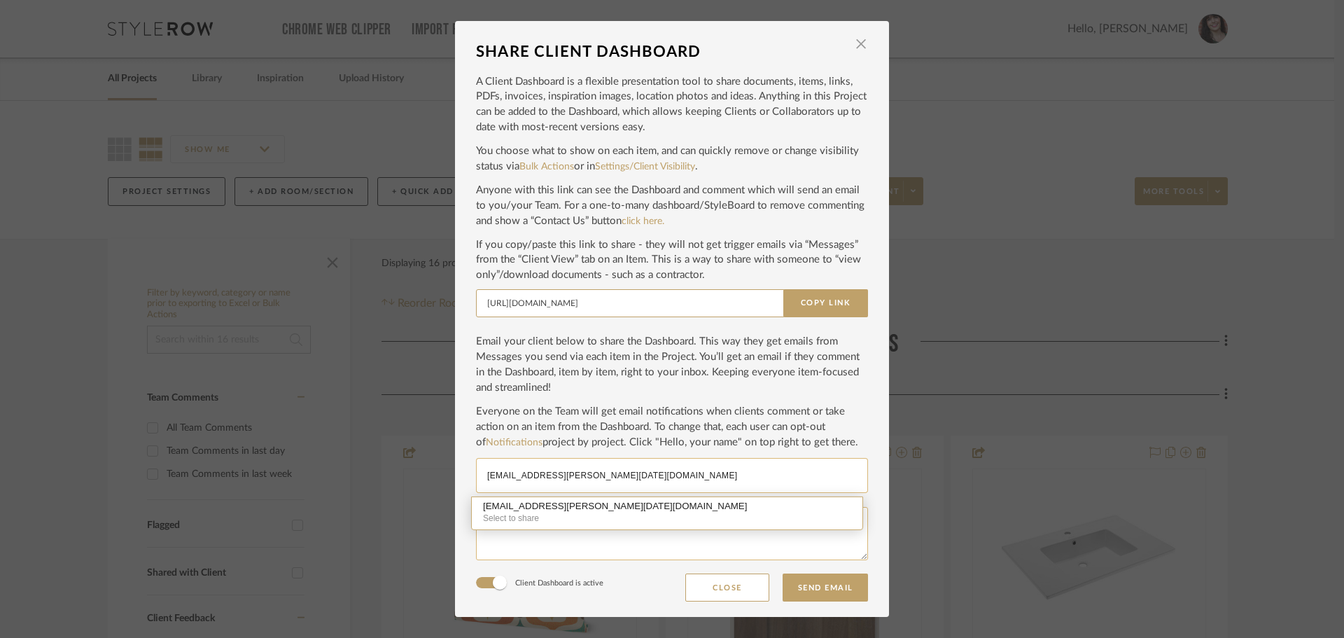
type input "[EMAIL_ADDRESS][PERSON_NAME][DATE][DOMAIN_NAME]"
click at [606, 550] on textarea at bounding box center [672, 533] width 392 height 53
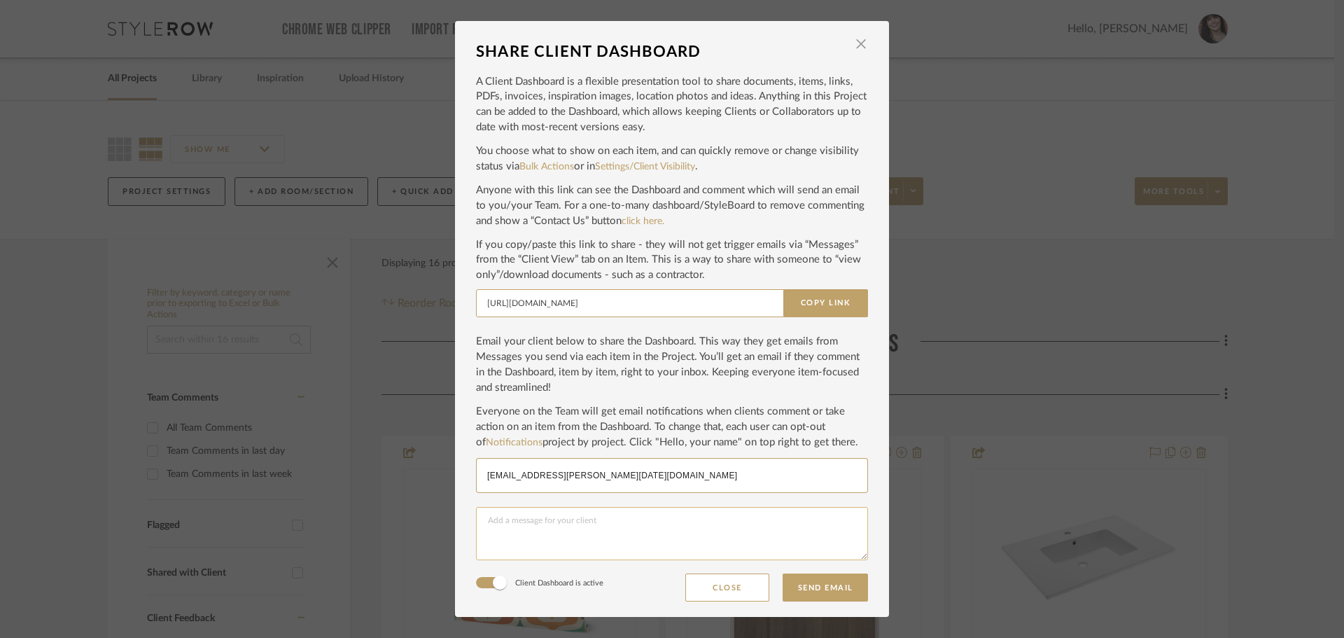
click at [582, 520] on textarea at bounding box center [672, 533] width 392 height 53
type textarea "Hey! Take a look at this dashboard of items for the basement bathroom and let m…"
click at [805, 589] on button "Send Email" at bounding box center [825, 587] width 85 height 28
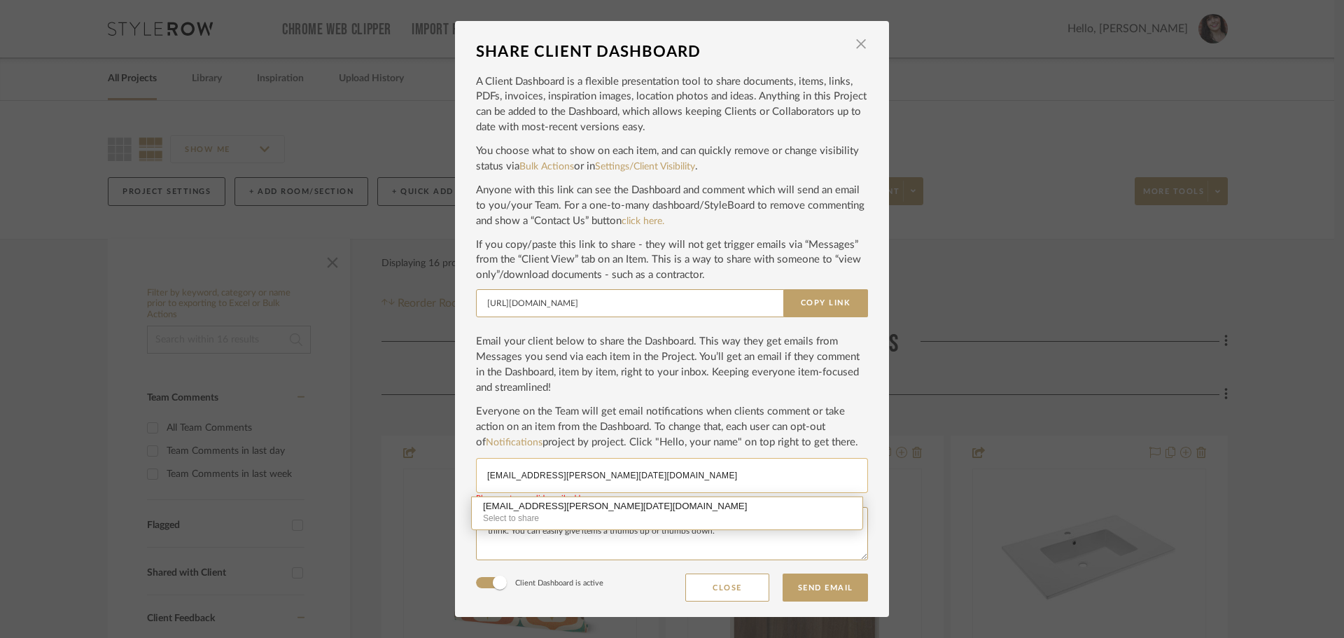
click at [622, 472] on input "[EMAIL_ADDRESS][PERSON_NAME][DATE][DOMAIN_NAME]" at bounding box center [672, 475] width 370 height 17
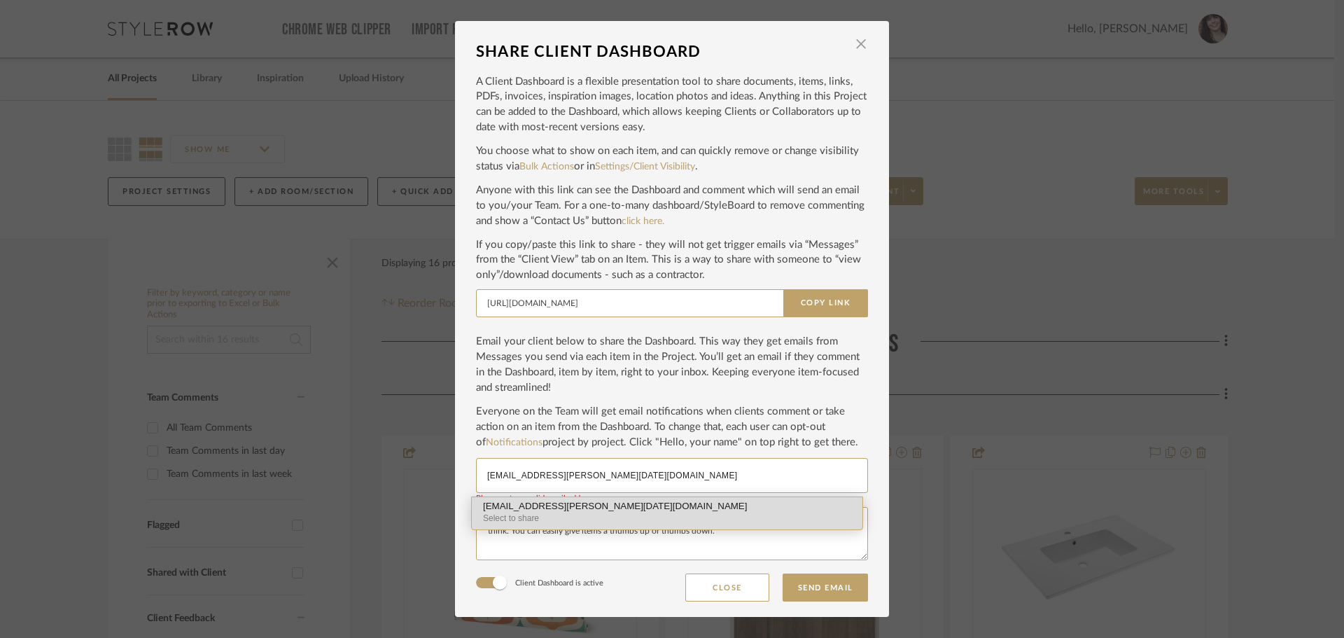
click at [550, 511] on div "[EMAIL_ADDRESS][PERSON_NAME][DATE][DOMAIN_NAME]" at bounding box center [667, 506] width 368 height 11
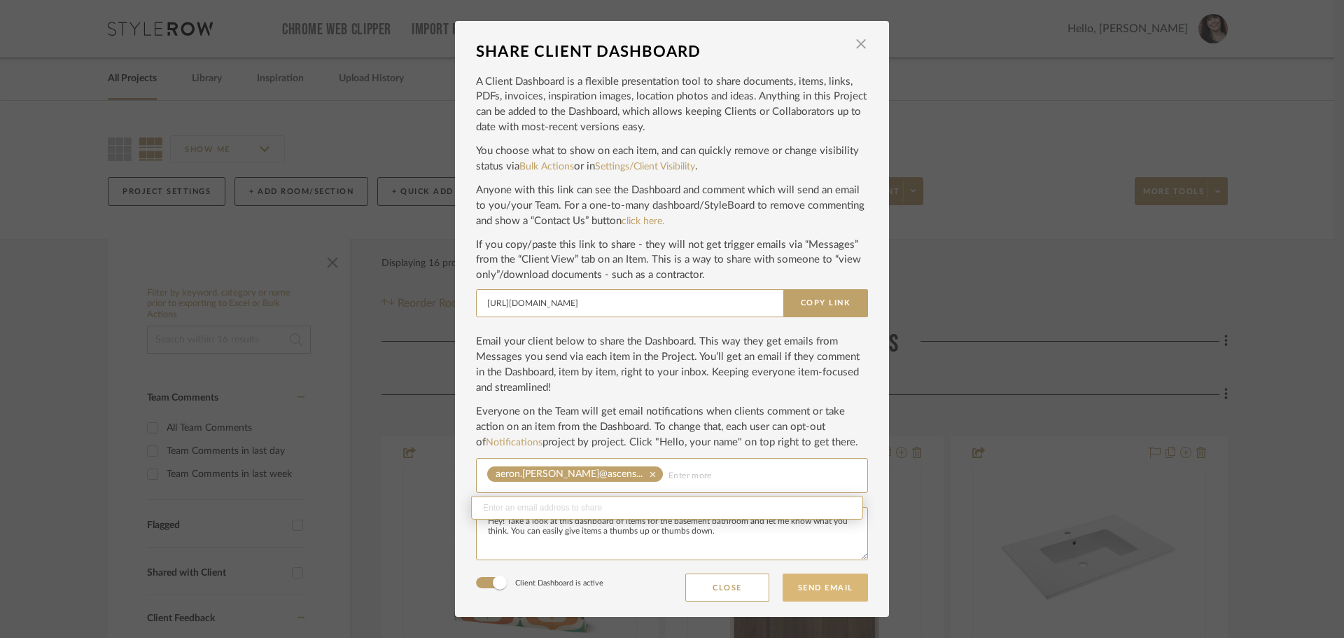
click at [831, 587] on button "Send Email" at bounding box center [825, 587] width 85 height 28
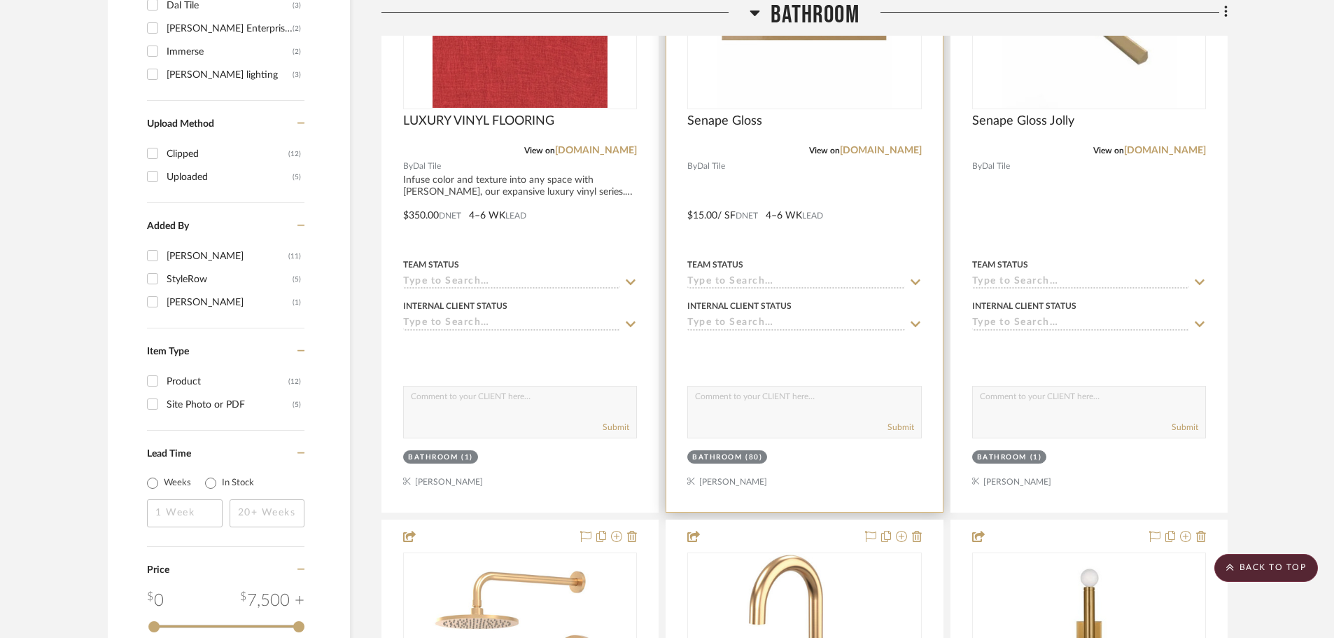
scroll to position [1164, 0]
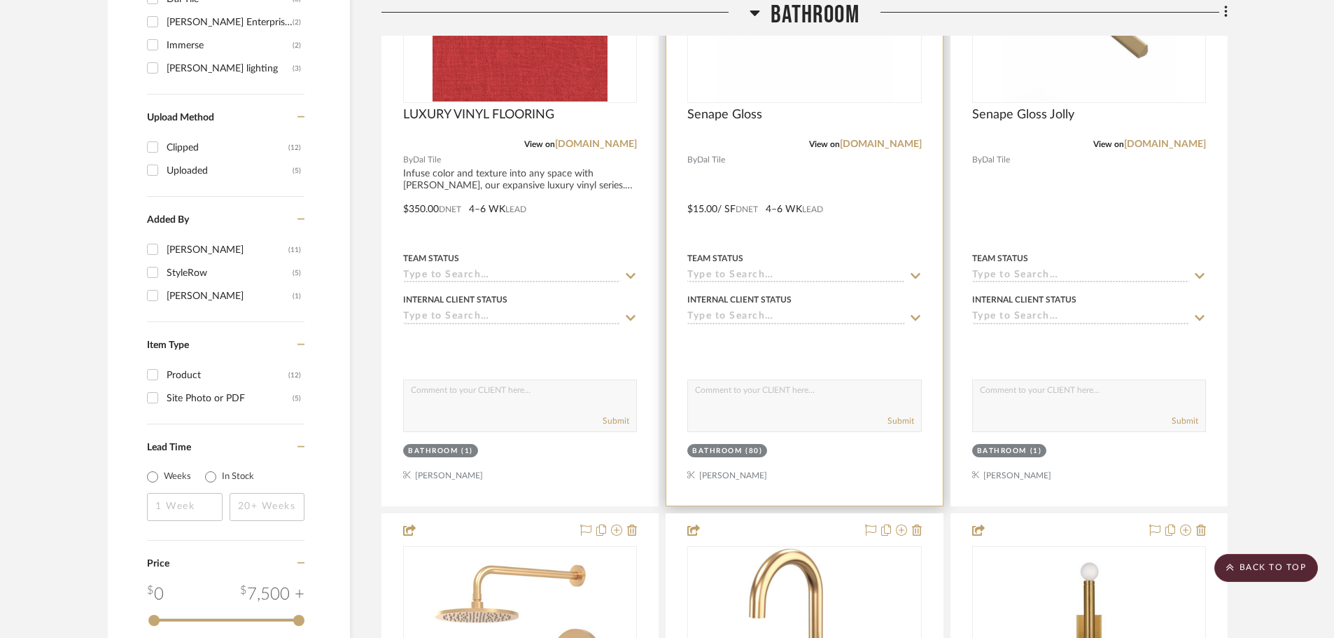
click at [758, 404] on textarea at bounding box center [804, 393] width 232 height 27
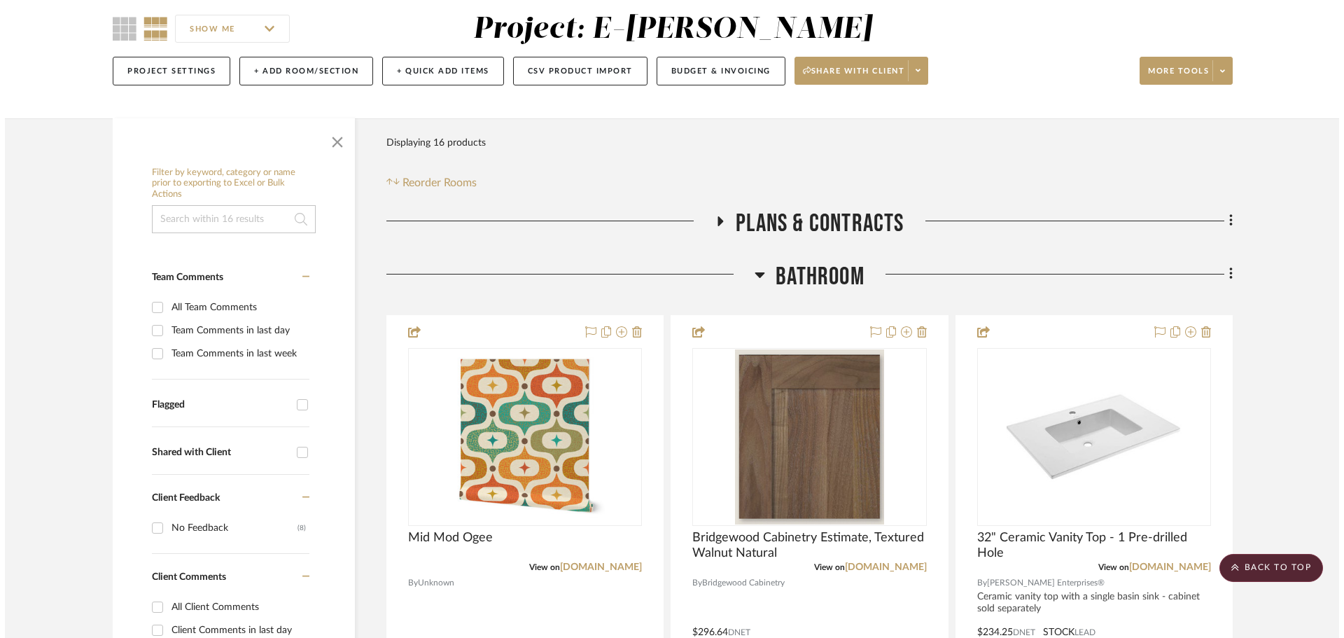
scroll to position [0, 0]
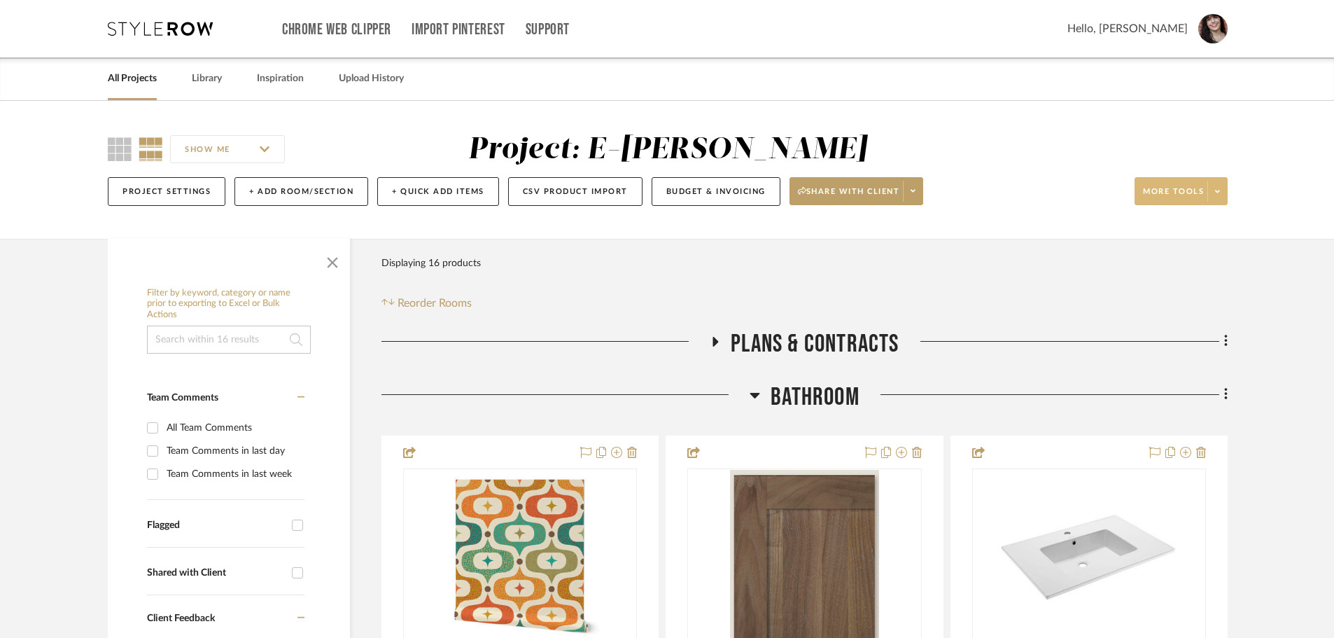
click at [1078, 183] on button "More tools" at bounding box center [1181, 191] width 93 height 28
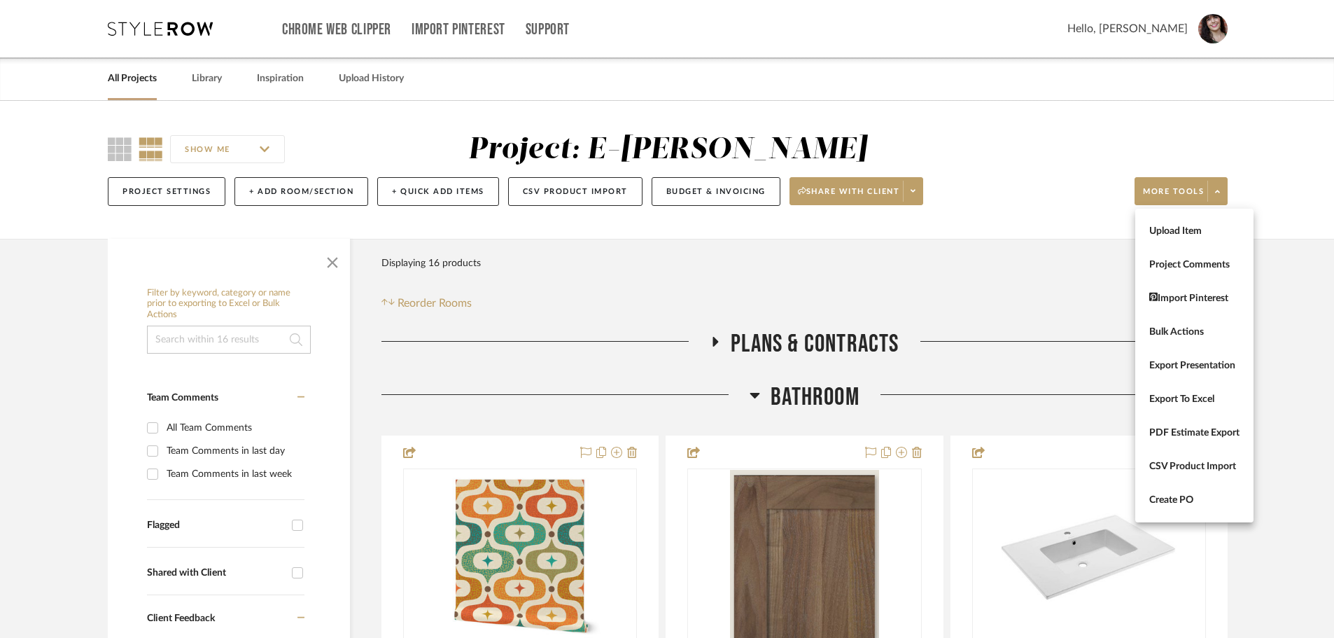
click at [180, 196] on div at bounding box center [667, 319] width 1334 height 638
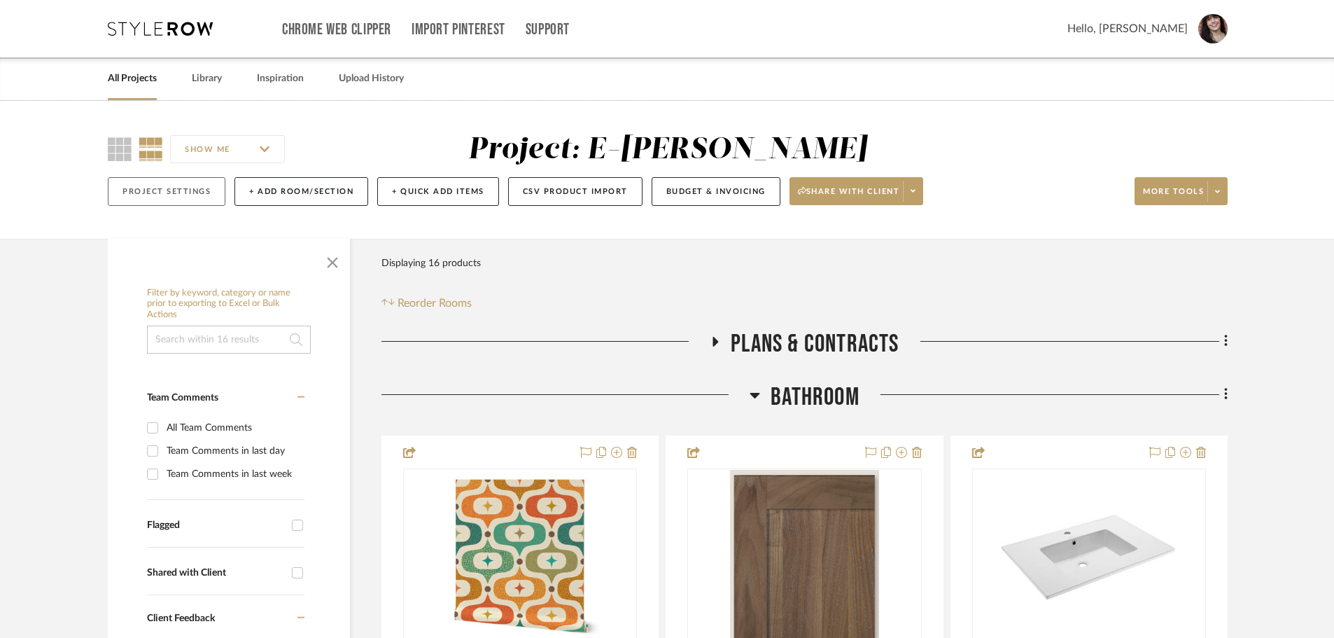
click at [179, 194] on button "Project Settings" at bounding box center [167, 191] width 118 height 29
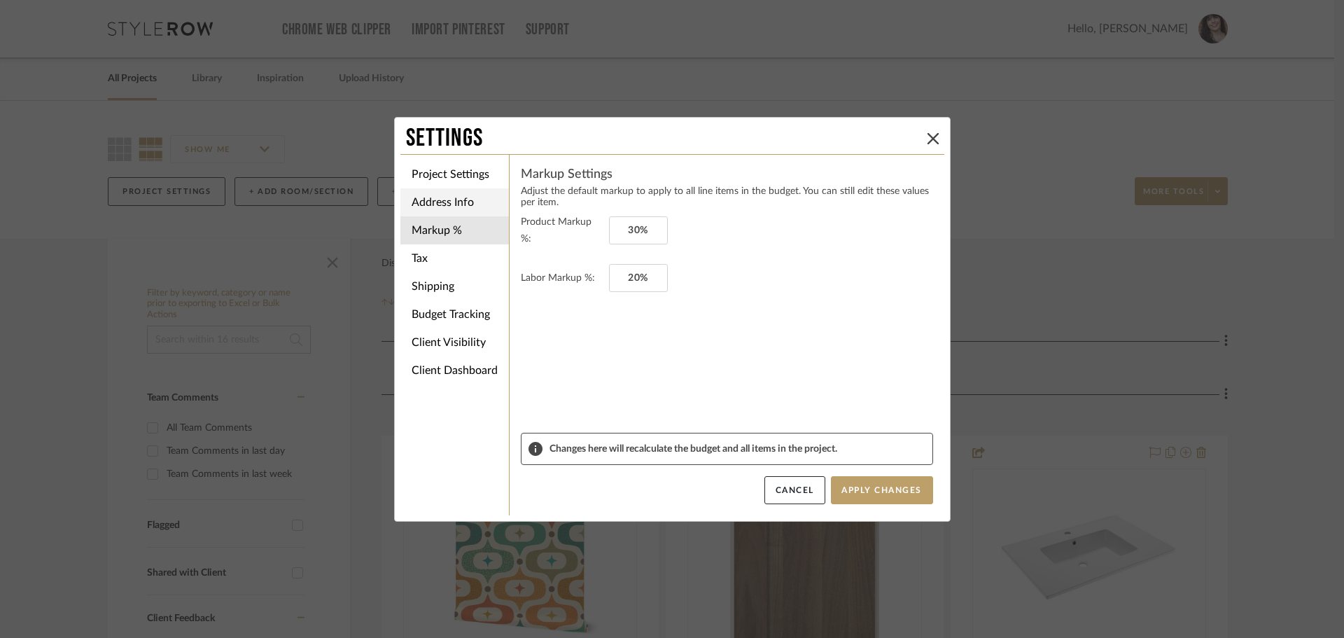
click at [424, 205] on li "Address Info" at bounding box center [454, 202] width 109 height 28
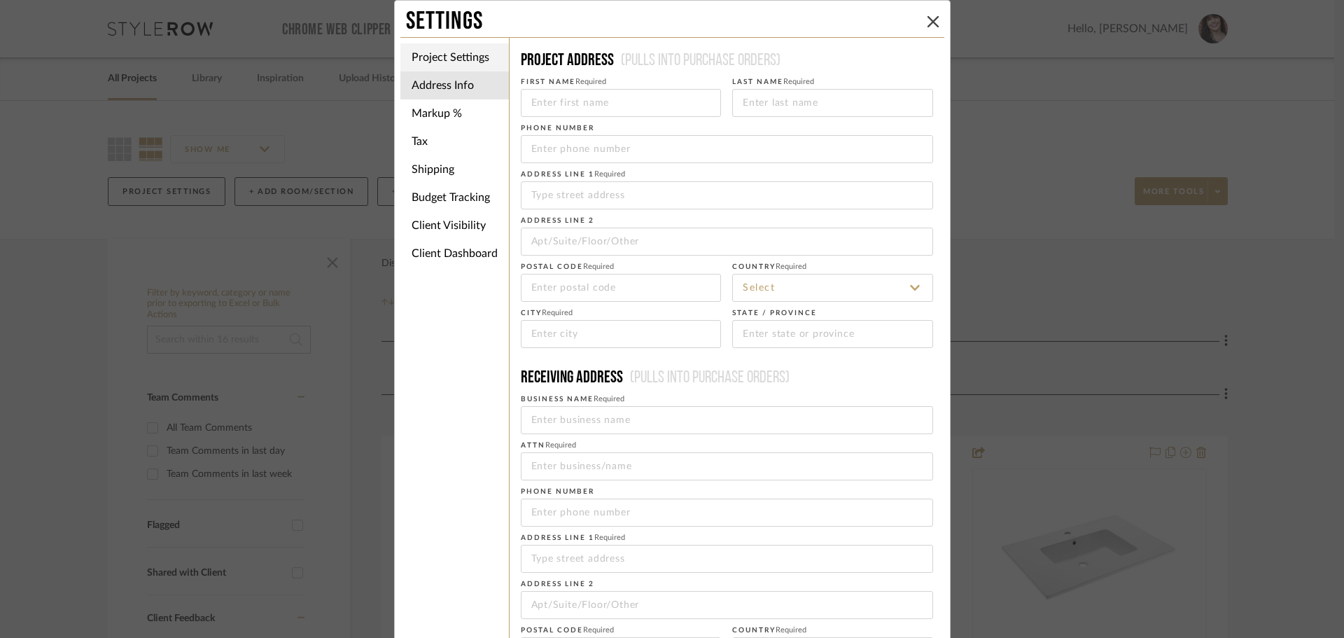
click at [445, 60] on li "Project Settings" at bounding box center [454, 57] width 109 height 28
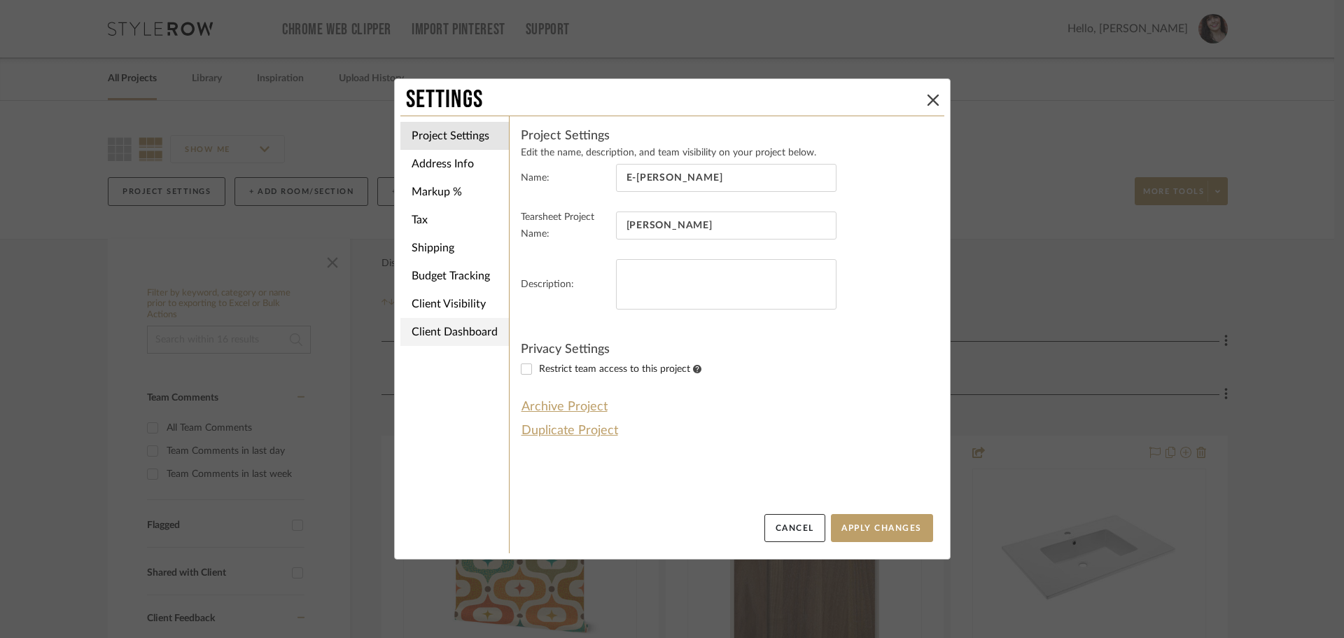
click at [451, 340] on li "Client Dashboard" at bounding box center [454, 332] width 109 height 28
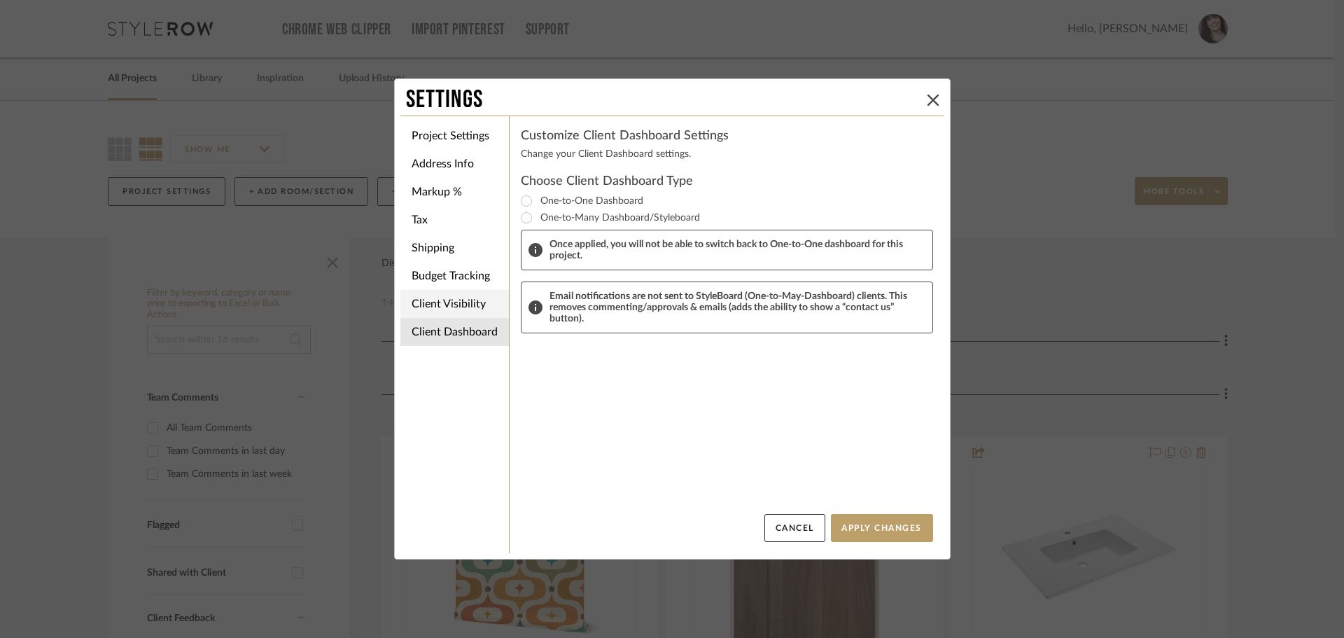
click at [447, 294] on li "Client Visibility" at bounding box center [454, 304] width 109 height 28
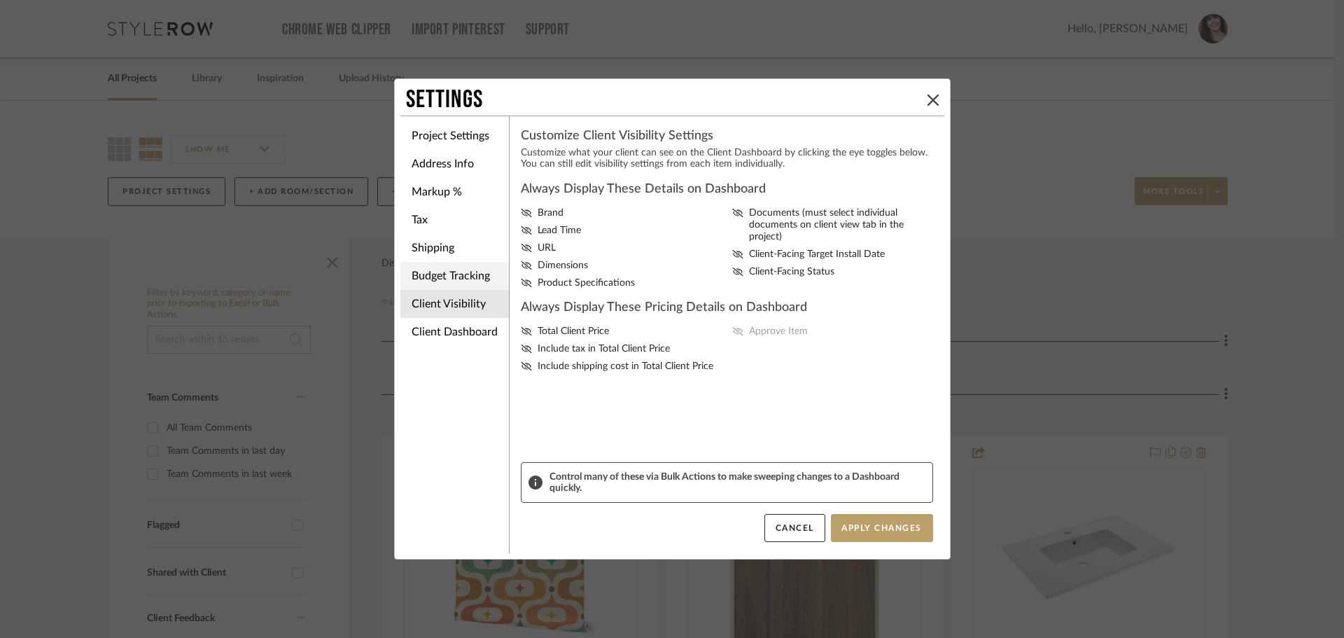
click at [449, 277] on li "Budget Tracking" at bounding box center [454, 276] width 109 height 28
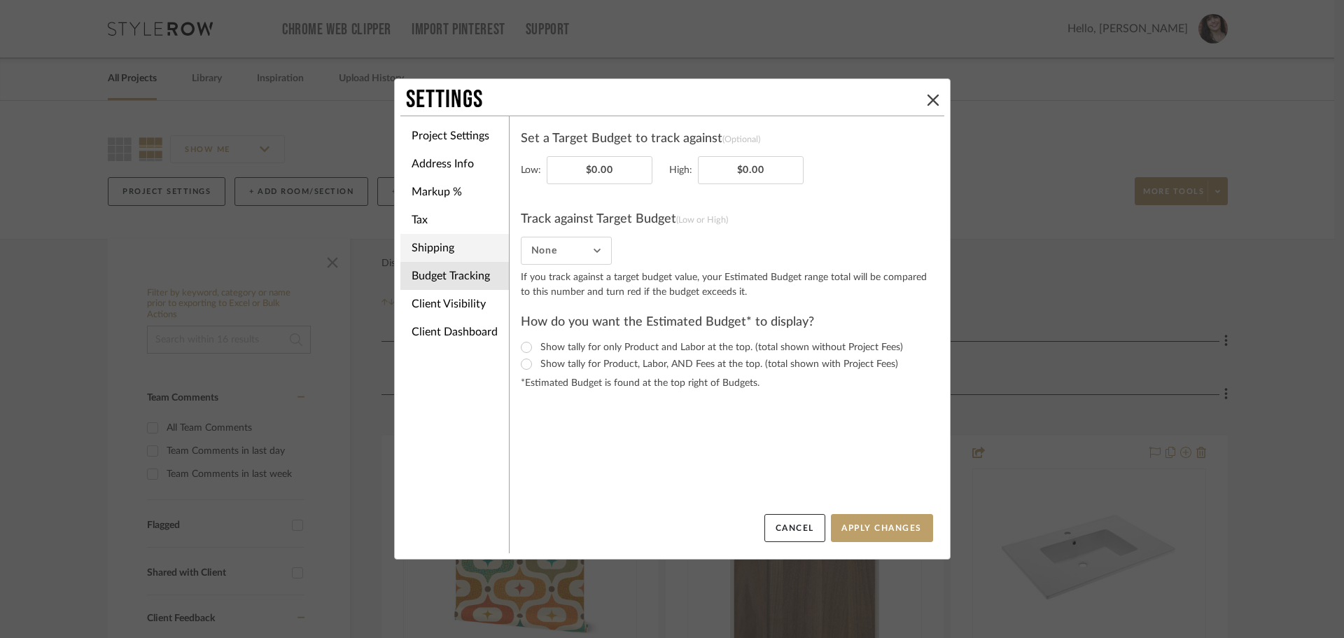
click at [450, 248] on li "Shipping" at bounding box center [454, 248] width 109 height 28
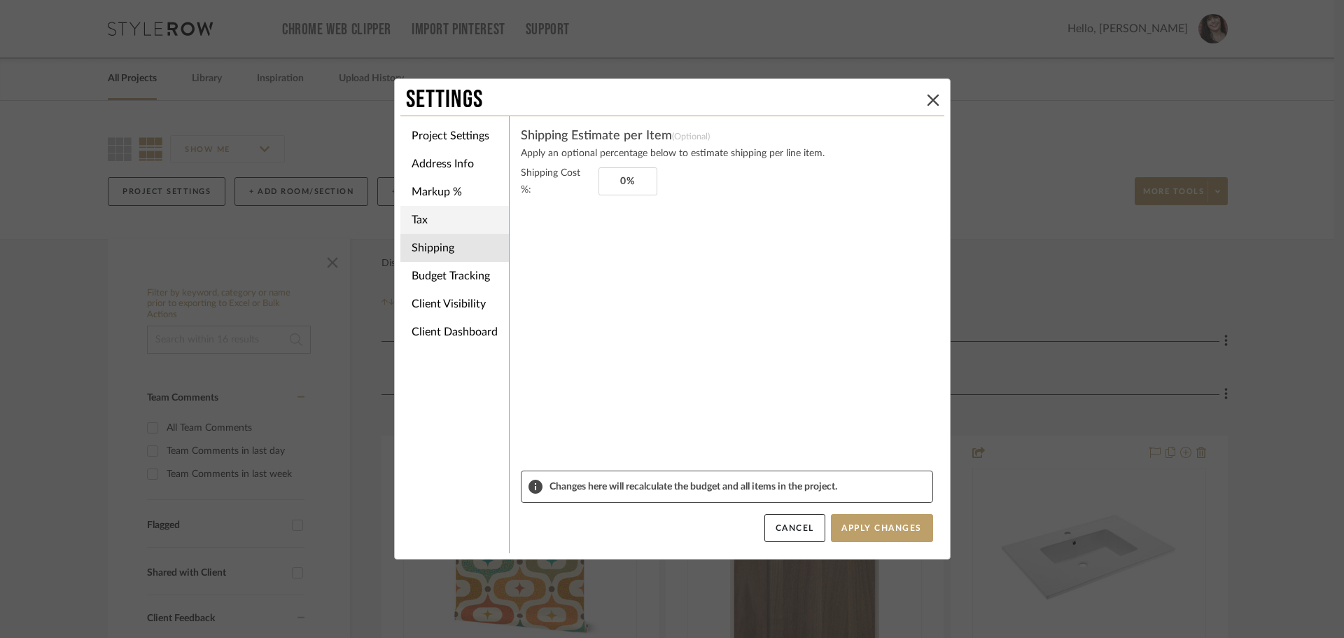
click at [452, 223] on li "Tax" at bounding box center [454, 220] width 109 height 28
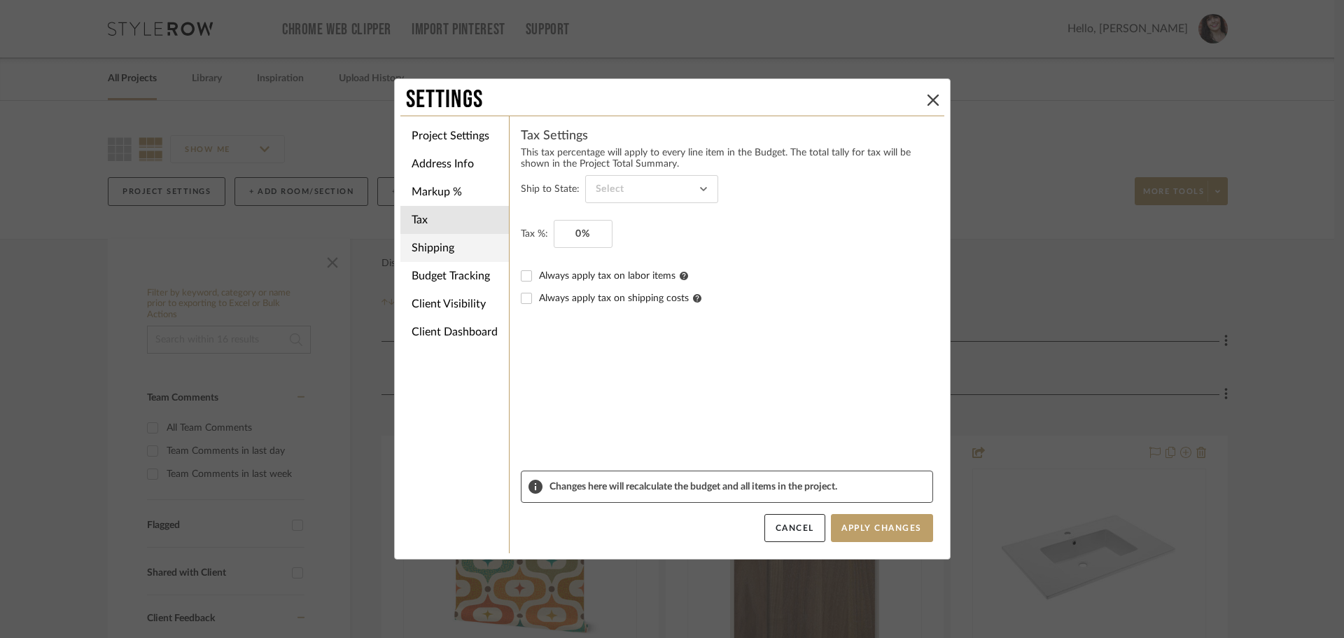
click at [447, 254] on li "Shipping" at bounding box center [454, 248] width 109 height 28
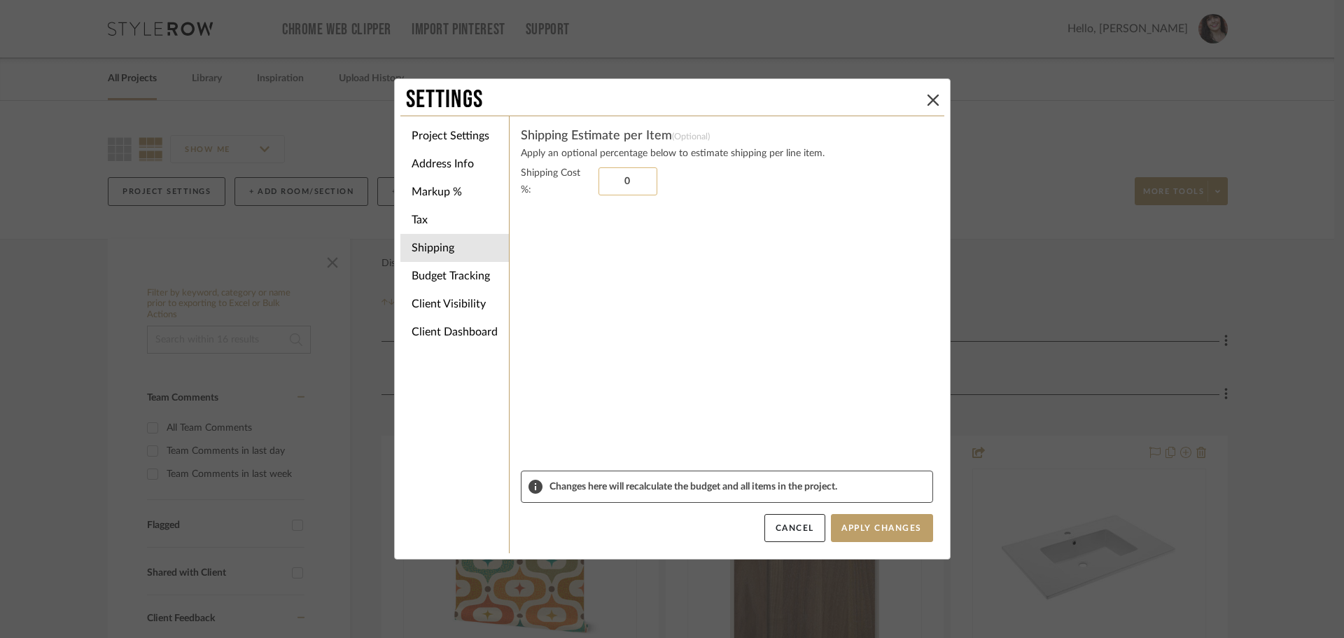
click at [615, 180] on input "0" at bounding box center [628, 181] width 59 height 28
type input "10%"
click at [645, 249] on sr-form-field "Shipping Cost %: 10%" at bounding box center [727, 318] width 412 height 306
click at [414, 215] on li "Tax" at bounding box center [454, 220] width 109 height 28
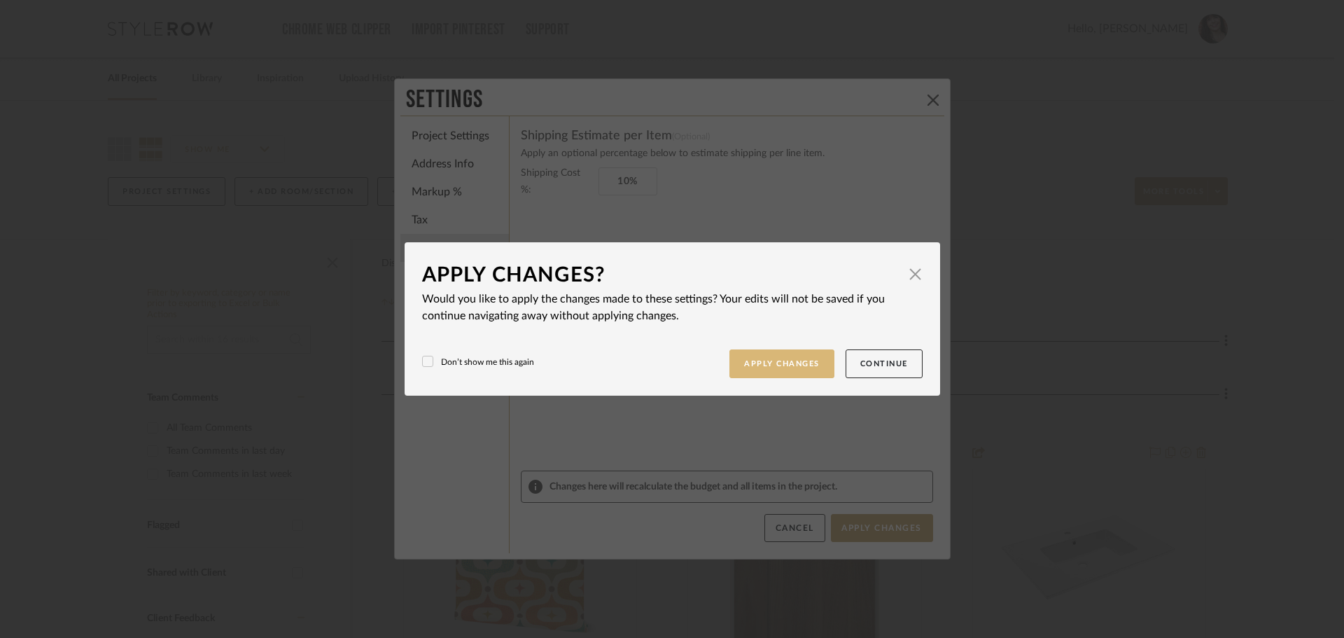
click at [779, 370] on button "Apply Changes" at bounding box center [782, 363] width 105 height 29
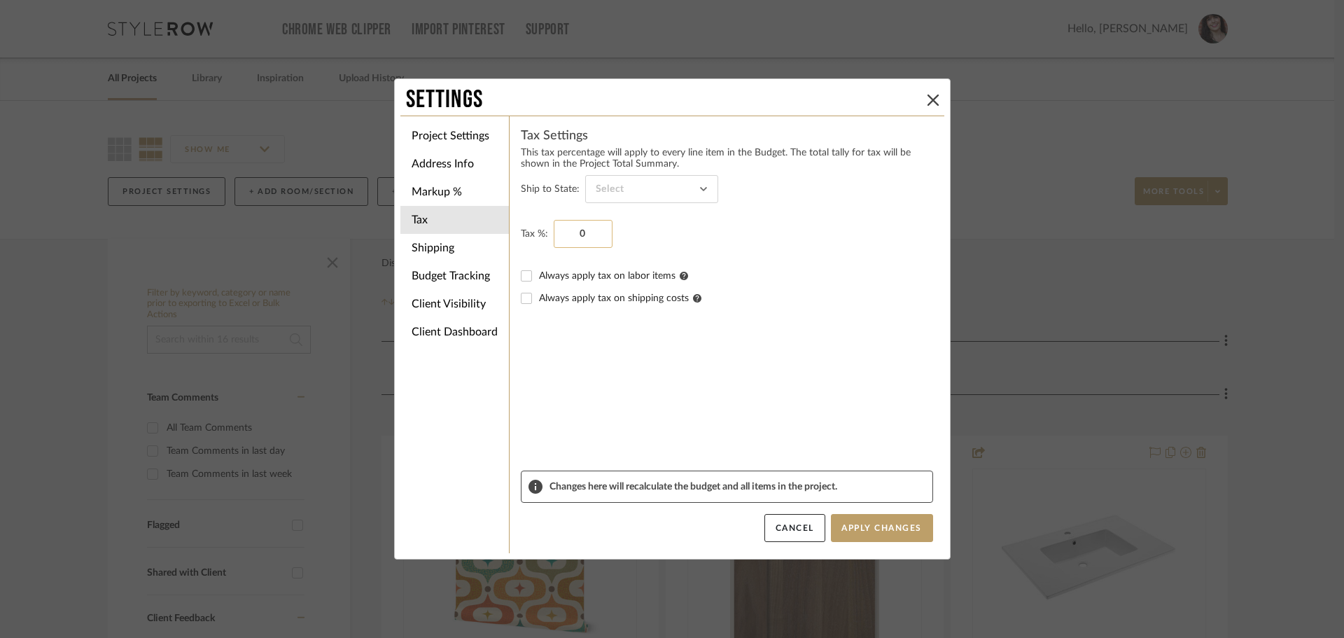
click at [581, 228] on input "0" at bounding box center [583, 234] width 59 height 28
type input "10%"
click at [684, 221] on fieldset "Tax %: 10%" at bounding box center [727, 234] width 412 height 28
click at [431, 197] on li "Markup %" at bounding box center [454, 192] width 109 height 28
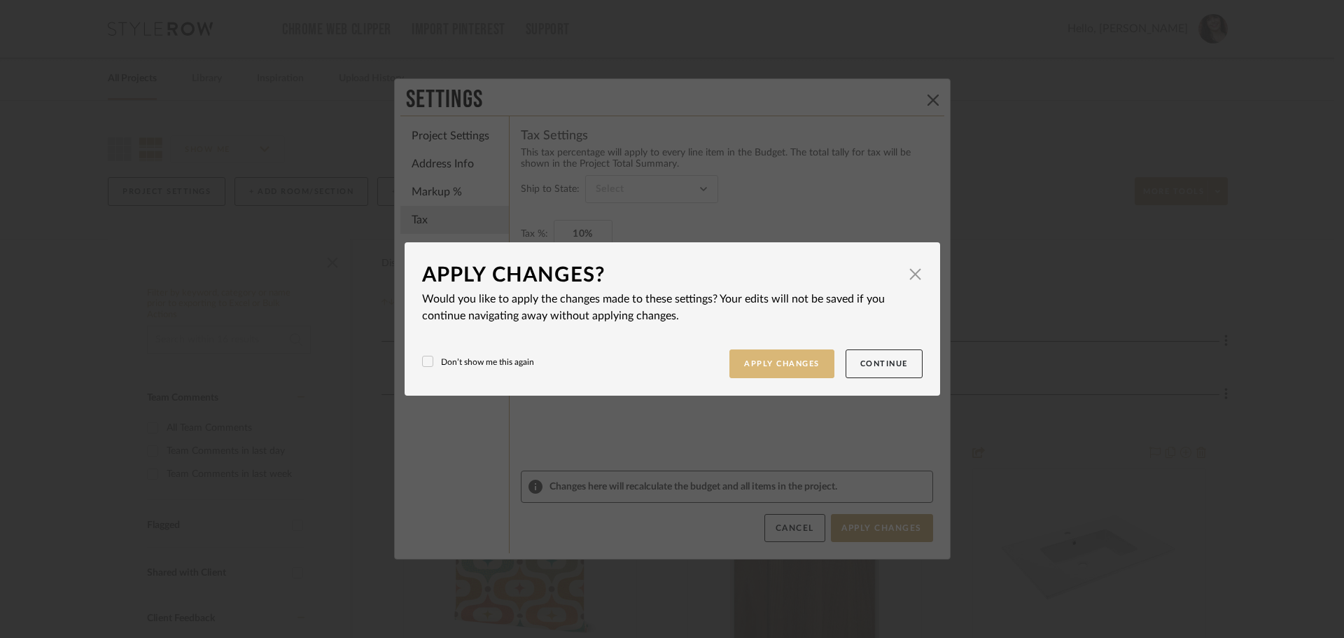
click at [781, 356] on button "Apply Changes" at bounding box center [782, 363] width 105 height 29
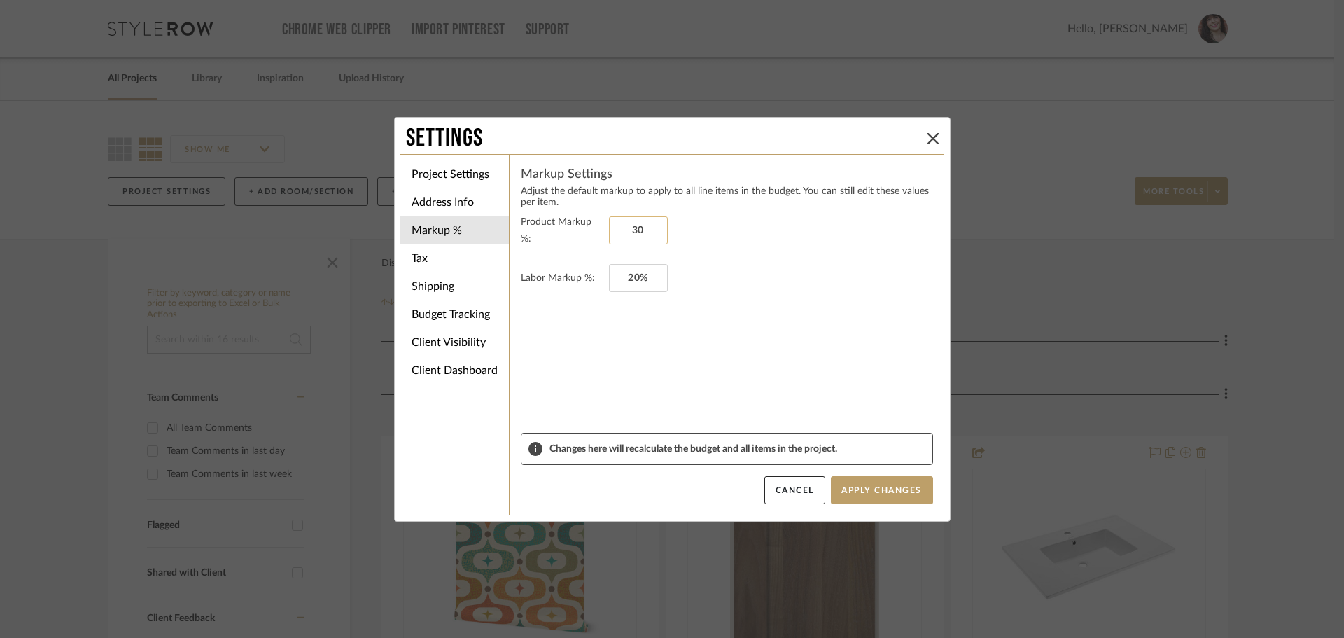
click at [632, 225] on input "30" at bounding box center [638, 230] width 59 height 28
type input "40%"
click at [677, 233] on fieldset "Product Markup %: 40%" at bounding box center [727, 231] width 412 height 34
click at [870, 494] on button "Apply Changes" at bounding box center [882, 490] width 102 height 28
click at [454, 169] on li "Project Settings" at bounding box center [454, 174] width 109 height 28
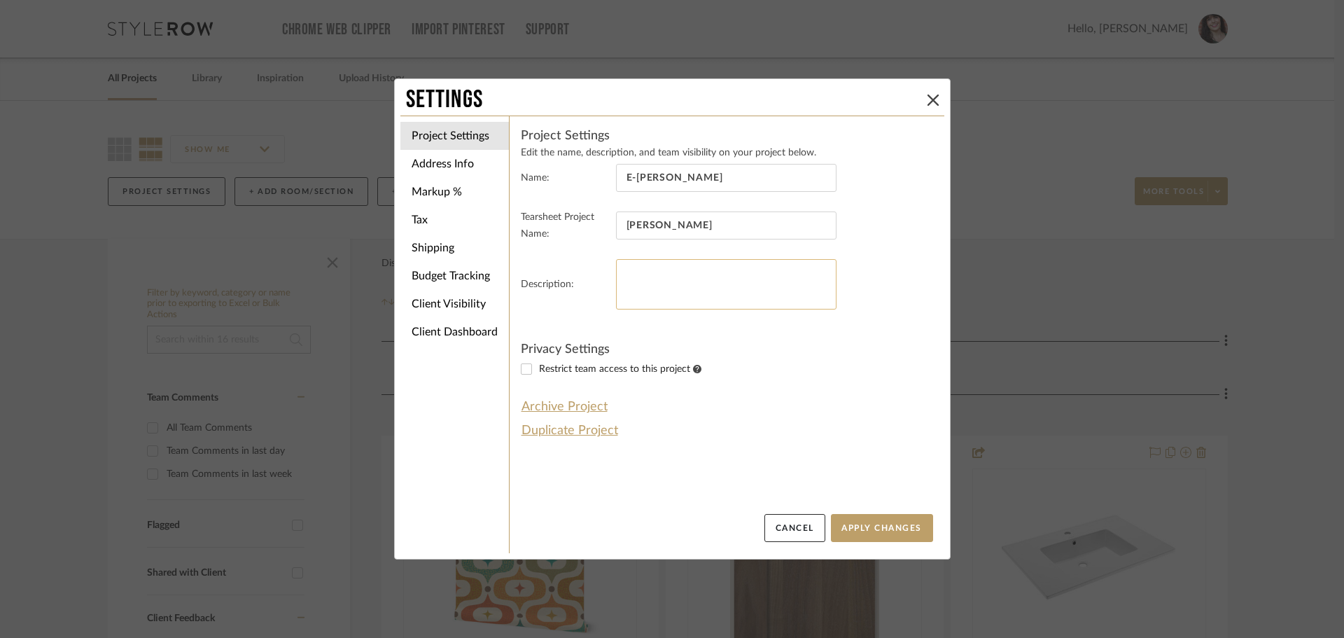
click at [699, 272] on textarea at bounding box center [726, 284] width 221 height 50
click at [878, 531] on button "Apply Changes" at bounding box center [882, 528] width 102 height 28
click at [848, 519] on button "Apply Changes" at bounding box center [882, 528] width 102 height 28
click at [928, 97] on icon at bounding box center [933, 100] width 11 height 11
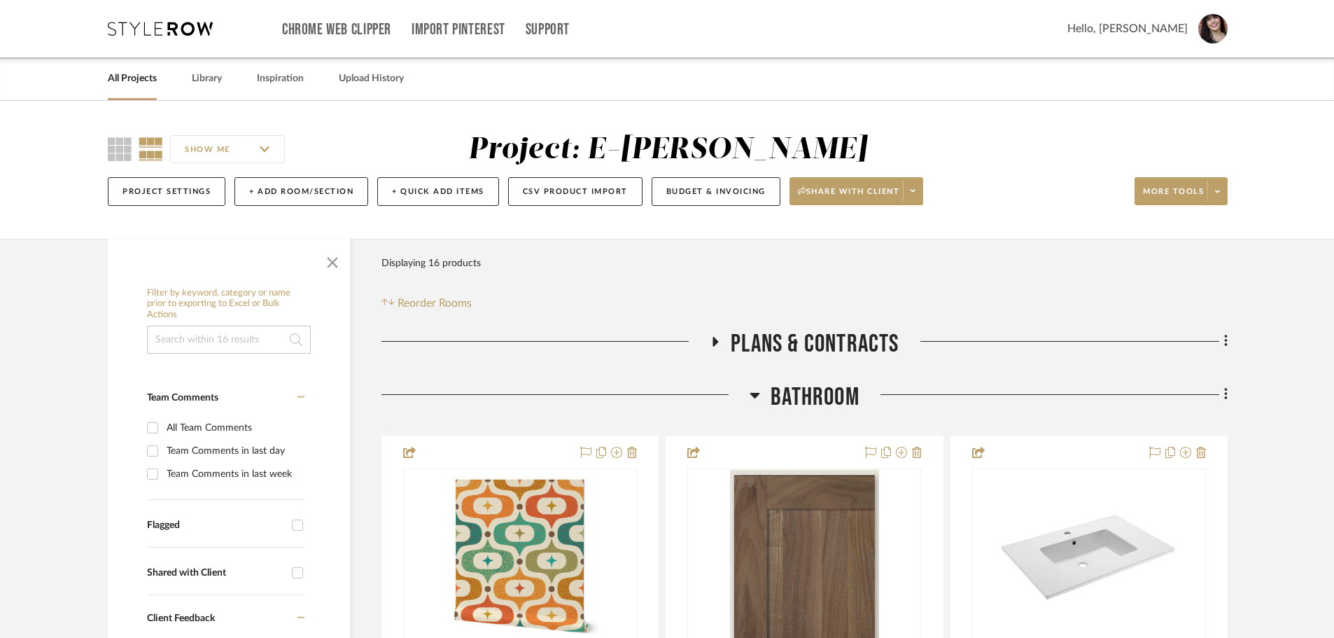
click at [268, 147] on input "SHOW ME" at bounding box center [227, 149] width 115 height 28
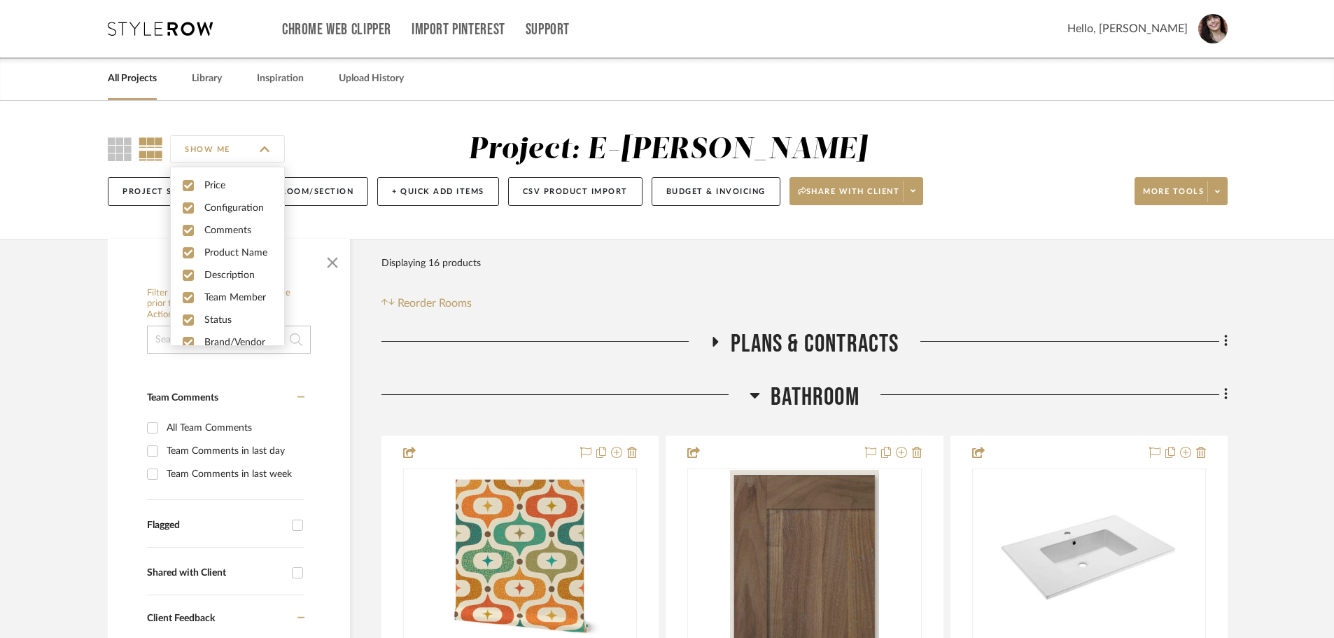
click at [264, 147] on input "SHOW ME" at bounding box center [227, 149] width 115 height 28
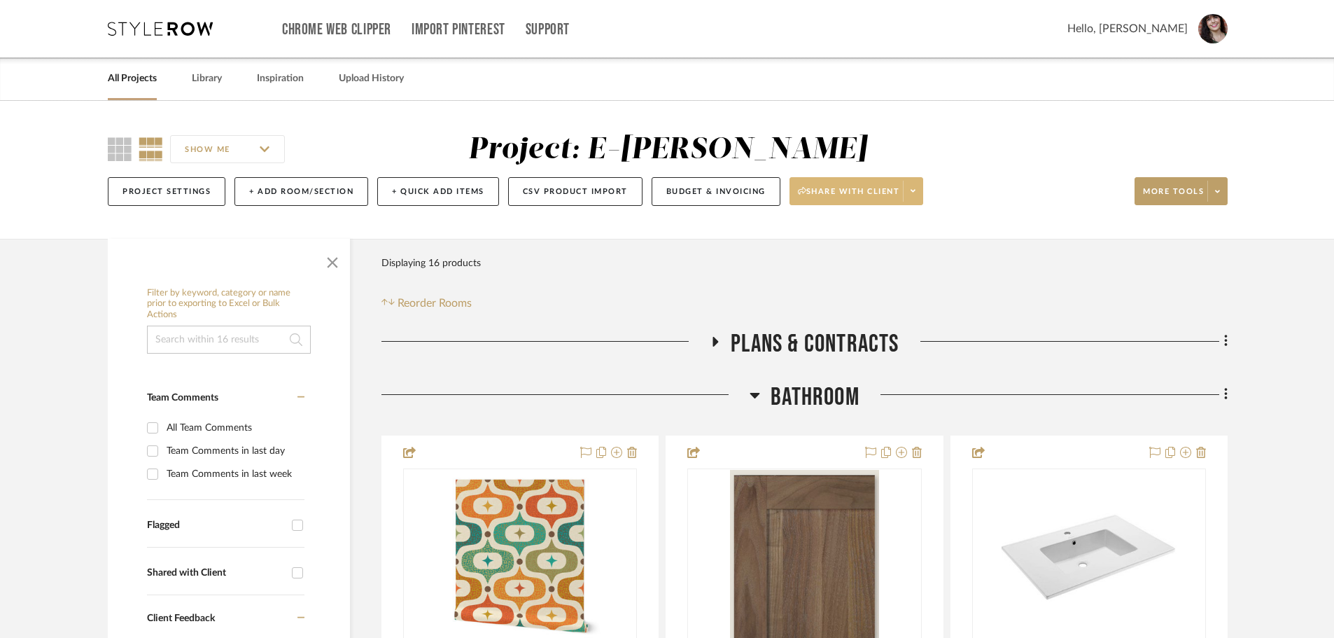
click at [923, 195] on span at bounding box center [913, 191] width 20 height 21
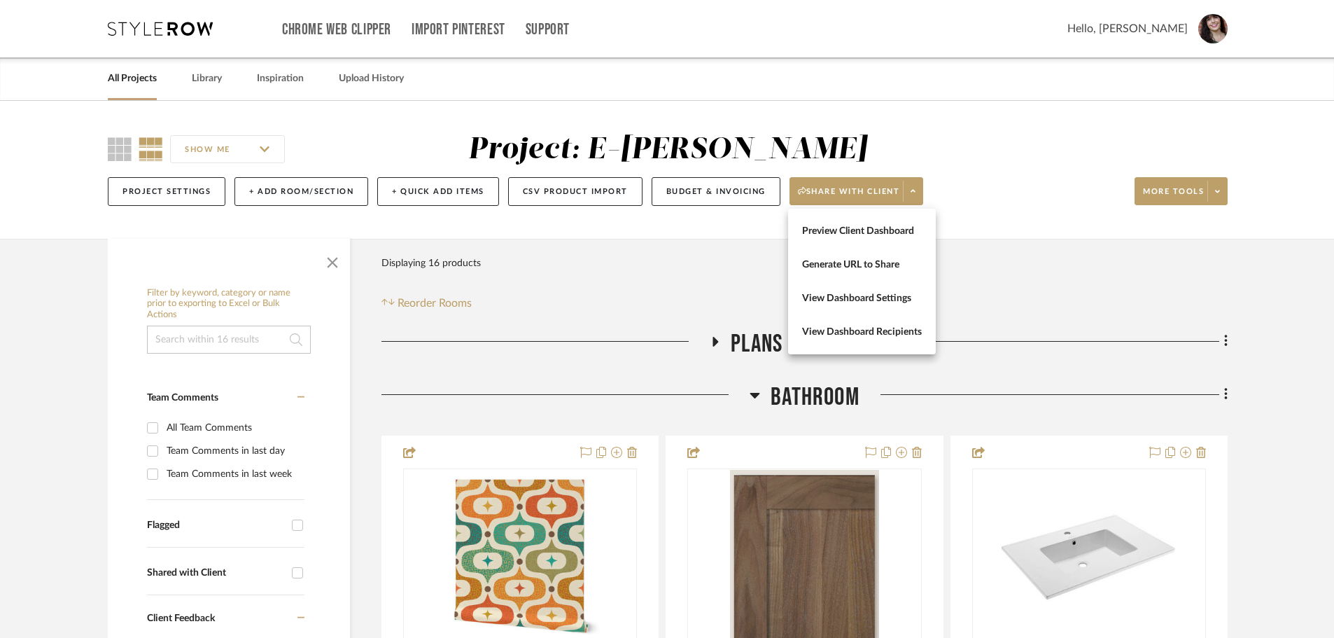
click at [1078, 195] on div at bounding box center [667, 319] width 1334 height 638
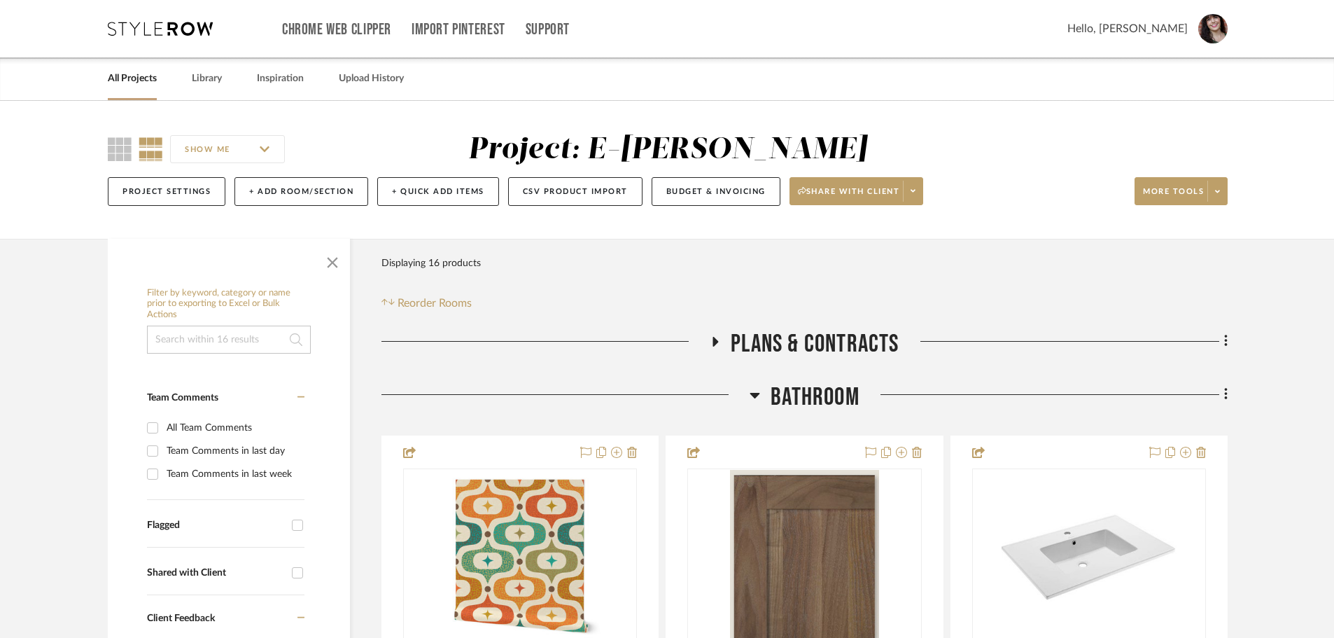
click at [1078, 195] on icon at bounding box center [1217, 192] width 5 height 8
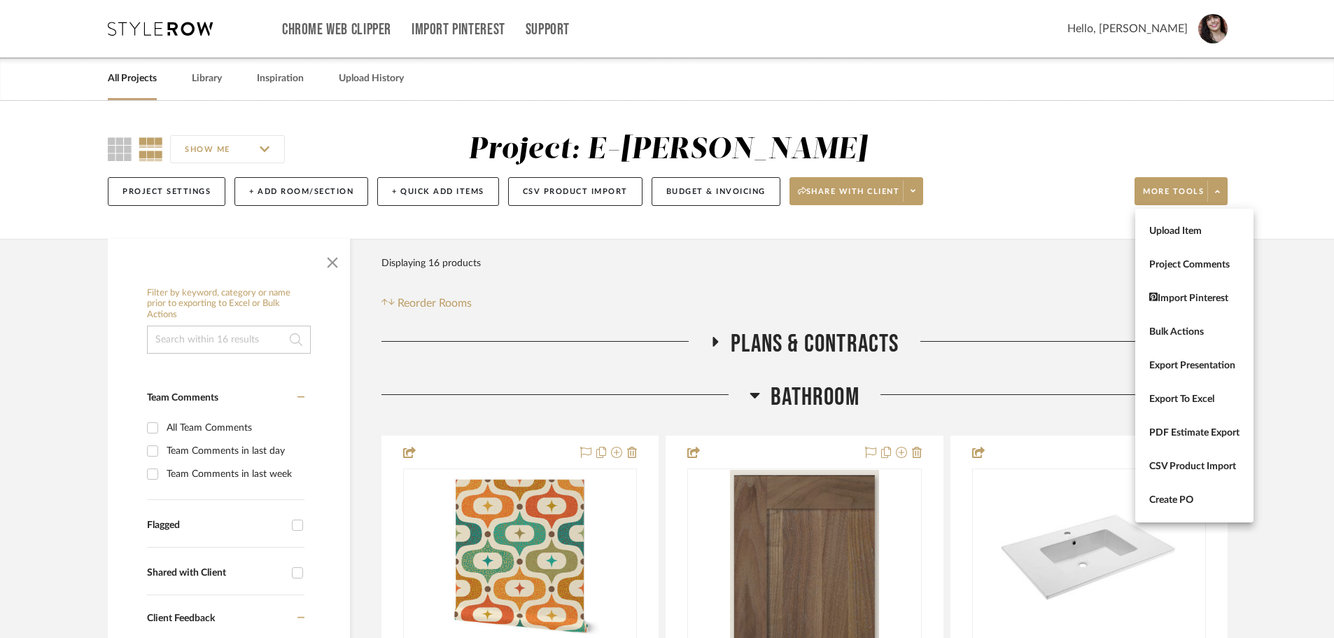
click at [88, 372] on div at bounding box center [667, 319] width 1334 height 638
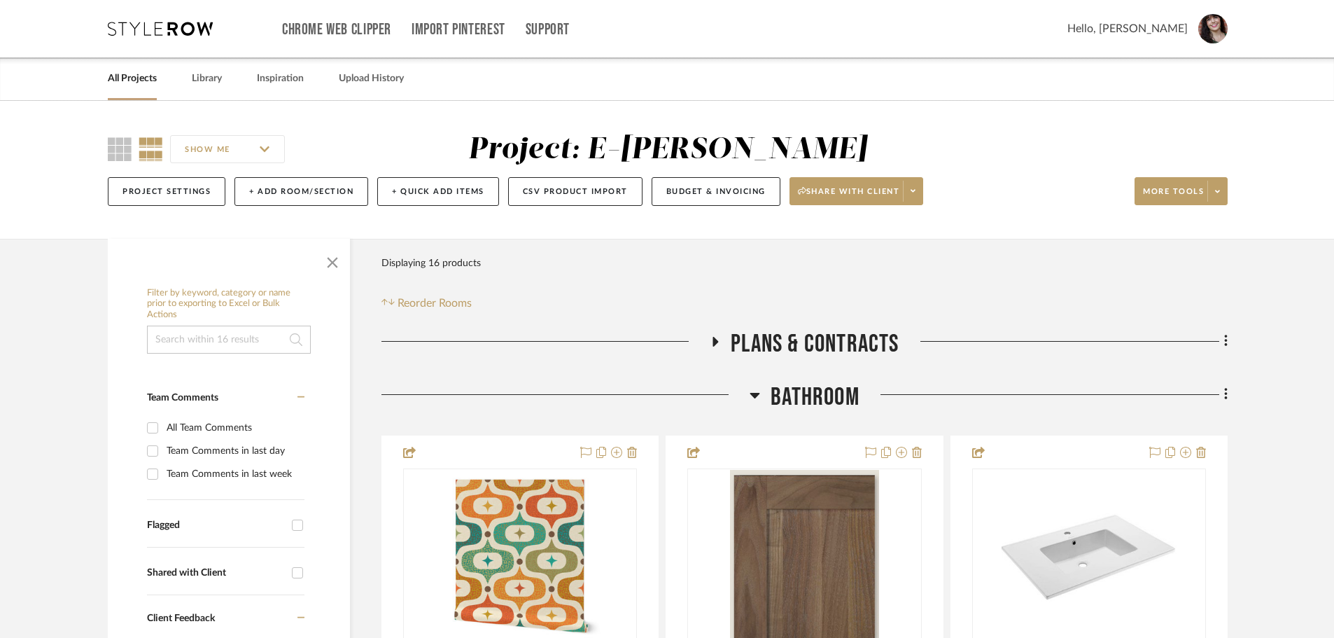
click at [755, 397] on icon at bounding box center [756, 396] width 10 height 6
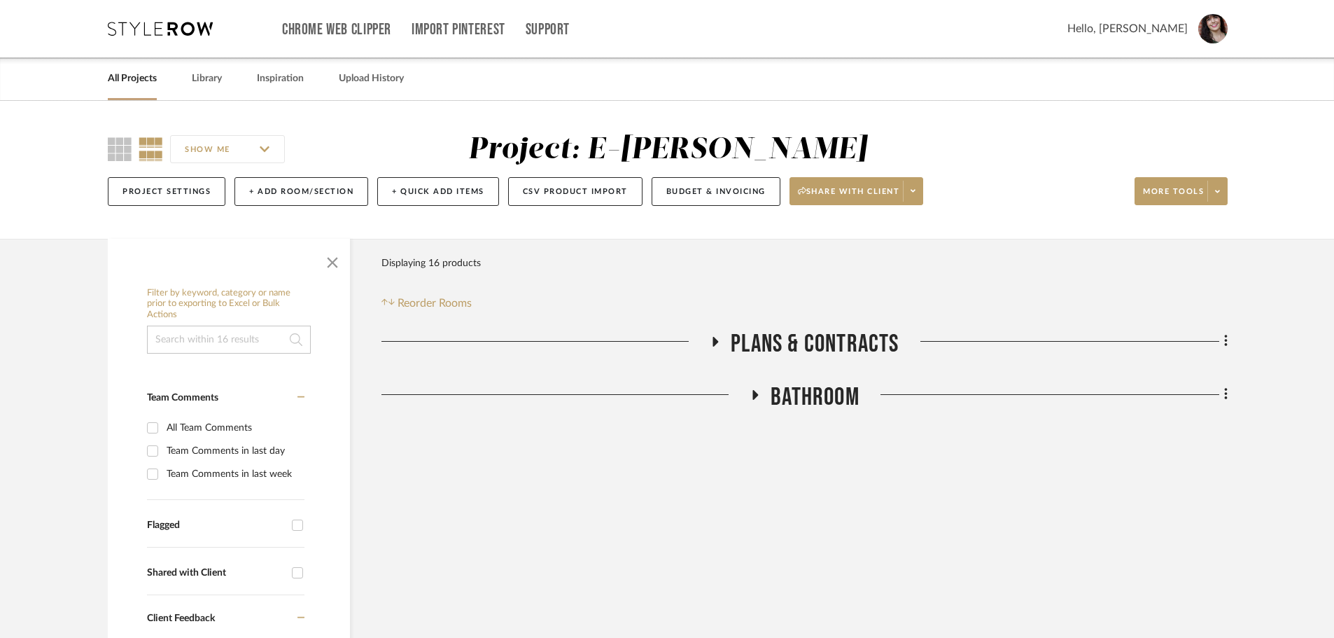
click at [715, 339] on icon at bounding box center [716, 342] width 6 height 10
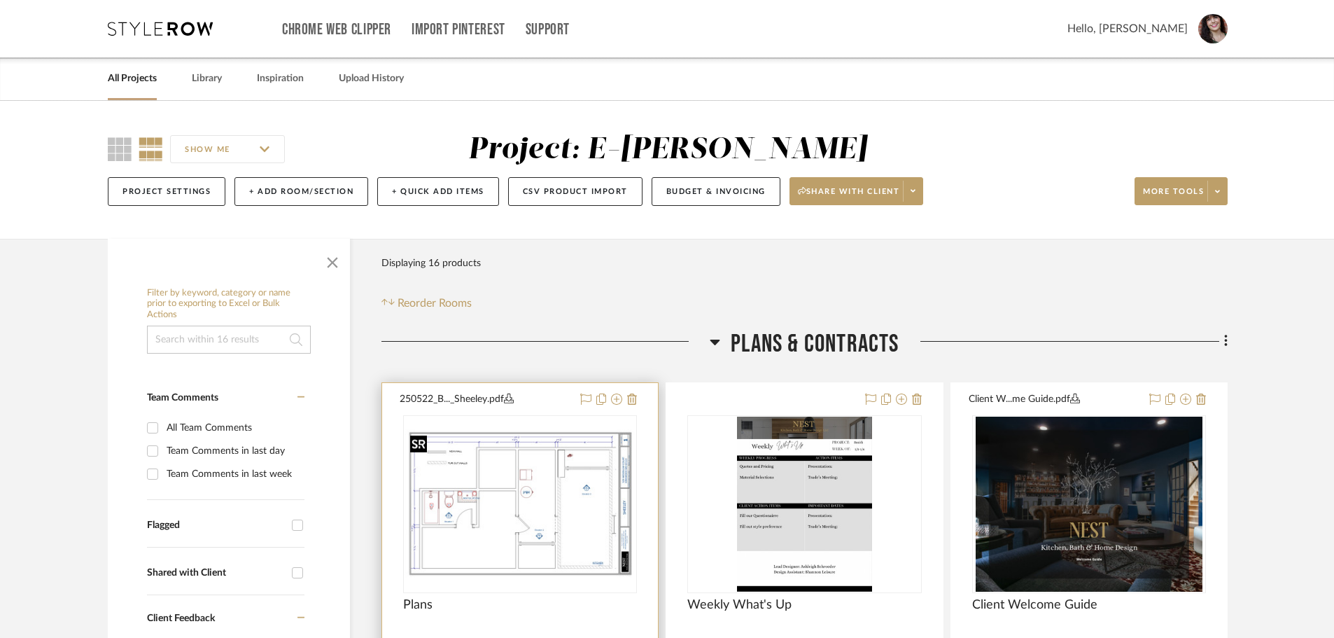
click at [508, 480] on div at bounding box center [520, 504] width 234 height 178
click at [579, 529] on img "0" at bounding box center [520, 503] width 231 height 149
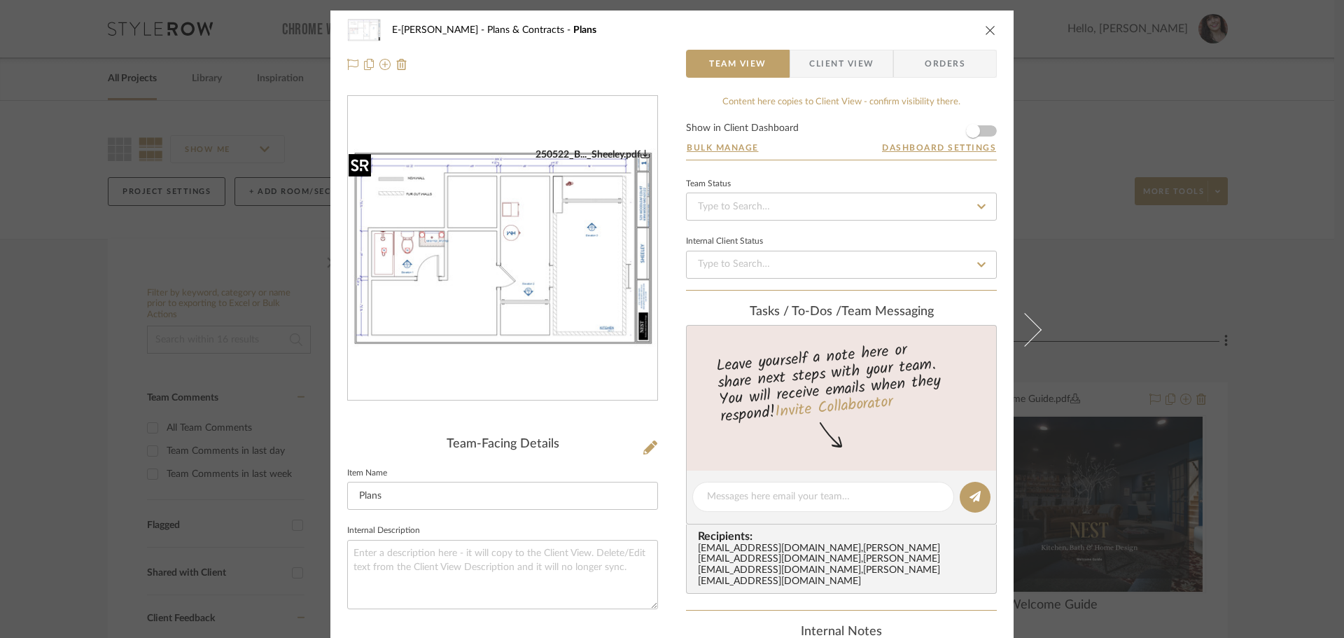
click at [502, 290] on img "0" at bounding box center [502, 248] width 309 height 200
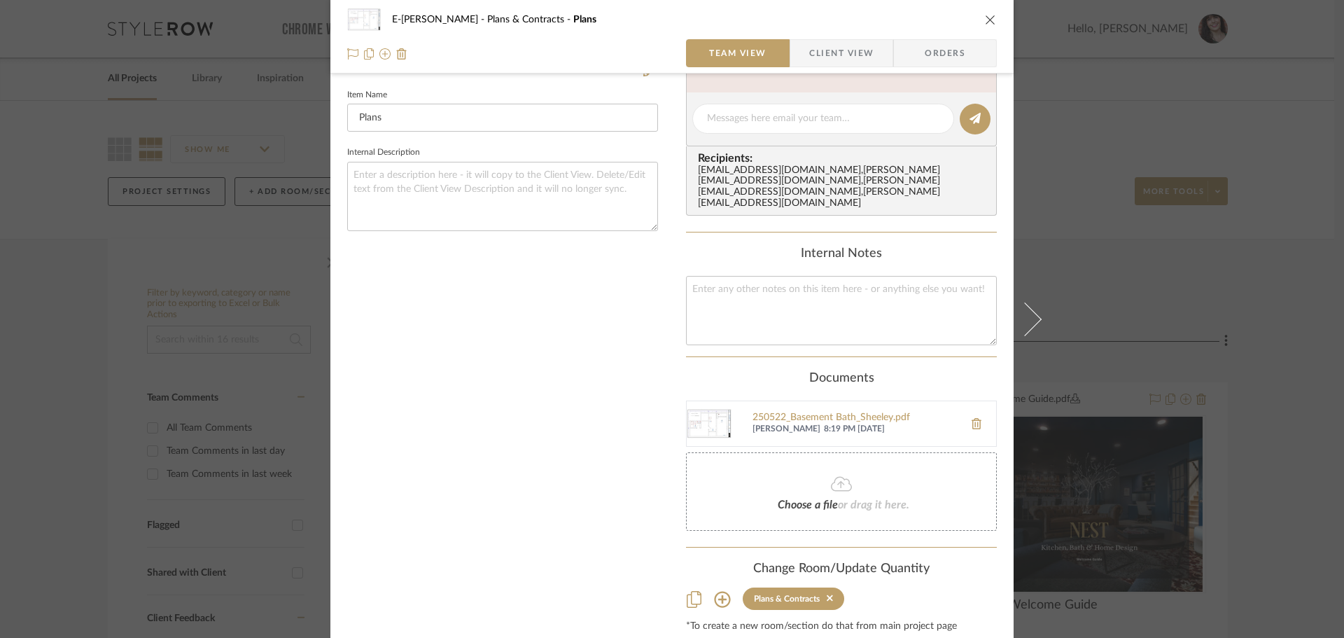
scroll to position [379, 0]
click at [838, 475] on icon at bounding box center [841, 483] width 21 height 17
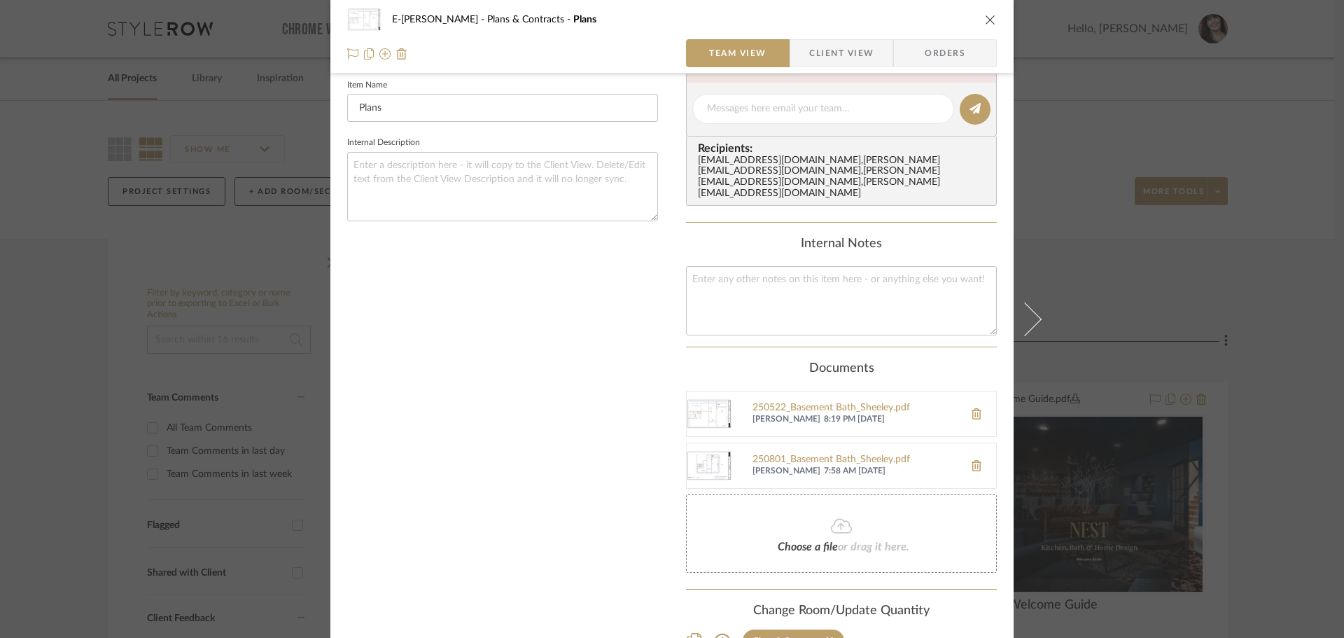
scroll to position [389, 0]
click at [973, 407] on icon at bounding box center [977, 412] width 10 height 11
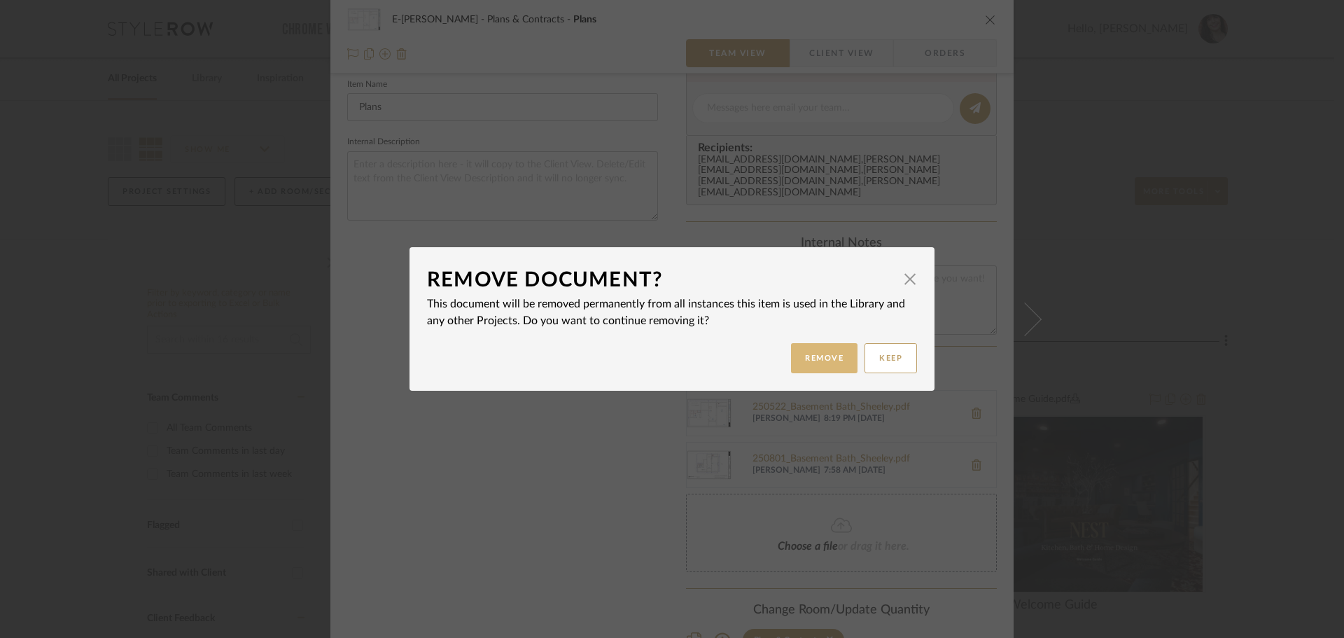
click at [842, 351] on button "Remove" at bounding box center [824, 358] width 67 height 30
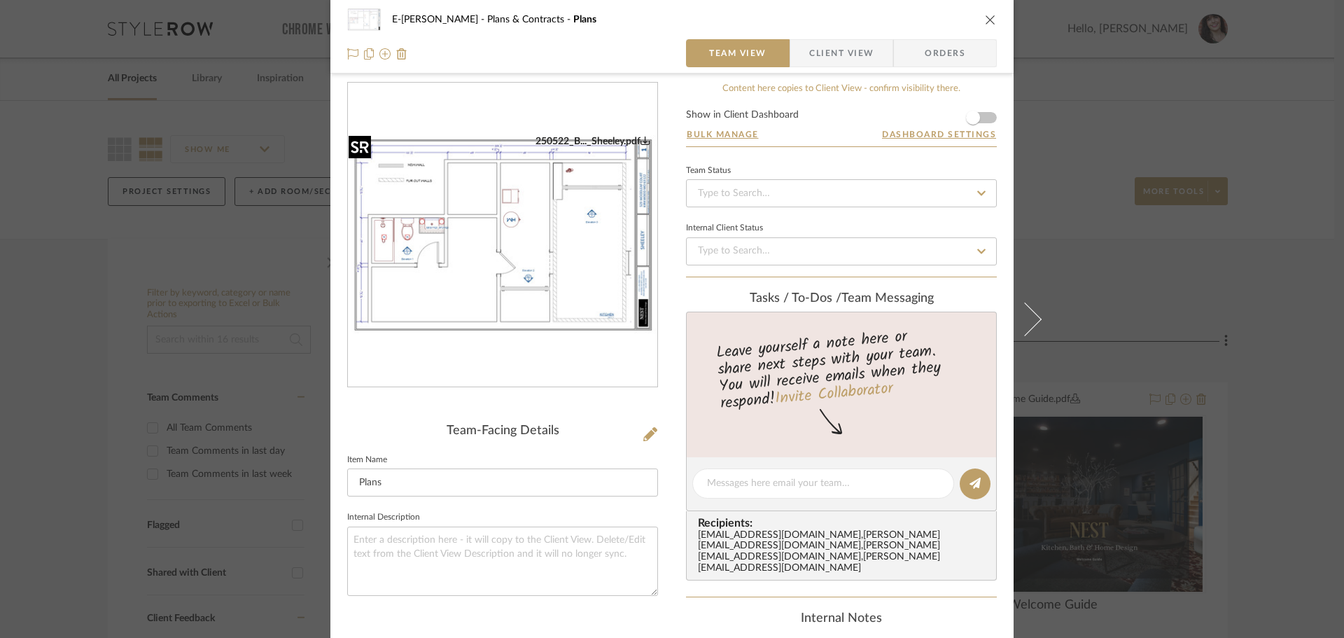
scroll to position [18, 0]
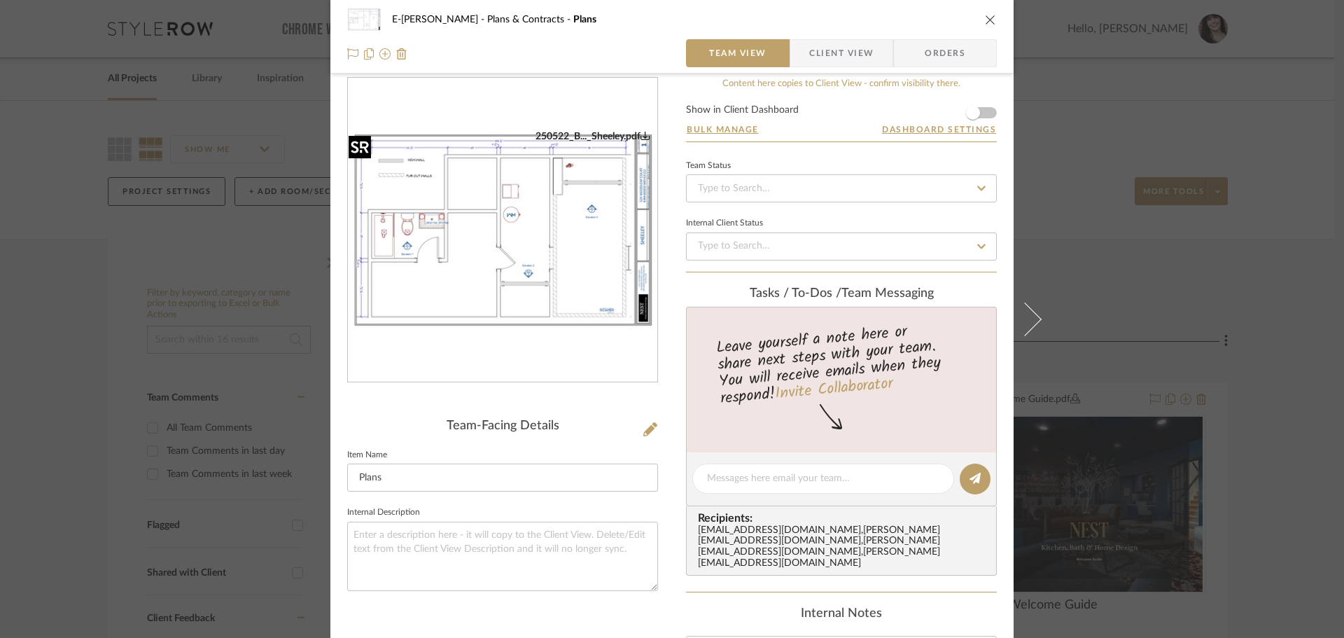
click at [585, 276] on img "0" at bounding box center [502, 230] width 309 height 200
click at [643, 436] on fa-icon at bounding box center [650, 430] width 14 height 14
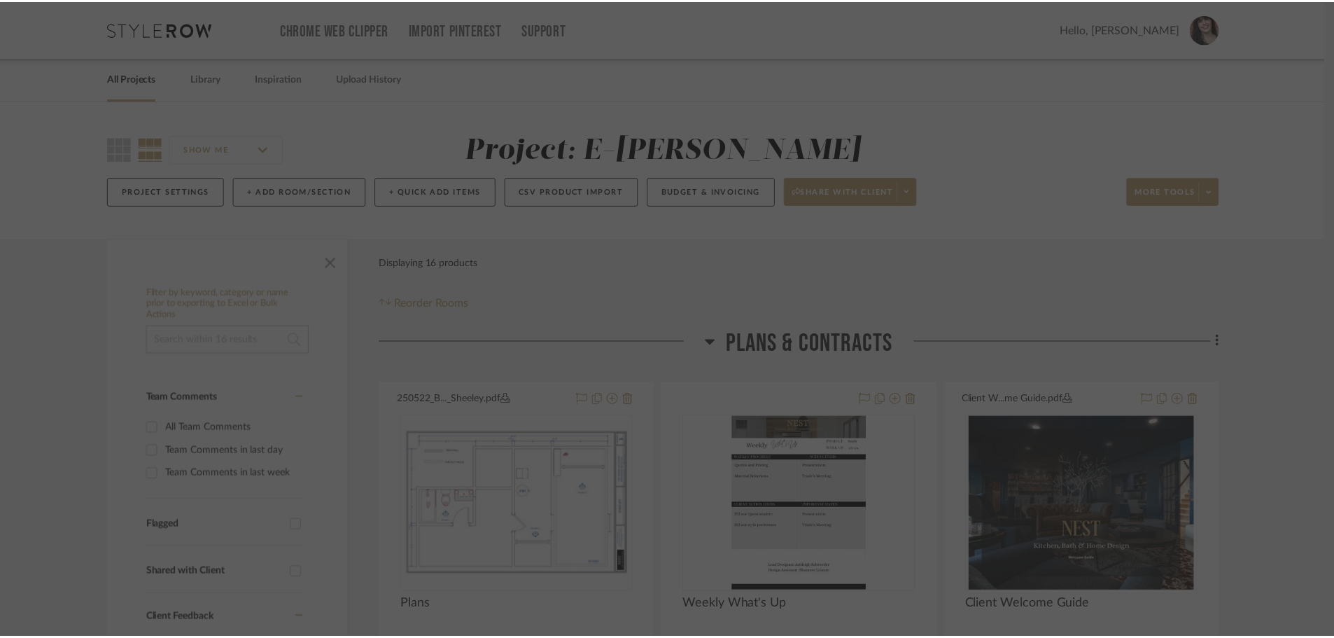
scroll to position [0, 0]
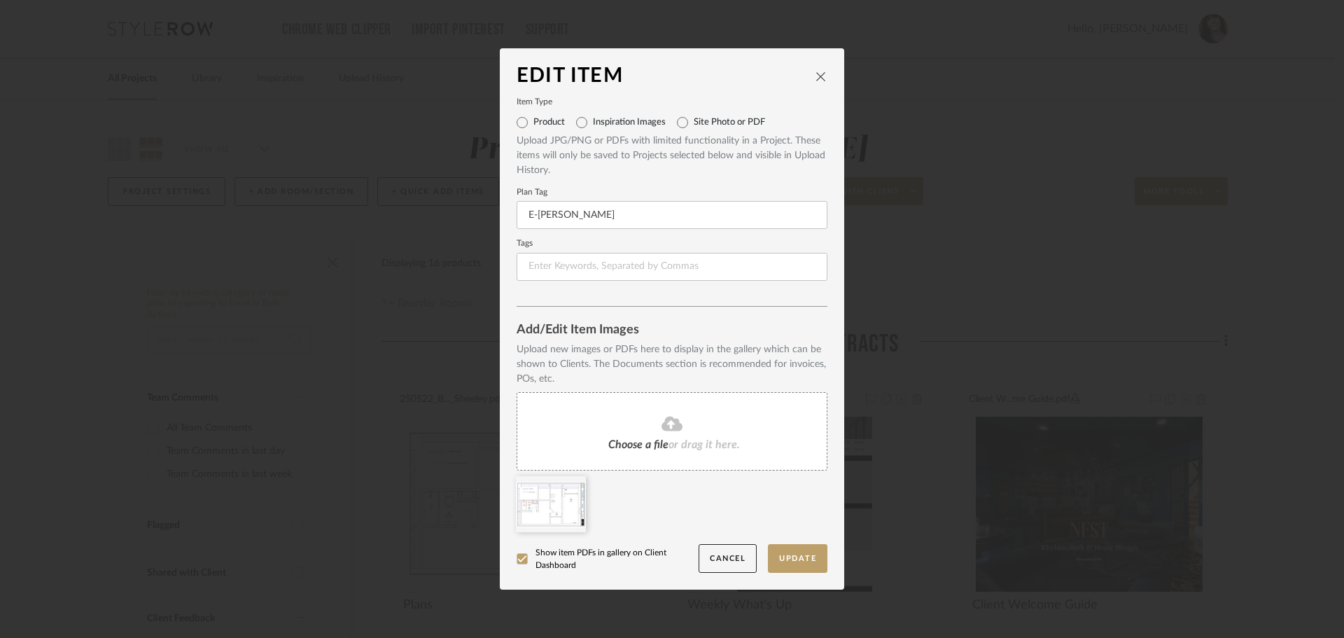
click at [651, 446] on span "Choose a file" at bounding box center [638, 444] width 60 height 11
click at [572, 482] on icon at bounding box center [576, 485] width 10 height 11
click at [798, 565] on button "Update" at bounding box center [798, 558] width 60 height 29
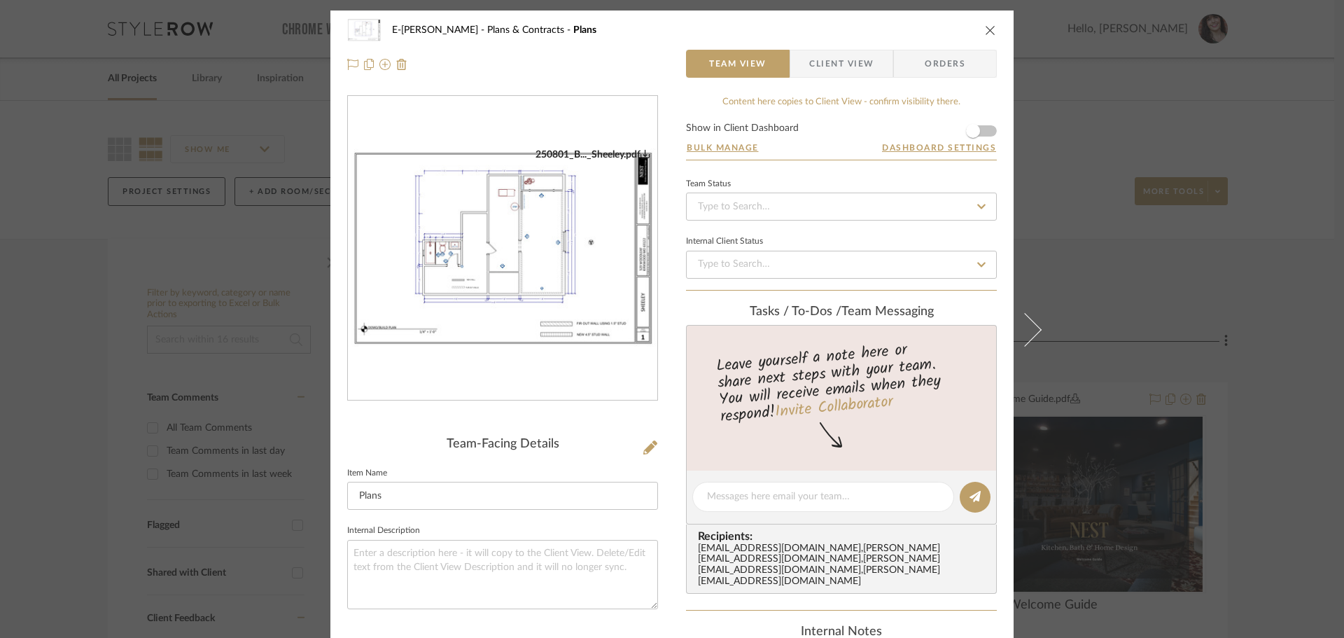
click at [989, 29] on icon "close" at bounding box center [990, 30] width 11 height 11
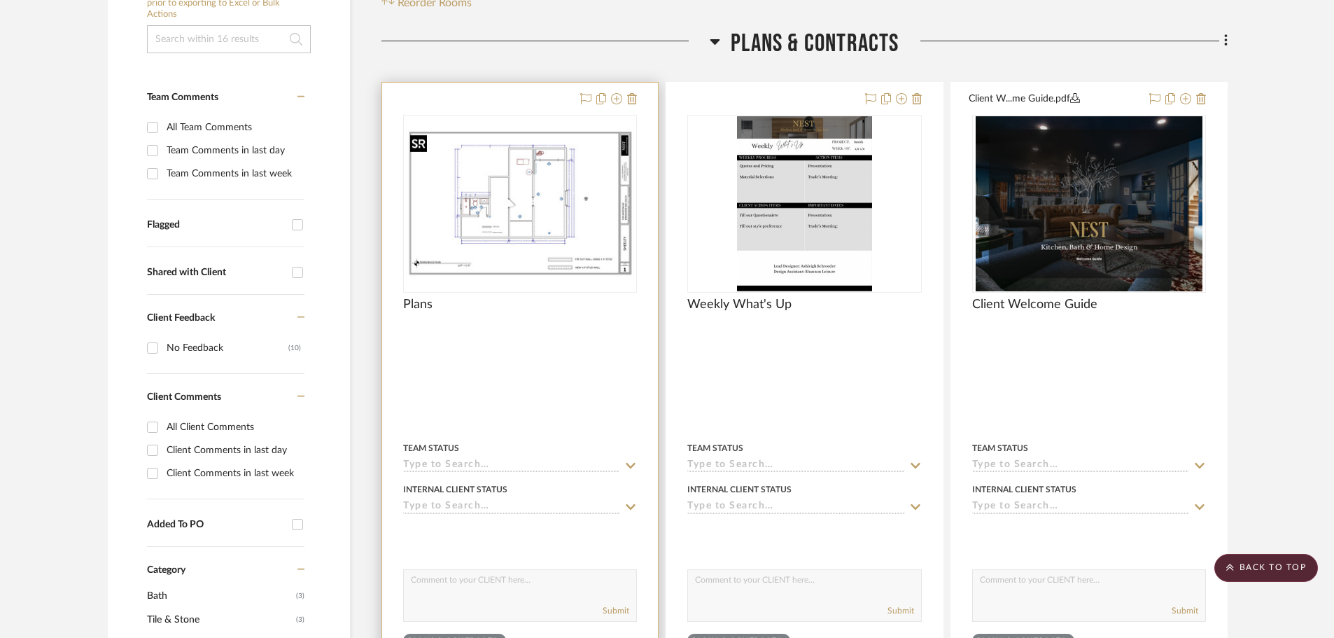
scroll to position [235, 0]
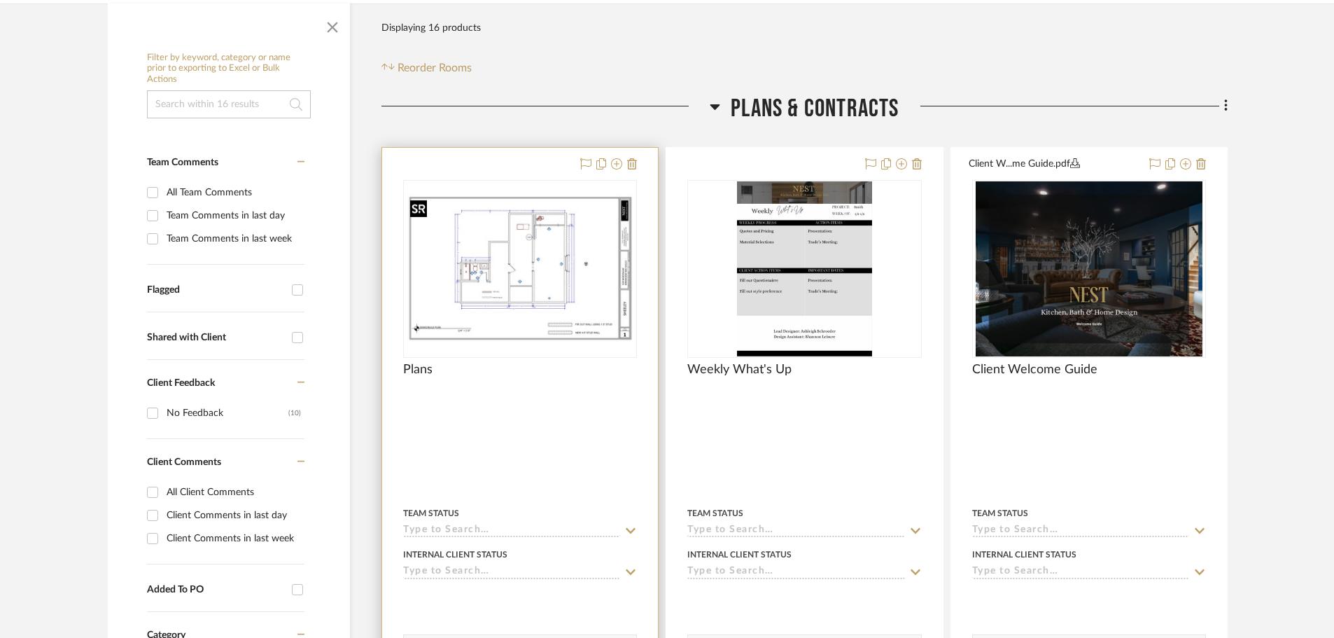
click at [523, 251] on img "0" at bounding box center [520, 268] width 231 height 149
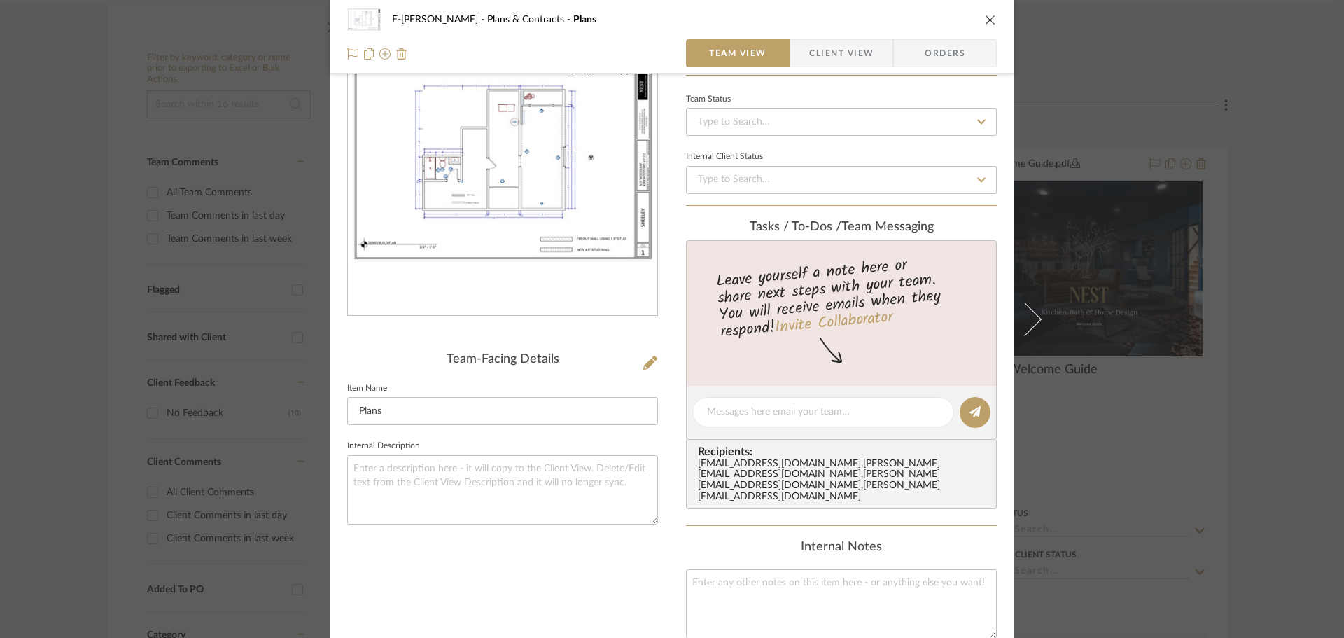
scroll to position [406, 0]
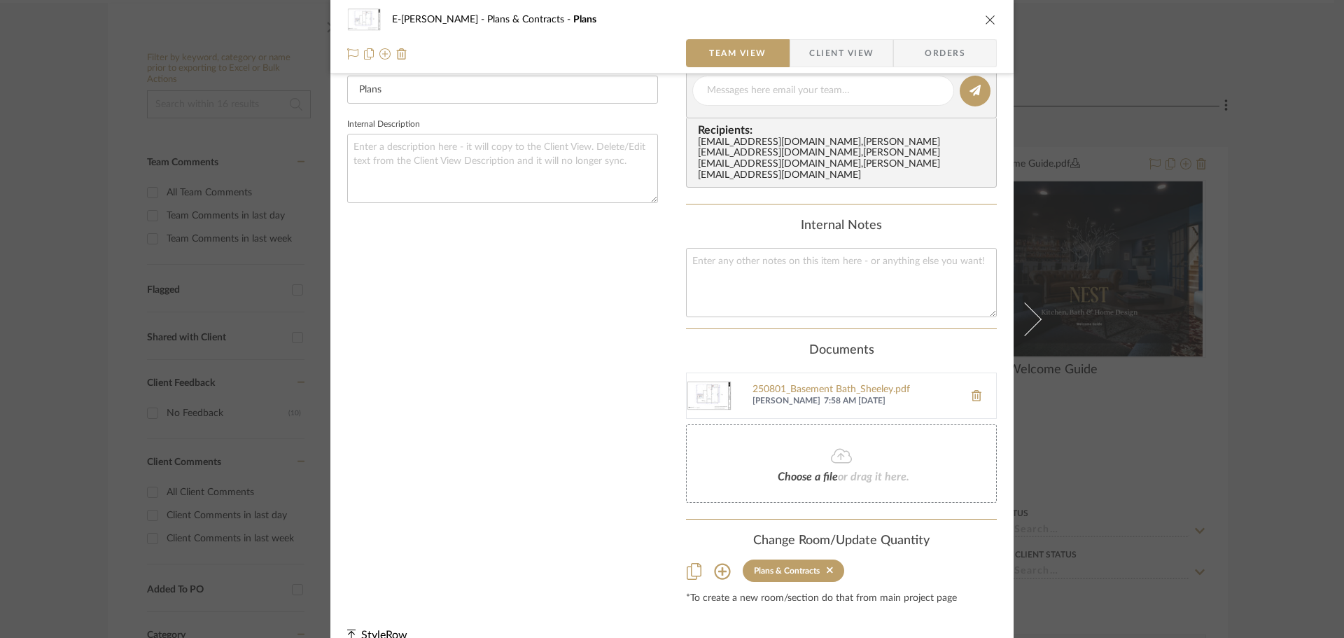
click at [806, 443] on div "Choose a file or drag it here." at bounding box center [841, 463] width 311 height 78
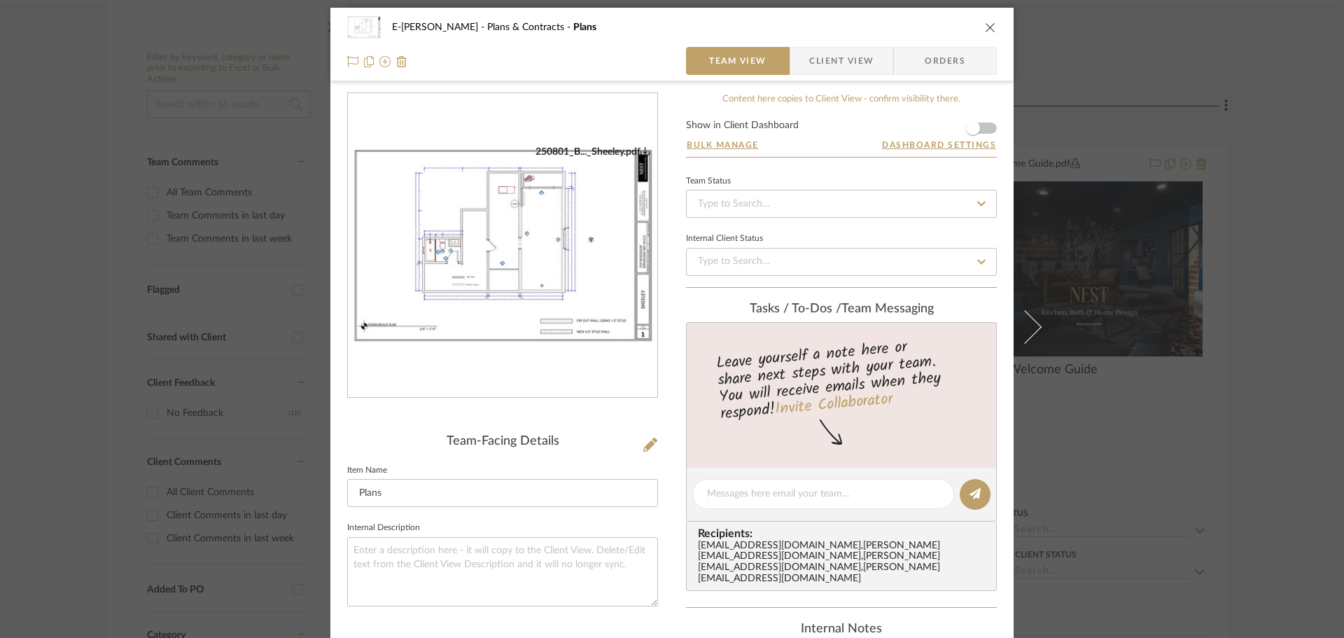
scroll to position [0, 0]
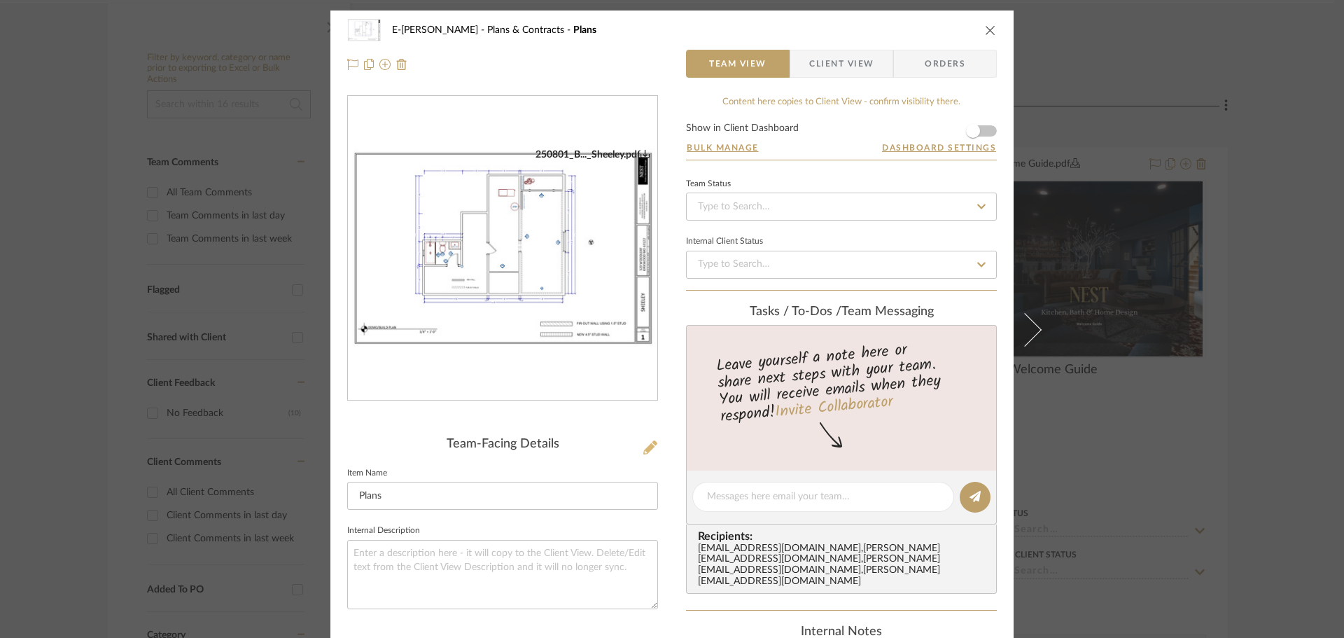
click at [647, 440] on icon at bounding box center [650, 447] width 14 height 14
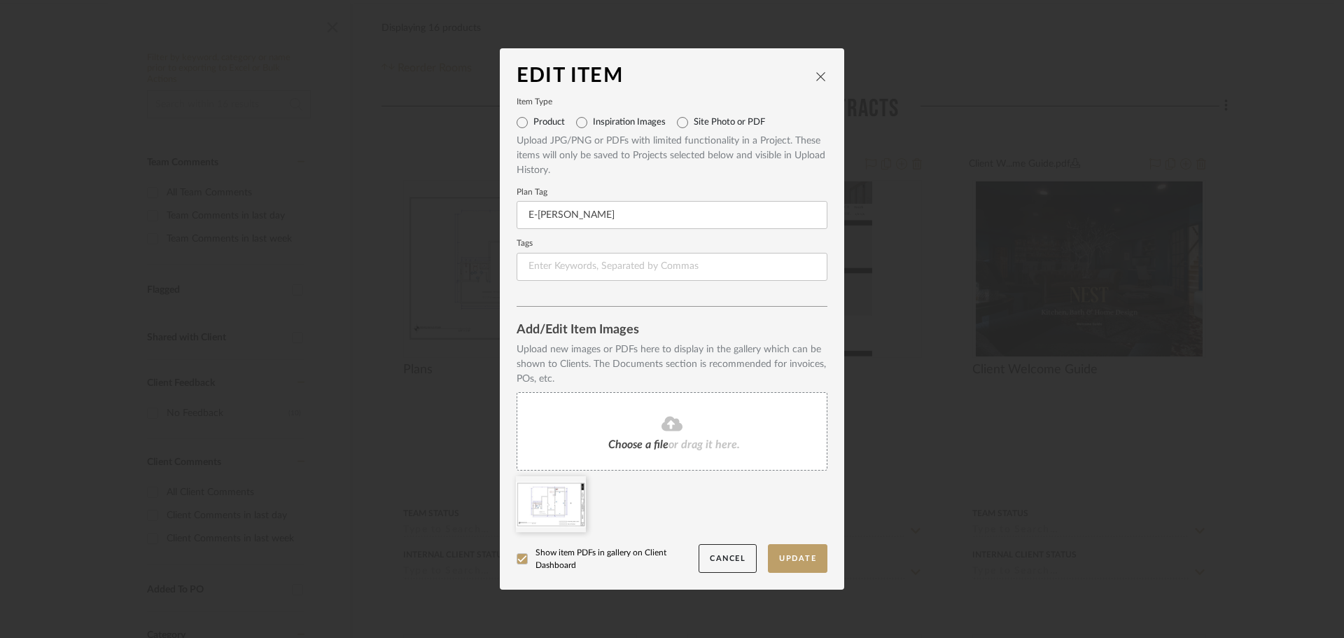
click at [656, 435] on div "Choose a file or drag it here." at bounding box center [672, 431] width 311 height 78
click at [785, 562] on button "Update" at bounding box center [798, 558] width 60 height 29
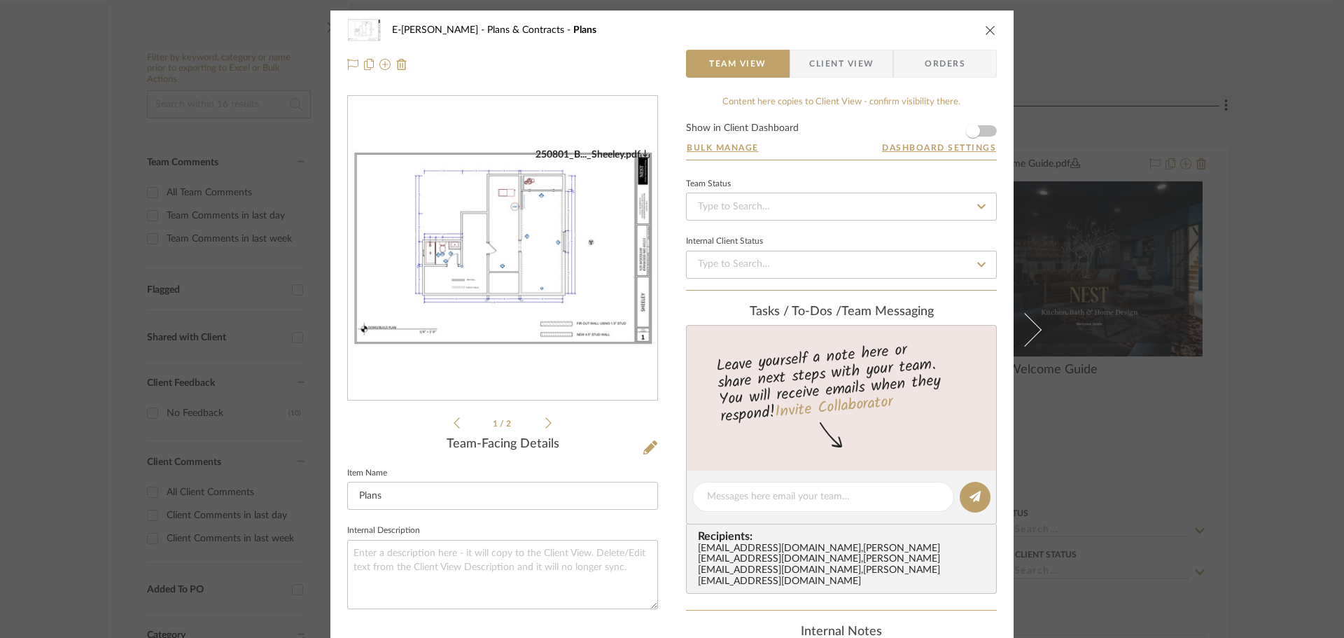
click at [545, 424] on icon at bounding box center [548, 423] width 6 height 13
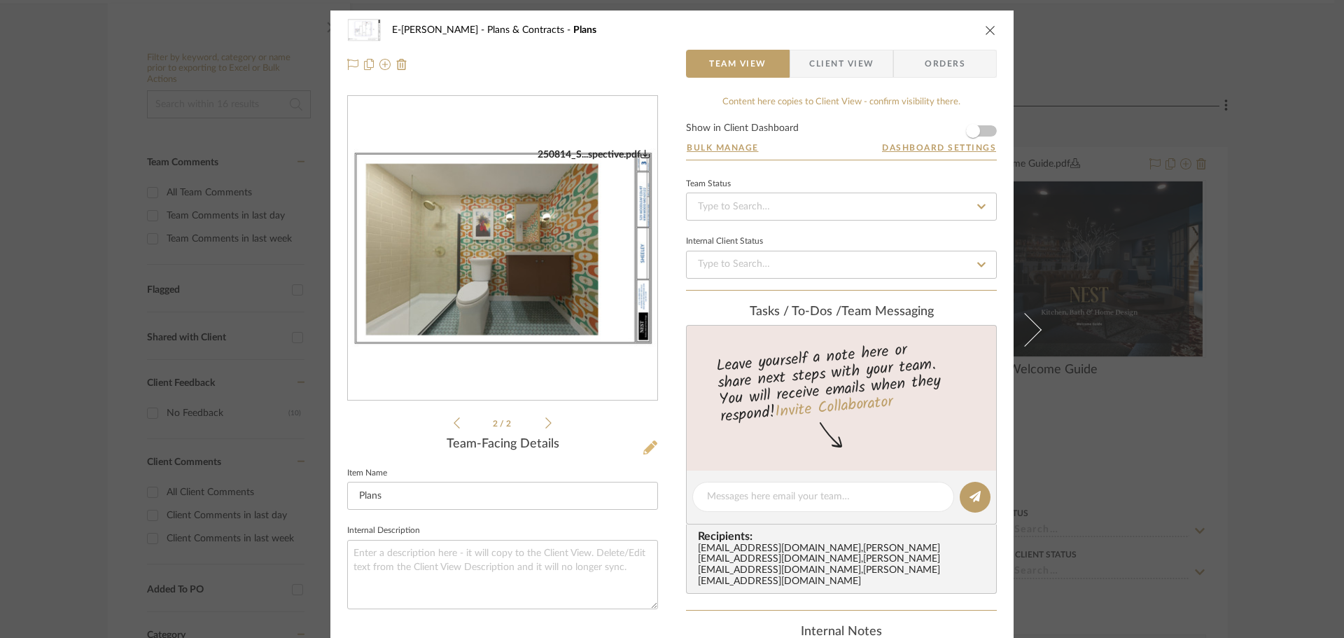
click at [651, 449] on icon at bounding box center [650, 447] width 14 height 14
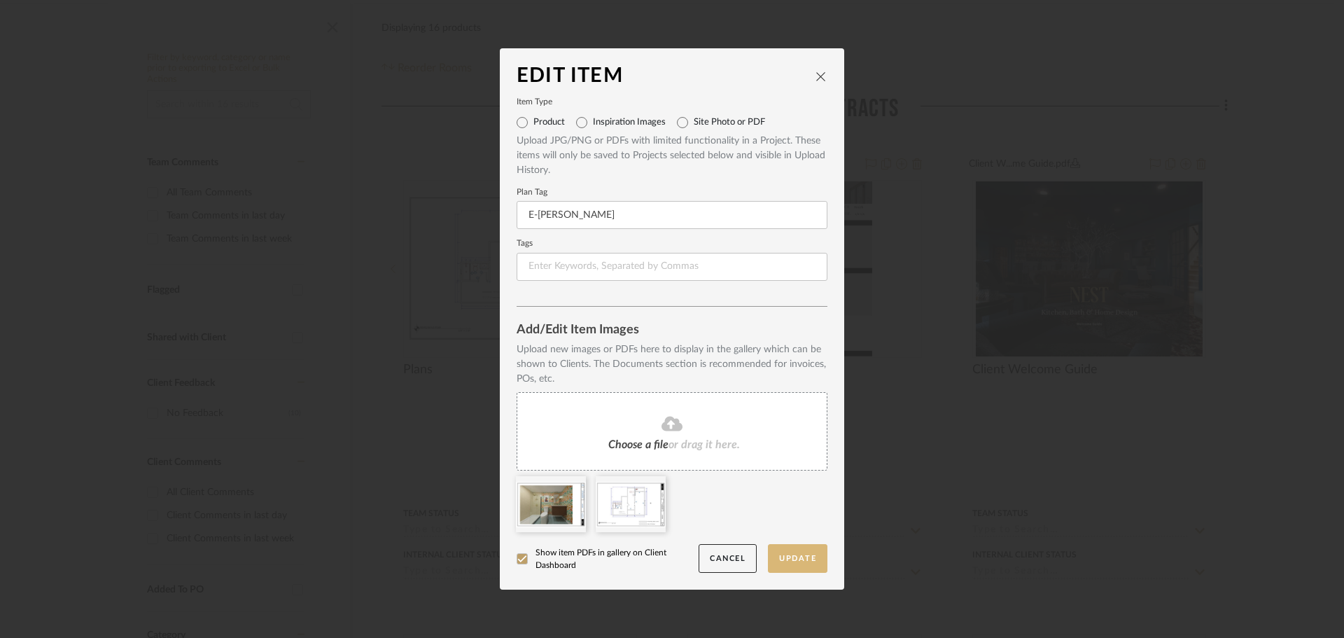
click at [803, 559] on button "Update" at bounding box center [798, 558] width 60 height 29
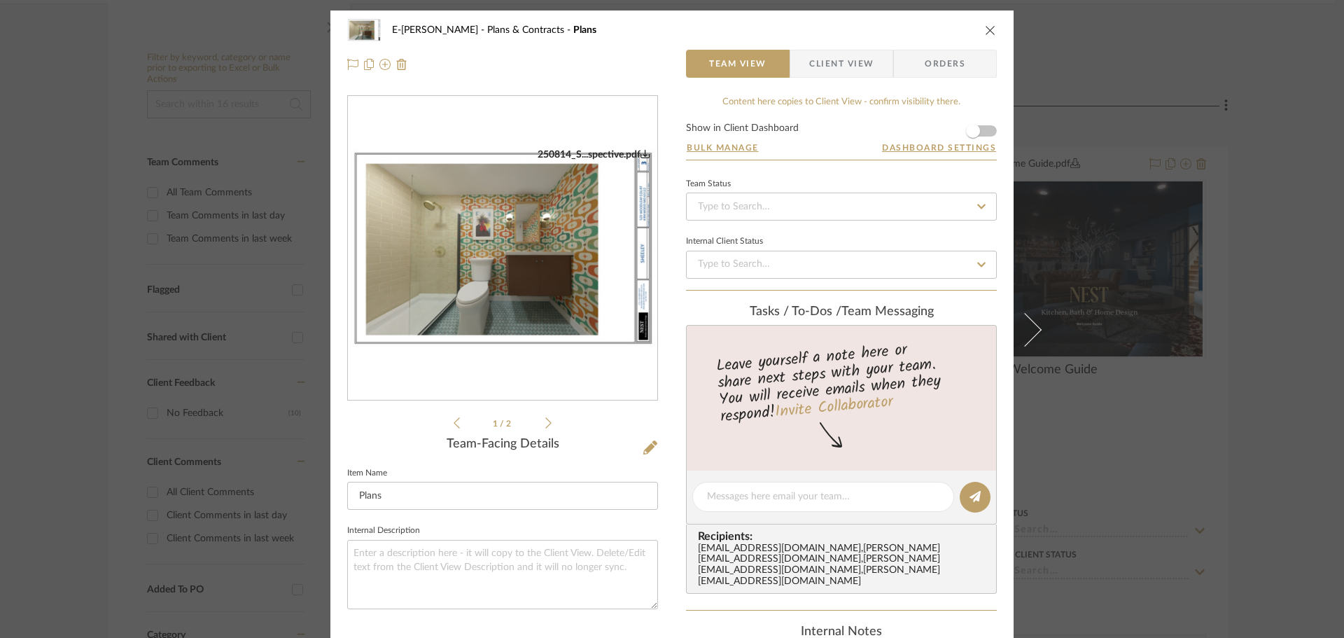
click at [816, 64] on span "Client View" at bounding box center [841, 64] width 64 height 28
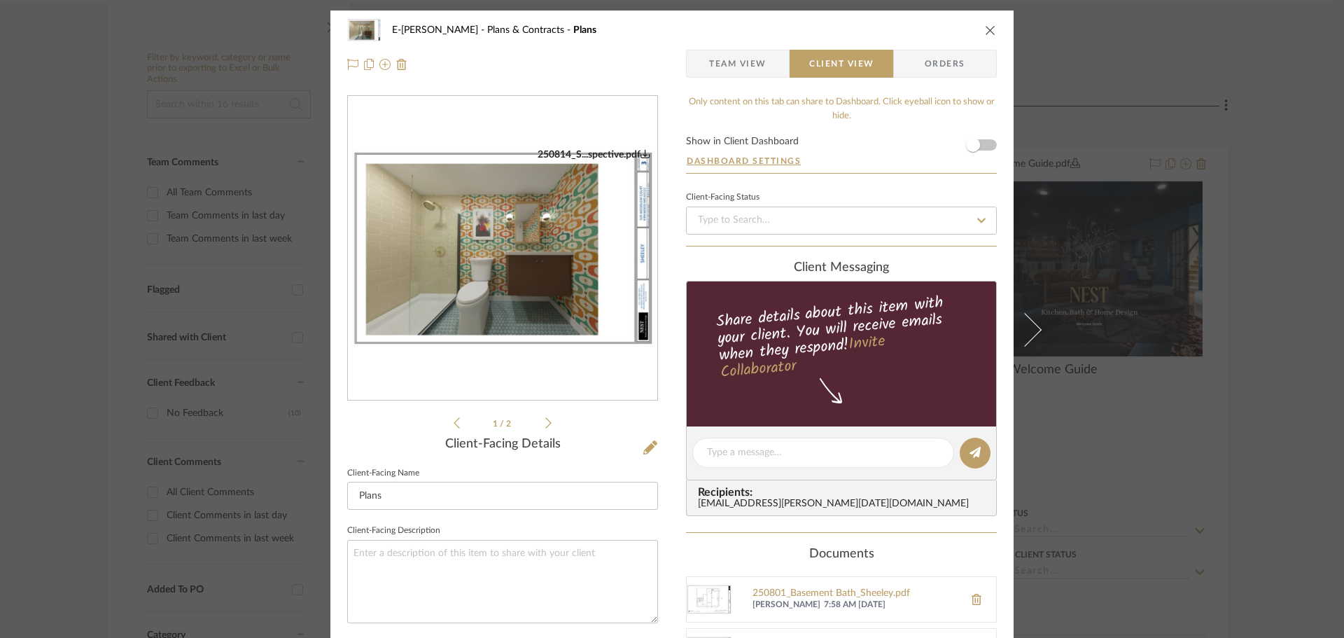
click at [986, 32] on icon "close" at bounding box center [990, 30] width 11 height 11
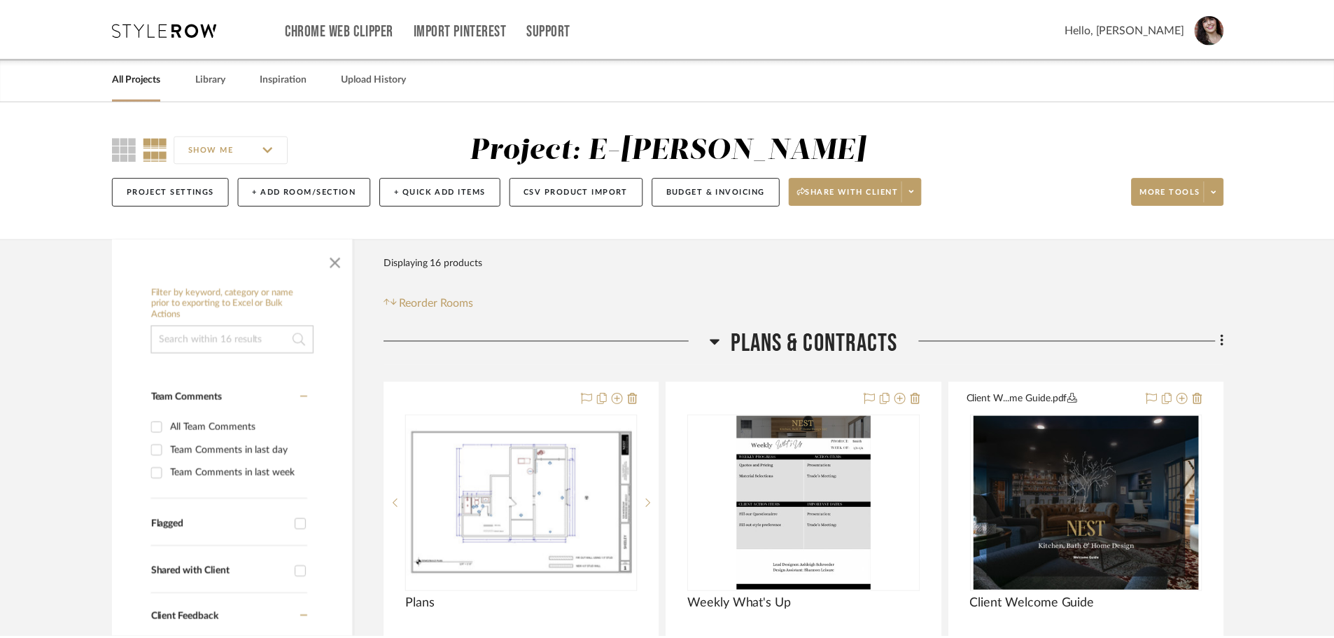
scroll to position [235, 0]
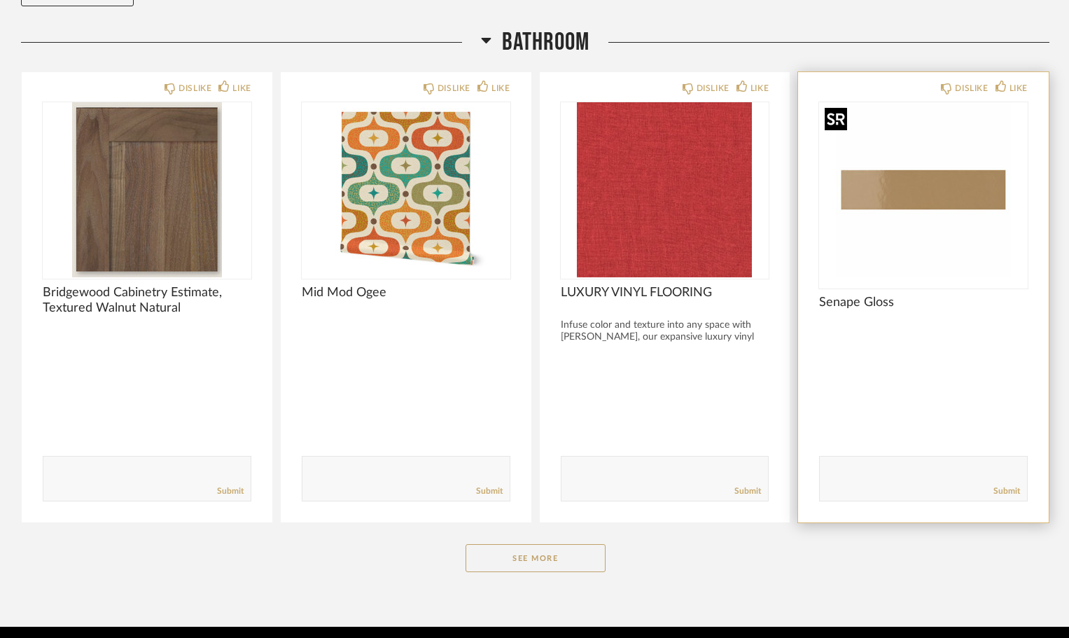
scroll to position [238, 0]
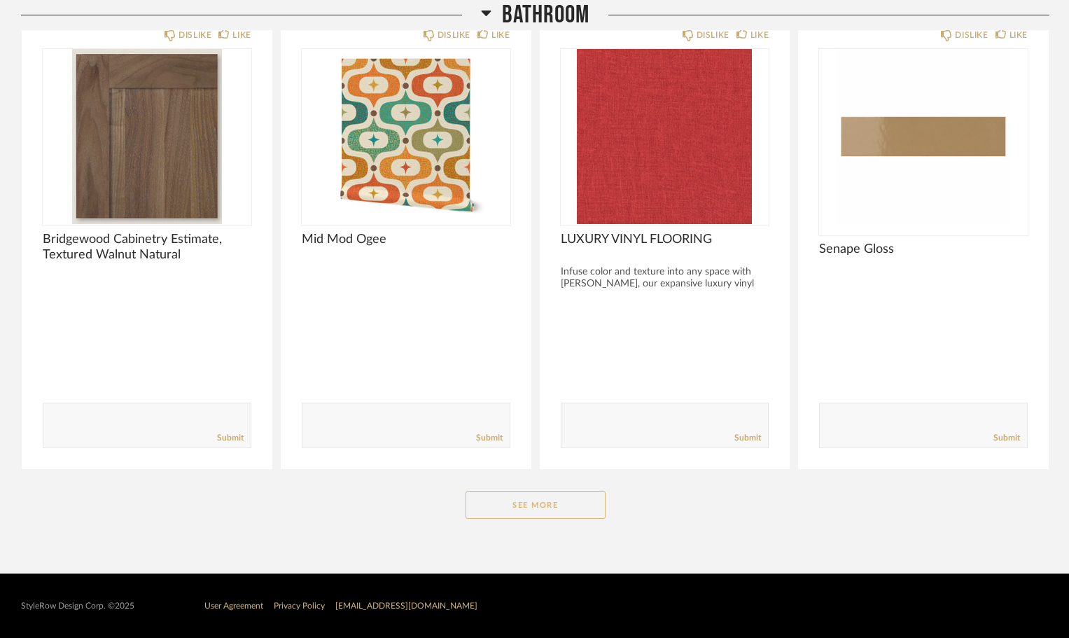
click at [529, 514] on button "See More" at bounding box center [536, 505] width 140 height 28
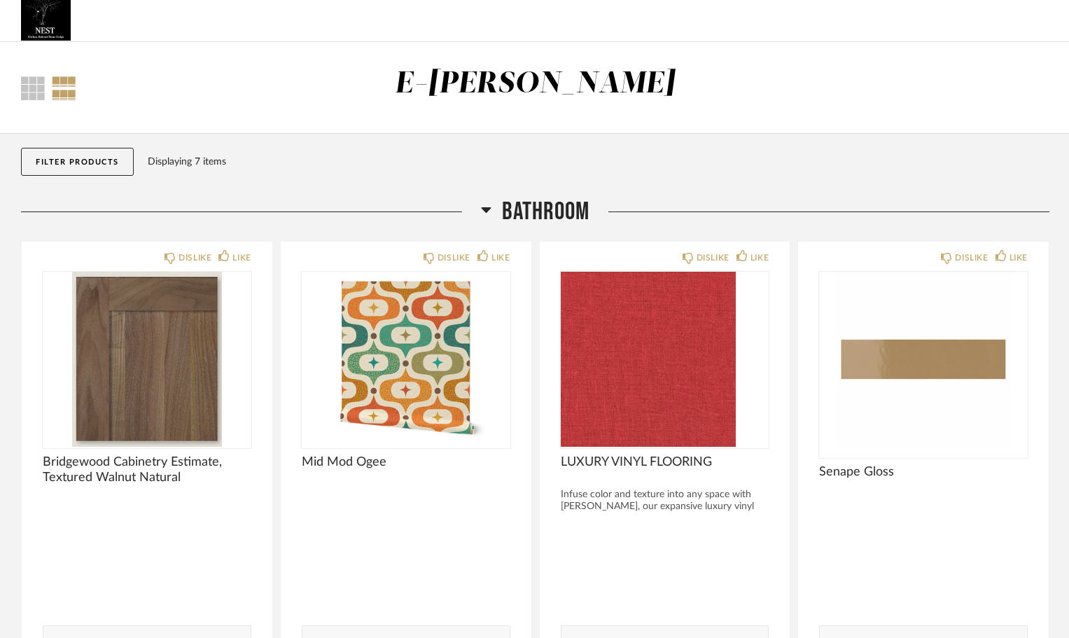
scroll to position [0, 0]
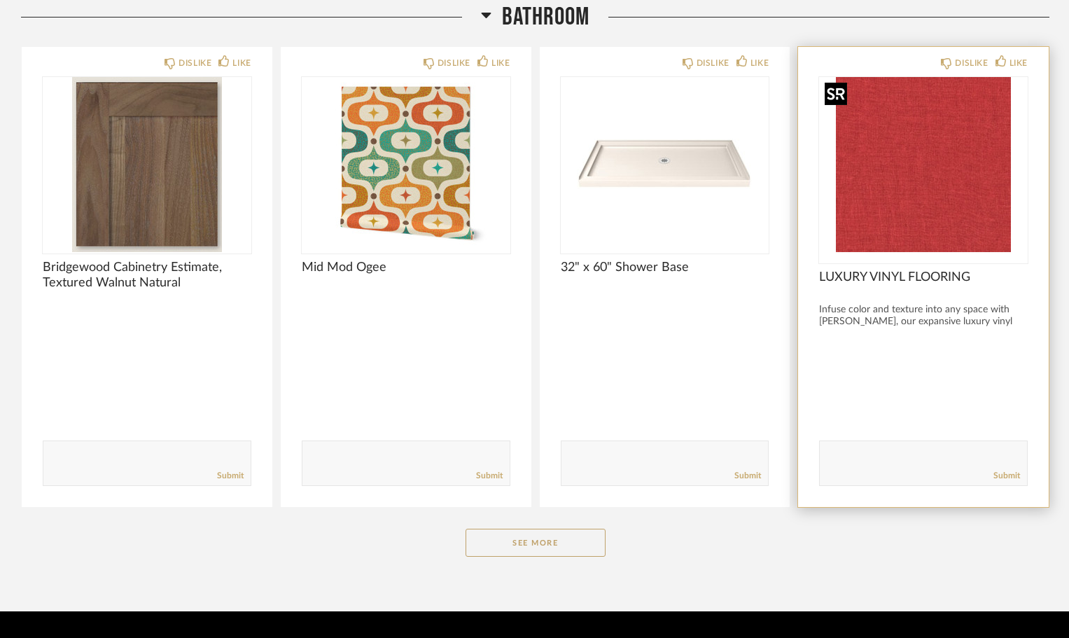
scroll to position [248, 0]
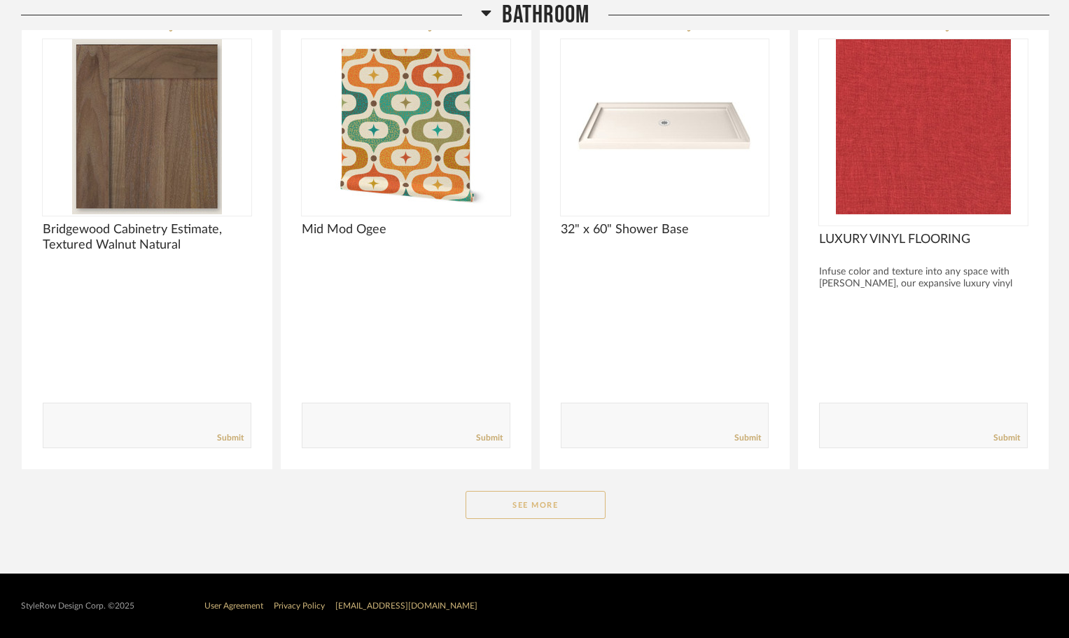
click at [559, 507] on button "See More" at bounding box center [536, 505] width 140 height 28
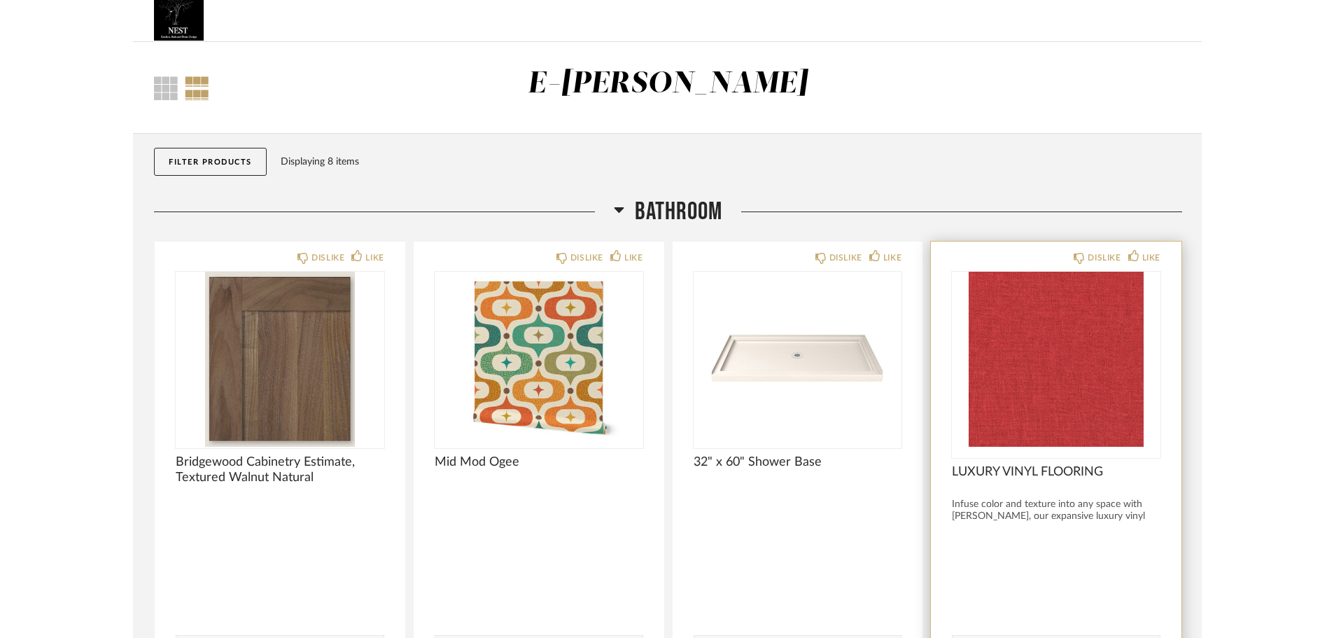
scroll to position [0, 0]
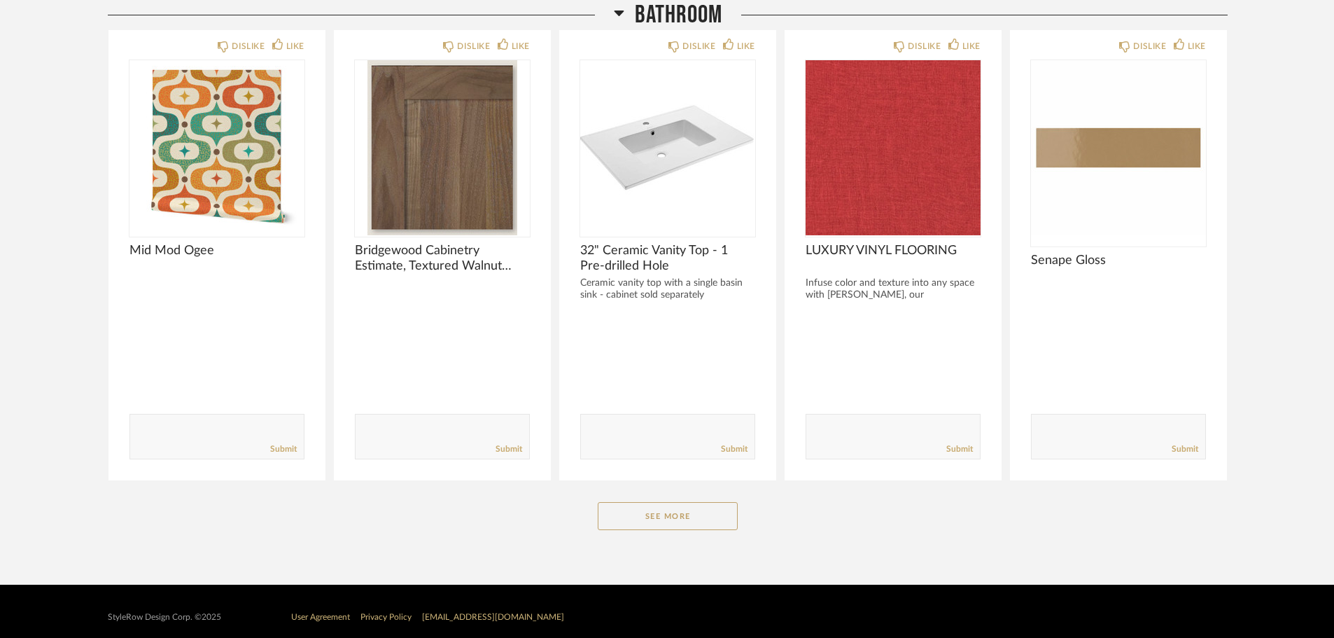
scroll to position [238, 0]
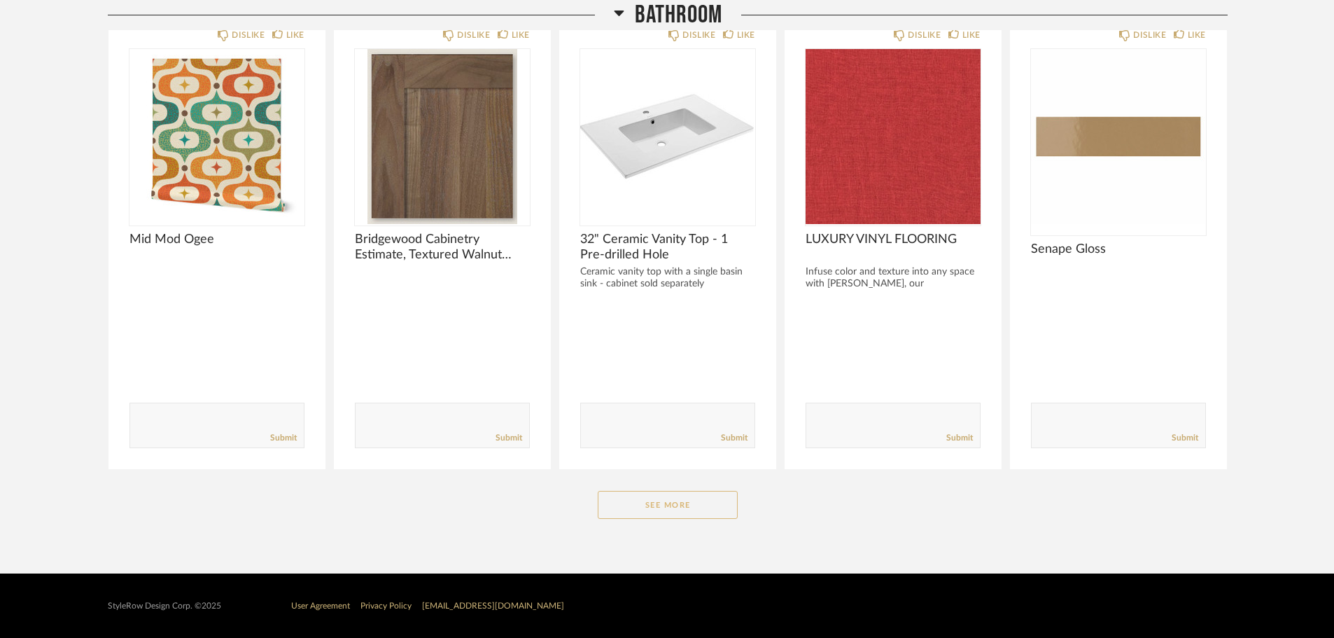
click at [711, 516] on button "See More" at bounding box center [668, 505] width 140 height 28
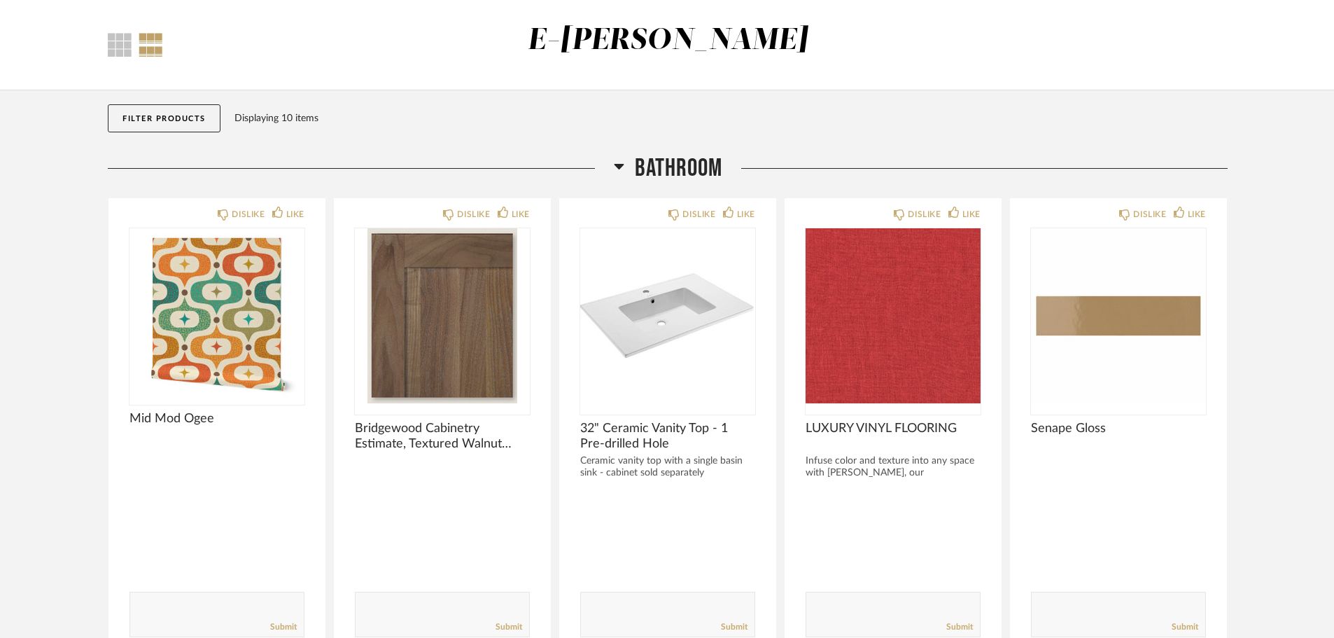
scroll to position [0, 0]
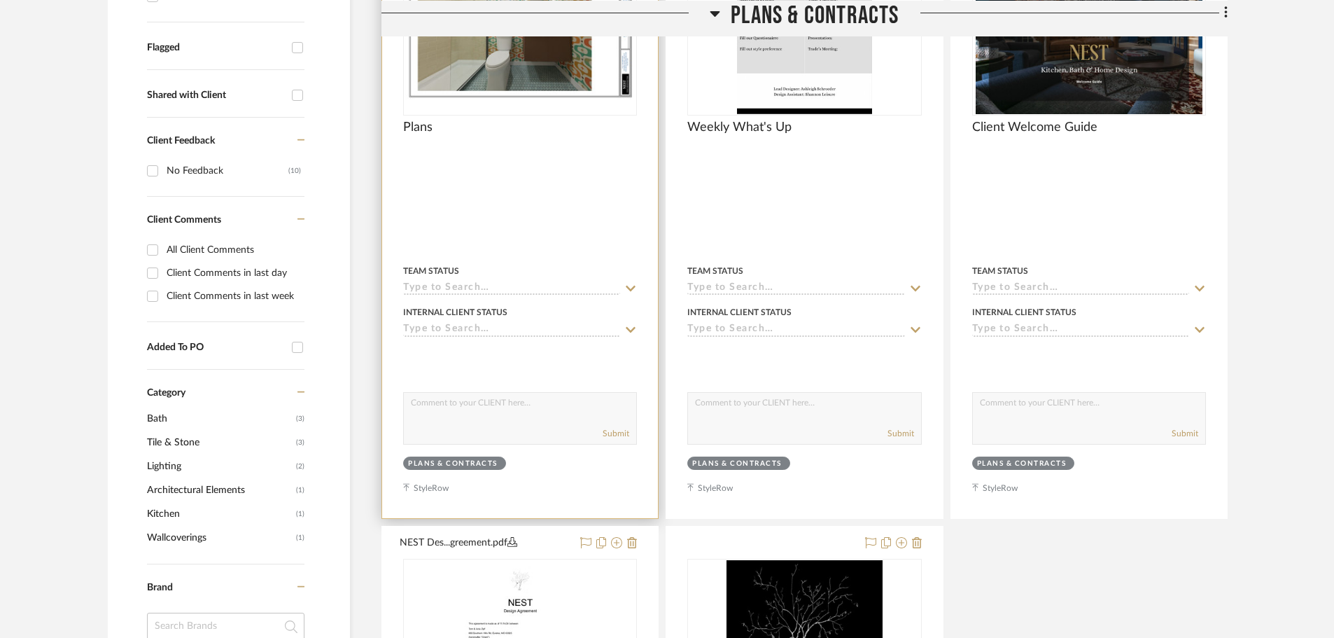
scroll to position [490, 0]
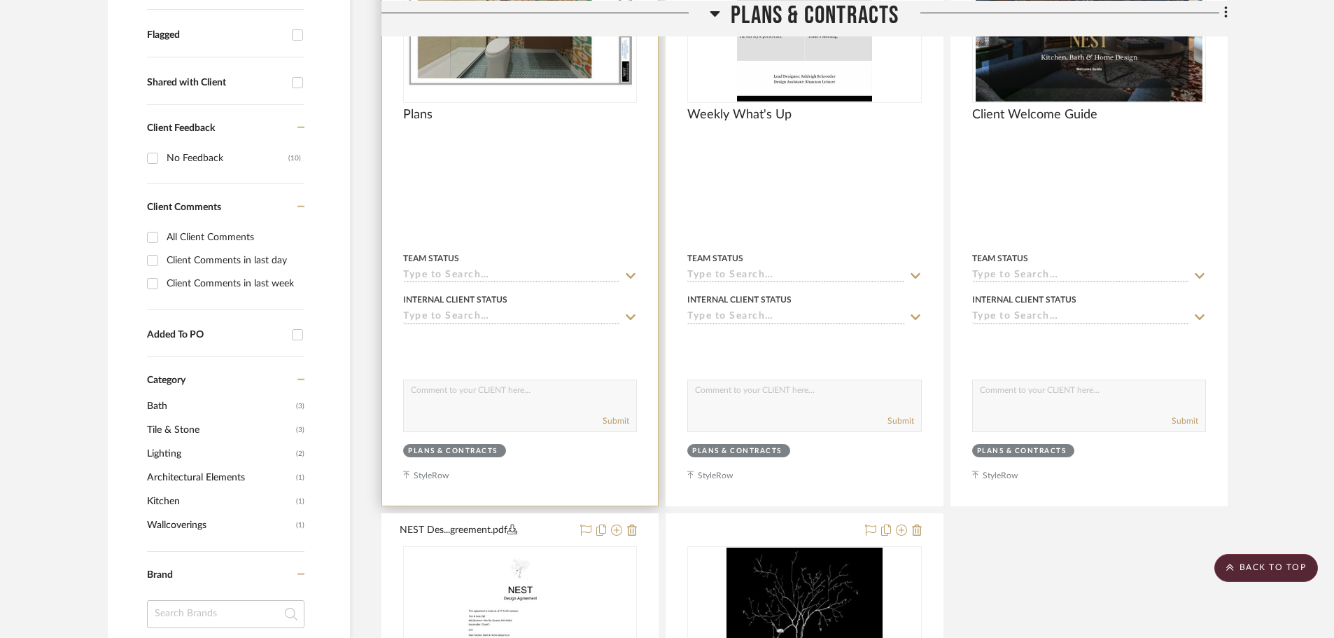
click at [482, 396] on textarea at bounding box center [520, 393] width 232 height 27
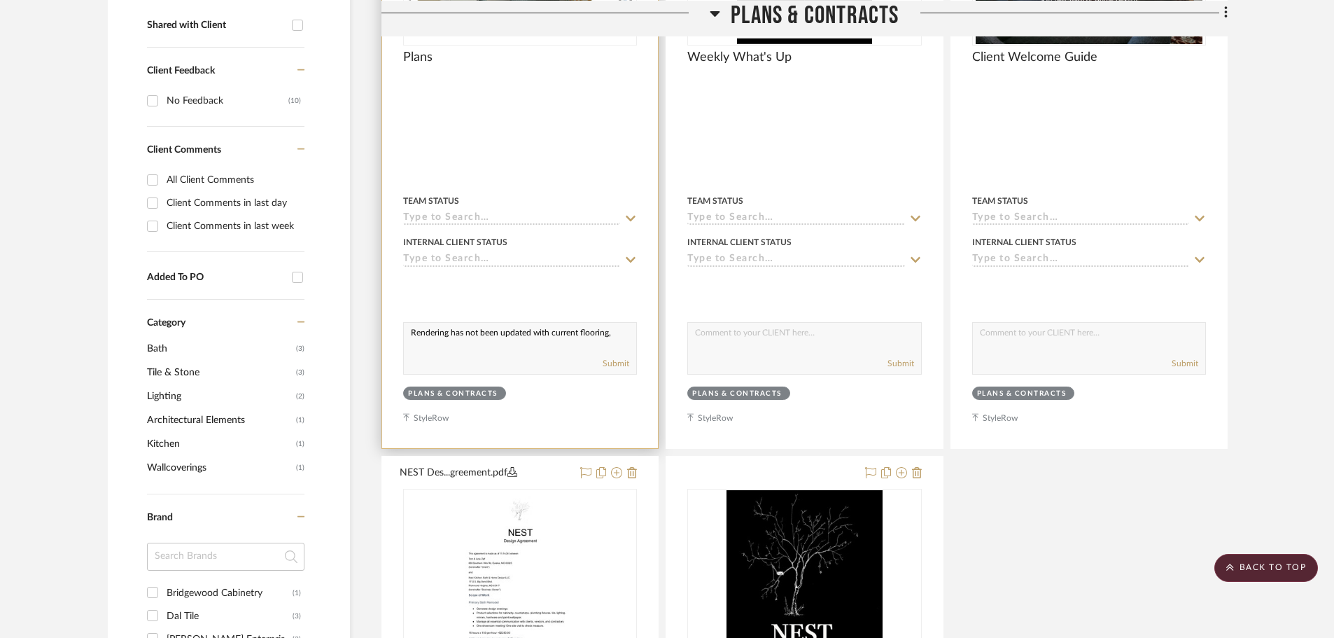
scroll to position [420, 0]
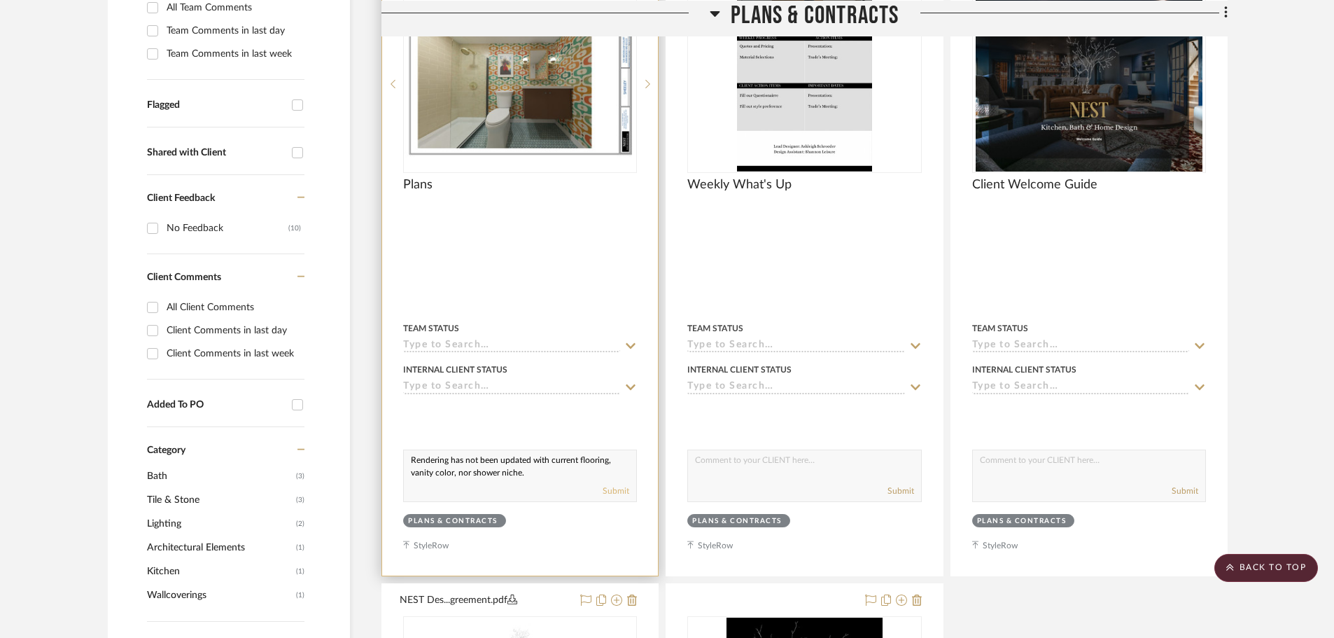
type textarea "Rendering has not been updated with current flooring, vanity color, nor shower …"
click at [618, 485] on button "Submit" at bounding box center [616, 491] width 27 height 13
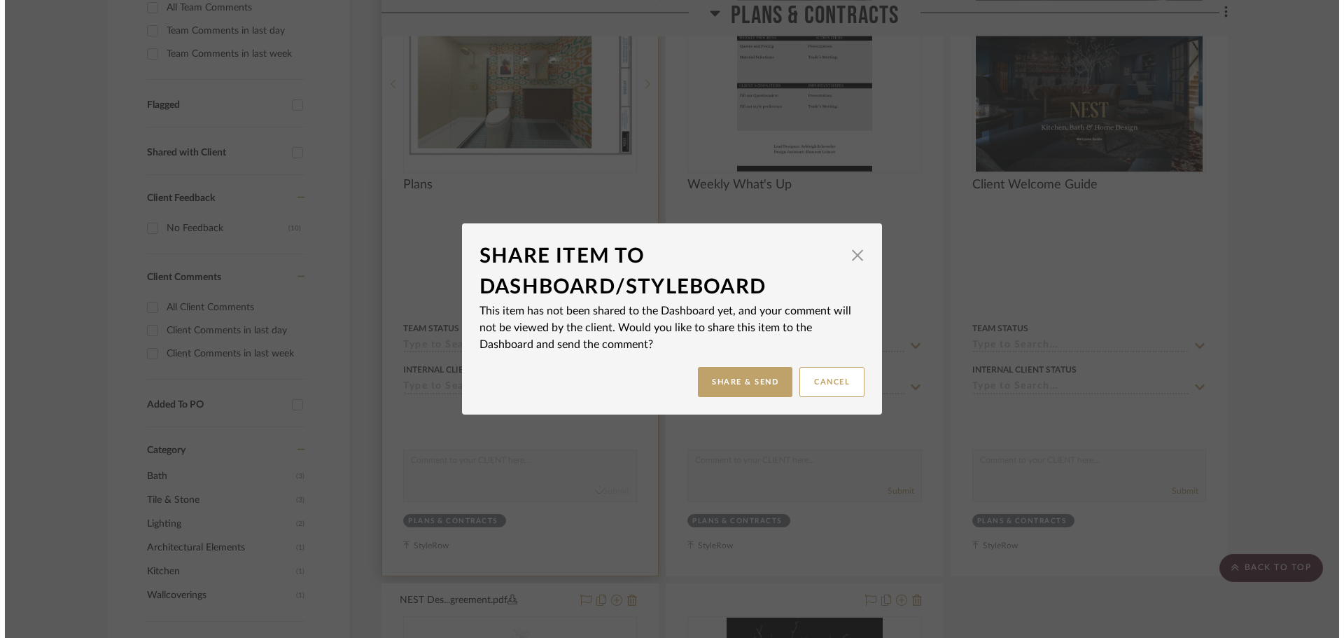
scroll to position [0, 0]
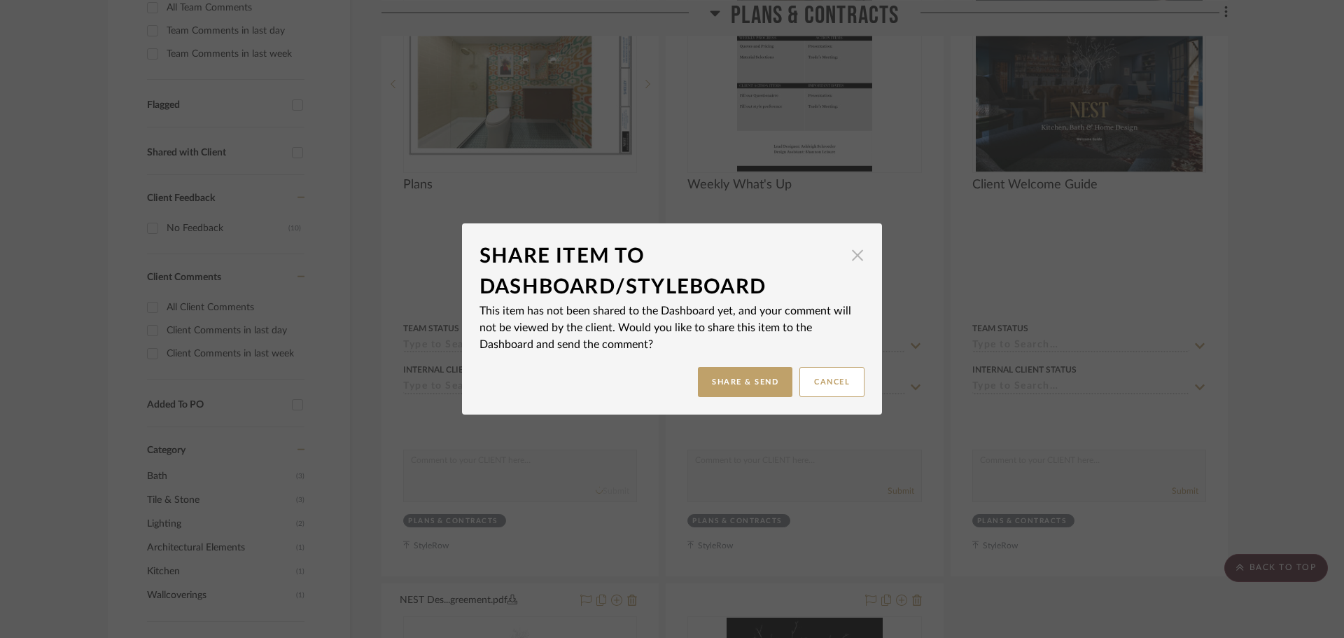
click at [858, 244] on span "button" at bounding box center [858, 255] width 28 height 28
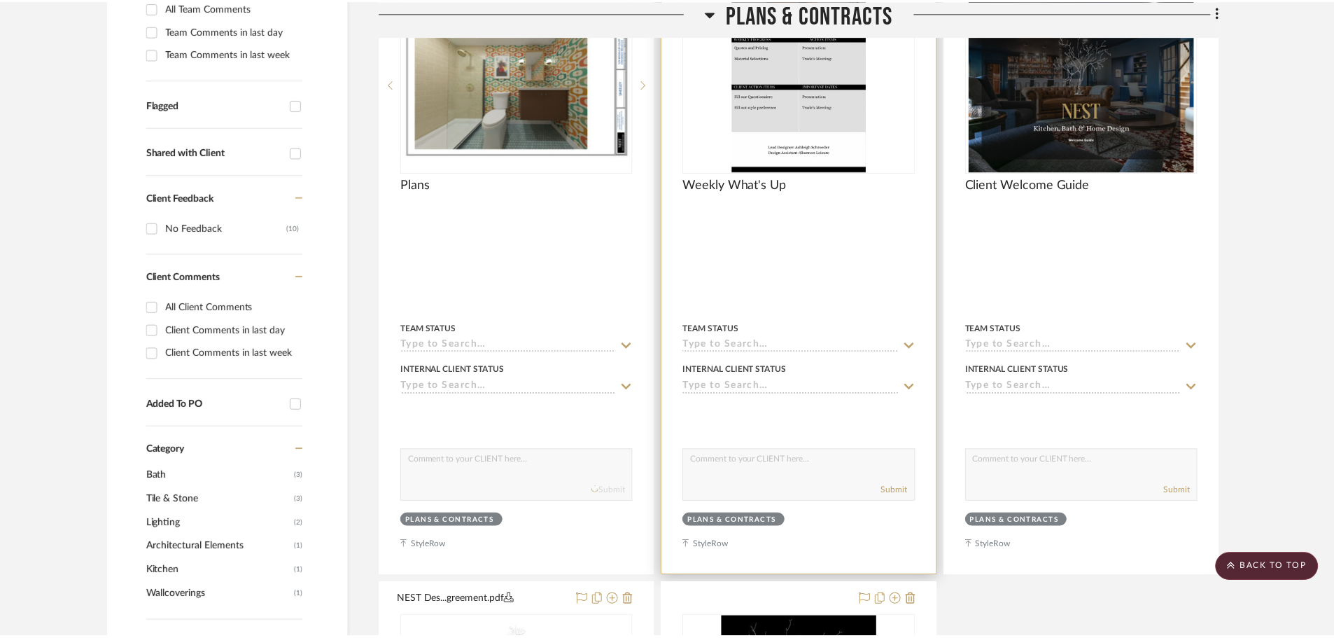
scroll to position [420, 0]
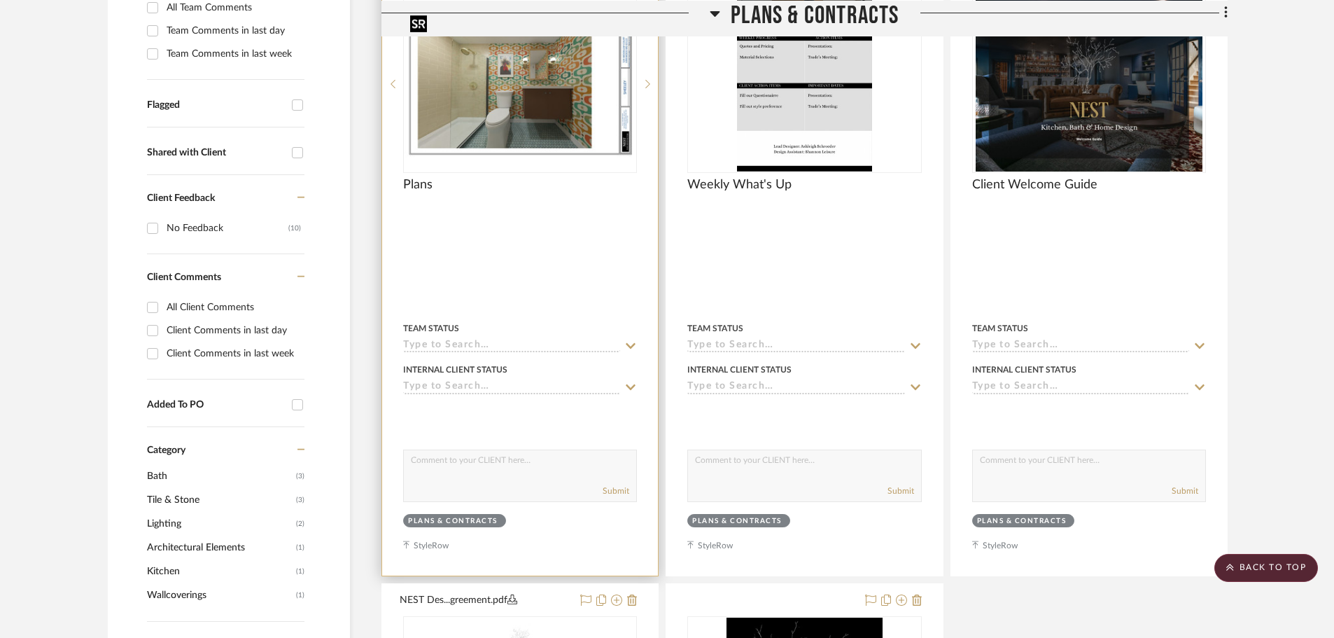
click at [548, 155] on img "0" at bounding box center [520, 83] width 231 height 149
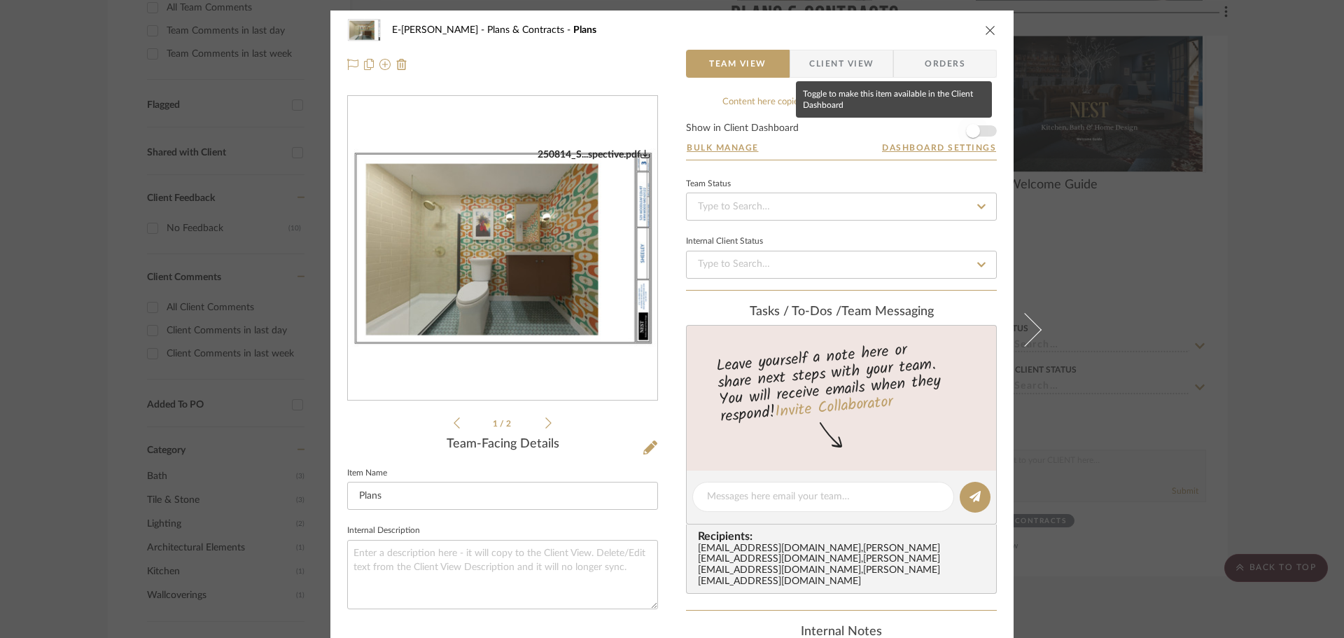
click at [978, 134] on span "button" at bounding box center [973, 131] width 31 height 31
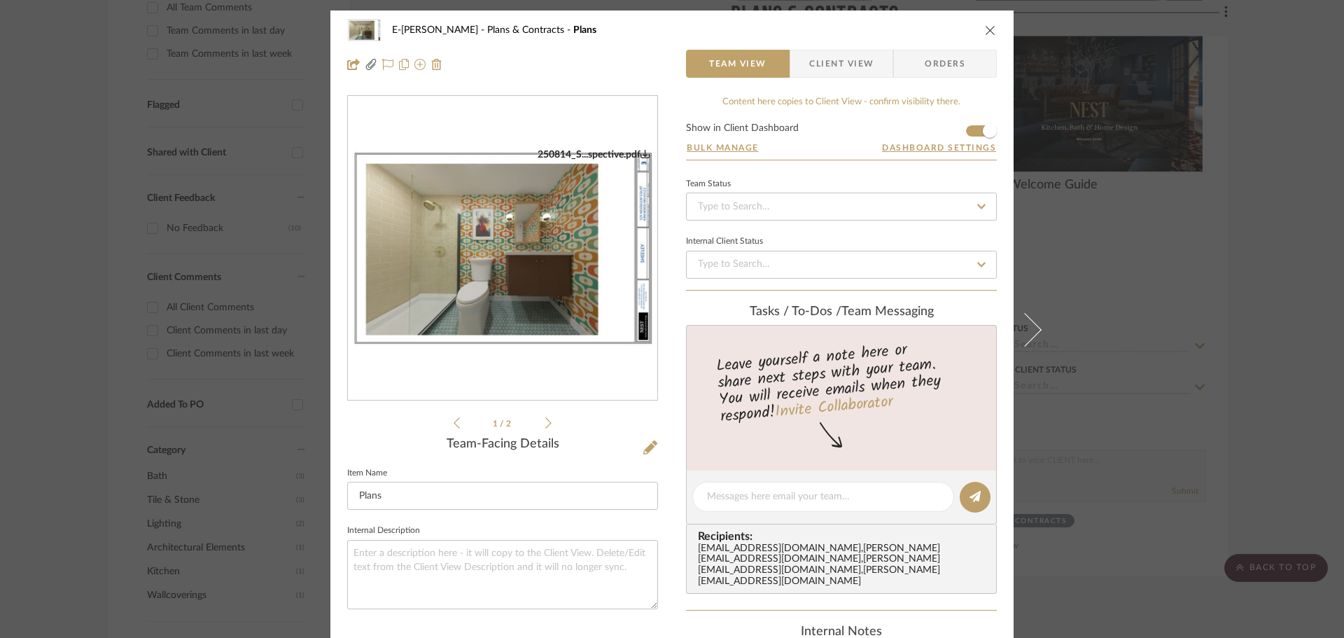
click at [835, 63] on span "Client View" at bounding box center [841, 64] width 64 height 28
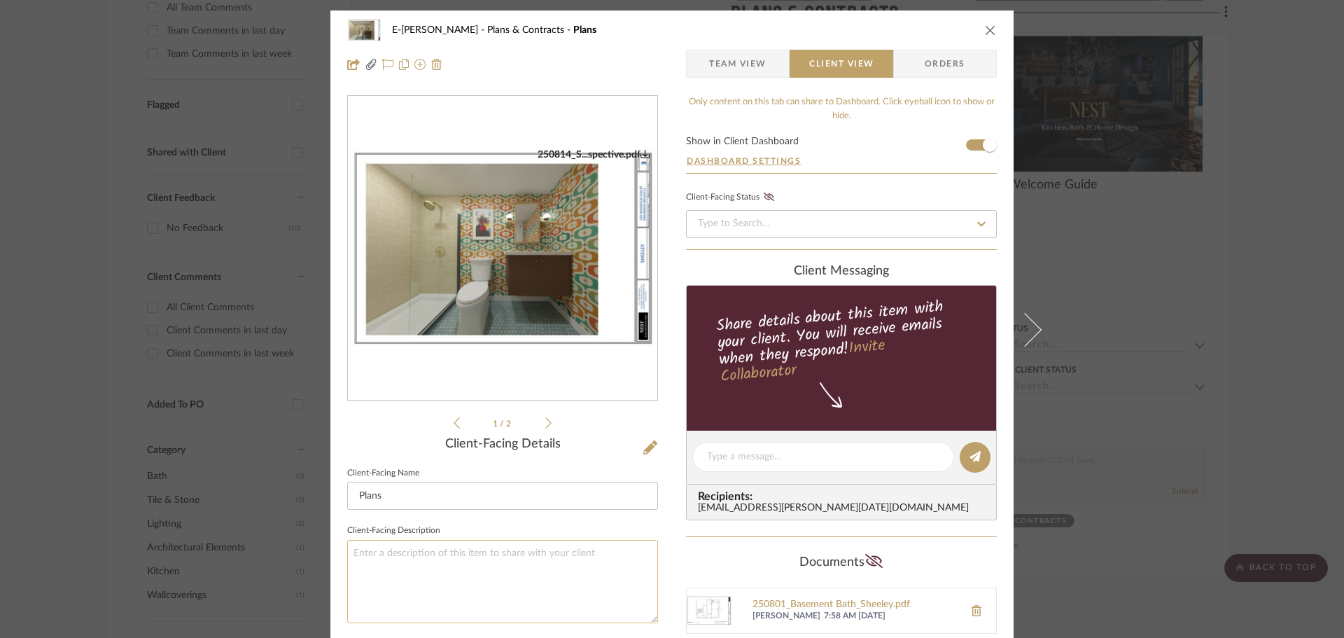
click at [489, 564] on textarea at bounding box center [502, 581] width 311 height 83
click at [350, 549] on textarea "Rendering has not been updated with current selections" at bounding box center [502, 581] width 311 height 83
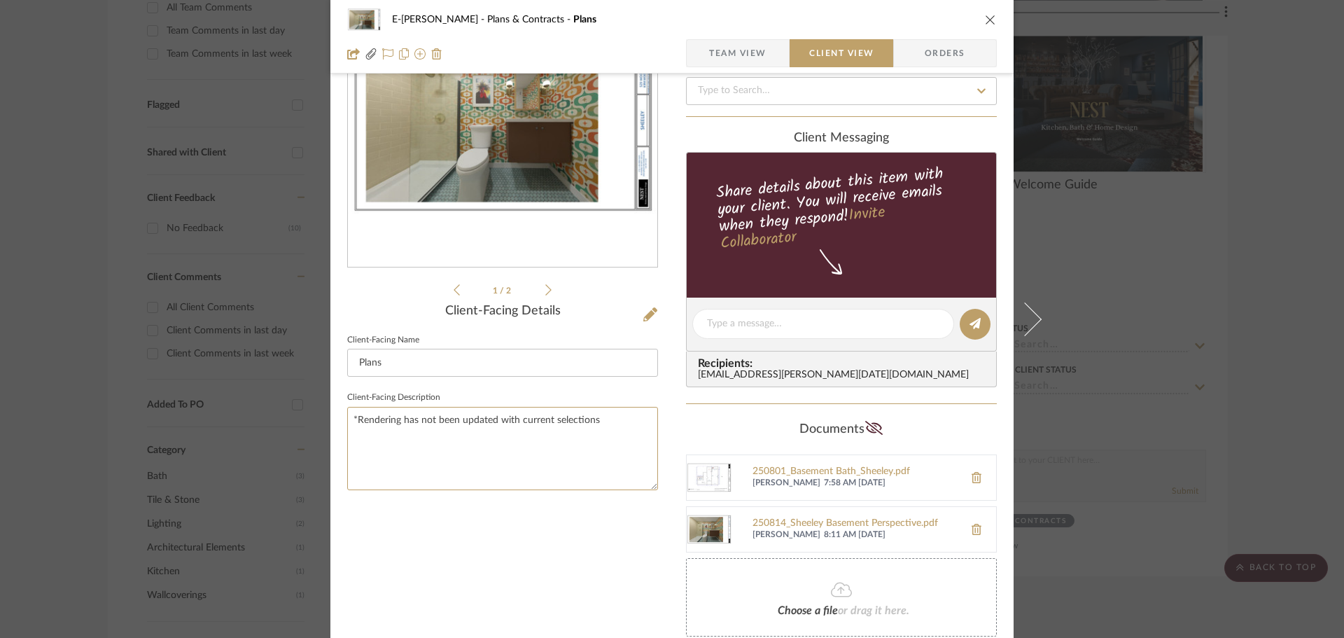
scroll to position [204, 0]
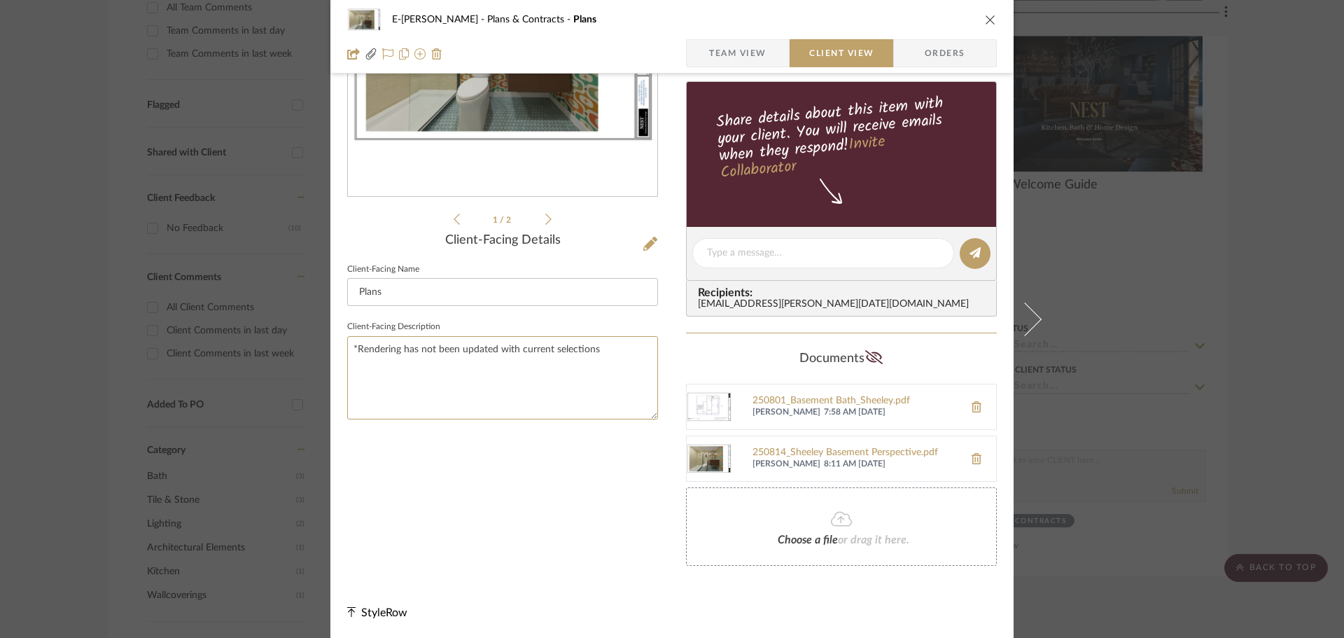
type textarea "*Rendering has not been updated with current selections"
click at [985, 21] on icon "close" at bounding box center [990, 19] width 11 height 11
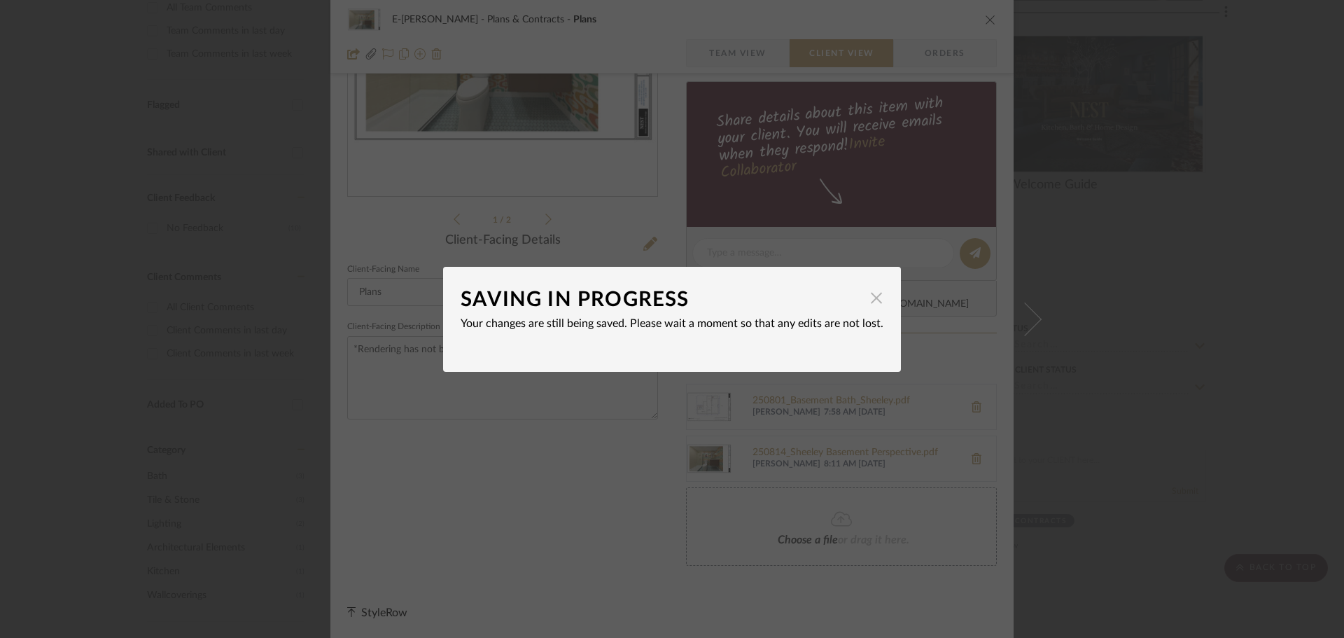
click at [868, 296] on span "button" at bounding box center [877, 298] width 28 height 28
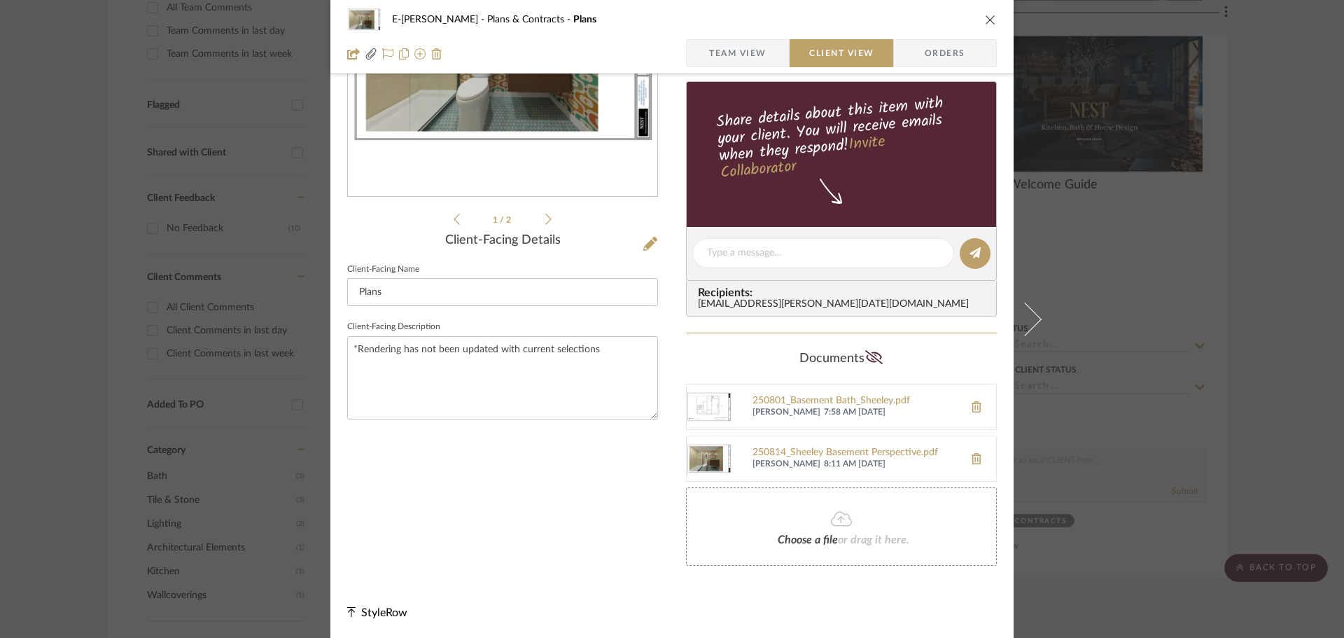
click at [1260, 326] on div "E-[PERSON_NAME] Plans & Contracts Plans Team View Client View Orders 250801_B..…" at bounding box center [672, 319] width 1344 height 638
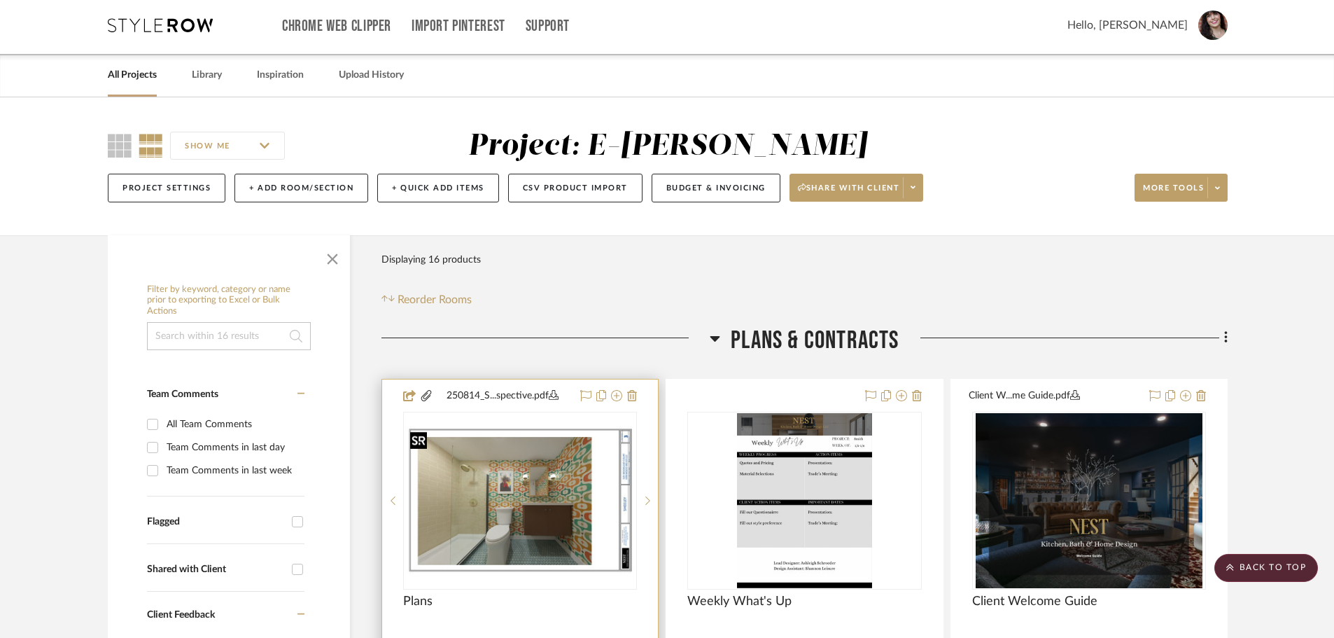
scroll to position [0, 0]
